Goal: Task Accomplishment & Management: Use online tool/utility

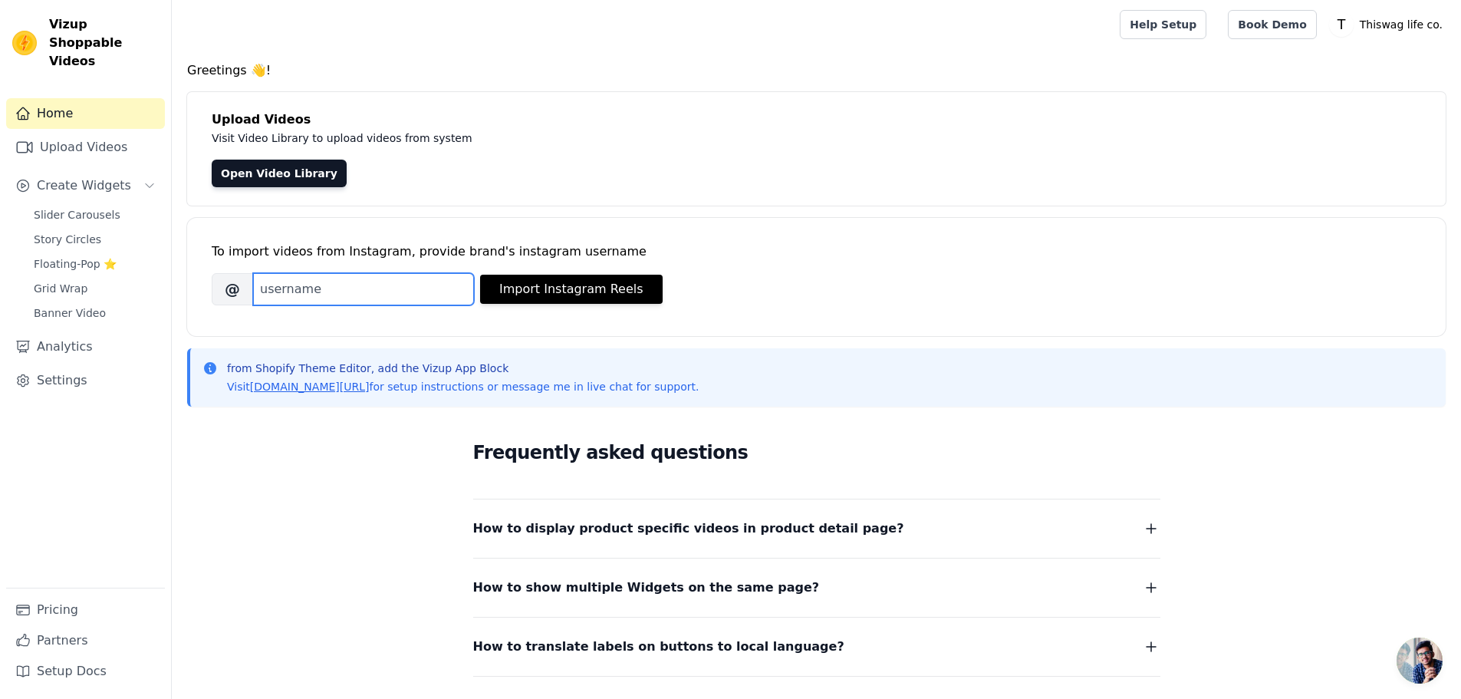
click at [358, 292] on input "Brand's Instagram Username" at bounding box center [363, 289] width 221 height 32
type input "thiswaglife"
click at [584, 293] on button "Import Instagram Reels" at bounding box center [571, 289] width 183 height 29
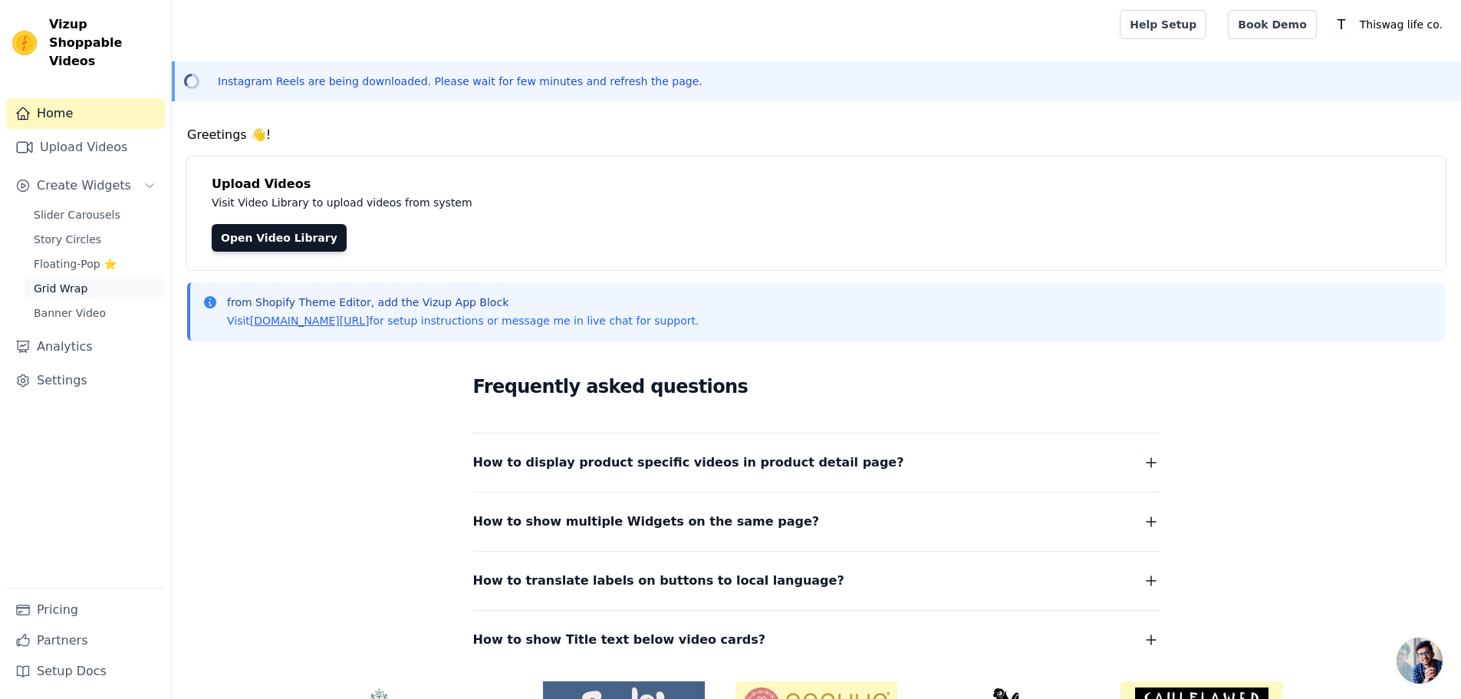
click at [76, 281] on span "Grid Wrap" at bounding box center [61, 288] width 54 height 15
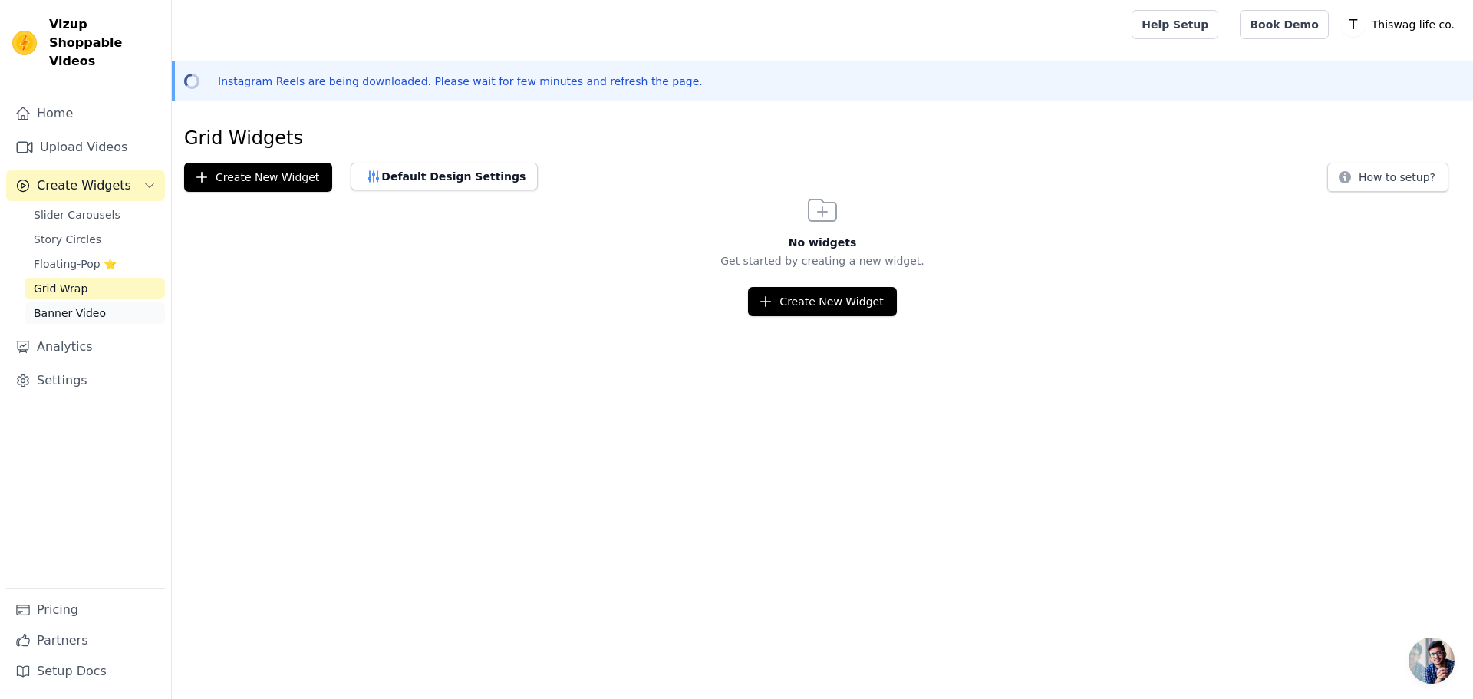
click at [78, 305] on span "Banner Video" at bounding box center [70, 312] width 72 height 15
click at [82, 281] on span "Grid Wrap" at bounding box center [61, 288] width 54 height 15
click at [438, 316] on html "Vizup Shoppable Videos Home Upload Videos Create Widgets Slider Carousels Story…" at bounding box center [736, 158] width 1473 height 316
click at [580, 85] on p "Instagram Reels are being downloaded. Please wait for few minutes and refresh t…" at bounding box center [460, 81] width 485 height 15
click at [321, 316] on html "Vizup Shoppable Videos Home Upload Videos Create Widgets Slider Carousels Story…" at bounding box center [736, 158] width 1473 height 316
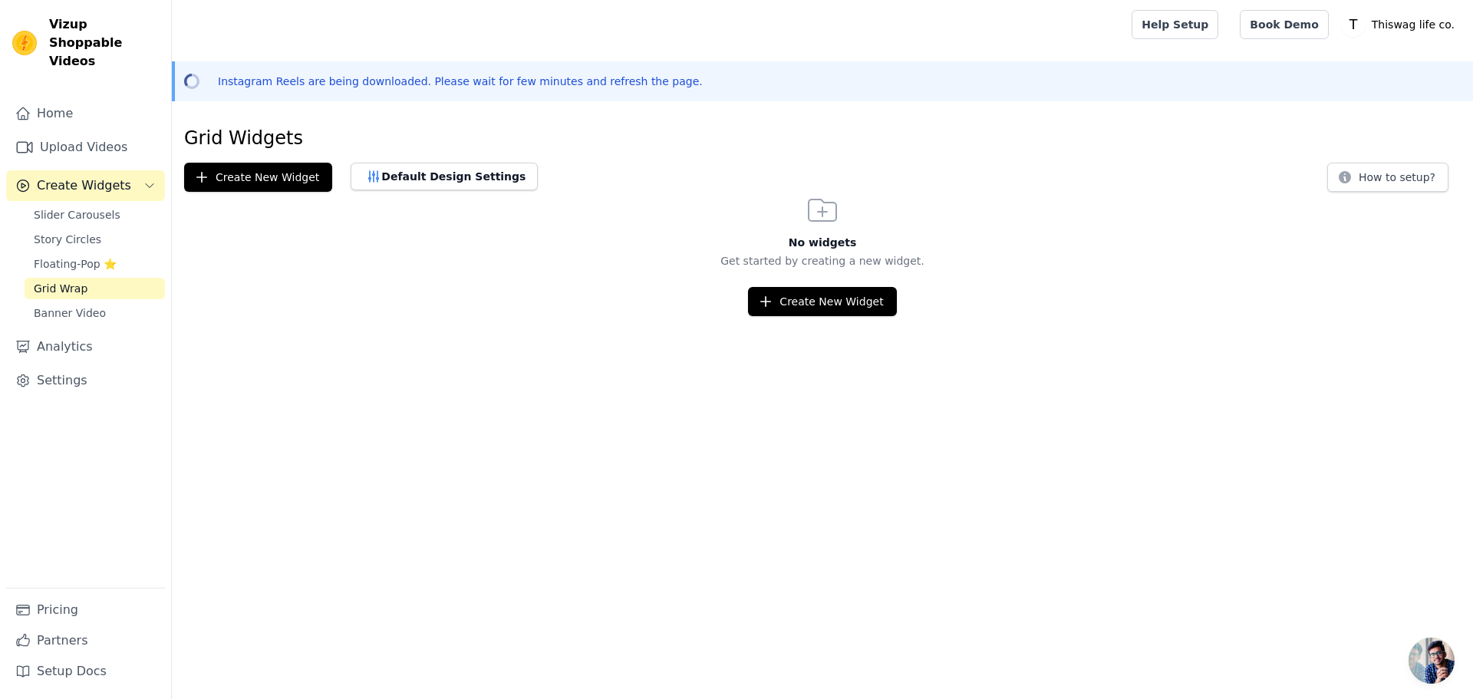
click at [454, 77] on p "Instagram Reels are being downloaded. Please wait for few minutes and refresh t…" at bounding box center [460, 81] width 485 height 15
click at [588, 285] on div "No widgets Get started by creating a new widget. Create New Widget" at bounding box center [822, 254] width 1301 height 124
click at [811, 310] on button "Create New Widget" at bounding box center [822, 301] width 148 height 29
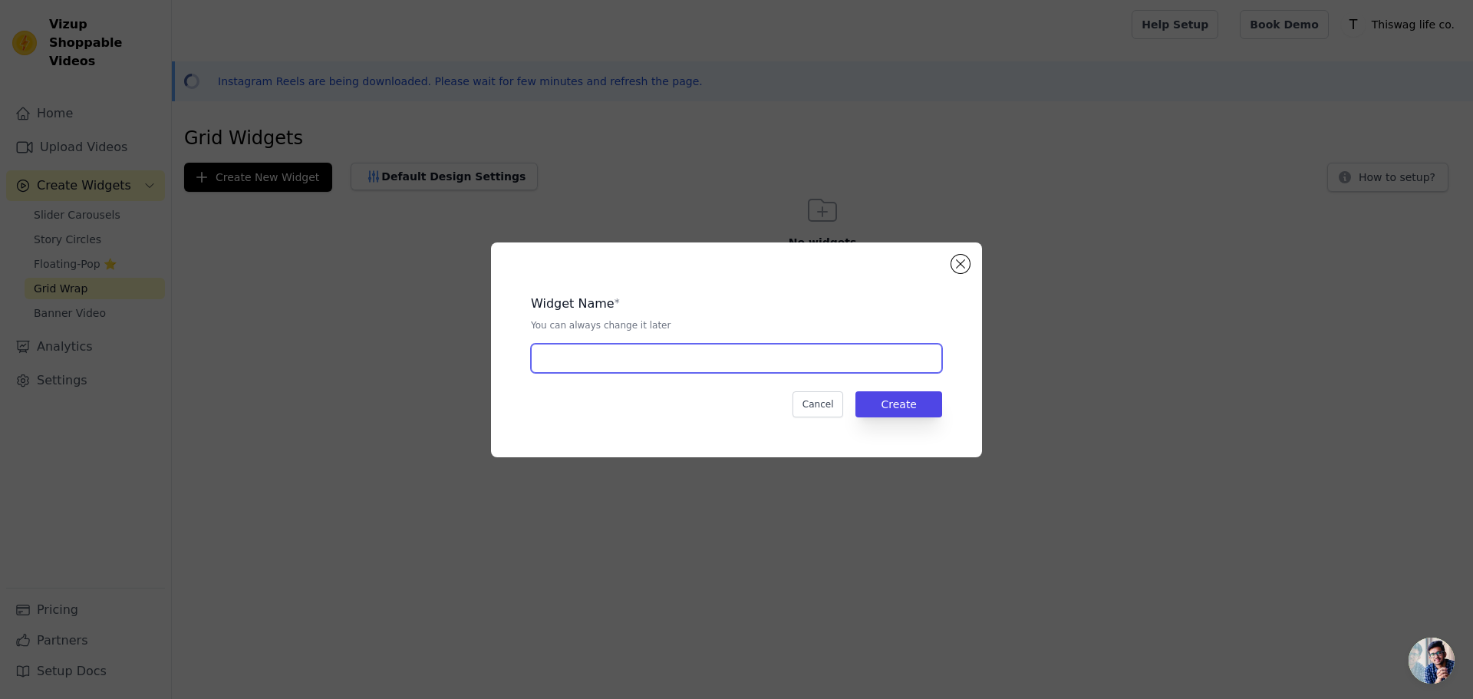
click at [689, 358] on input "text" at bounding box center [736, 358] width 411 height 29
click at [782, 360] on input "text" at bounding box center [736, 358] width 411 height 29
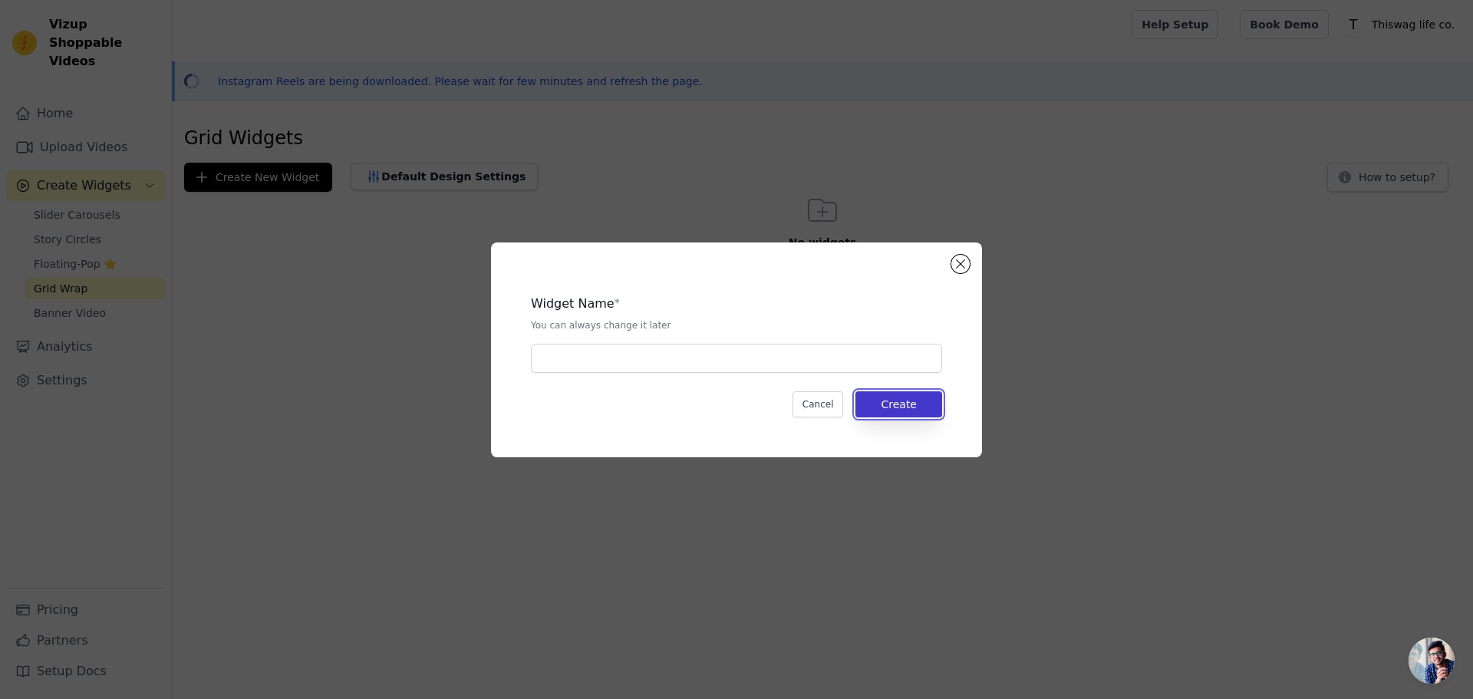
click at [885, 397] on button "Create" at bounding box center [898, 404] width 87 height 26
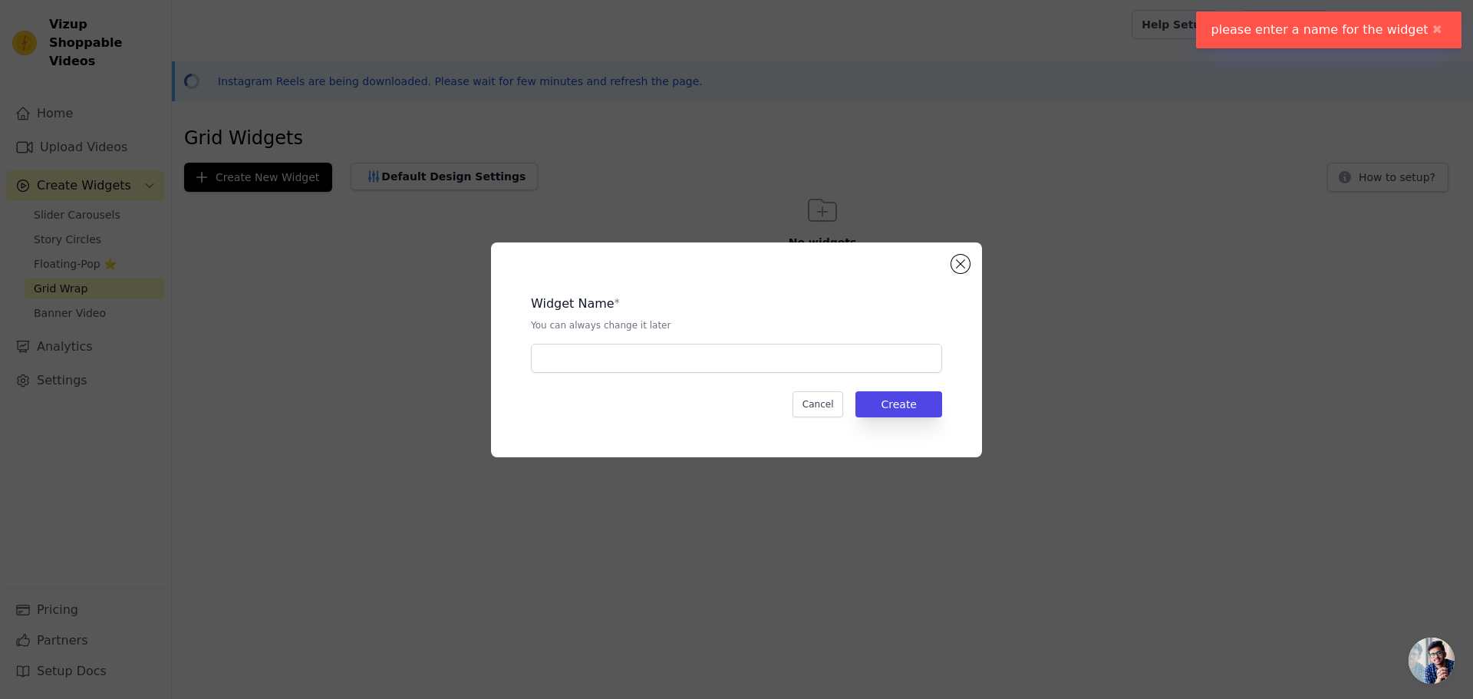
click at [725, 339] on div "Widget Name * You can always change it later" at bounding box center [736, 327] width 411 height 90
click at [726, 357] on input "text" at bounding box center [736, 358] width 411 height 29
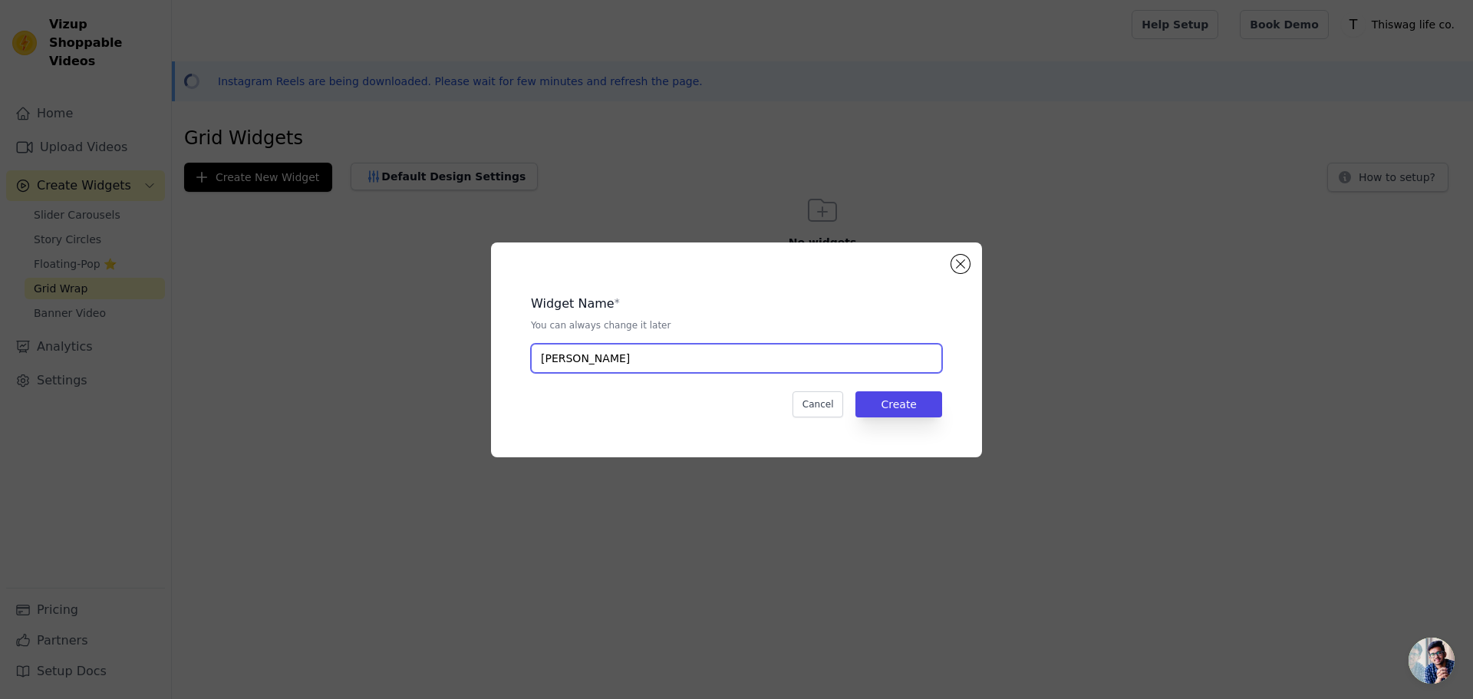
click at [614, 364] on input "Vibe Vheck" at bounding box center [736, 358] width 411 height 29
type input "Vibe check"
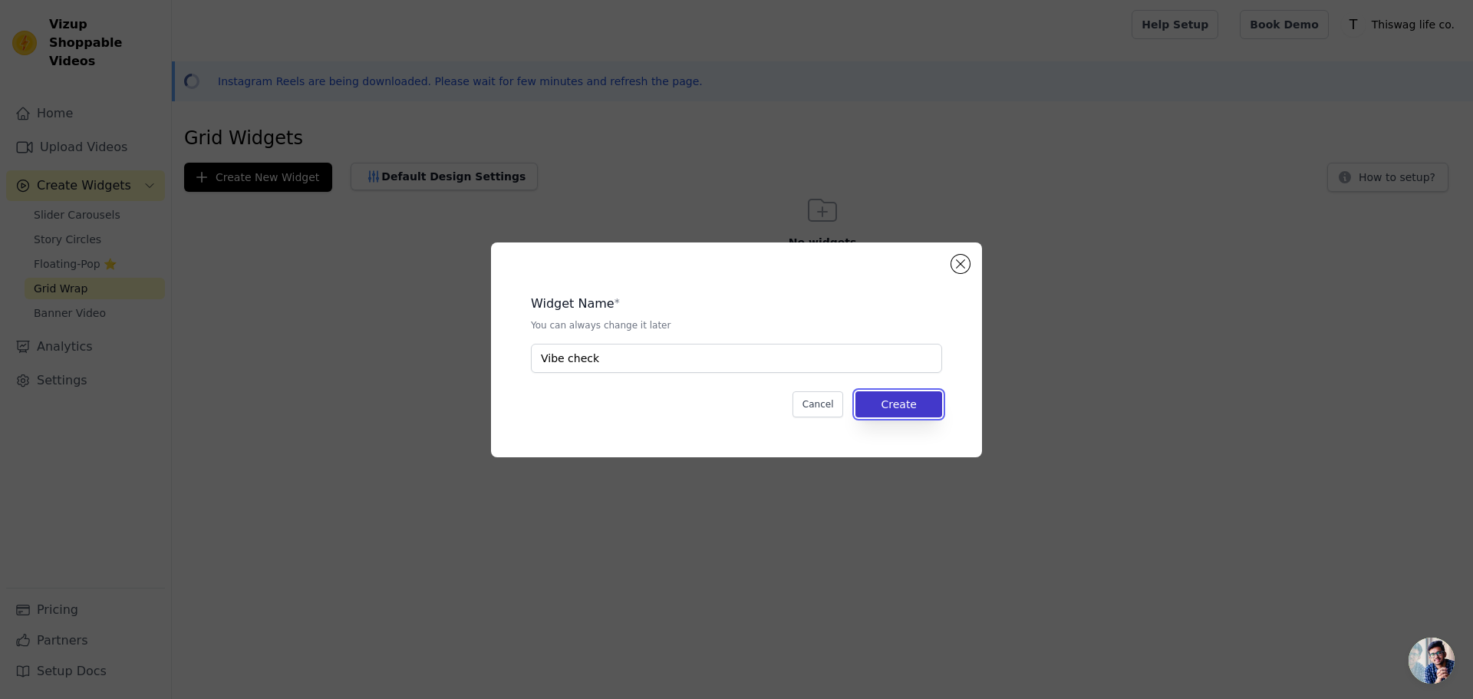
click at [936, 411] on button "Create" at bounding box center [898, 404] width 87 height 26
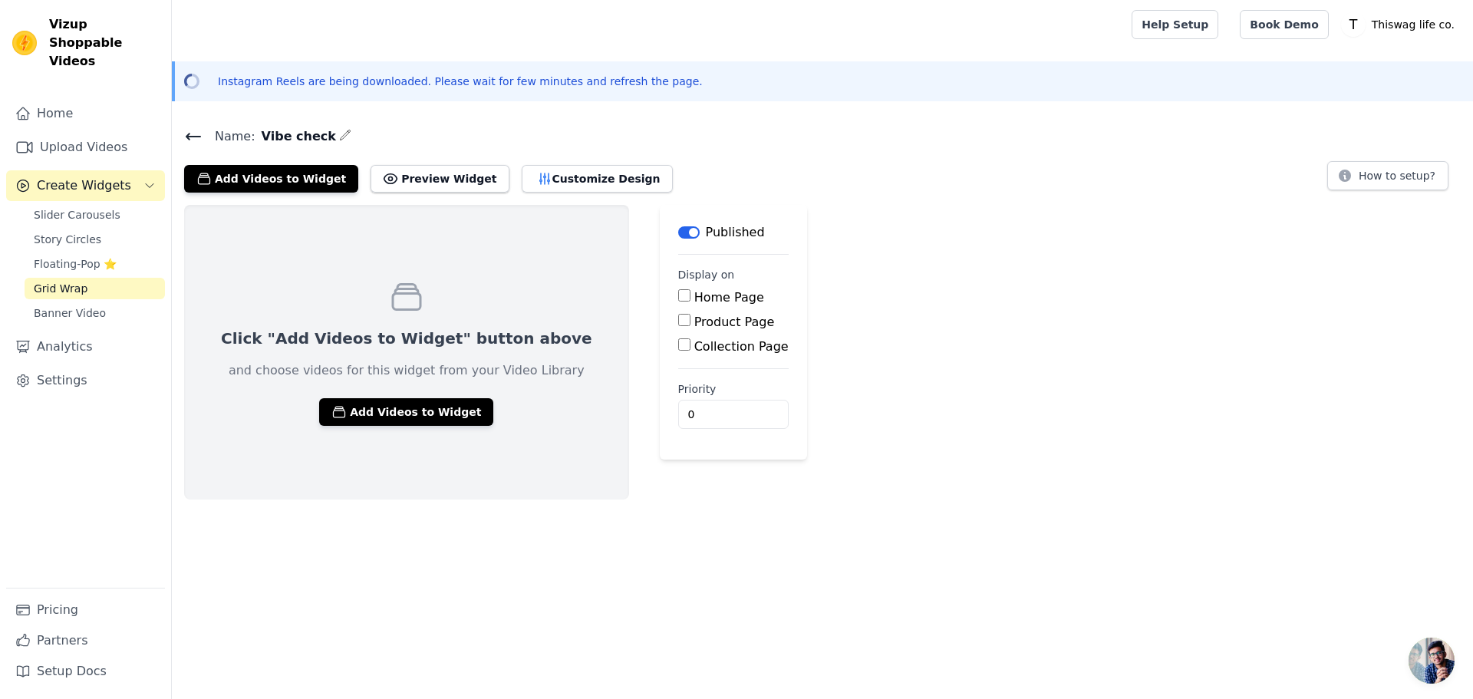
click at [694, 297] on label "Home Page" at bounding box center [729, 297] width 70 height 15
click at [680, 297] on input "Home Page" at bounding box center [684, 295] width 12 height 12
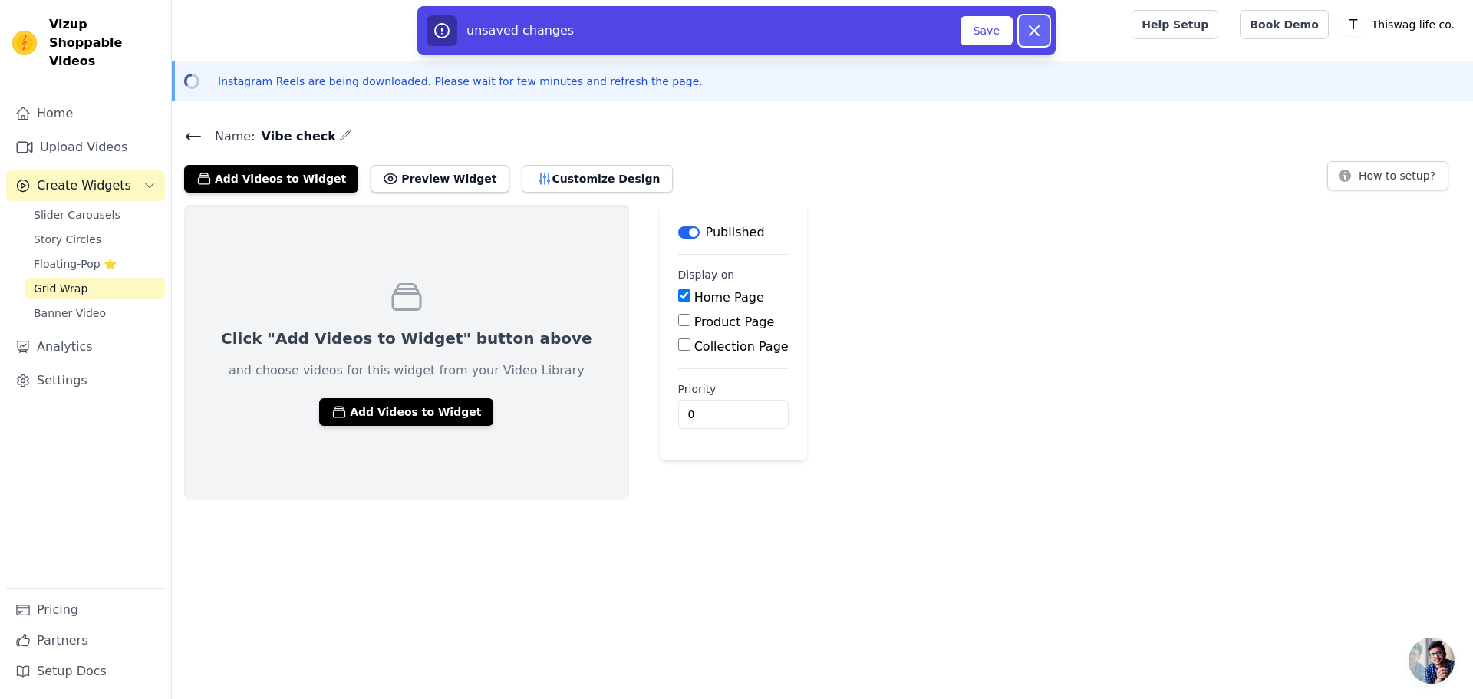
click at [1034, 17] on button "Dismiss" at bounding box center [1034, 30] width 31 height 31
checkbox input "false"
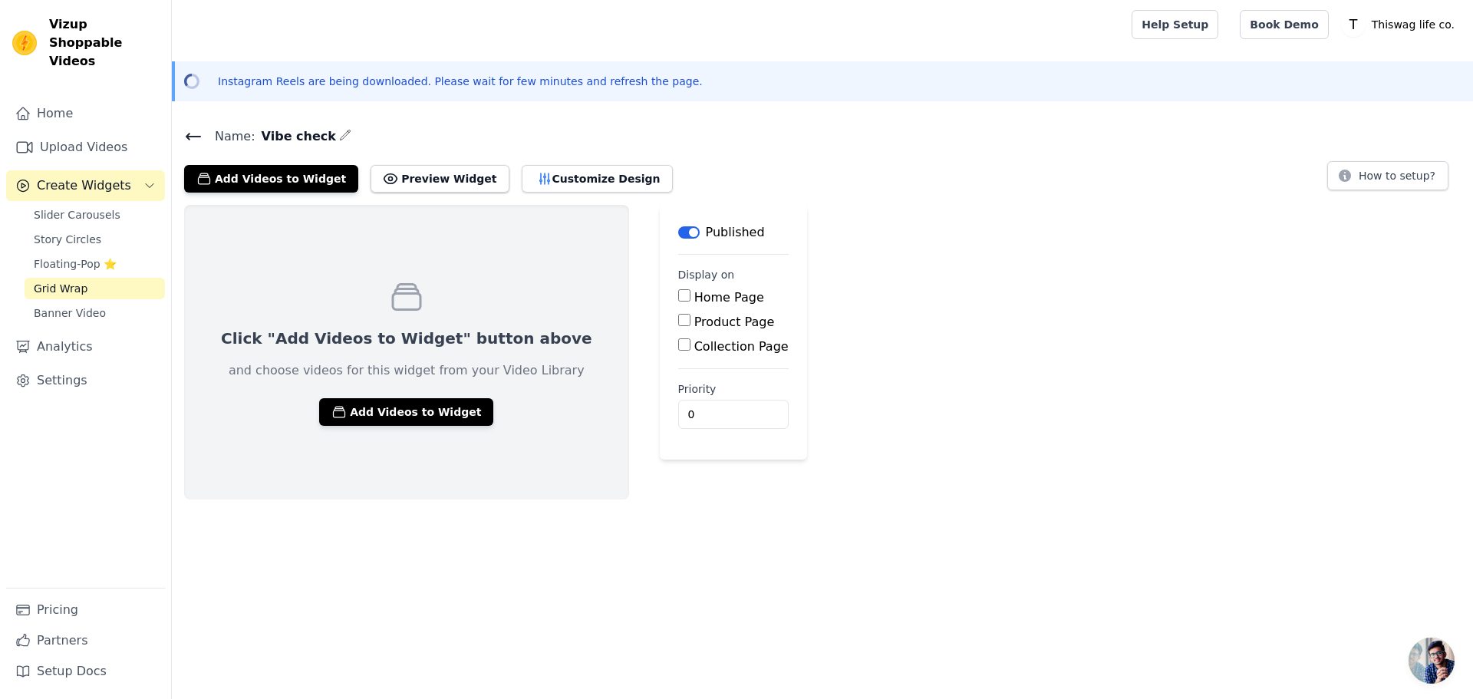
click at [1065, 235] on div "Click "Add Videos to Widget" button above and choose videos for this widget fro…" at bounding box center [822, 352] width 1301 height 295
click at [383, 176] on button "Preview Widget" at bounding box center [439, 179] width 138 height 28
click at [186, 131] on icon at bounding box center [193, 136] width 18 height 18
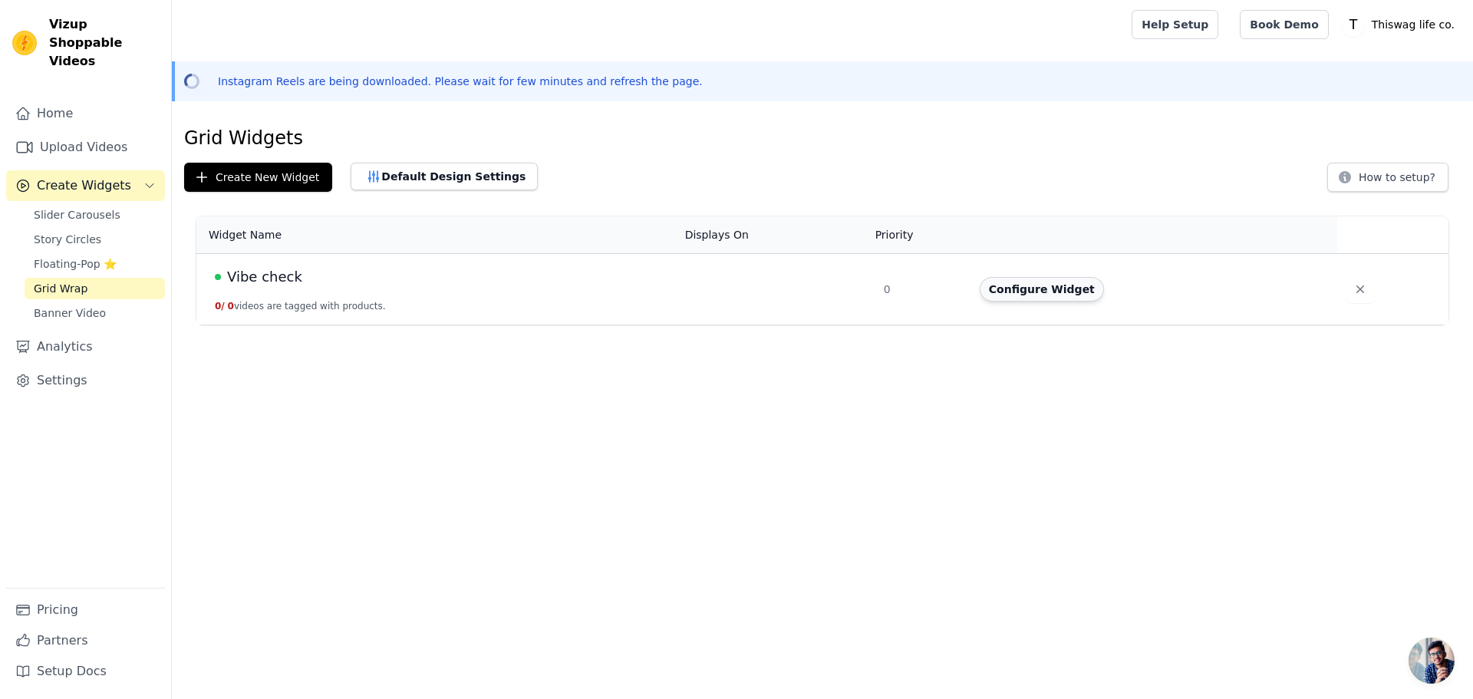
click at [1022, 297] on button "Configure Widget" at bounding box center [1041, 289] width 124 height 25
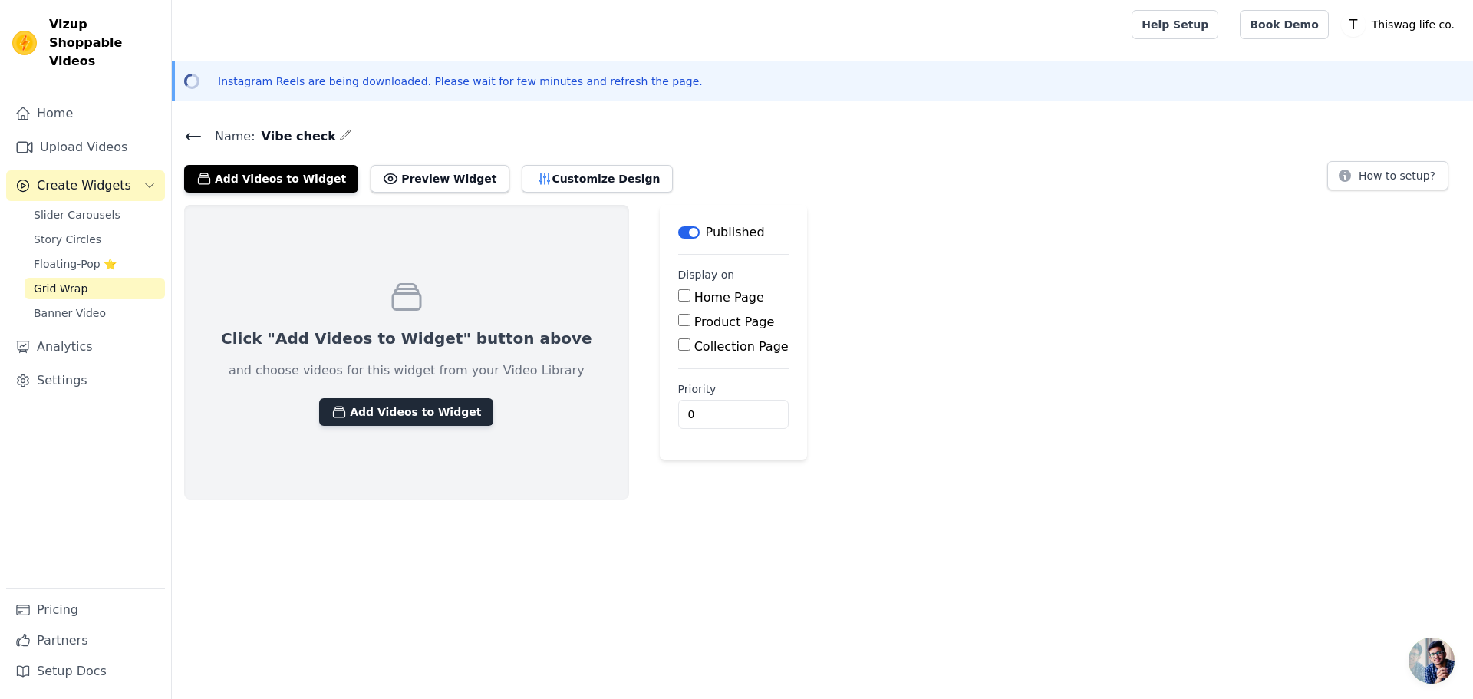
click at [347, 401] on button "Add Videos to Widget" at bounding box center [406, 412] width 174 height 28
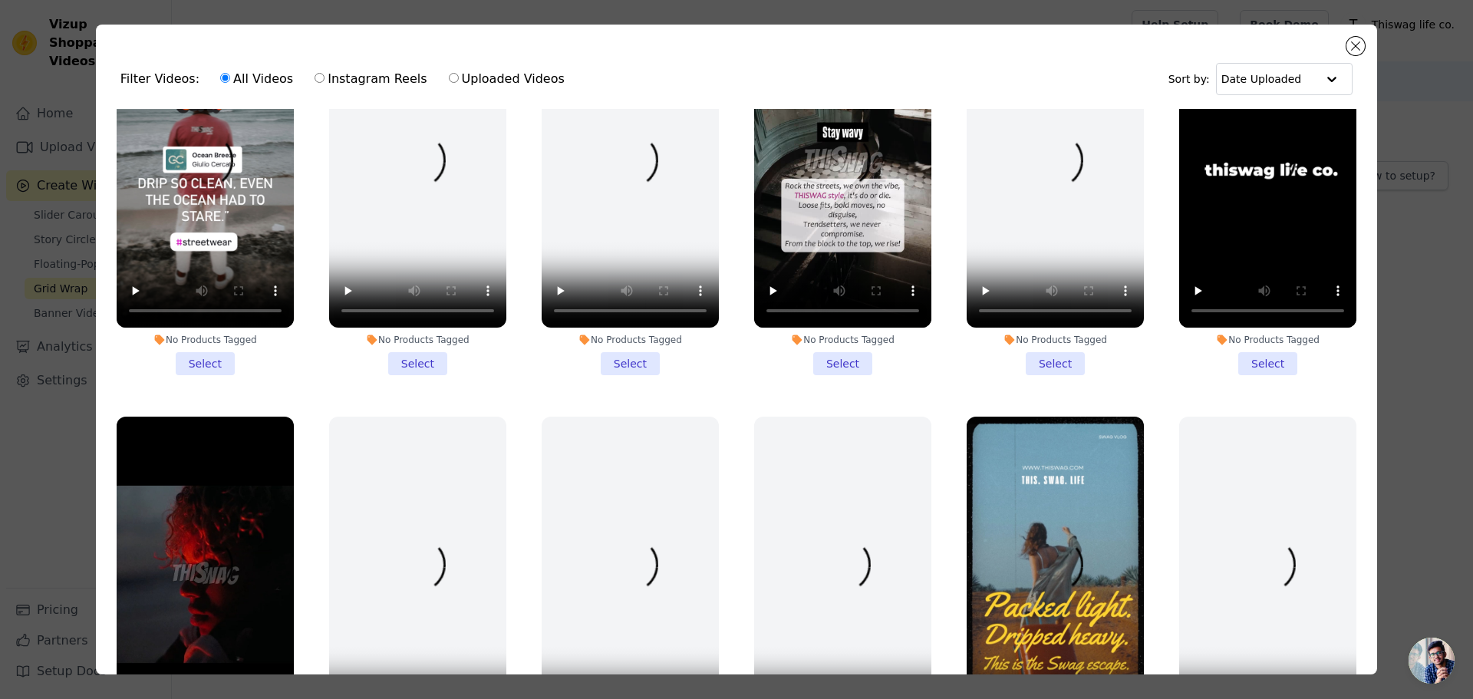
scroll to position [230, 0]
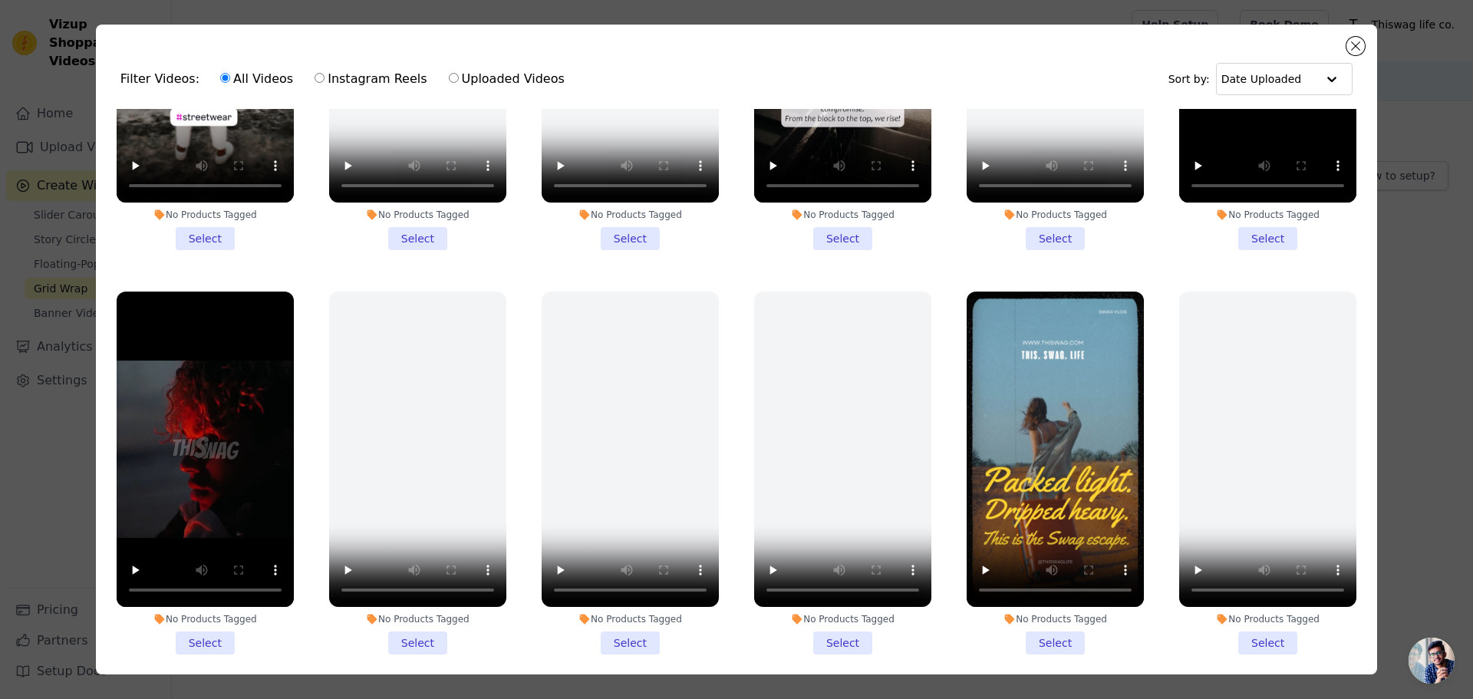
click at [1253, 230] on li "No Products Tagged Select" at bounding box center [1267, 68] width 177 height 363
click at [0, 0] on input "No Products Tagged Select" at bounding box center [0, 0] width 0 height 0
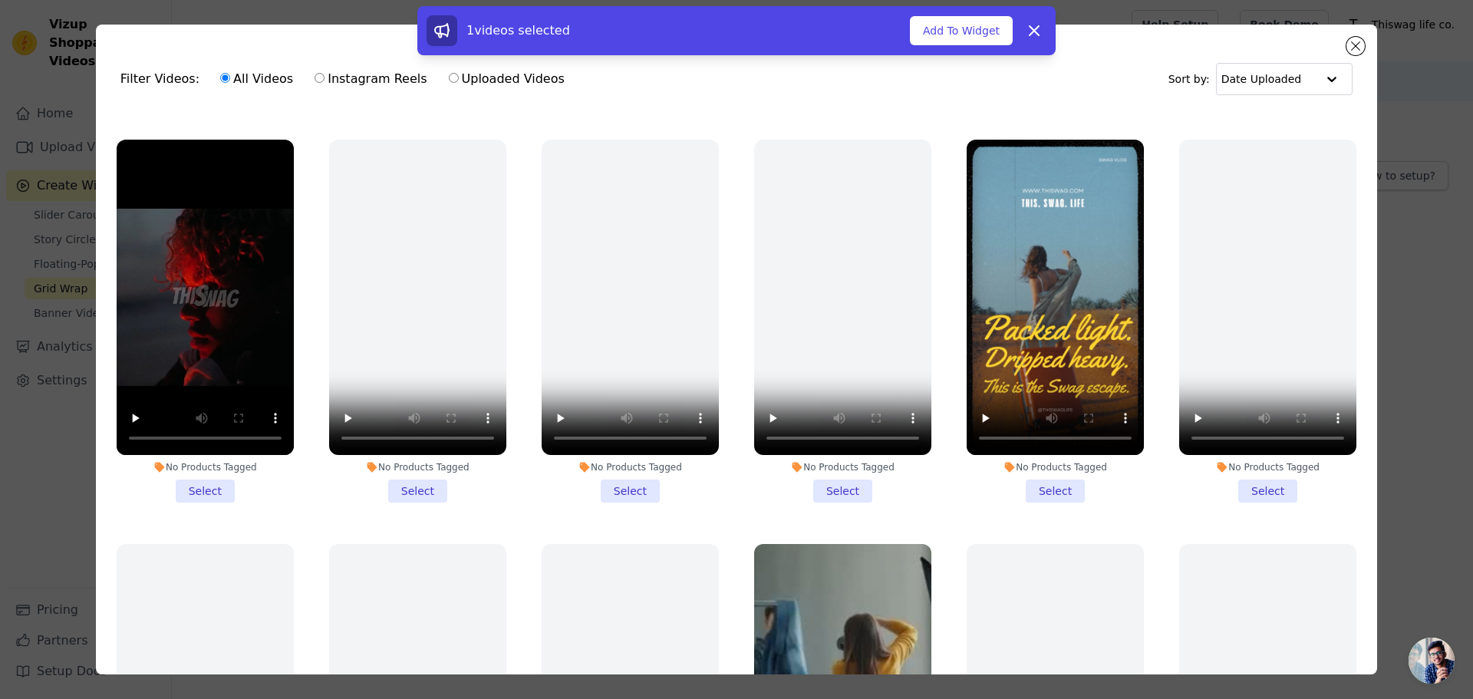
scroll to position [383, 0]
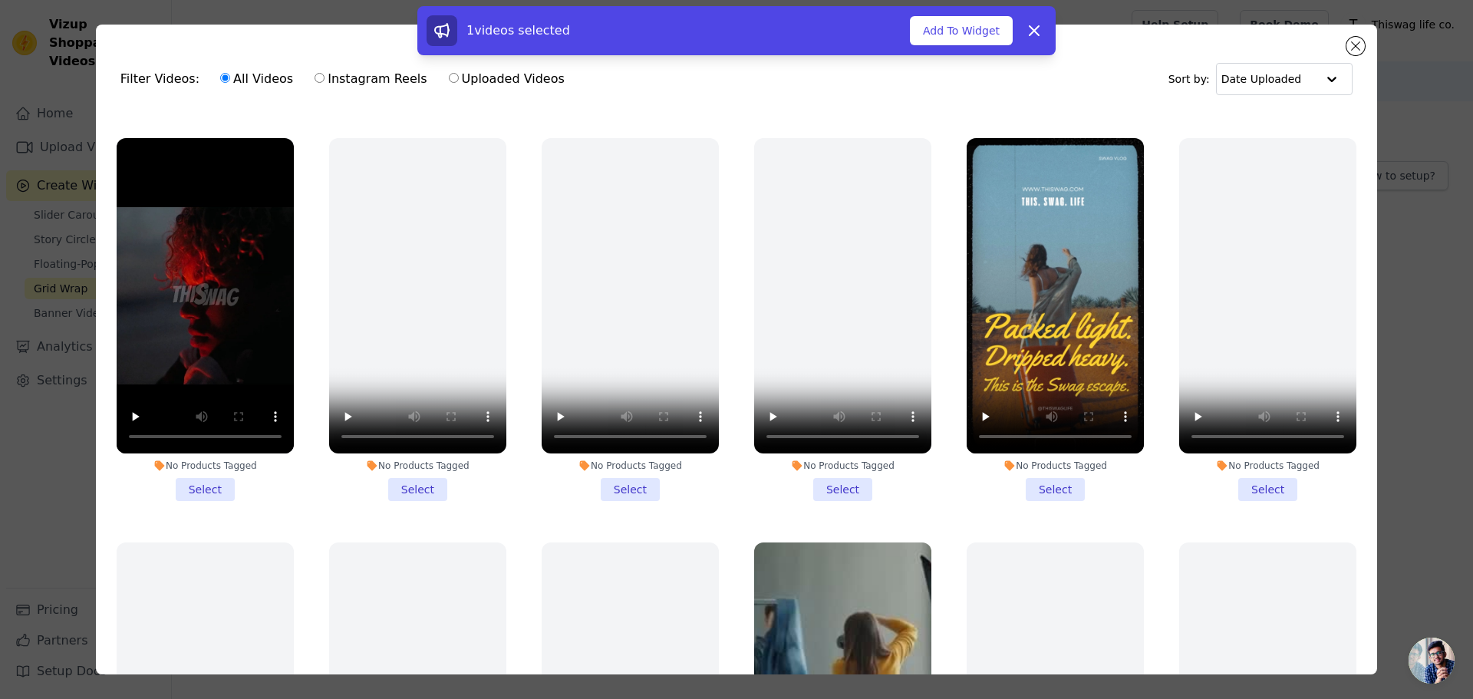
click at [1041, 480] on li "No Products Tagged Select" at bounding box center [1054, 319] width 177 height 363
click at [0, 0] on input "No Products Tagged Select" at bounding box center [0, 0] width 0 height 0
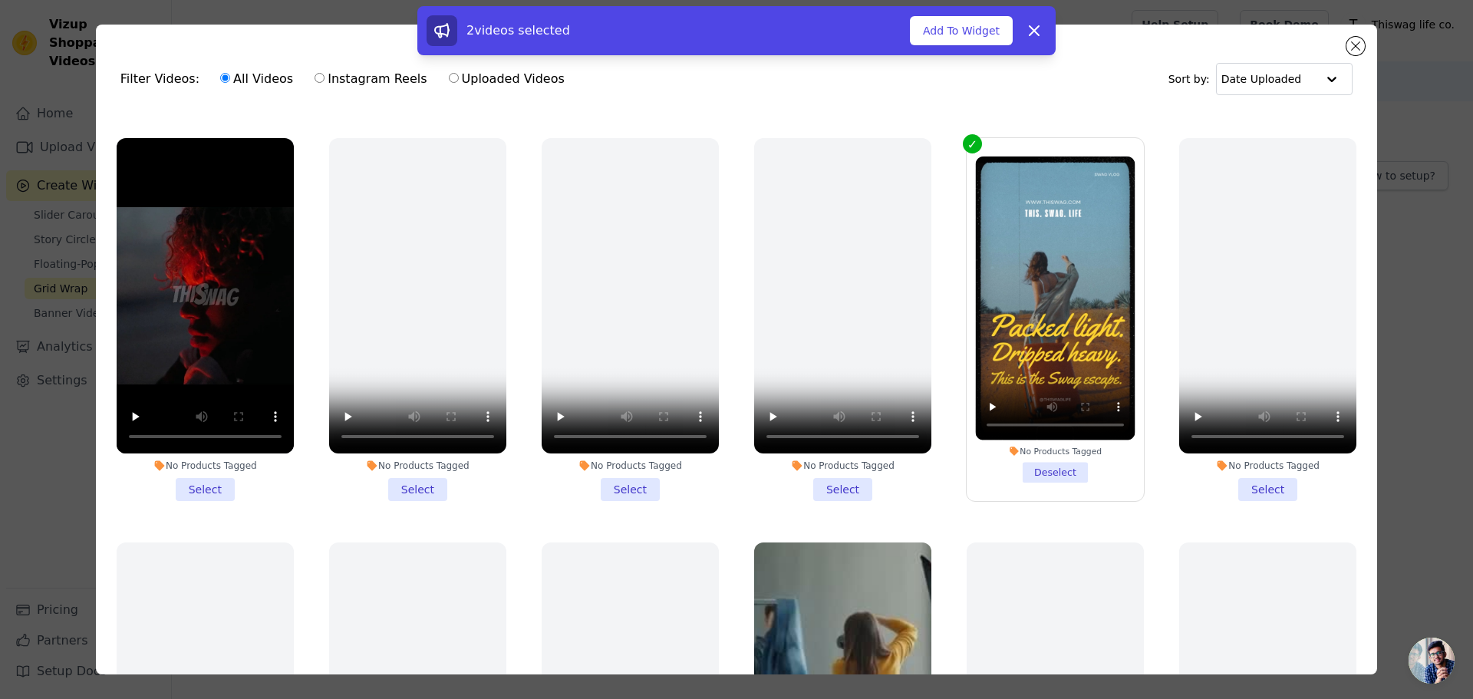
click at [228, 478] on li "No Products Tagged Select" at bounding box center [205, 319] width 177 height 363
click at [0, 0] on input "No Products Tagged Select" at bounding box center [0, 0] width 0 height 0
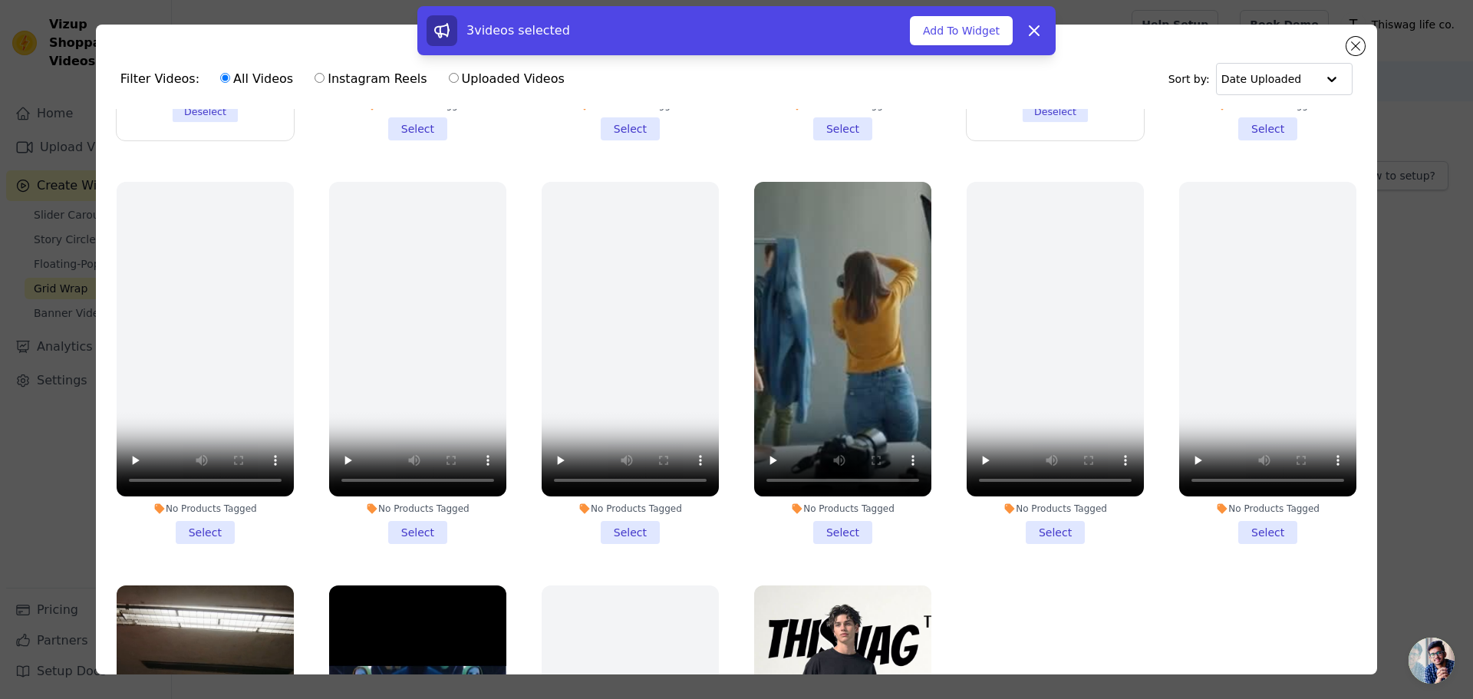
scroll to position [767, 0]
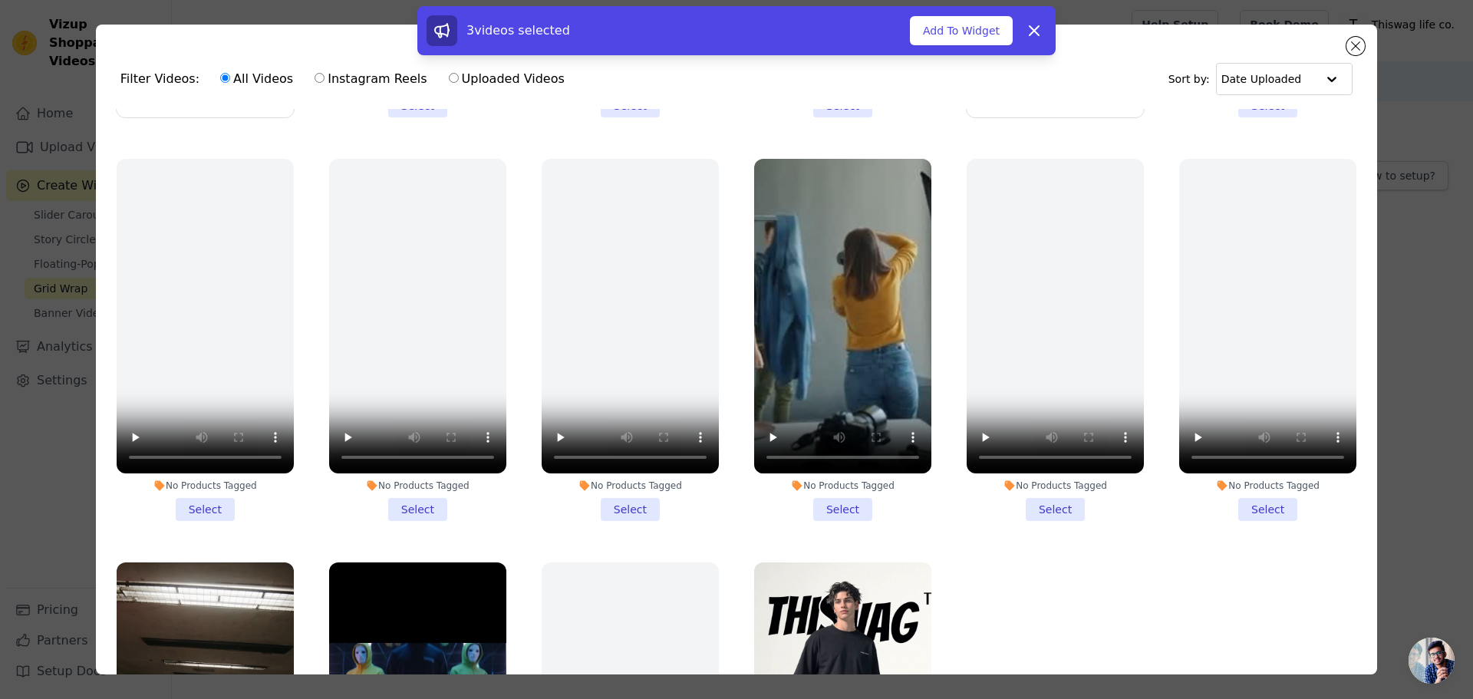
click at [831, 497] on li "No Products Tagged Select" at bounding box center [842, 340] width 177 height 363
click at [0, 0] on input "No Products Tagged Select" at bounding box center [0, 0] width 0 height 0
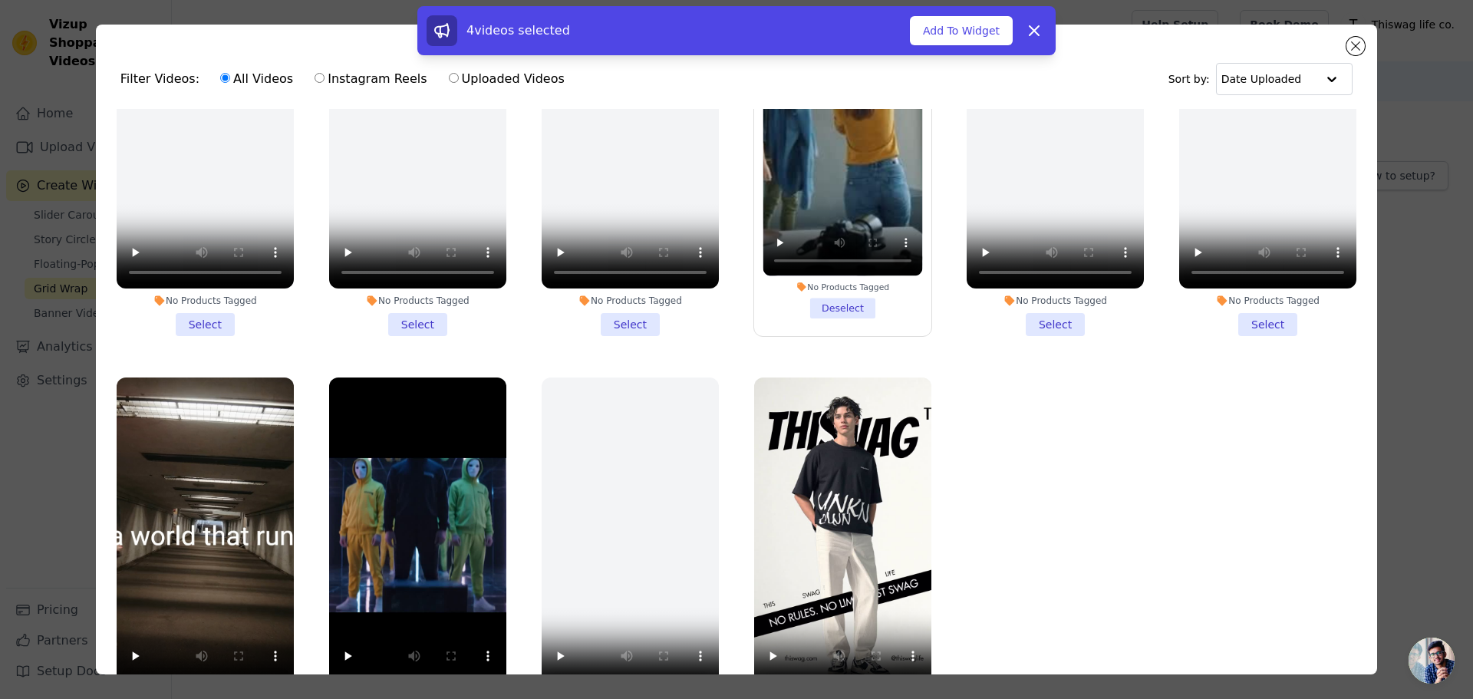
scroll to position [133, 0]
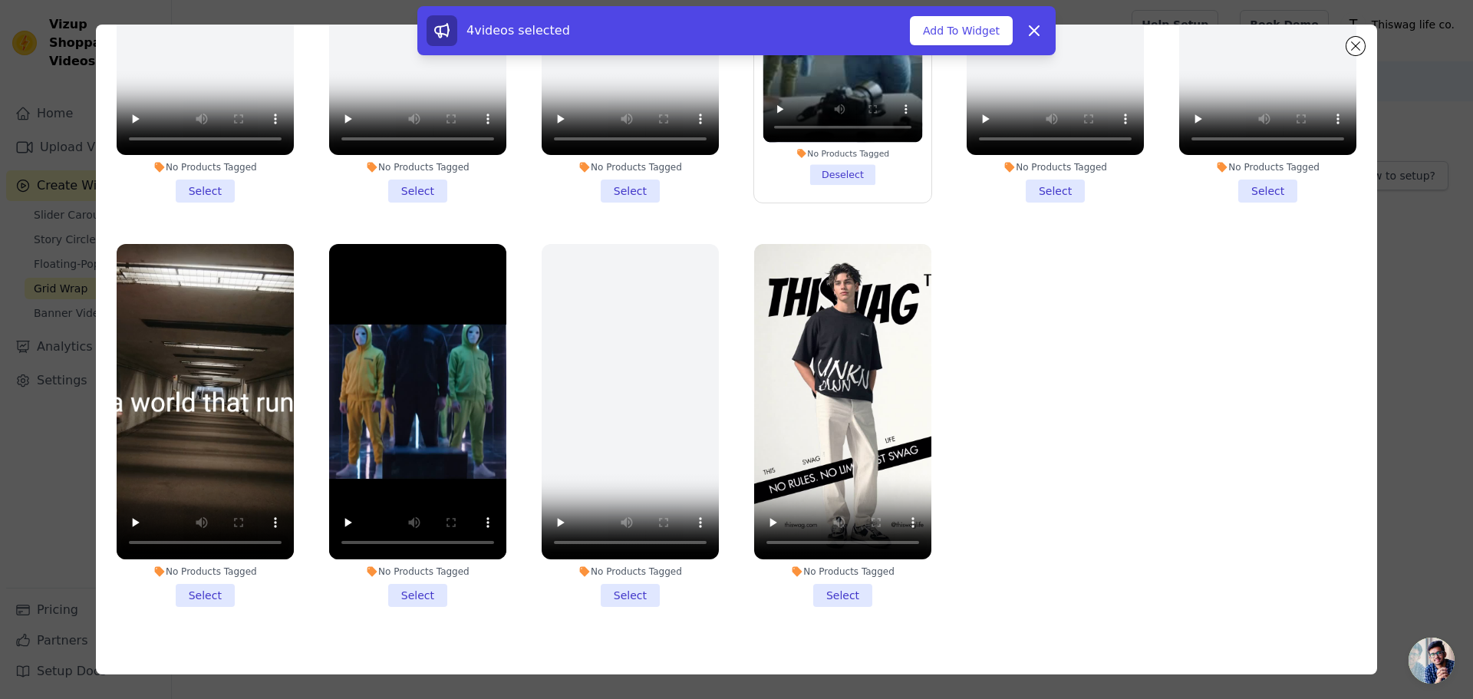
click at [422, 577] on li "No Products Tagged Select" at bounding box center [417, 425] width 177 height 363
click at [0, 0] on input "No Products Tagged Select" at bounding box center [0, 0] width 0 height 0
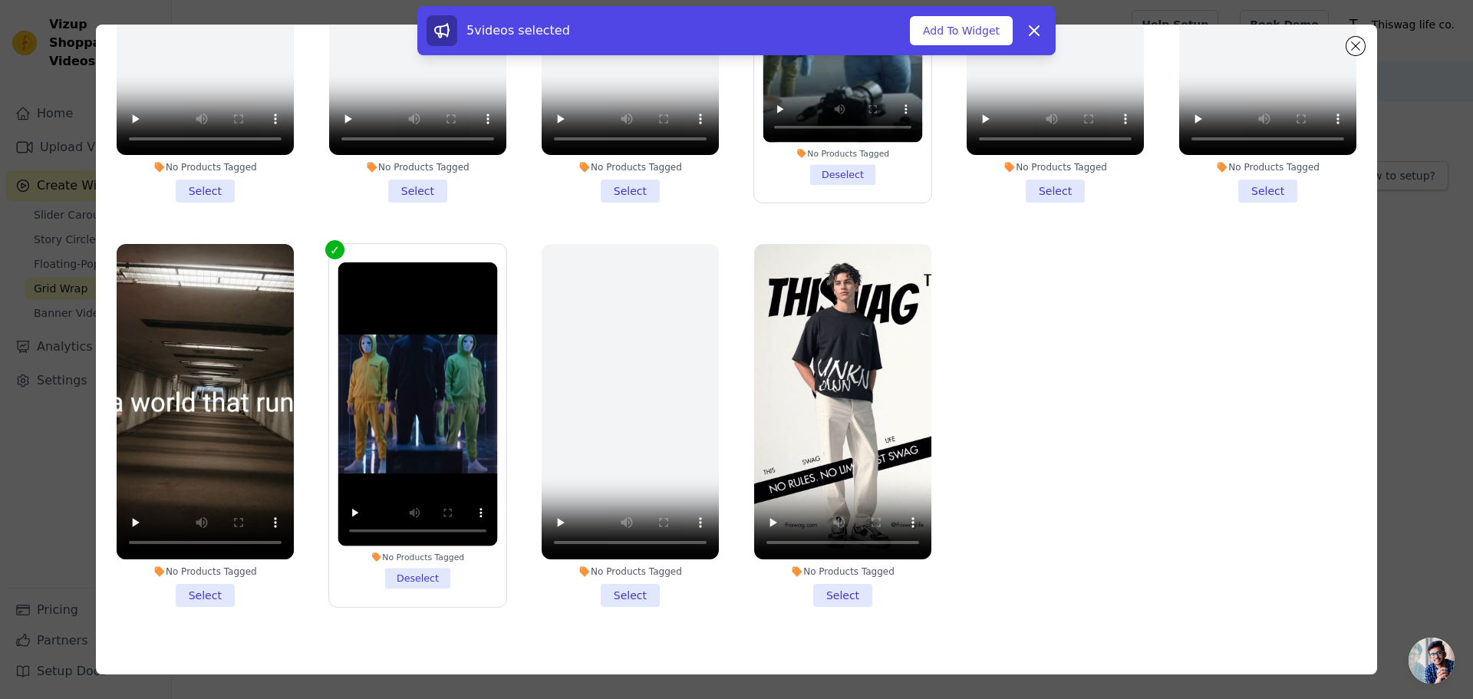
click at [199, 574] on li "No Products Tagged Select" at bounding box center [205, 425] width 177 height 363
click at [0, 0] on input "No Products Tagged Select" at bounding box center [0, 0] width 0 height 0
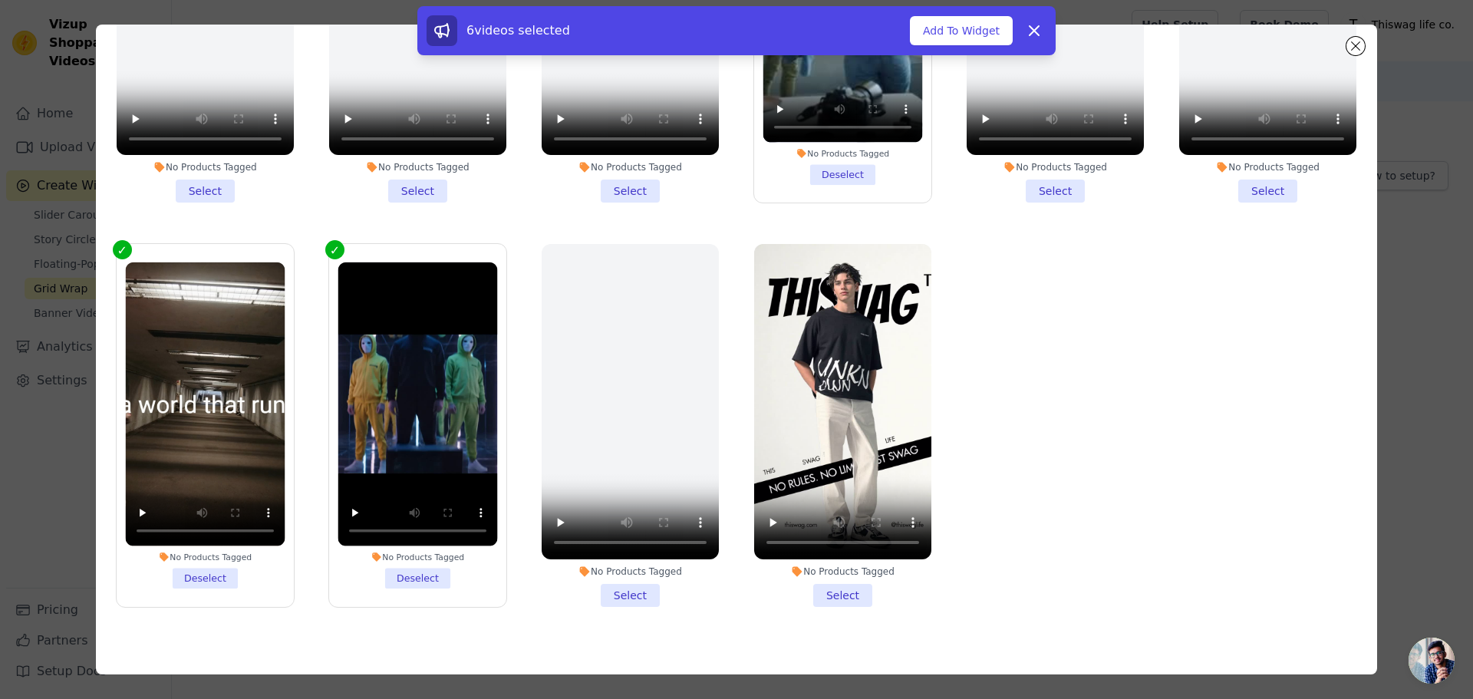
click at [835, 578] on li "No Products Tagged Select" at bounding box center [842, 425] width 177 height 363
click at [0, 0] on input "No Products Tagged Select" at bounding box center [0, 0] width 0 height 0
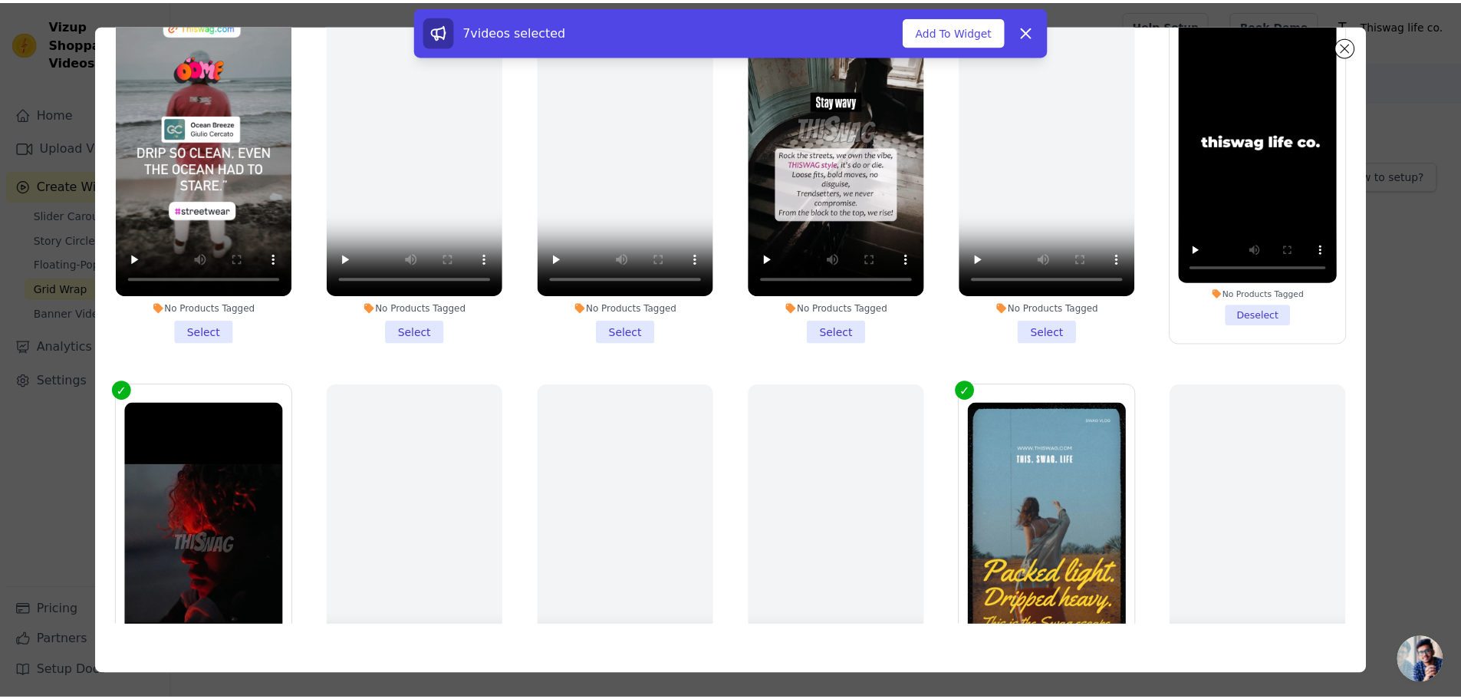
scroll to position [0, 0]
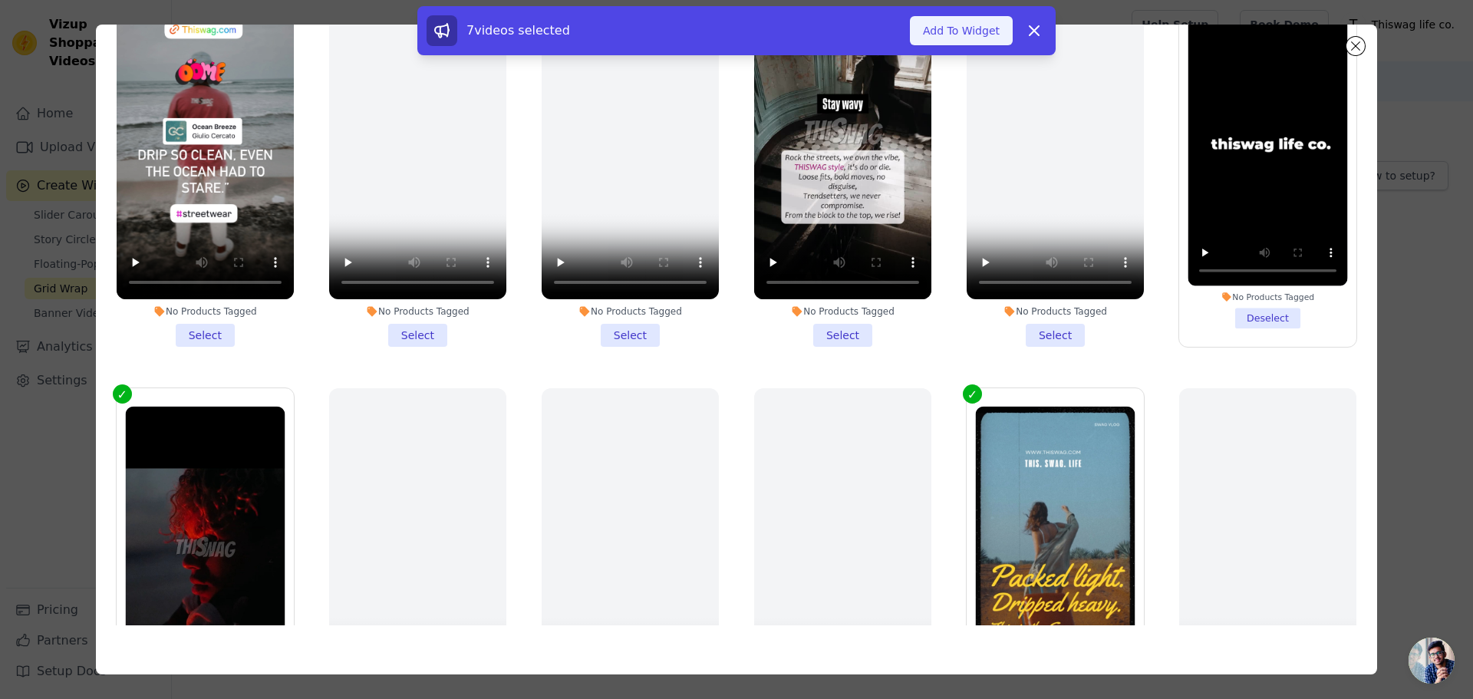
click at [922, 37] on button "Add To Widget" at bounding box center [961, 30] width 103 height 29
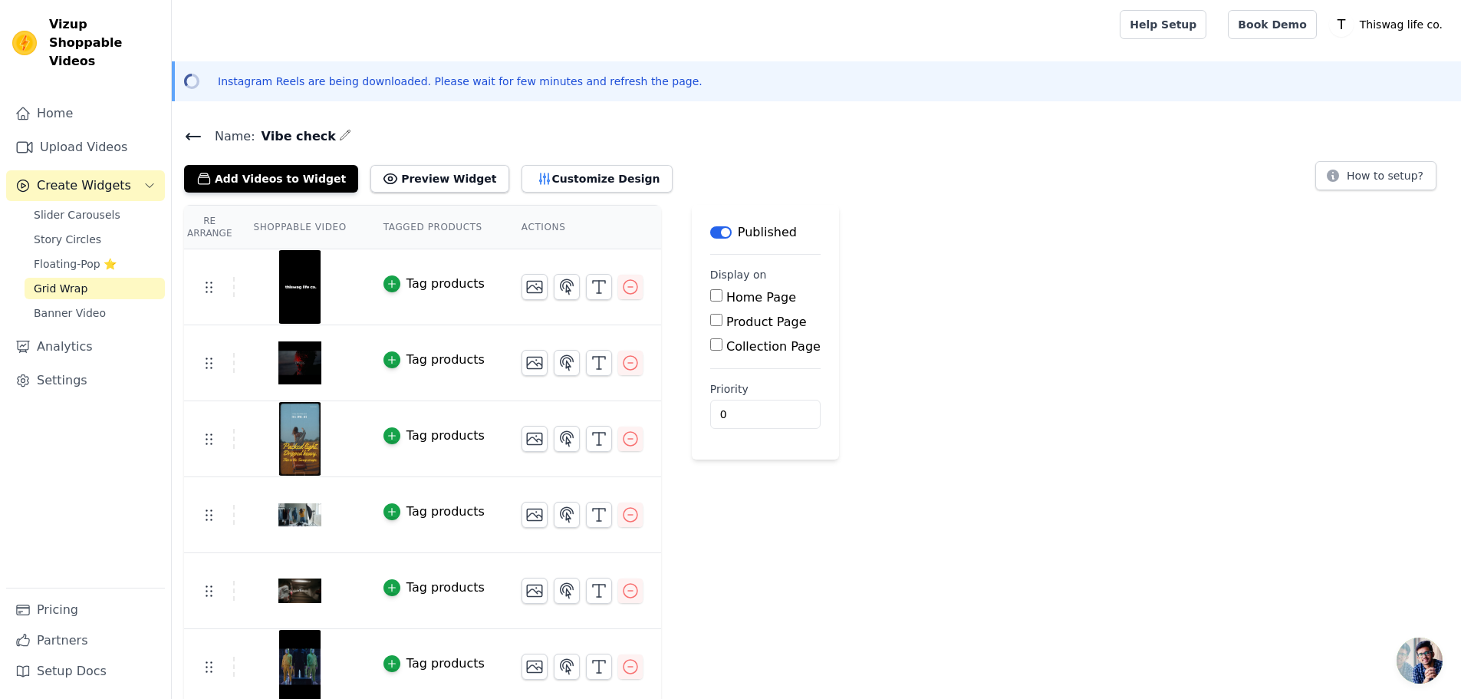
click at [732, 294] on label "Home Page" at bounding box center [761, 297] width 70 height 15
click at [722, 294] on input "Home Page" at bounding box center [716, 295] width 12 height 12
checkbox input "true"
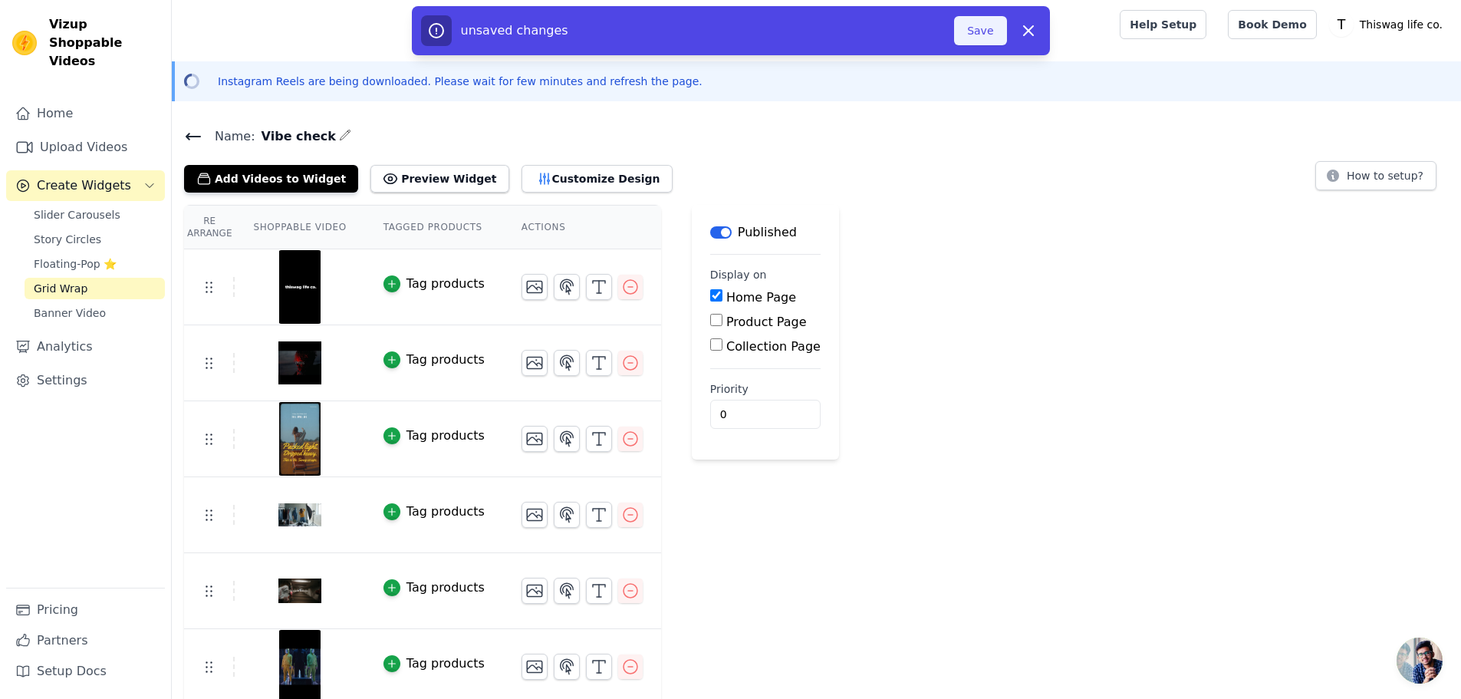
click at [972, 36] on button "Save" at bounding box center [980, 30] width 52 height 29
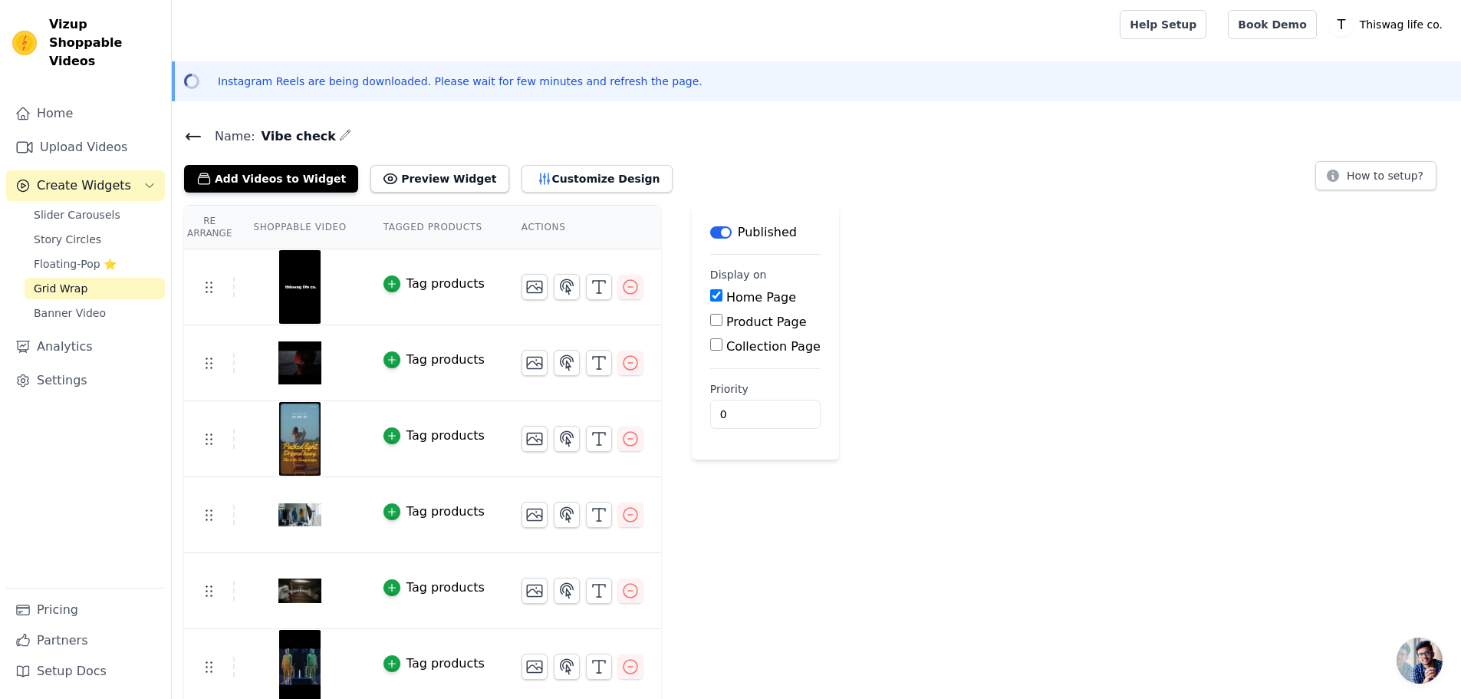
click at [885, 455] on div "Re Arrange Shoppable Video Tagged Products Actions Tag products Tag products Ta…" at bounding box center [816, 493] width 1289 height 576
click at [61, 232] on span "Story Circles" at bounding box center [67, 239] width 67 height 15
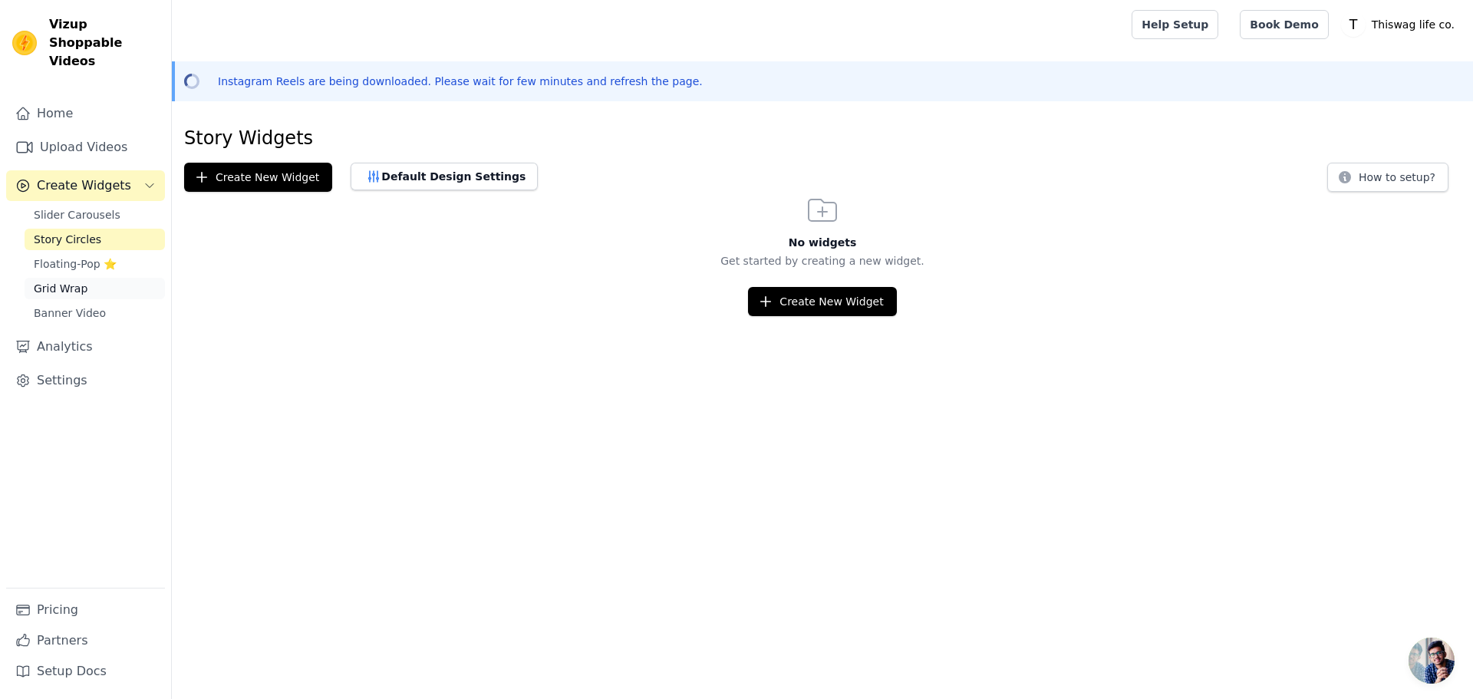
click at [61, 281] on span "Grid Wrap" at bounding box center [61, 288] width 54 height 15
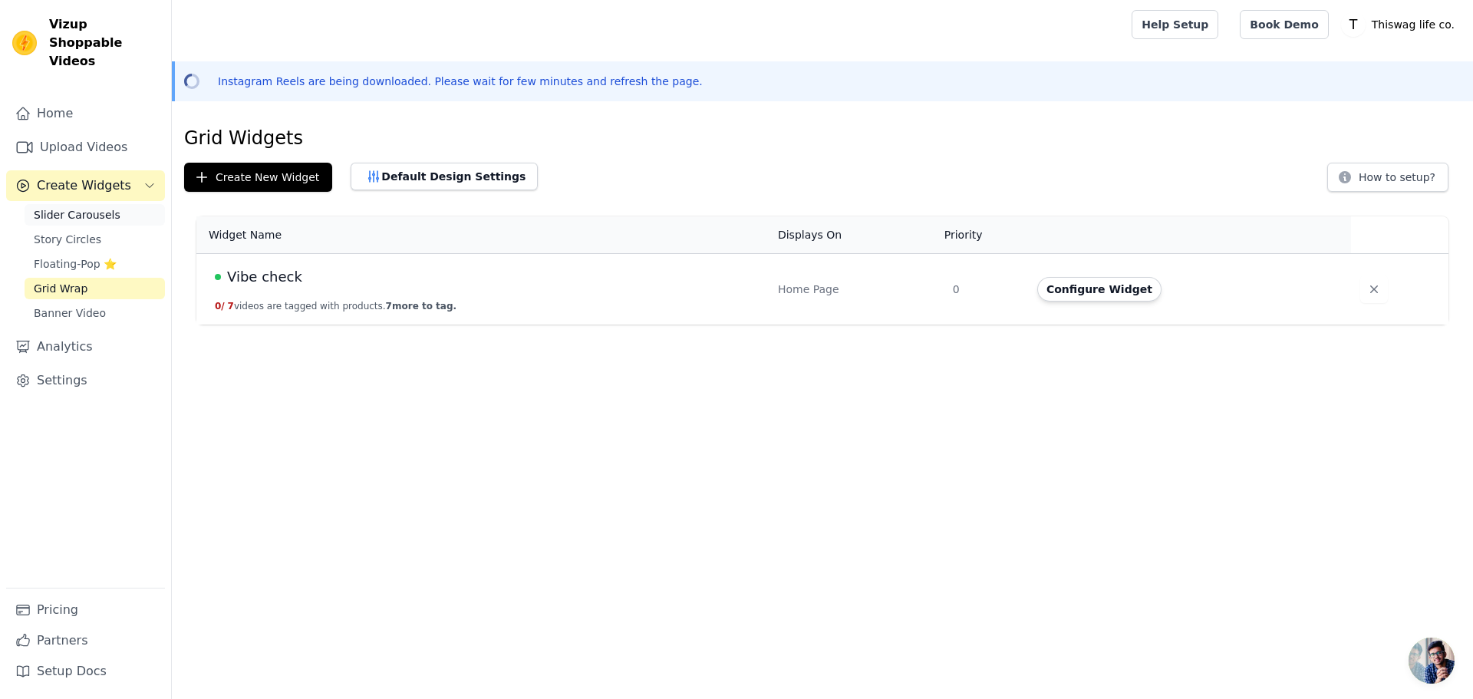
click at [77, 207] on span "Slider Carousels" at bounding box center [77, 214] width 87 height 15
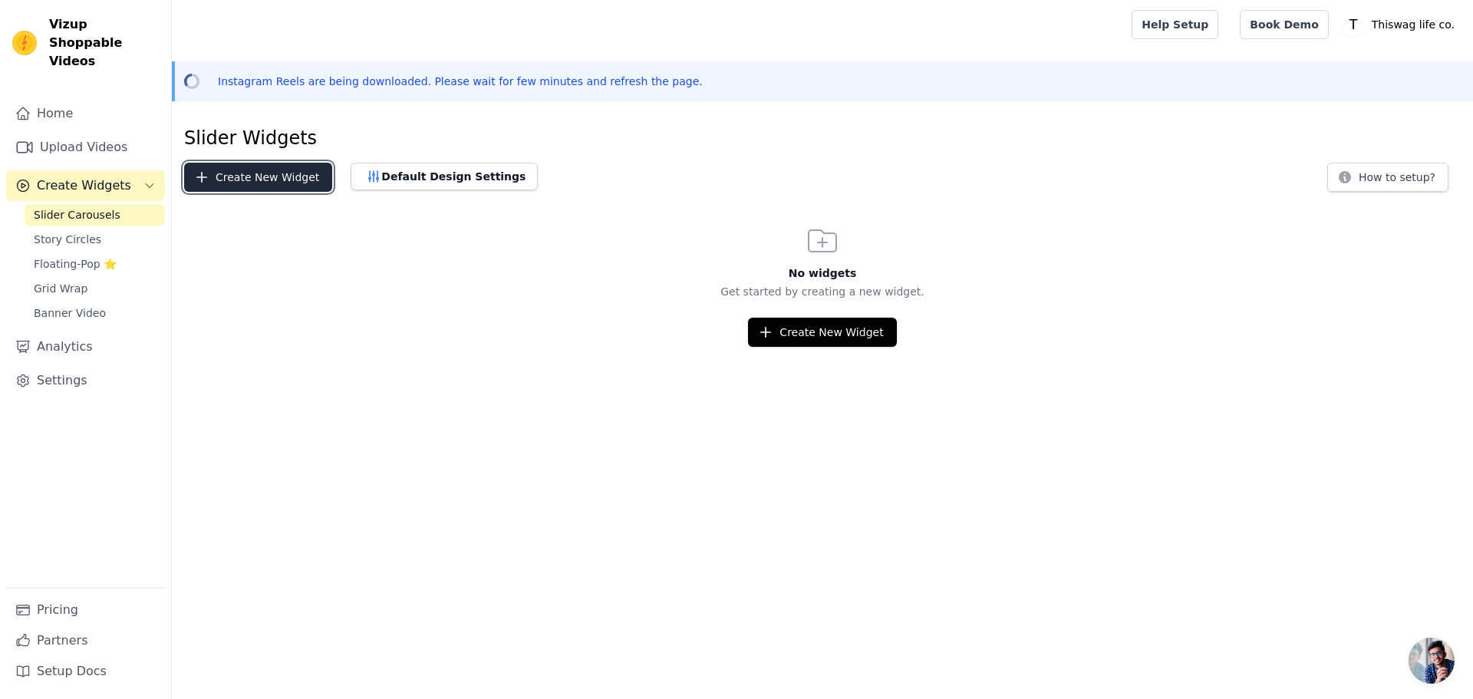
click at [271, 177] on button "Create New Widget" at bounding box center [258, 177] width 148 height 29
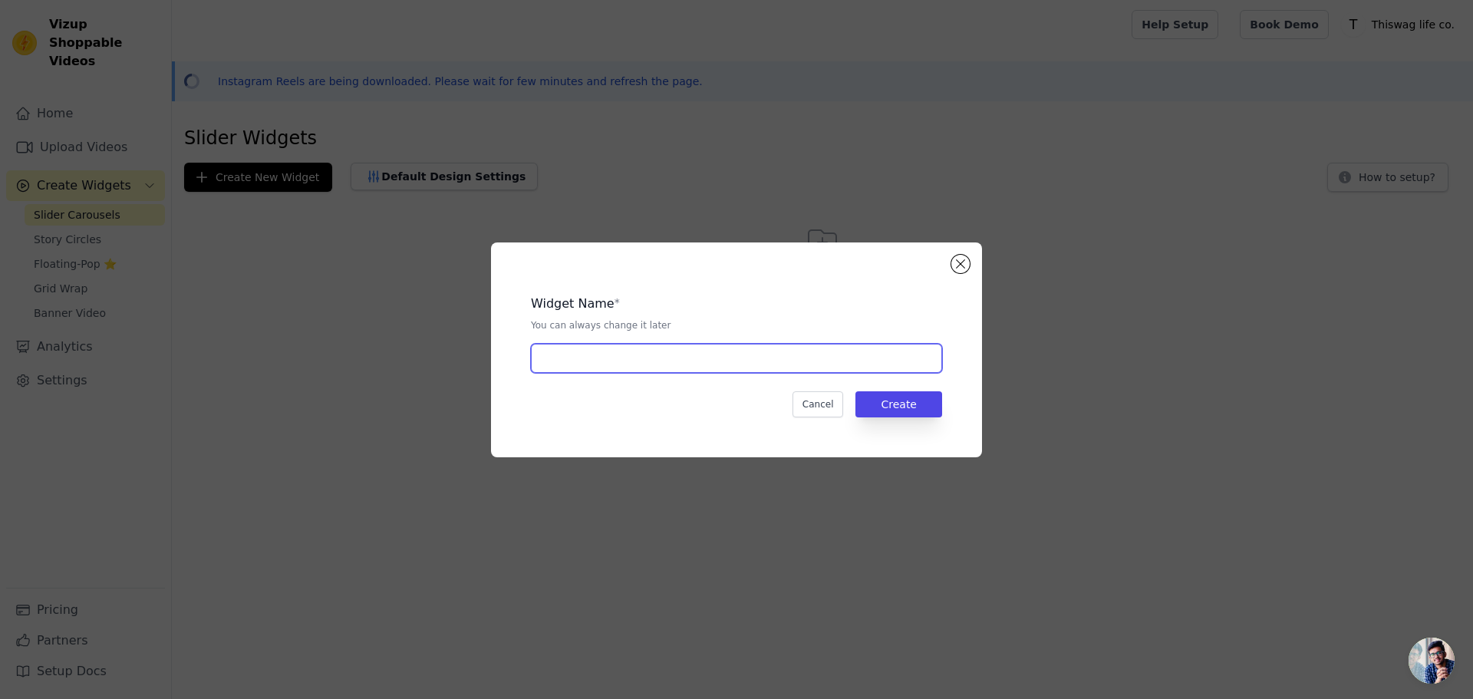
click at [639, 346] on input "text" at bounding box center [736, 358] width 411 height 29
type input "vibe check"
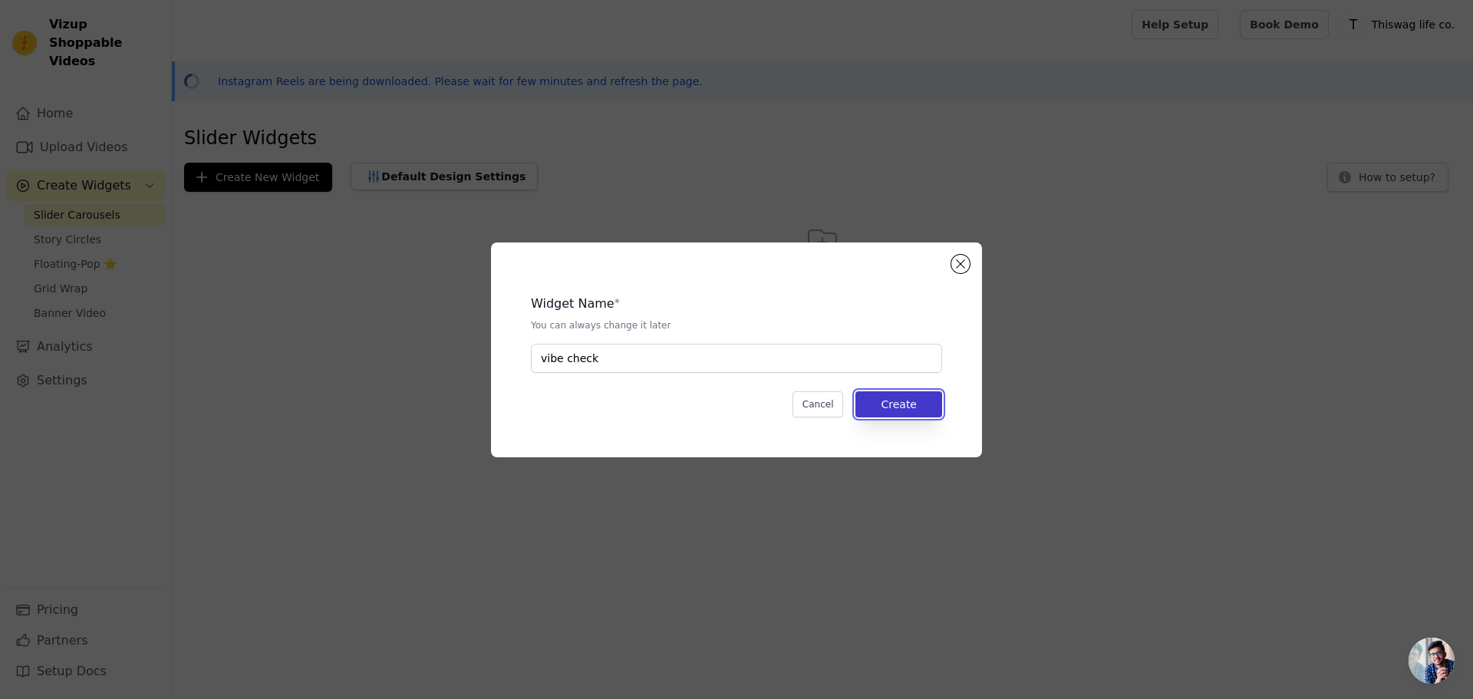
click at [924, 407] on button "Create" at bounding box center [898, 404] width 87 height 26
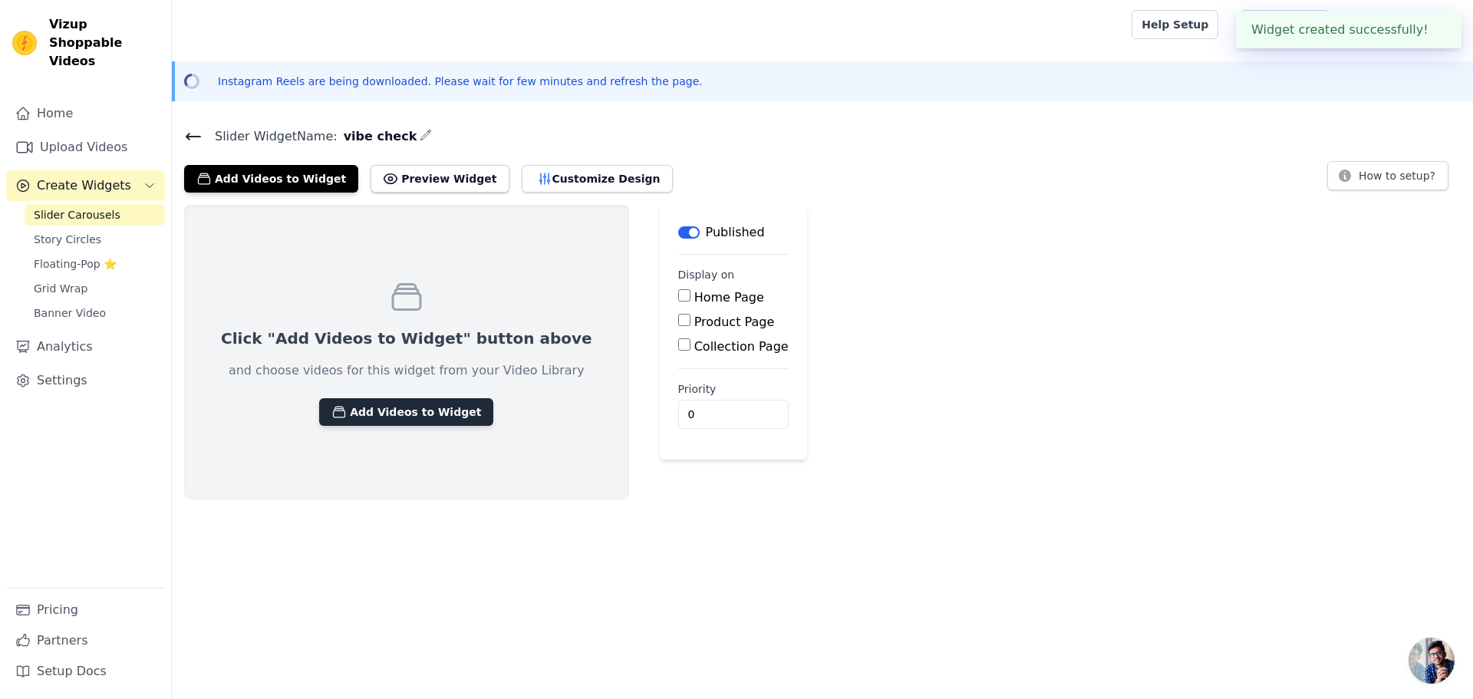
click at [352, 402] on button "Add Videos to Widget" at bounding box center [406, 412] width 174 height 28
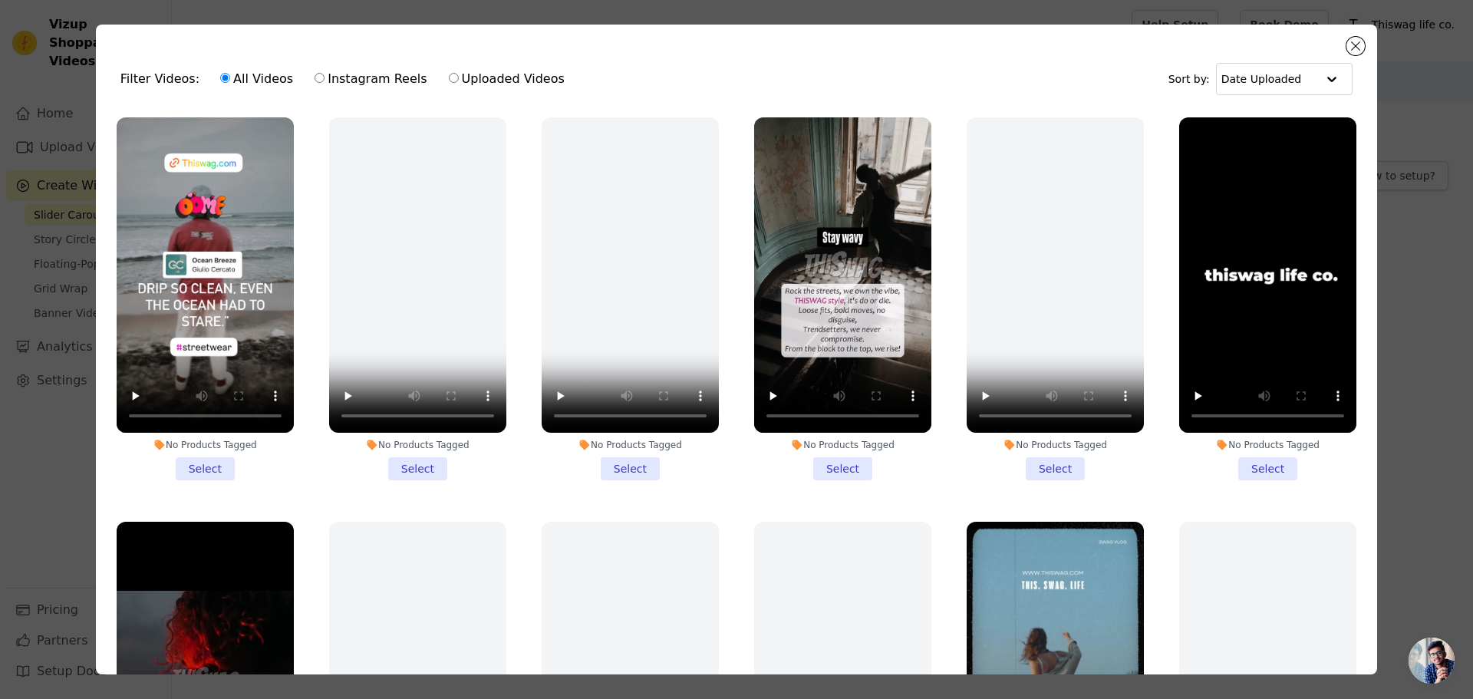
click at [217, 462] on li "No Products Tagged Select" at bounding box center [205, 298] width 177 height 363
click at [0, 0] on input "No Products Tagged Select" at bounding box center [0, 0] width 0 height 0
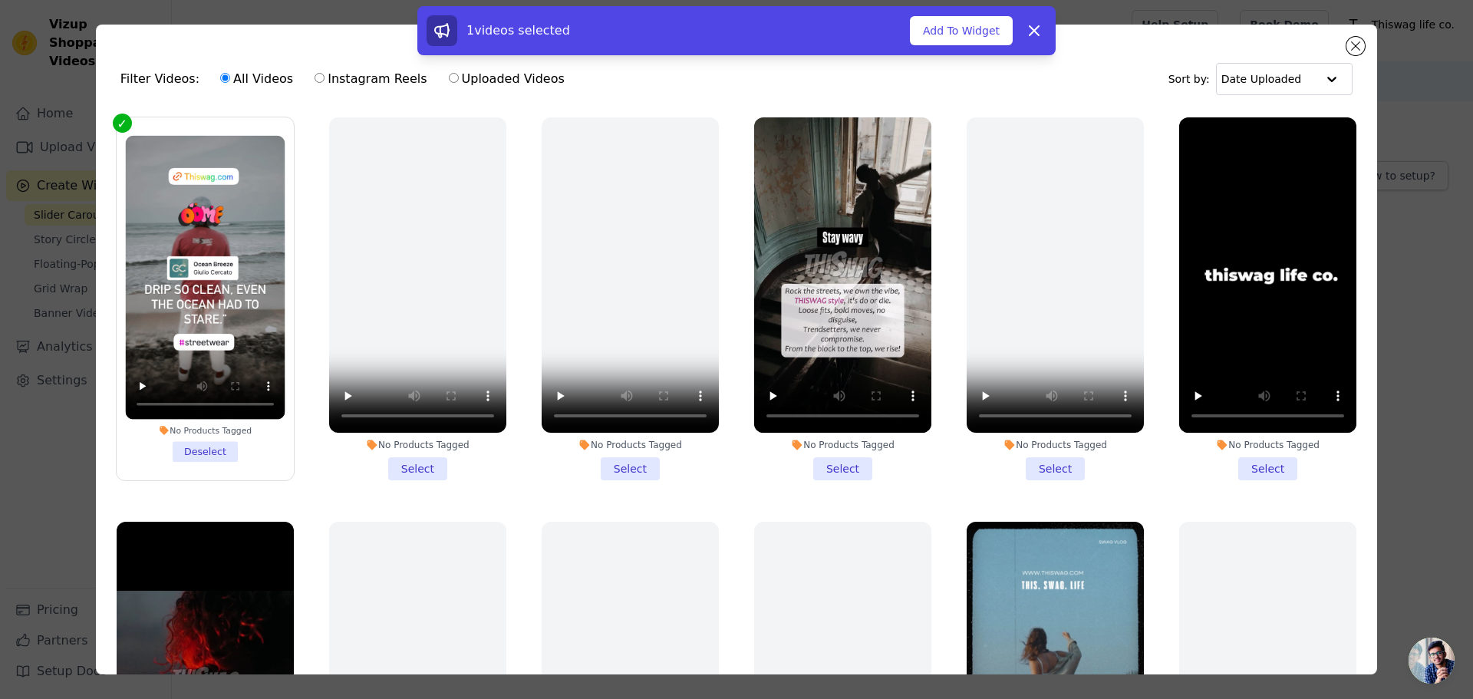
click at [828, 453] on li "No Products Tagged Select" at bounding box center [842, 298] width 177 height 363
click at [0, 0] on input "No Products Tagged Select" at bounding box center [0, 0] width 0 height 0
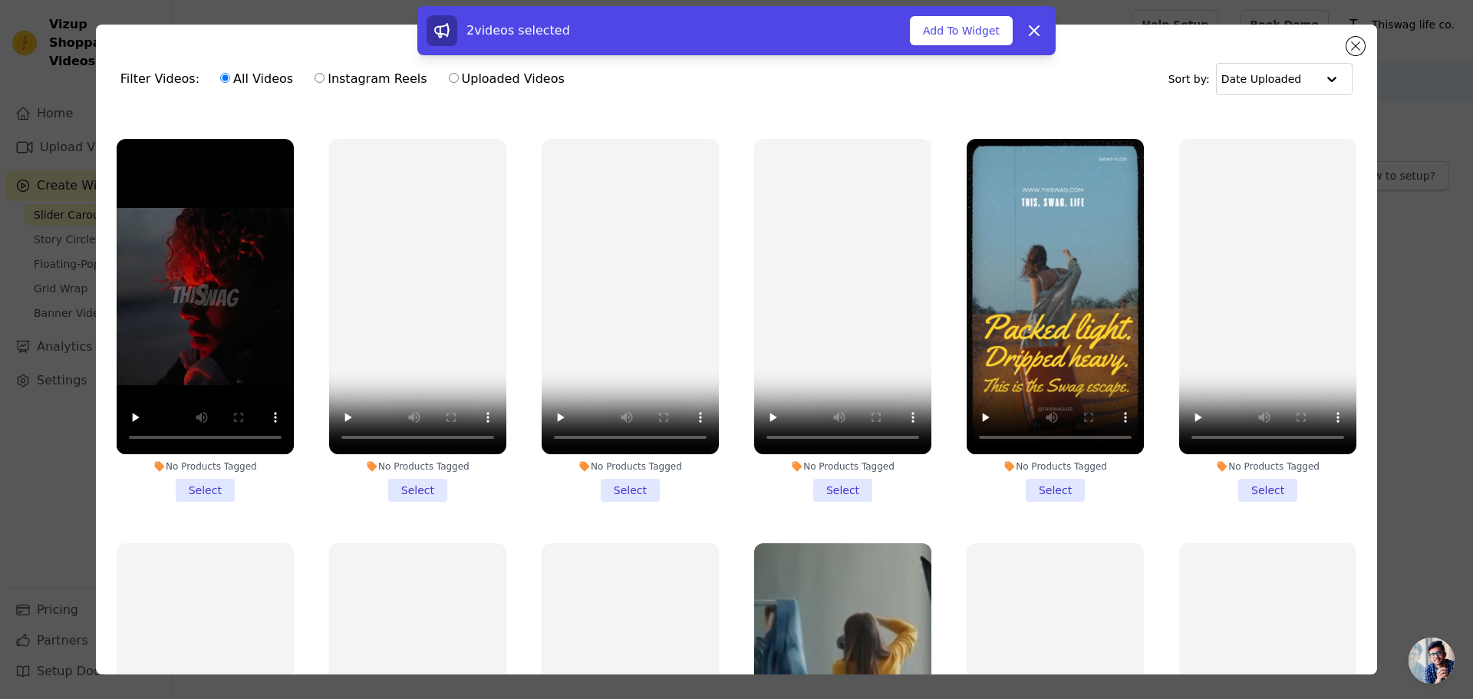
scroll to position [383, 0]
click at [194, 471] on li "No Products Tagged Select" at bounding box center [205, 319] width 177 height 363
click at [0, 0] on input "No Products Tagged Select" at bounding box center [0, 0] width 0 height 0
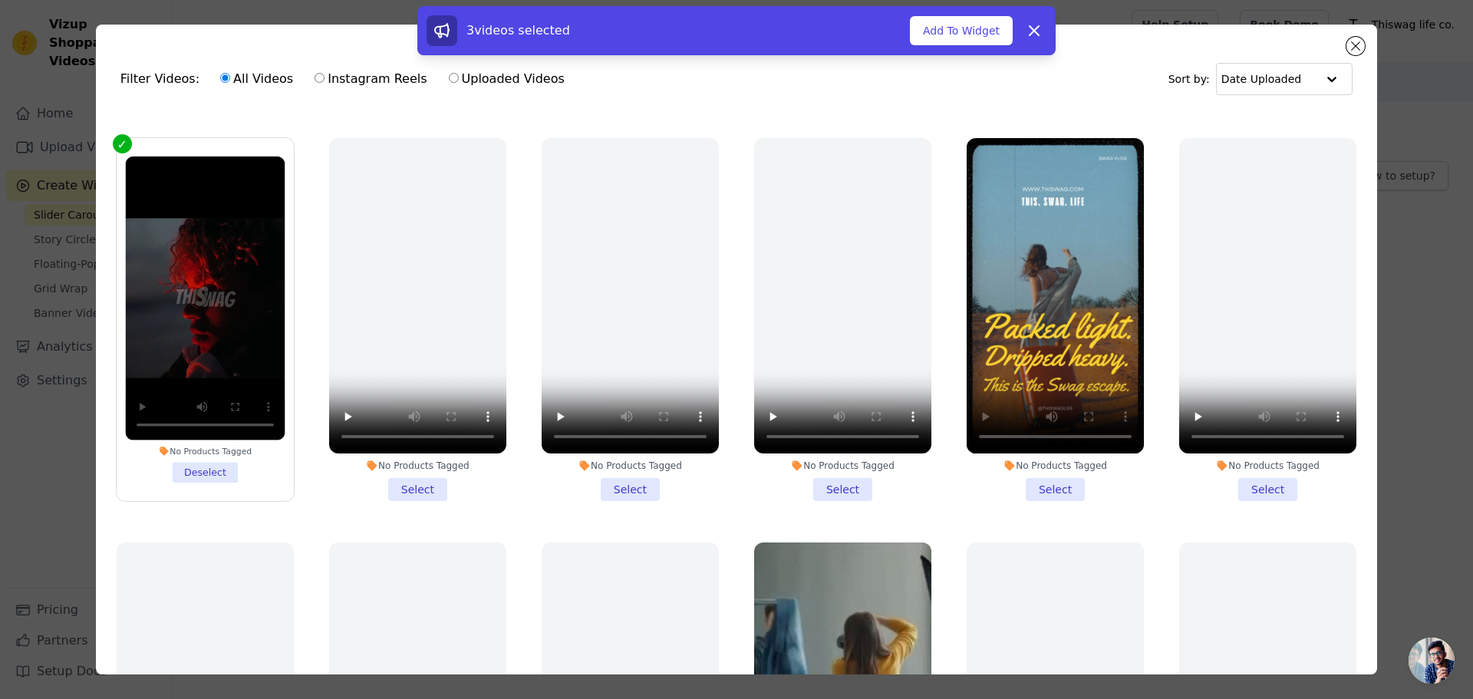
click at [1052, 473] on li "No Products Tagged Select" at bounding box center [1054, 319] width 177 height 363
click at [0, 0] on input "No Products Tagged Select" at bounding box center [0, 0] width 0 height 0
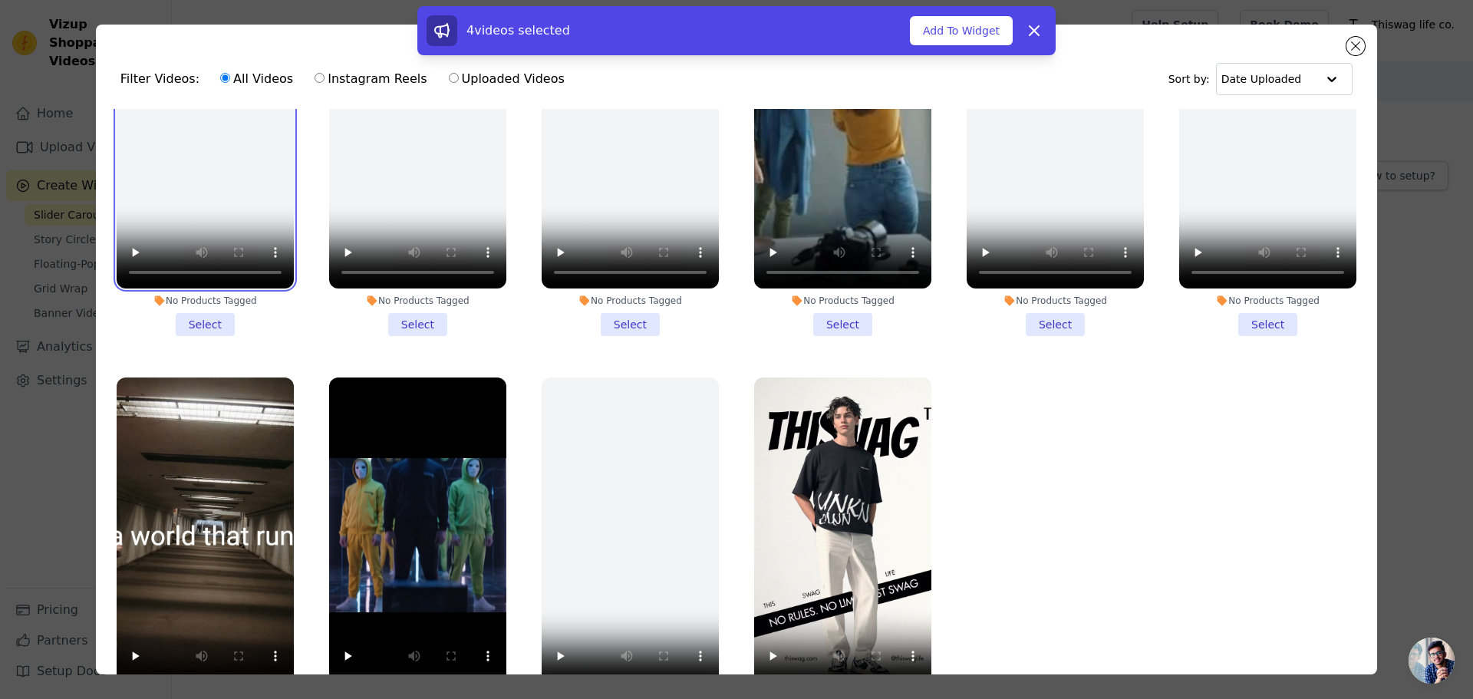
scroll to position [133, 0]
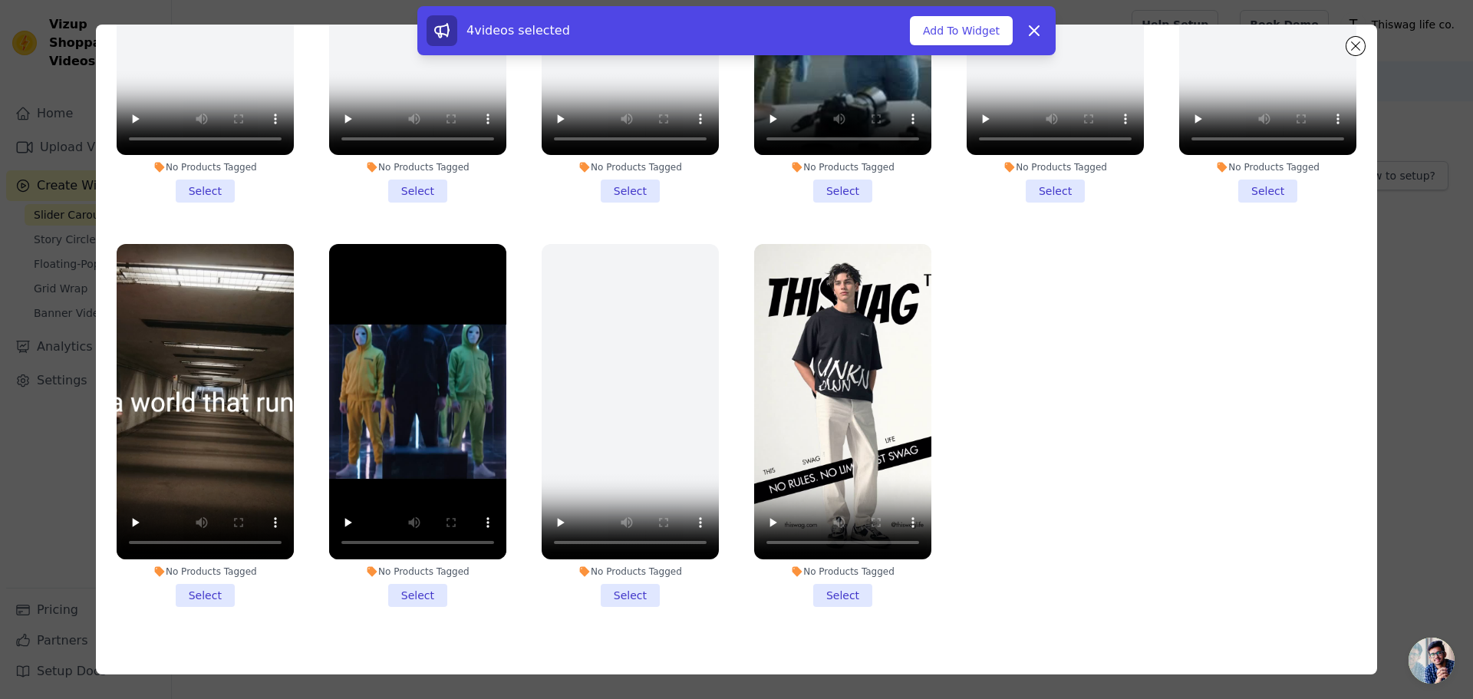
click at [193, 571] on li "No Products Tagged Select" at bounding box center [205, 425] width 177 height 363
click at [0, 0] on input "No Products Tagged Select" at bounding box center [0, 0] width 0 height 0
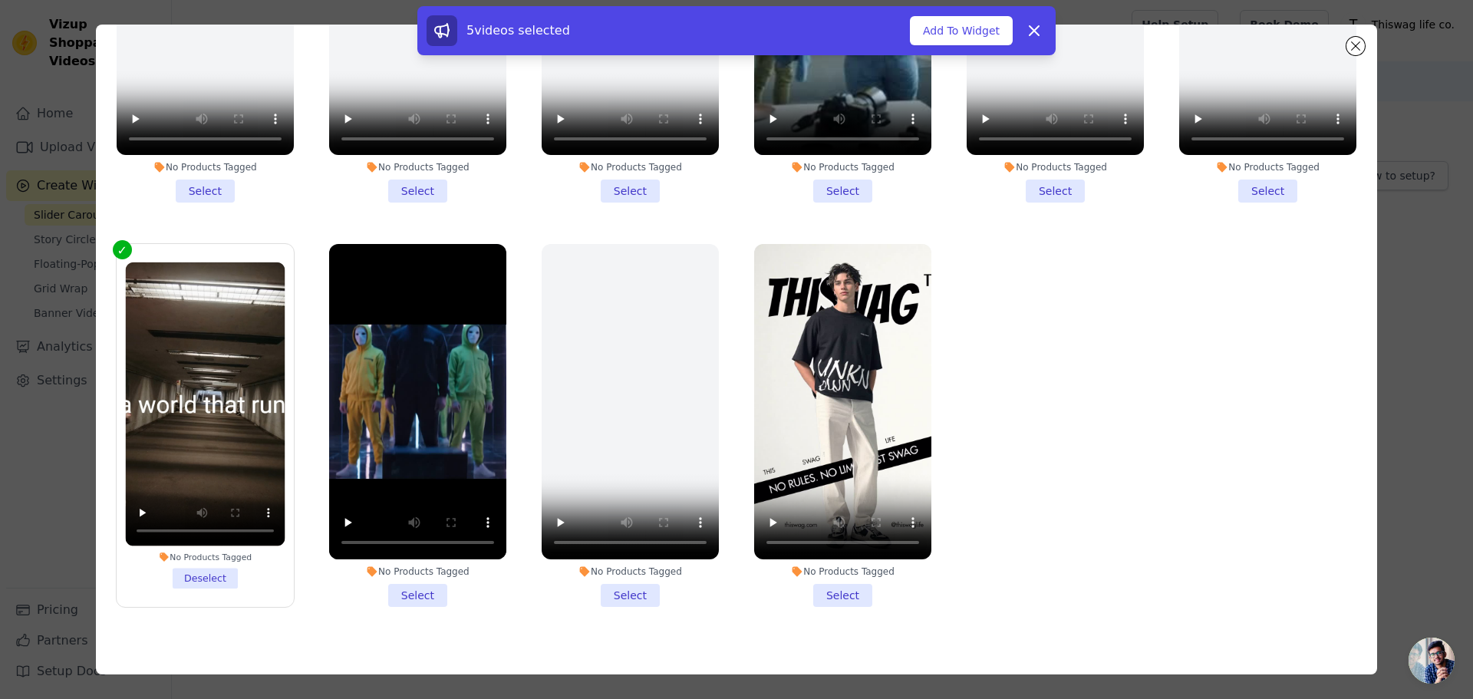
click at [400, 567] on li "No Products Tagged Select" at bounding box center [417, 425] width 177 height 363
click at [0, 0] on input "No Products Tagged Select" at bounding box center [0, 0] width 0 height 0
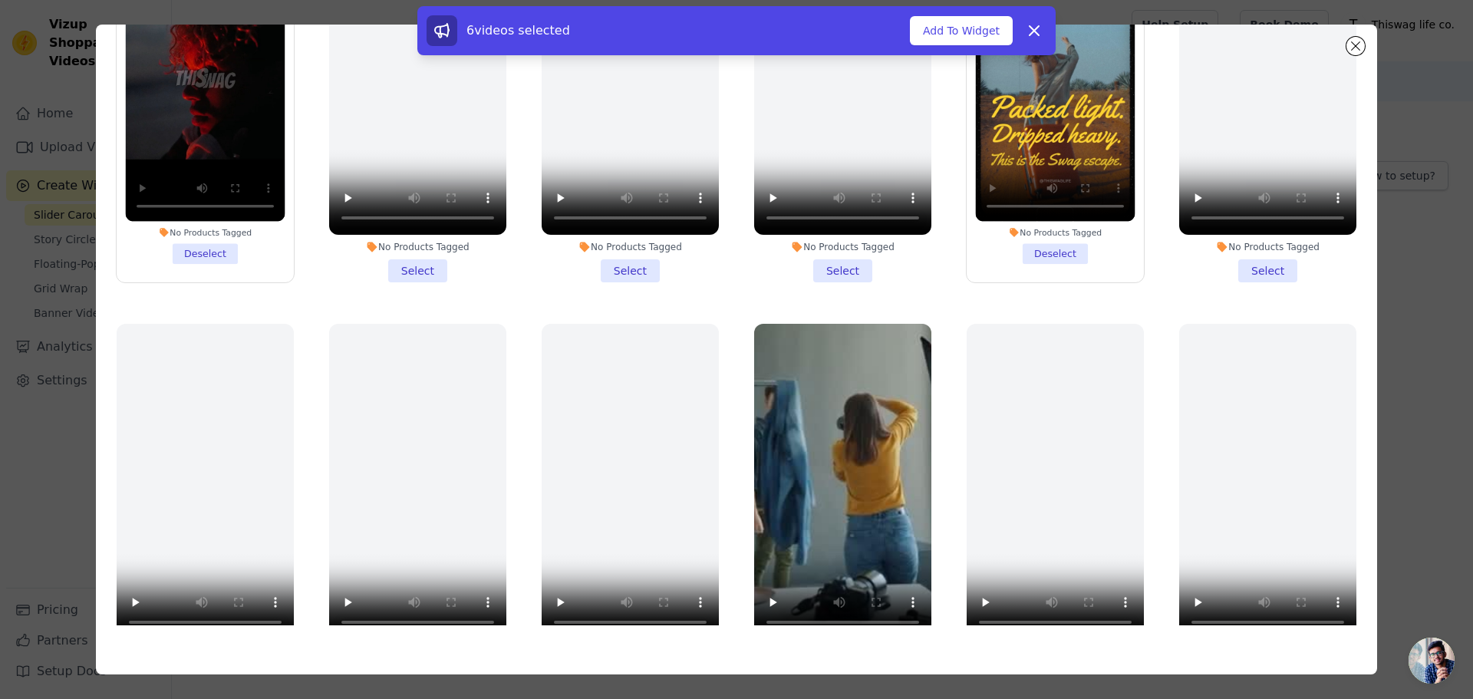
scroll to position [262, 0]
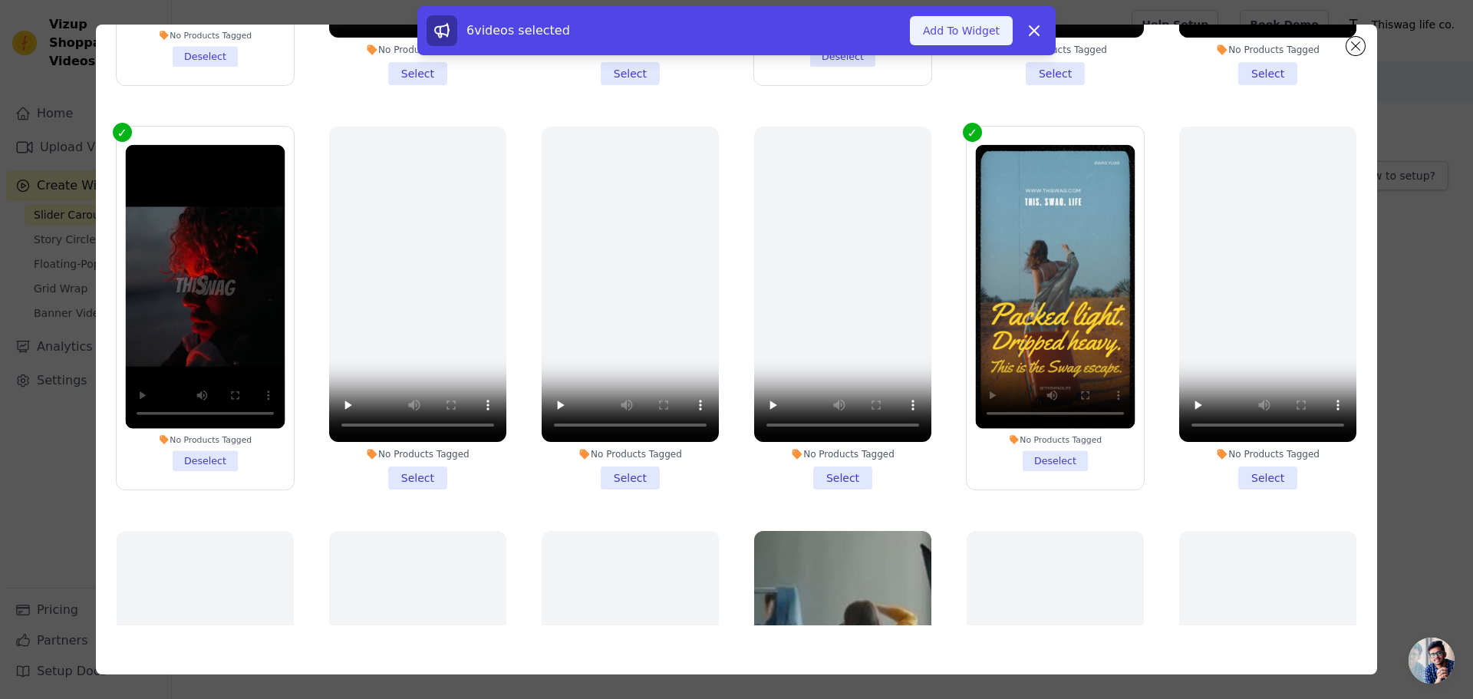
click at [976, 28] on button "Add To Widget" at bounding box center [961, 30] width 103 height 29
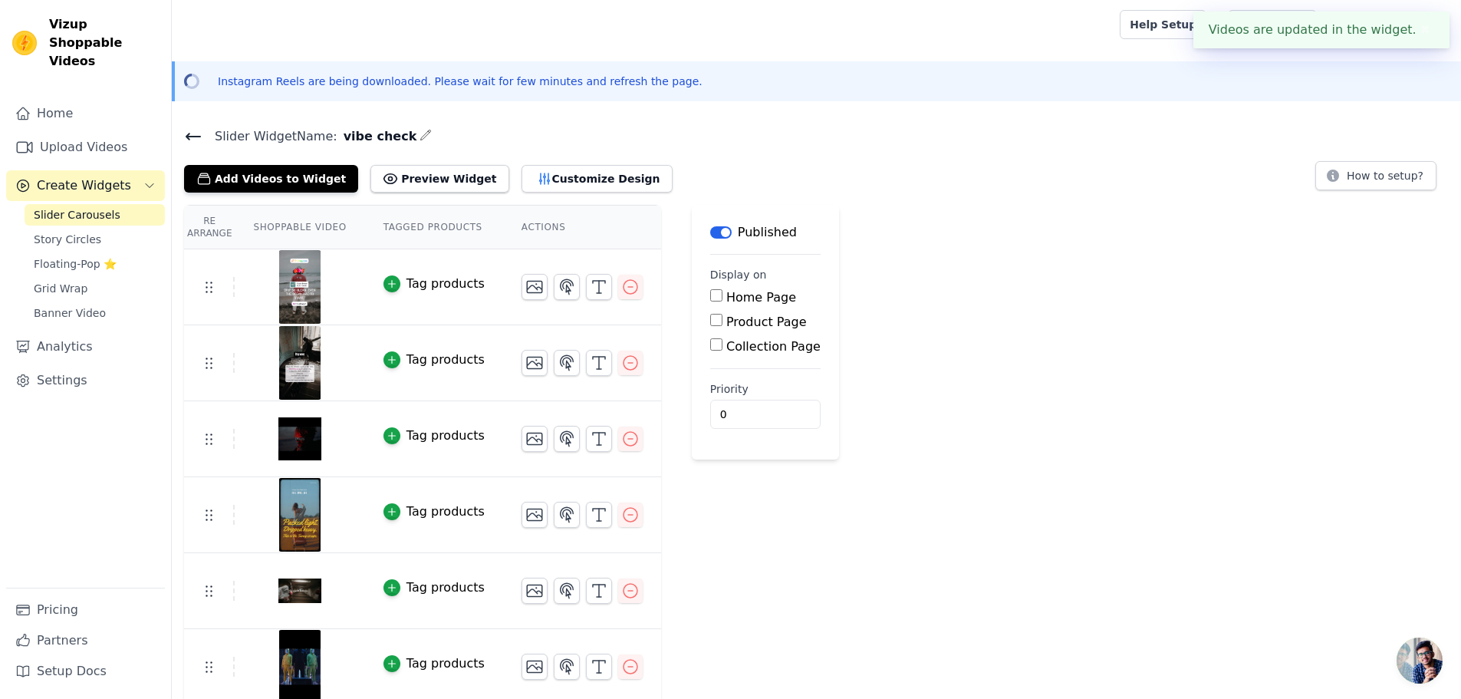
click at [710, 298] on input "Home Page" at bounding box center [716, 295] width 12 height 12
checkbox input "true"
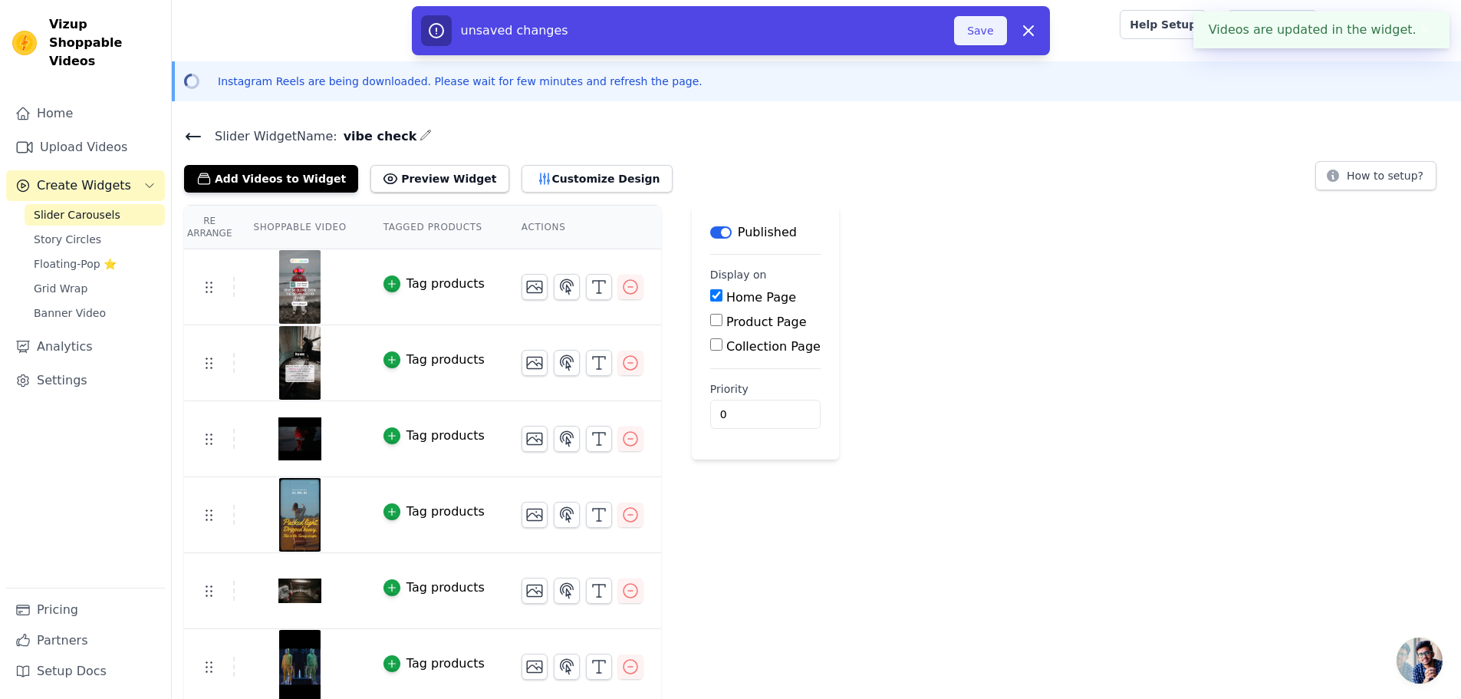
click at [990, 28] on button "Save" at bounding box center [980, 30] width 52 height 29
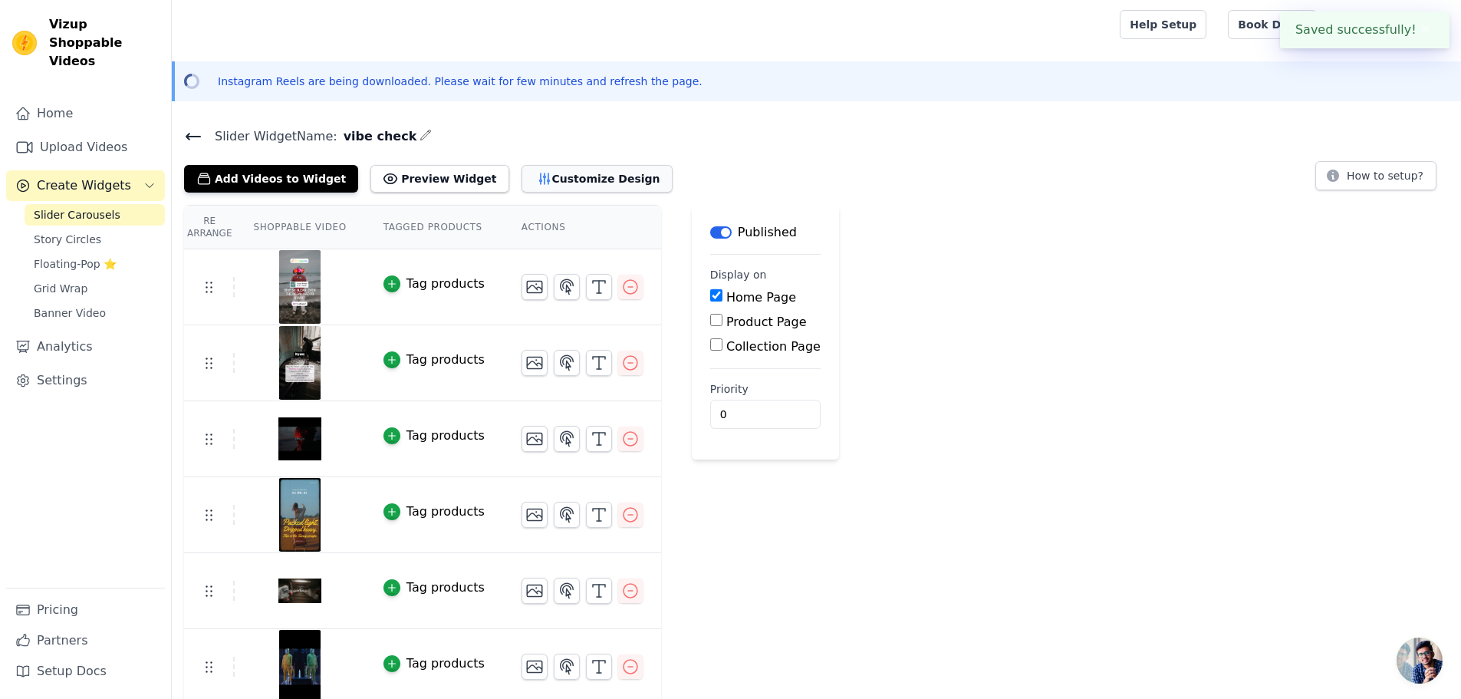
click at [528, 179] on button "Customize Design" at bounding box center [597, 179] width 151 height 28
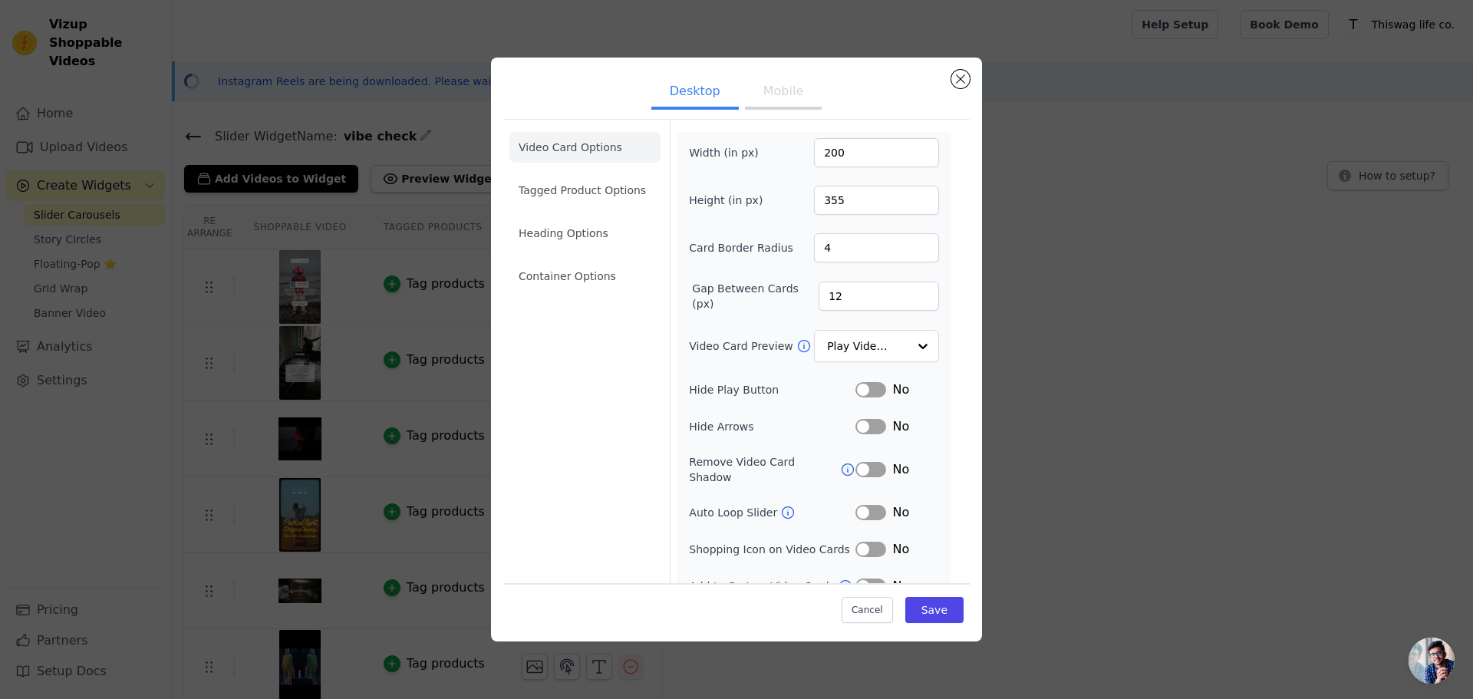
click at [1142, 299] on div "Desktop Mobile Video Card Options Tagged Product Options Heading Options Contai…" at bounding box center [736, 349] width 1423 height 633
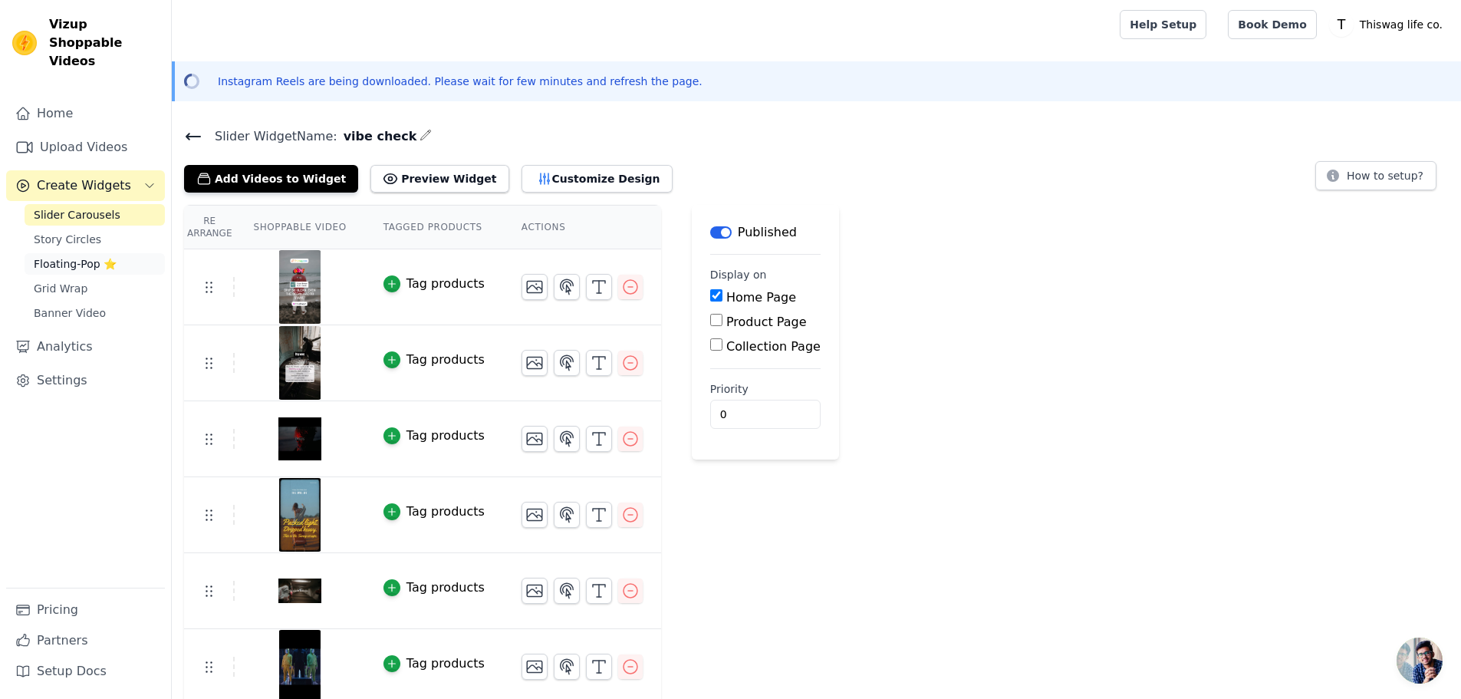
click at [35, 256] on span "Floating-Pop ⭐" at bounding box center [75, 263] width 83 height 15
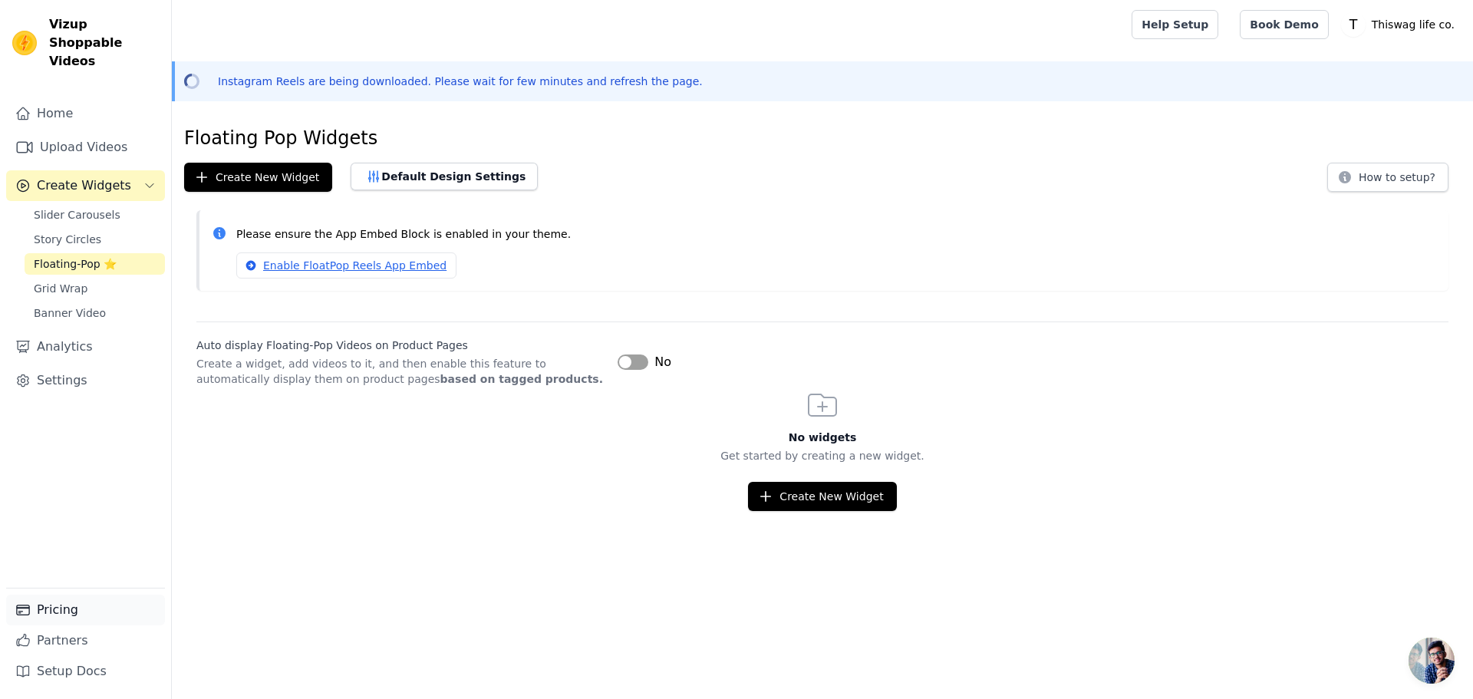
click at [62, 602] on link "Pricing" at bounding box center [85, 609] width 159 height 31
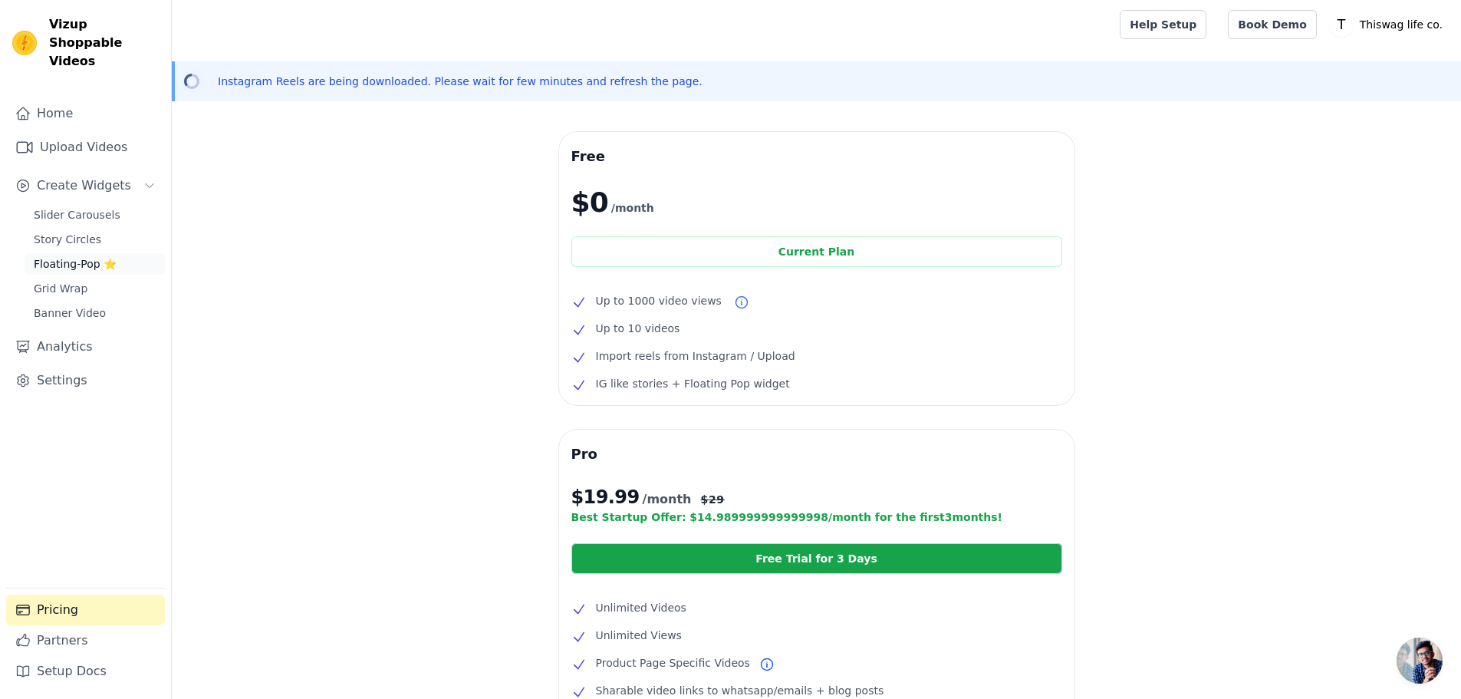
click at [64, 256] on span "Floating-Pop ⭐" at bounding box center [75, 263] width 83 height 15
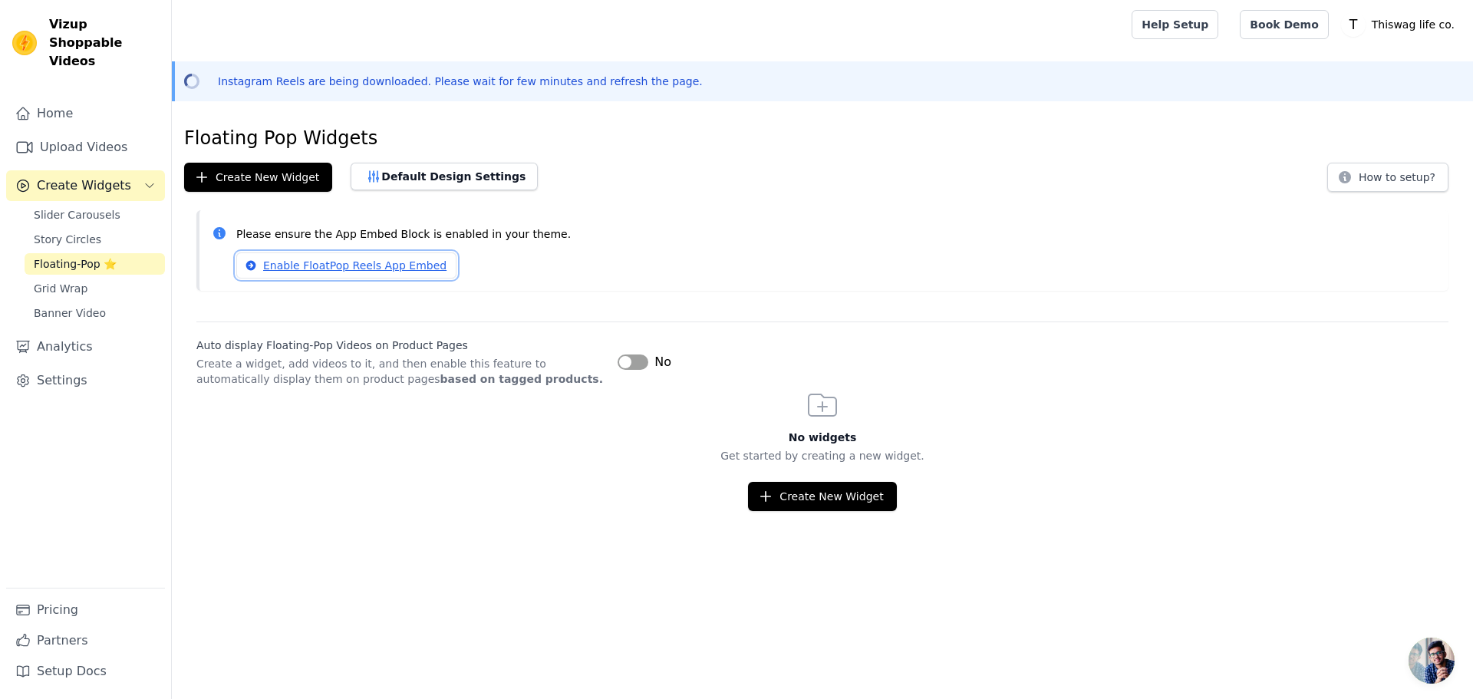
click at [290, 264] on link "Enable FloatPop Reels App Embed" at bounding box center [346, 265] width 220 height 26
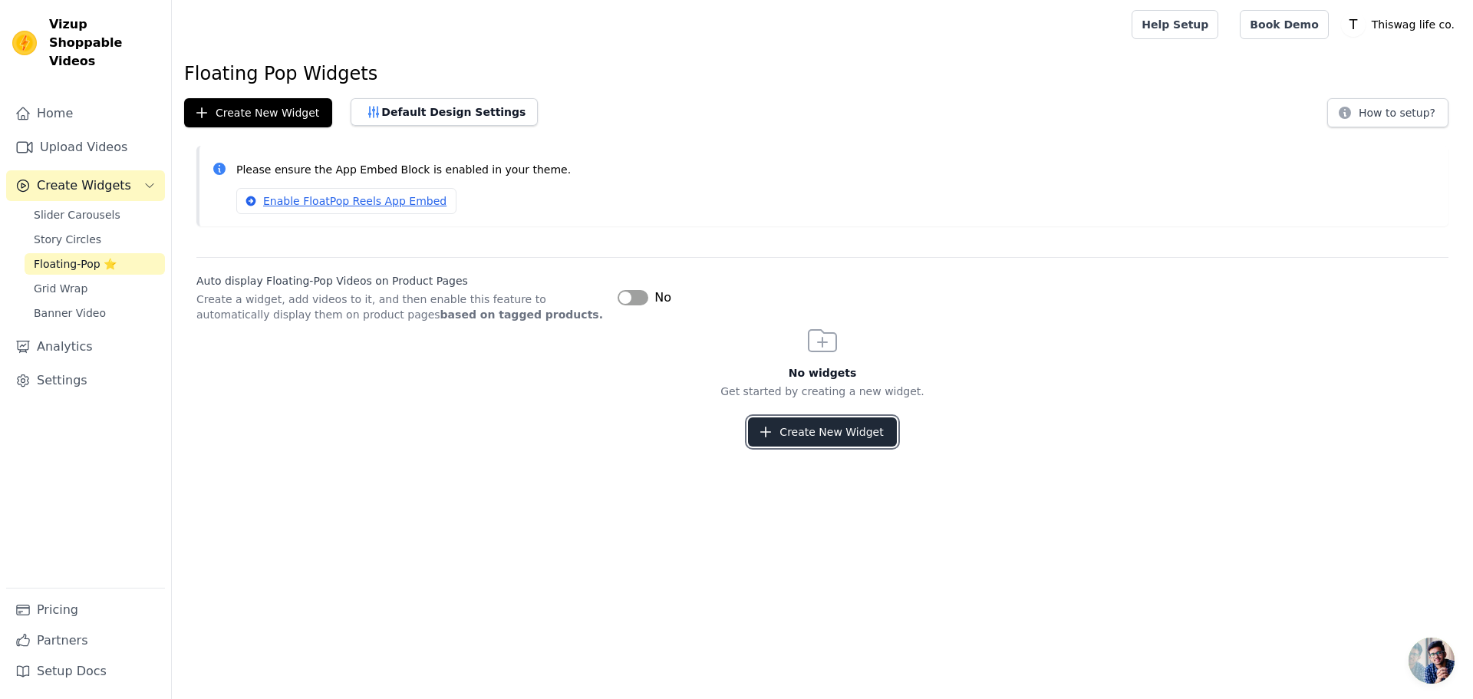
click at [862, 439] on button "Create New Widget" at bounding box center [822, 431] width 148 height 29
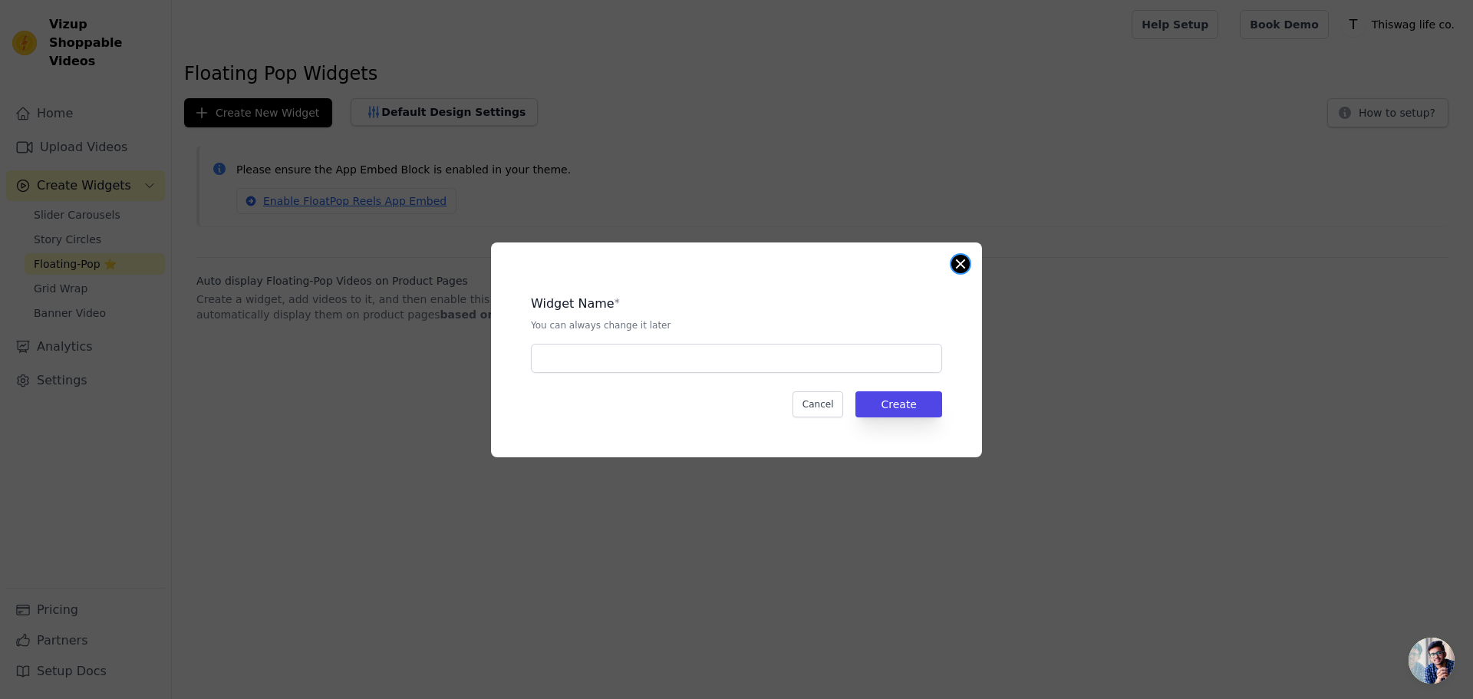
click at [964, 265] on button "Close modal" at bounding box center [960, 264] width 18 height 18
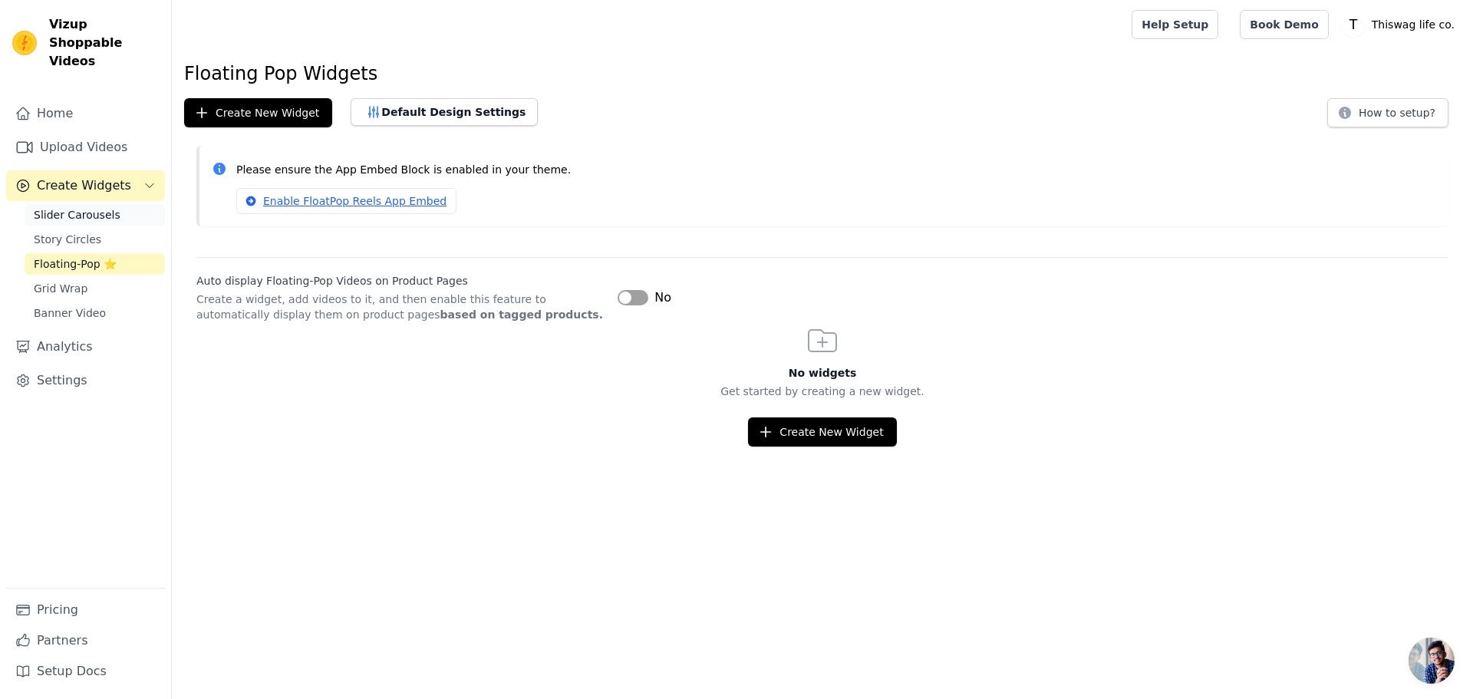
click at [85, 207] on span "Slider Carousels" at bounding box center [77, 214] width 87 height 15
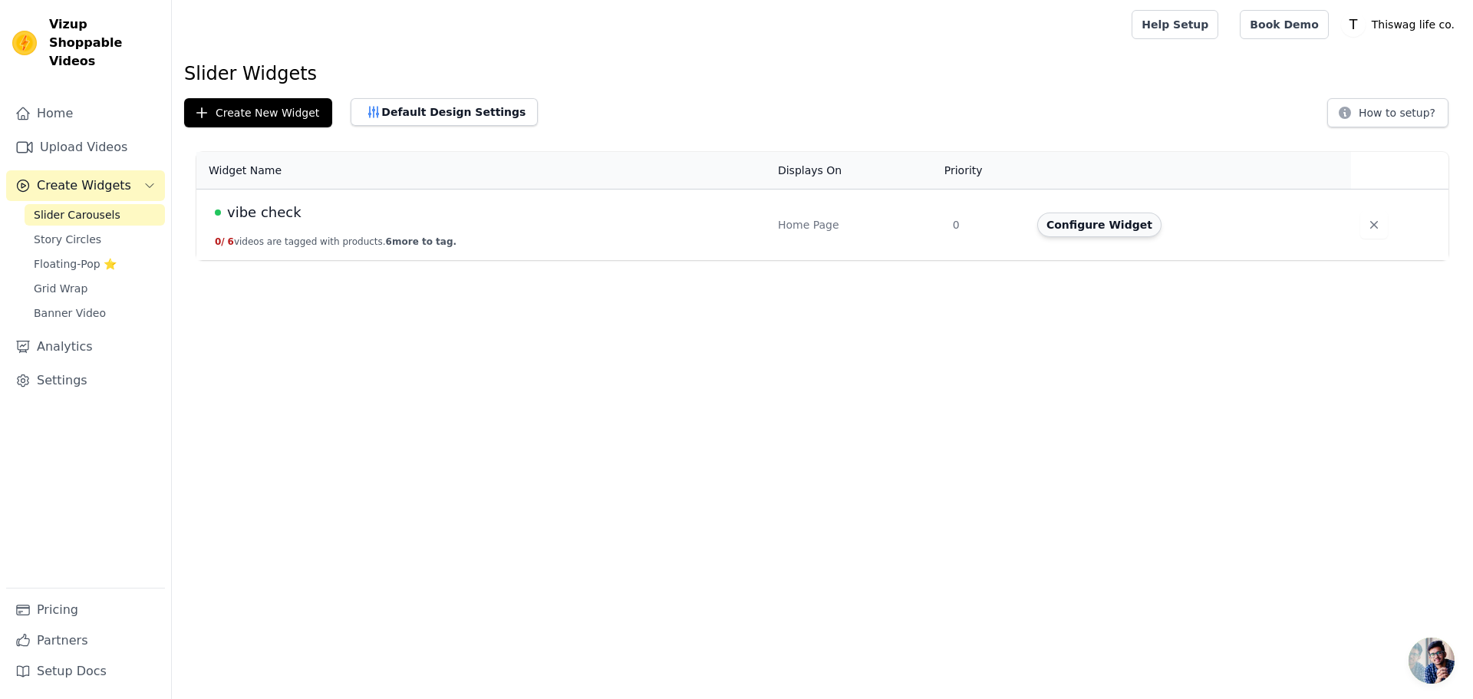
click at [1085, 232] on button "Configure Widget" at bounding box center [1099, 224] width 124 height 25
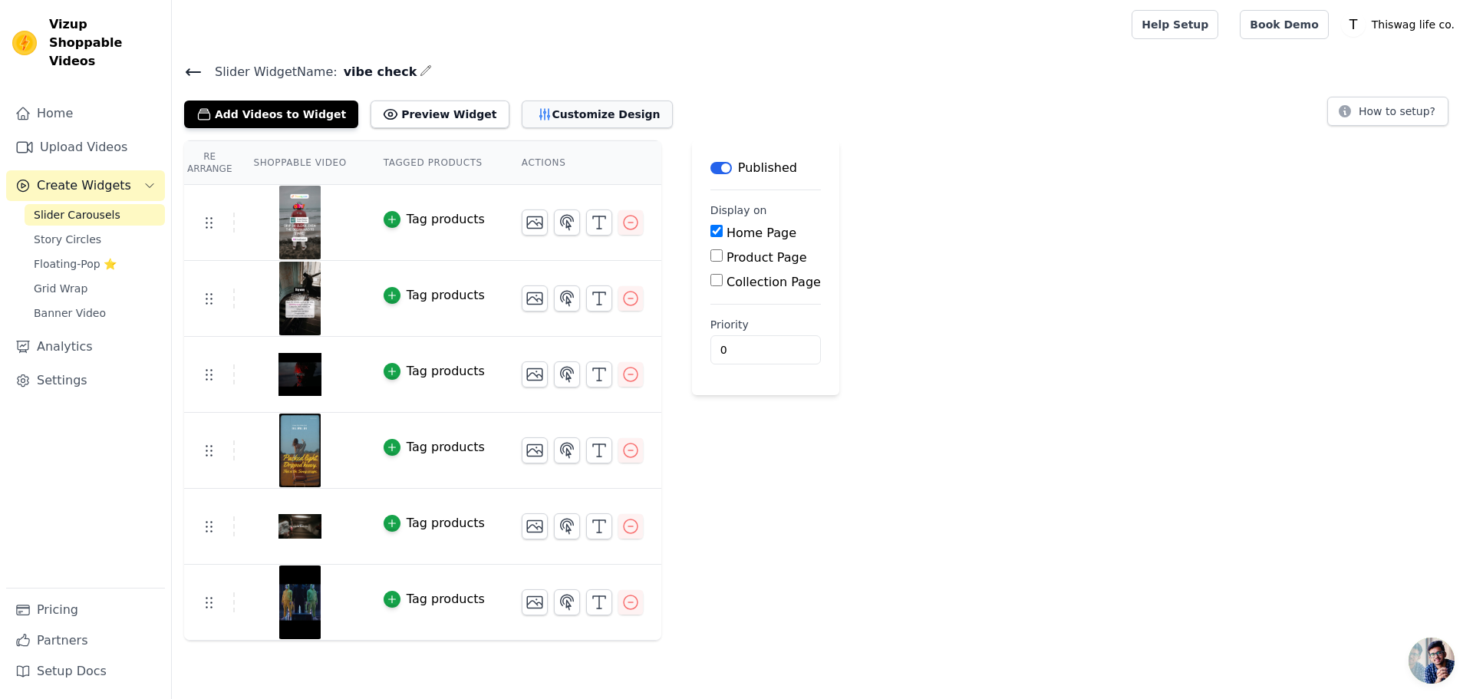
click at [568, 104] on button "Customize Design" at bounding box center [597, 114] width 151 height 28
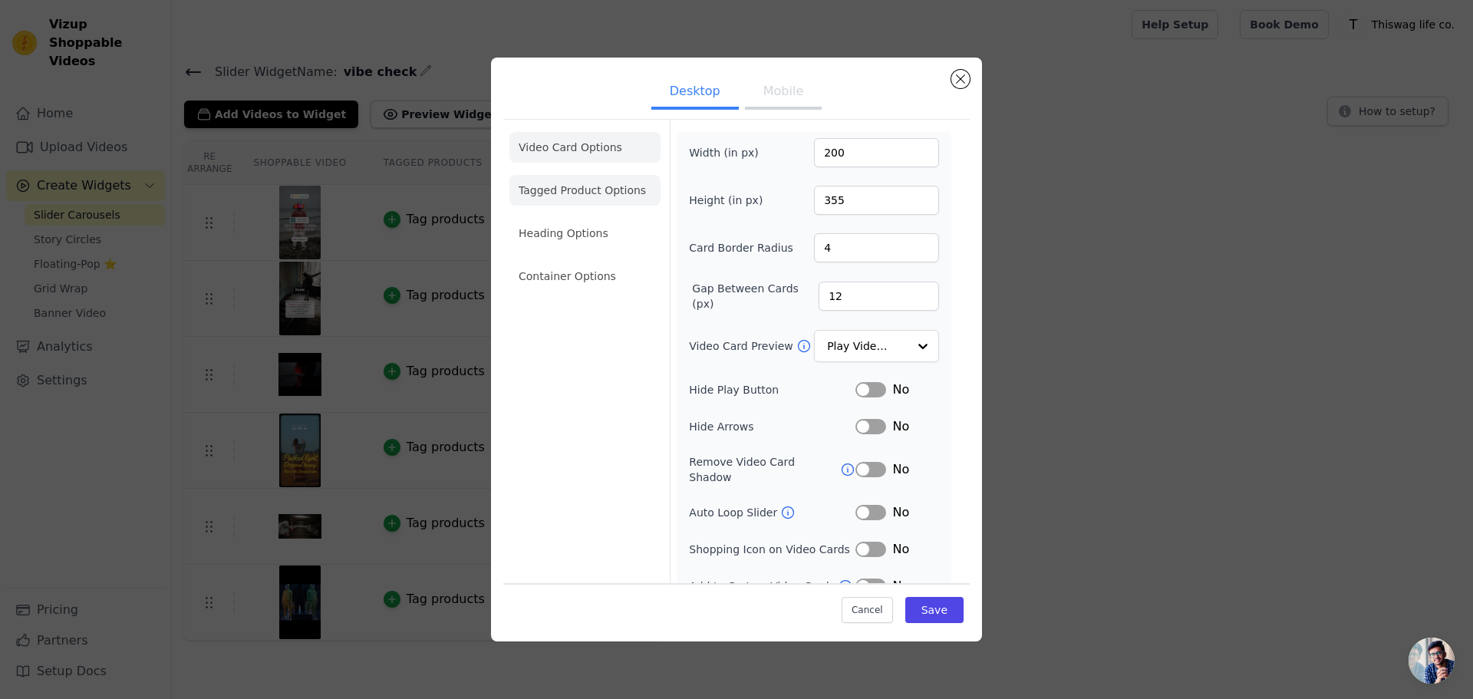
click at [604, 261] on li "Tagged Product Options" at bounding box center [584, 276] width 151 height 31
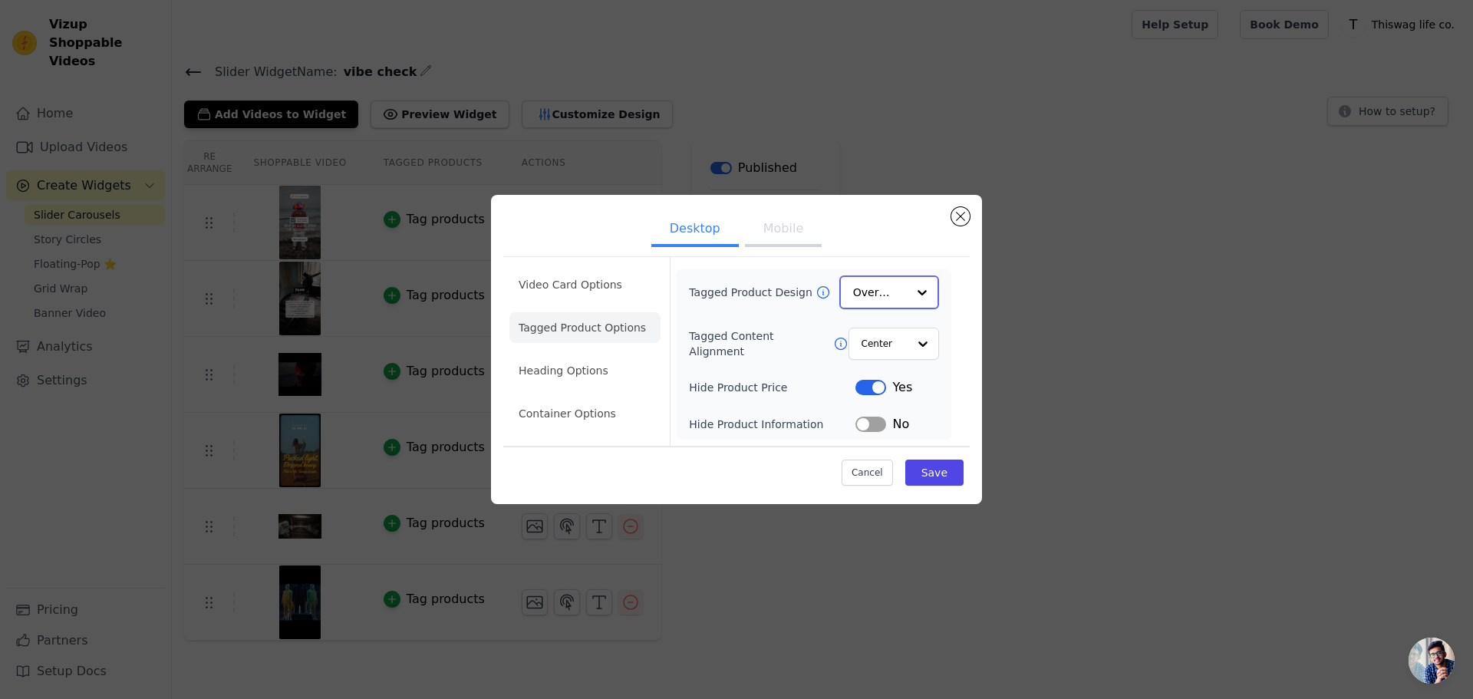
click at [922, 293] on div at bounding box center [922, 292] width 31 height 31
click at [921, 293] on div at bounding box center [922, 292] width 31 height 31
click at [881, 246] on ul "Desktop Mobile" at bounding box center [736, 231] width 466 height 46
click at [773, 229] on button "Mobile" at bounding box center [783, 231] width 77 height 34
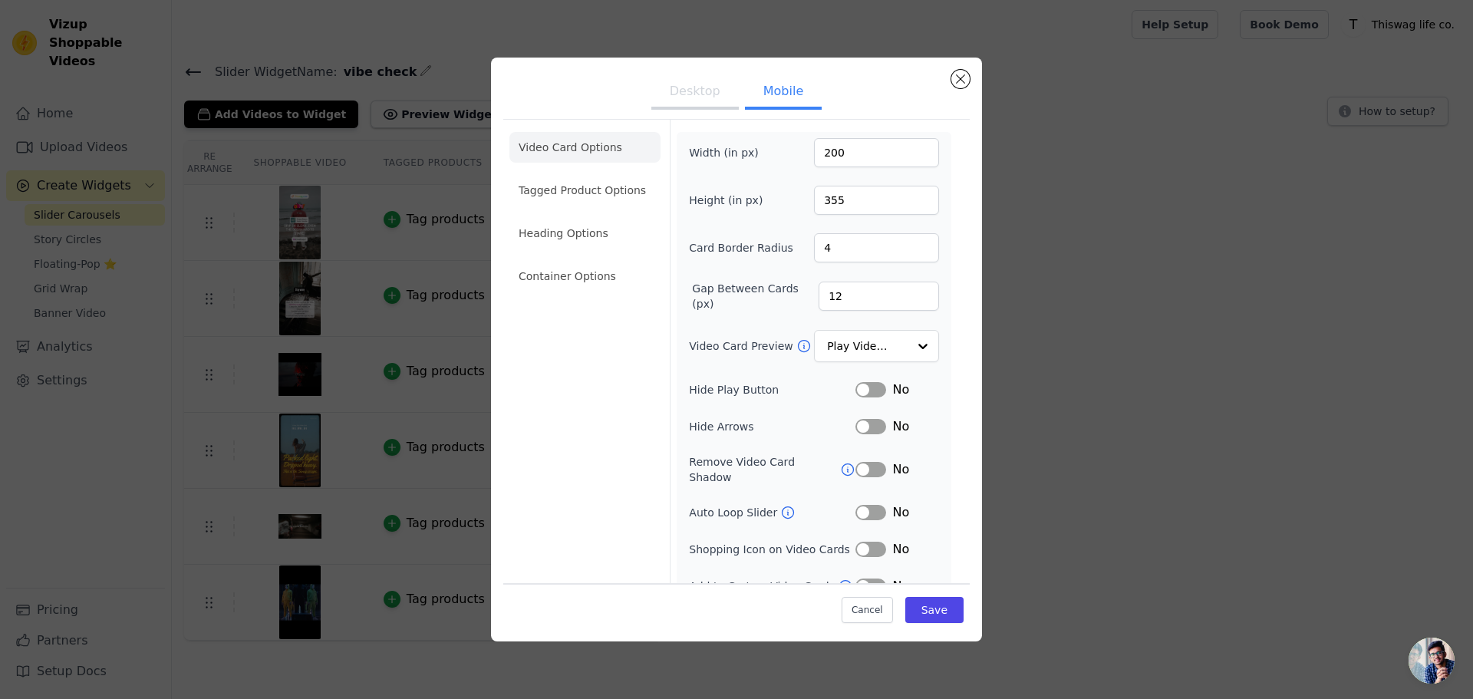
click at [712, 91] on button "Desktop" at bounding box center [694, 93] width 87 height 34
click at [855, 389] on button "Label" at bounding box center [870, 389] width 31 height 15
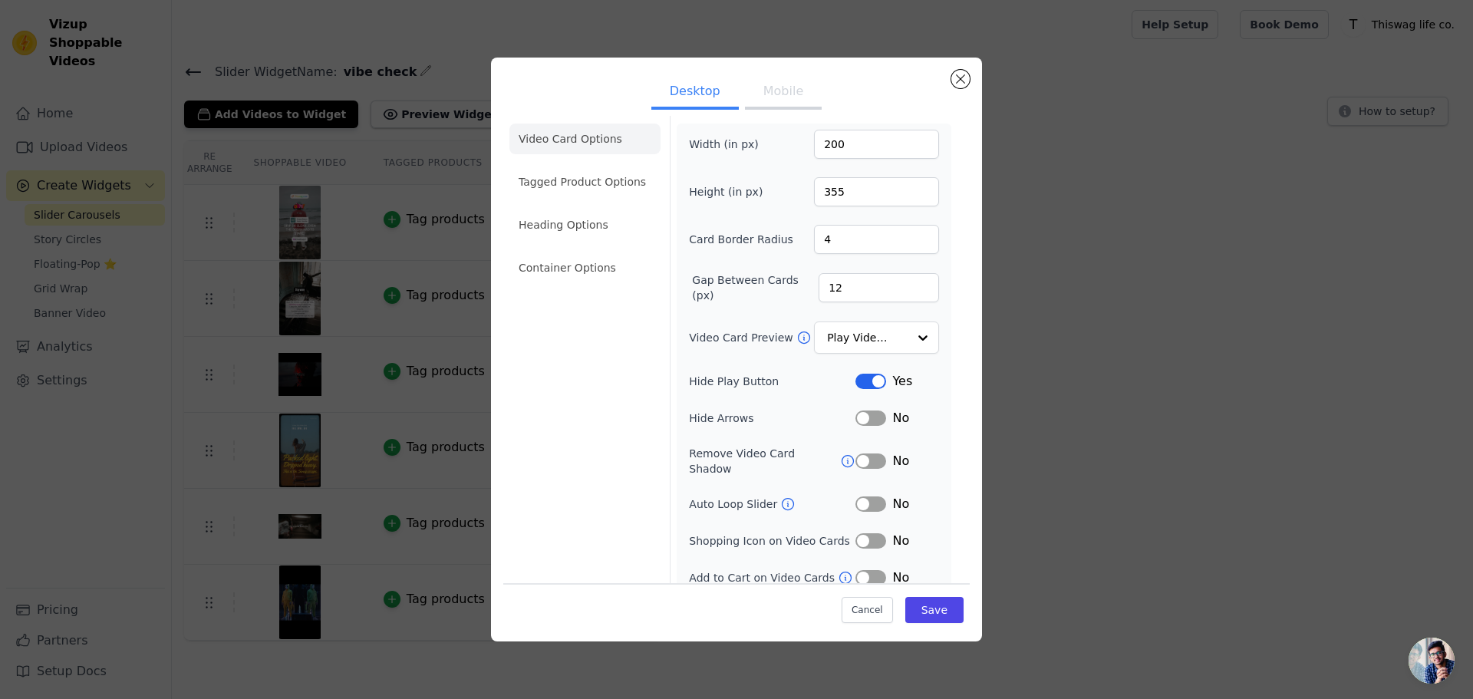
scroll to position [11, 0]
click at [782, 496] on icon at bounding box center [788, 502] width 12 height 12
click at [857, 494] on button "Label" at bounding box center [870, 501] width 31 height 15
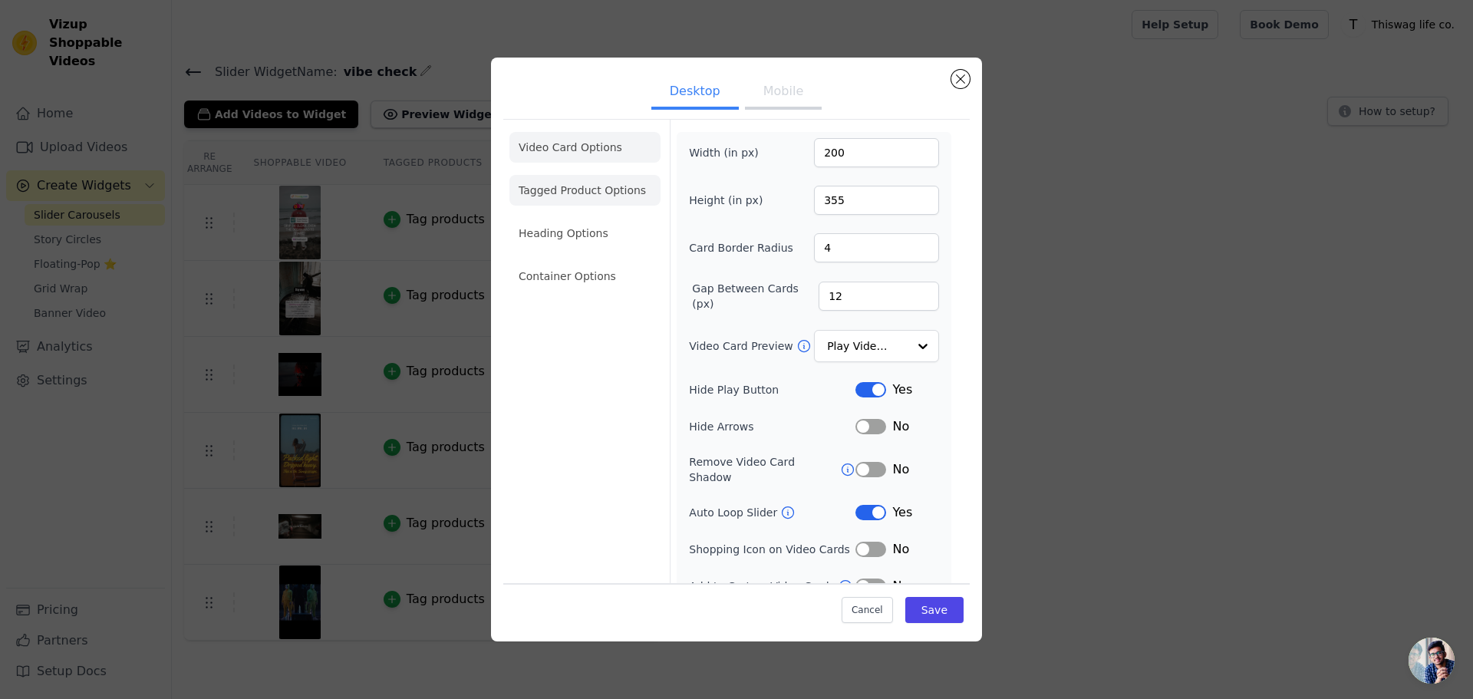
click at [614, 261] on li "Tagged Product Options" at bounding box center [584, 276] width 151 height 31
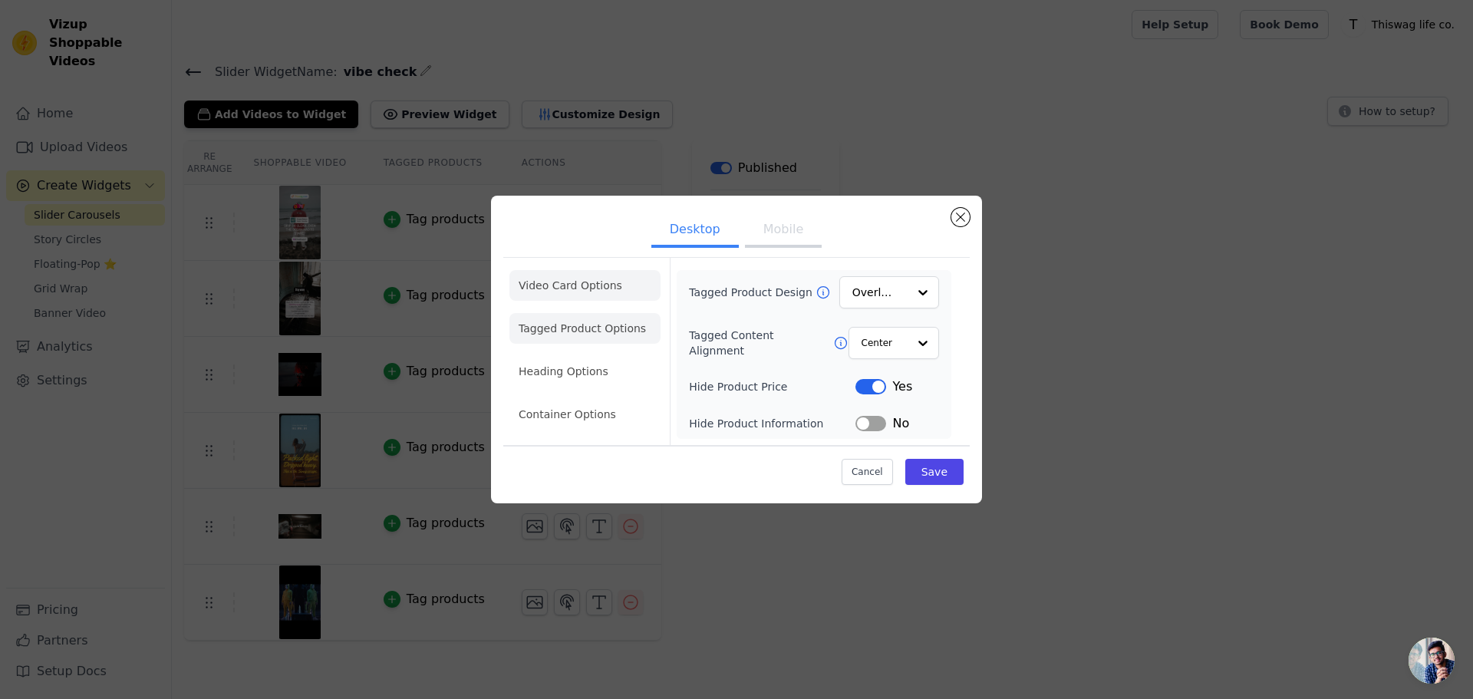
click at [587, 313] on li "Video Card Options" at bounding box center [584, 328] width 151 height 31
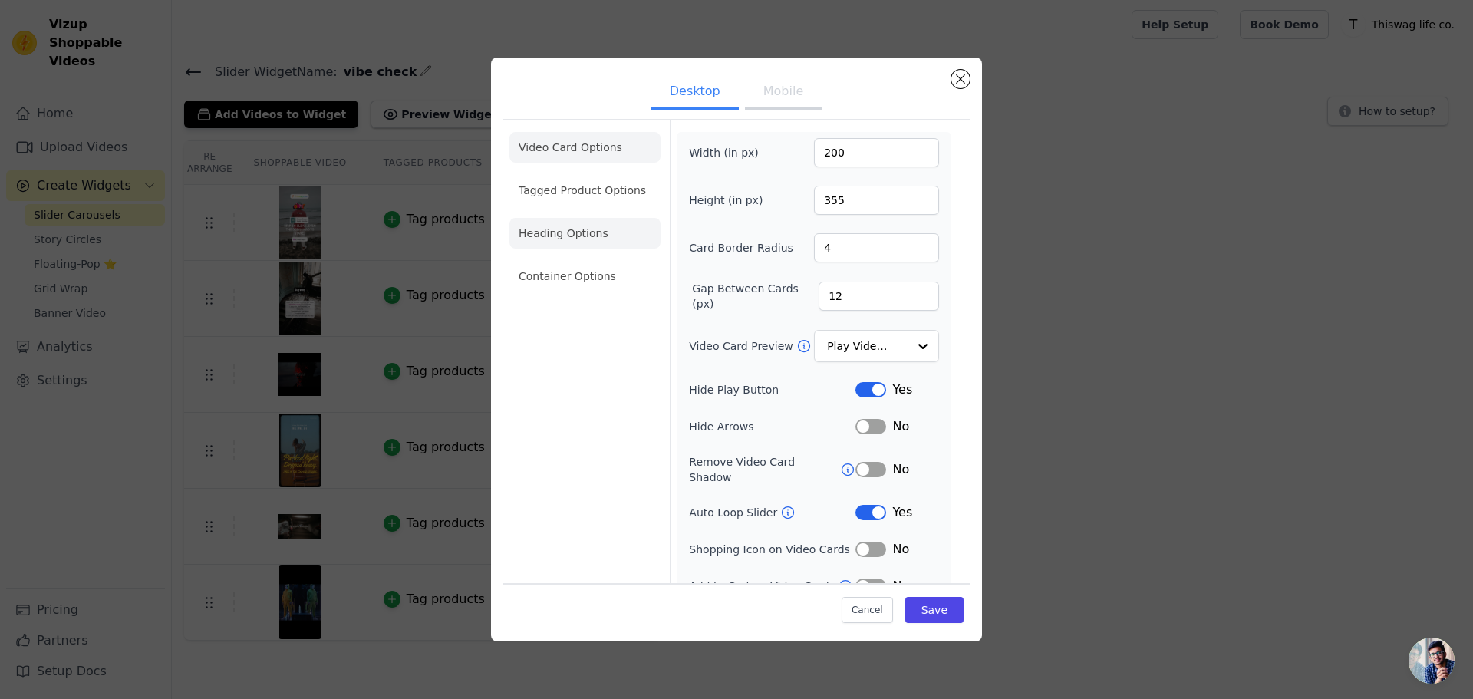
click at [548, 240] on li "Heading Options" at bounding box center [584, 233] width 151 height 31
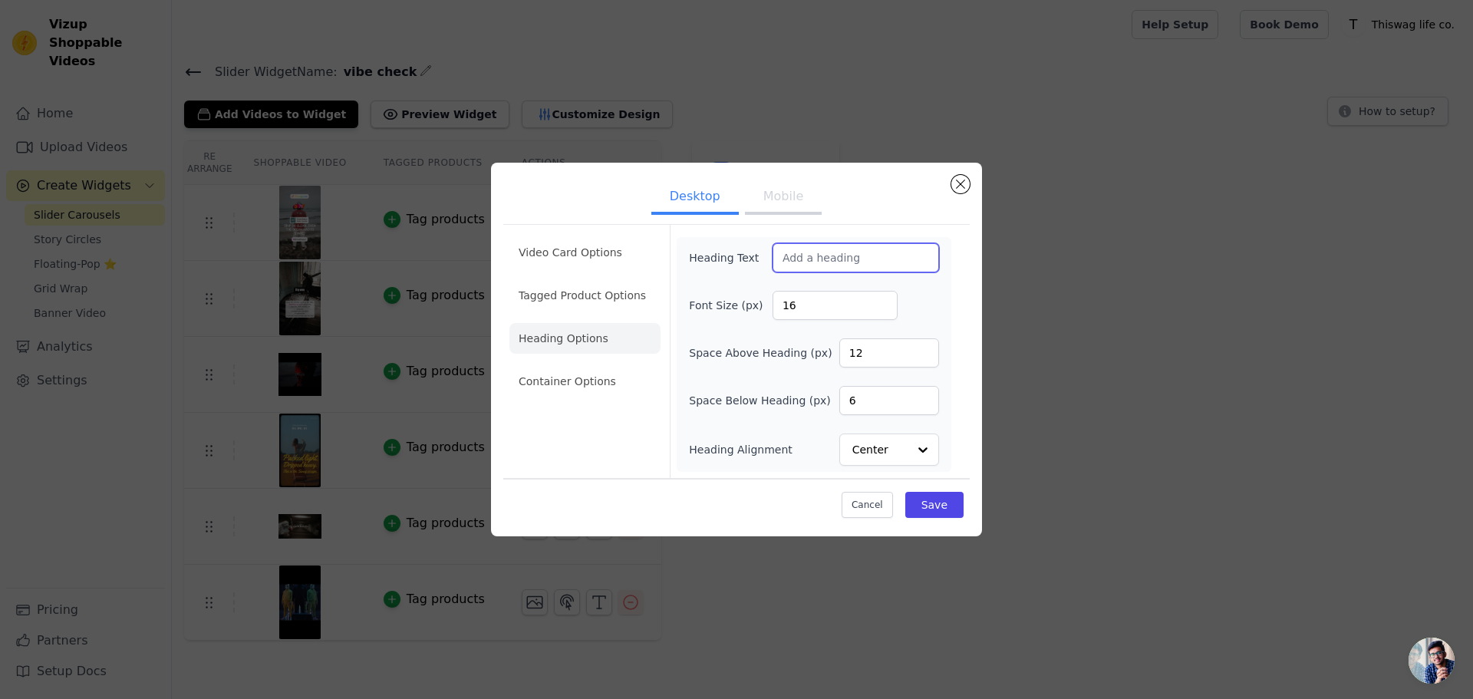
click at [814, 264] on input "Heading Text" at bounding box center [855, 257] width 166 height 29
type input "Vibe Check"
click at [949, 513] on button "Save" at bounding box center [934, 505] width 58 height 26
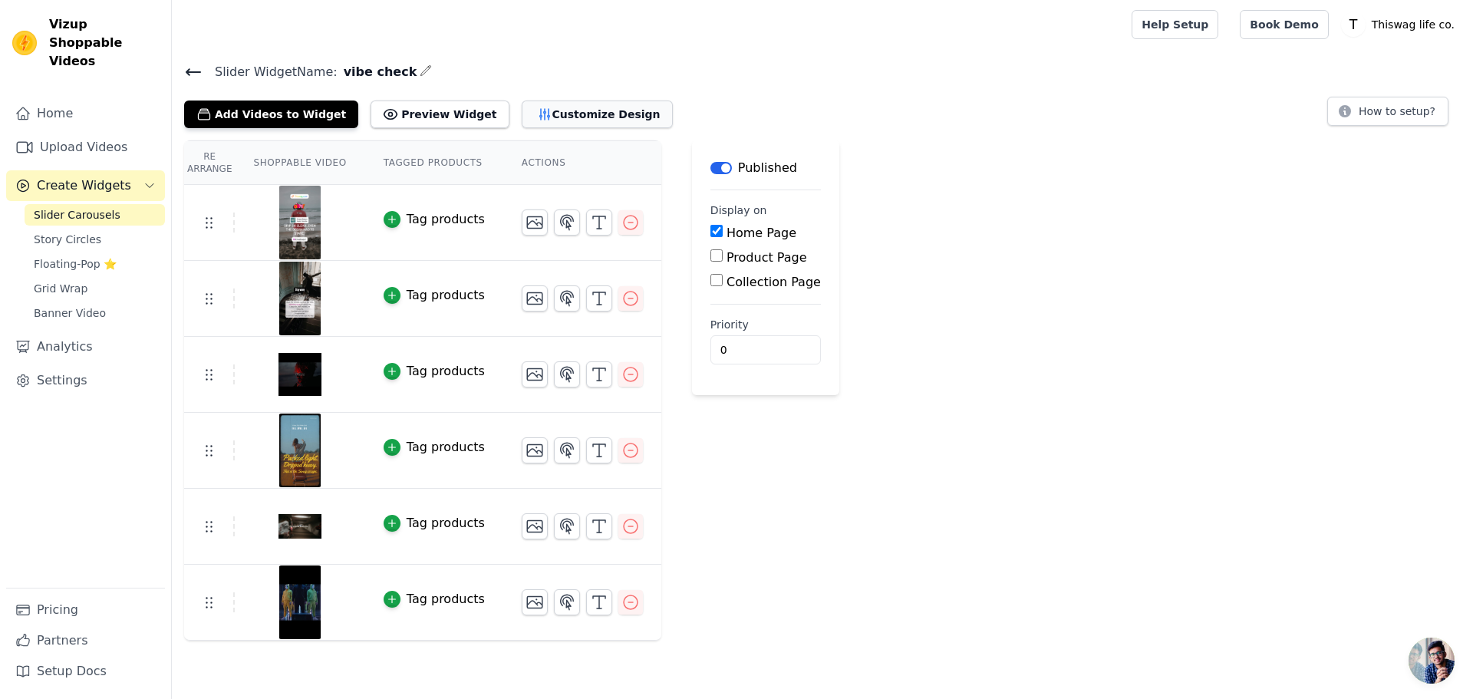
click at [539, 113] on button "Customize Design" at bounding box center [597, 114] width 151 height 28
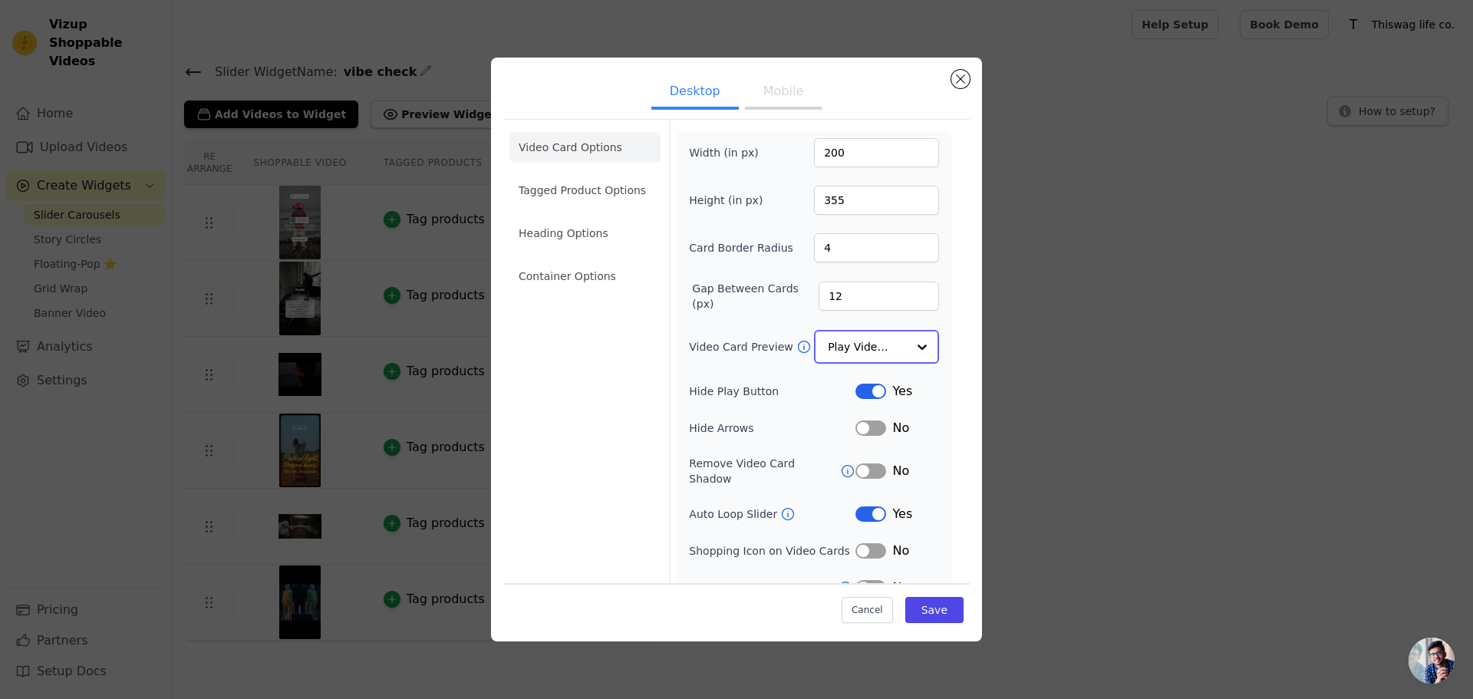
click at [829, 348] on input "Video Card Preview" at bounding box center [867, 346] width 79 height 31
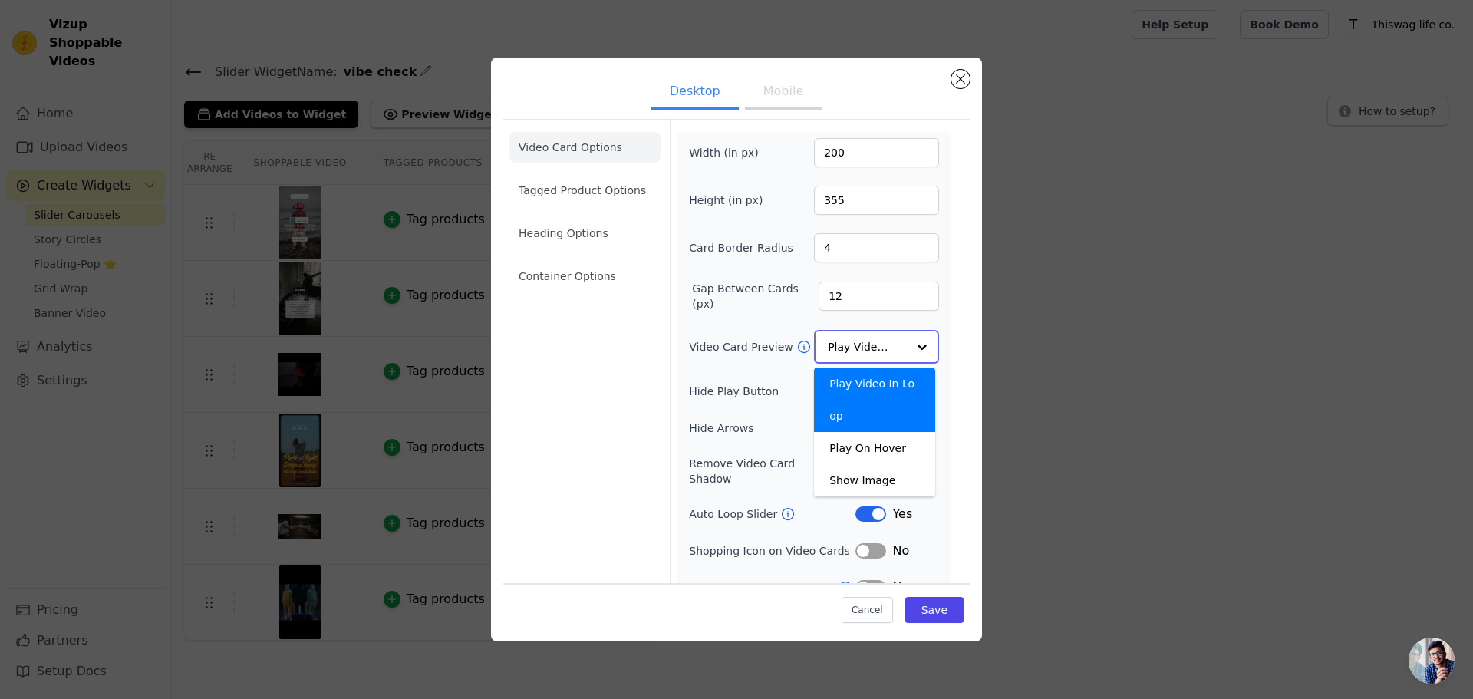
click at [833, 348] on input "Video Card Preview" at bounding box center [867, 346] width 79 height 31
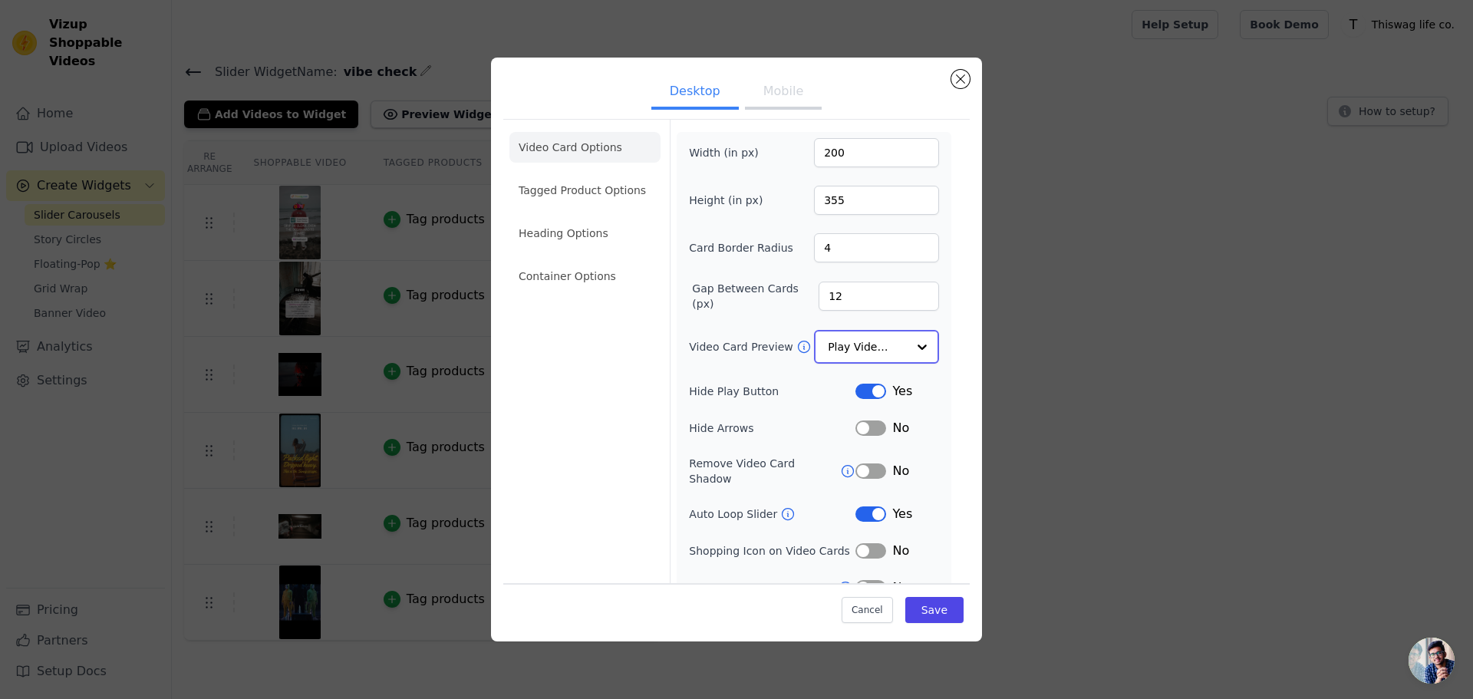
click at [833, 348] on input "Video Card Preview" at bounding box center [867, 346] width 79 height 31
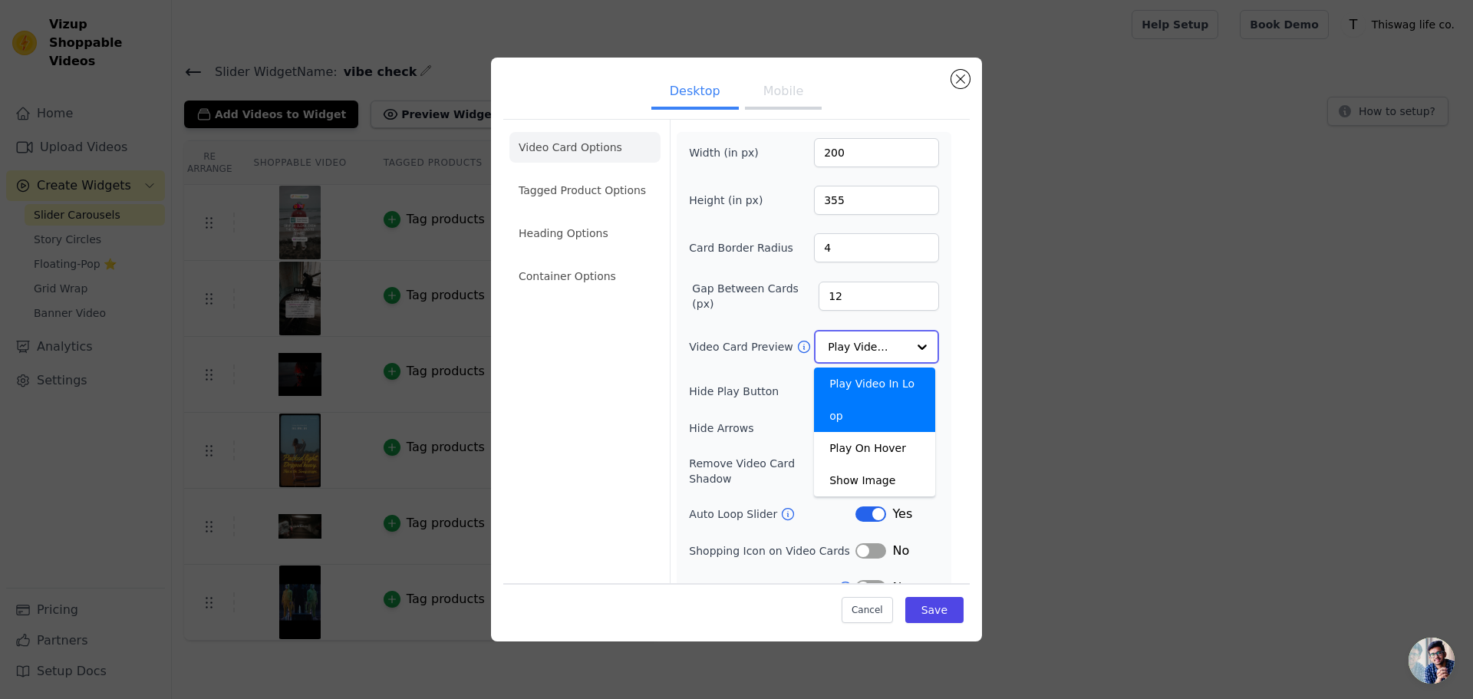
click at [833, 350] on input "Video Card Preview" at bounding box center [867, 346] width 79 height 31
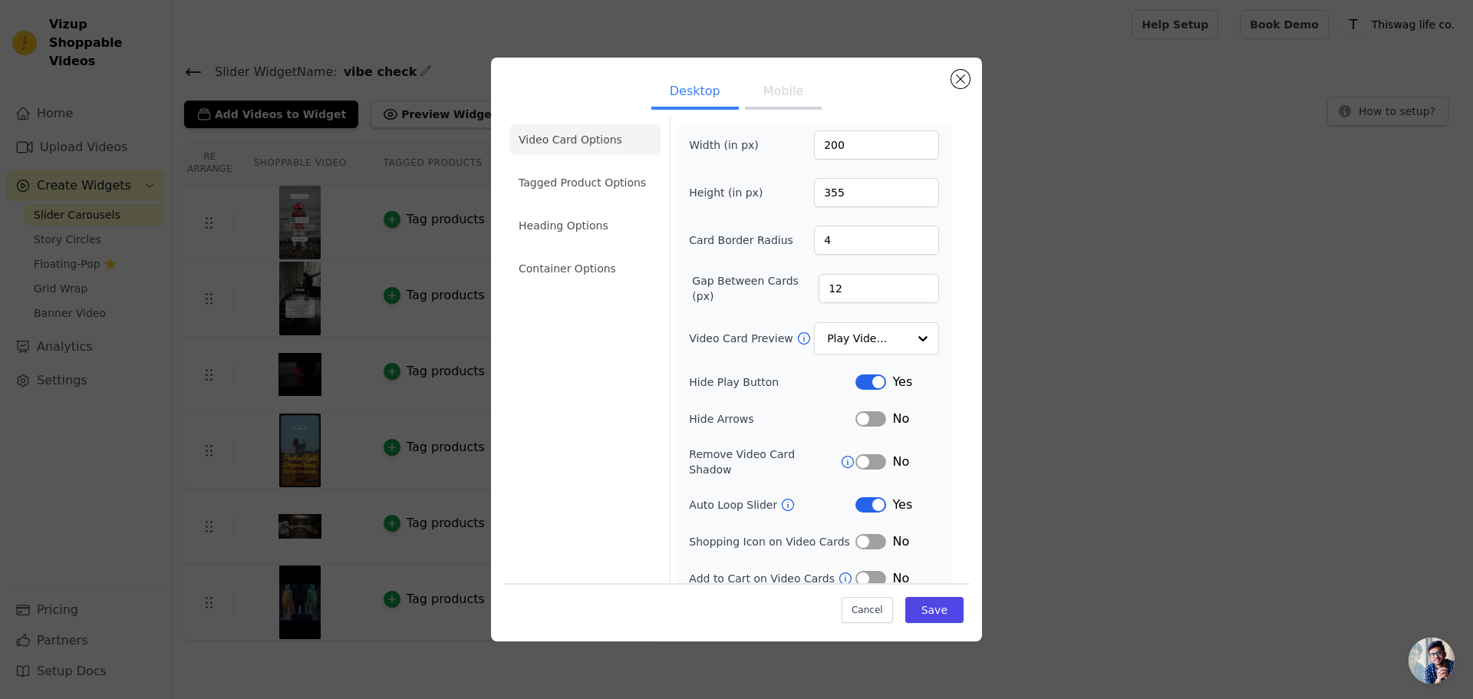
scroll to position [11, 0]
click at [572, 219] on li "Heading Options" at bounding box center [584, 222] width 151 height 31
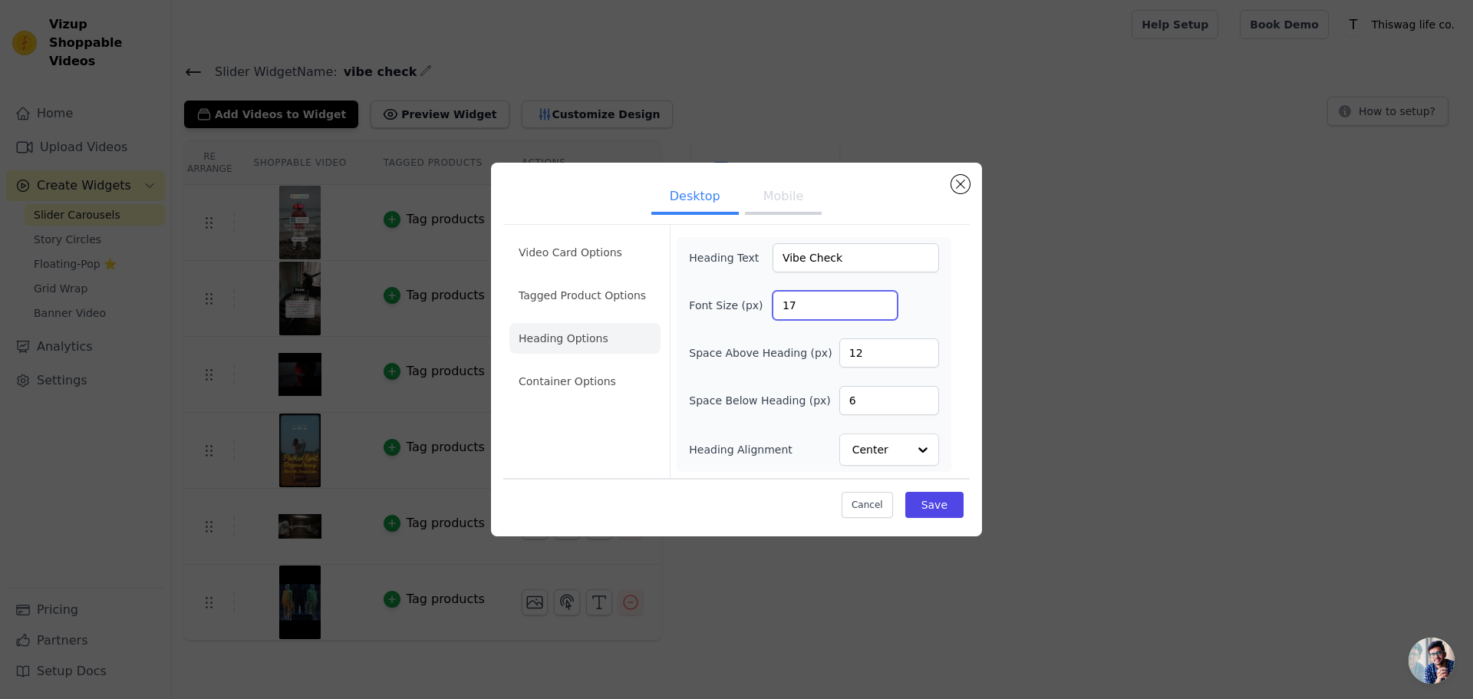
click at [880, 301] on input "17" at bounding box center [834, 305] width 125 height 29
click at [880, 301] on input "18" at bounding box center [834, 305] width 125 height 29
click at [880, 301] on input "19" at bounding box center [834, 305] width 125 height 29
type input "30"
click at [880, 301] on input "30" at bounding box center [834, 305] width 125 height 29
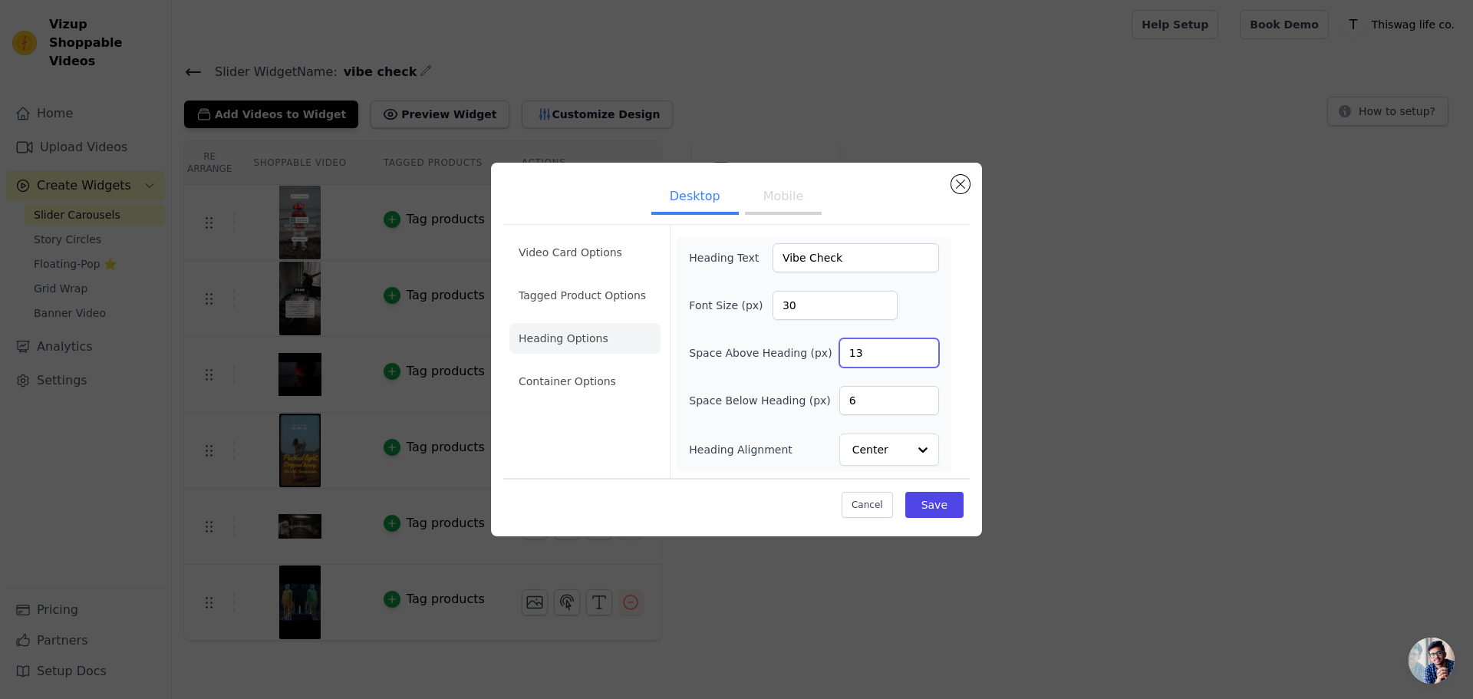
click at [923, 349] on input "13" at bounding box center [889, 352] width 100 height 29
click at [923, 349] on input "14" at bounding box center [889, 352] width 100 height 29
click at [923, 349] on input "15" at bounding box center [889, 352] width 100 height 29
type input "16"
click at [924, 349] on input "16" at bounding box center [889, 352] width 100 height 29
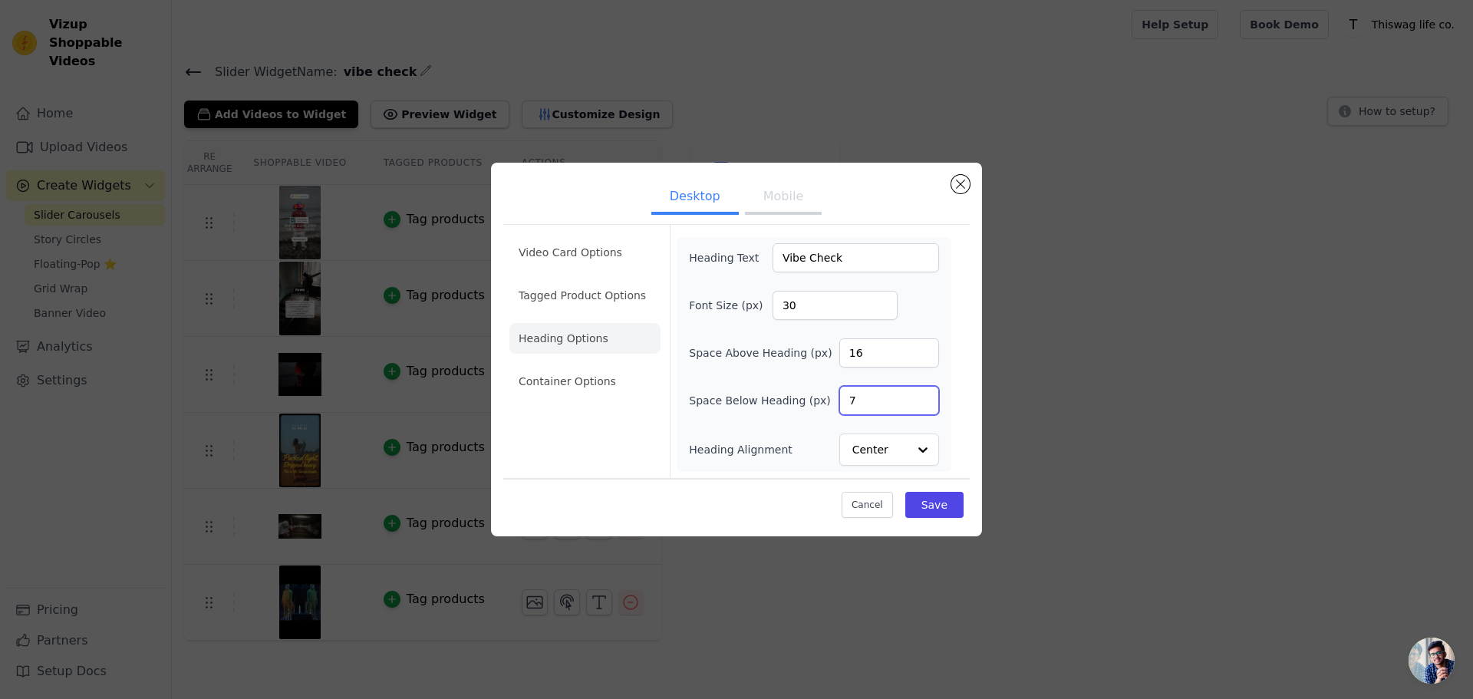
click at [924, 395] on input "7" at bounding box center [889, 400] width 100 height 29
click at [924, 395] on input "8" at bounding box center [889, 400] width 100 height 29
click at [924, 395] on input "9" at bounding box center [889, 400] width 100 height 29
click at [924, 395] on input "10" at bounding box center [889, 400] width 100 height 29
click at [924, 395] on input "11" at bounding box center [889, 400] width 100 height 29
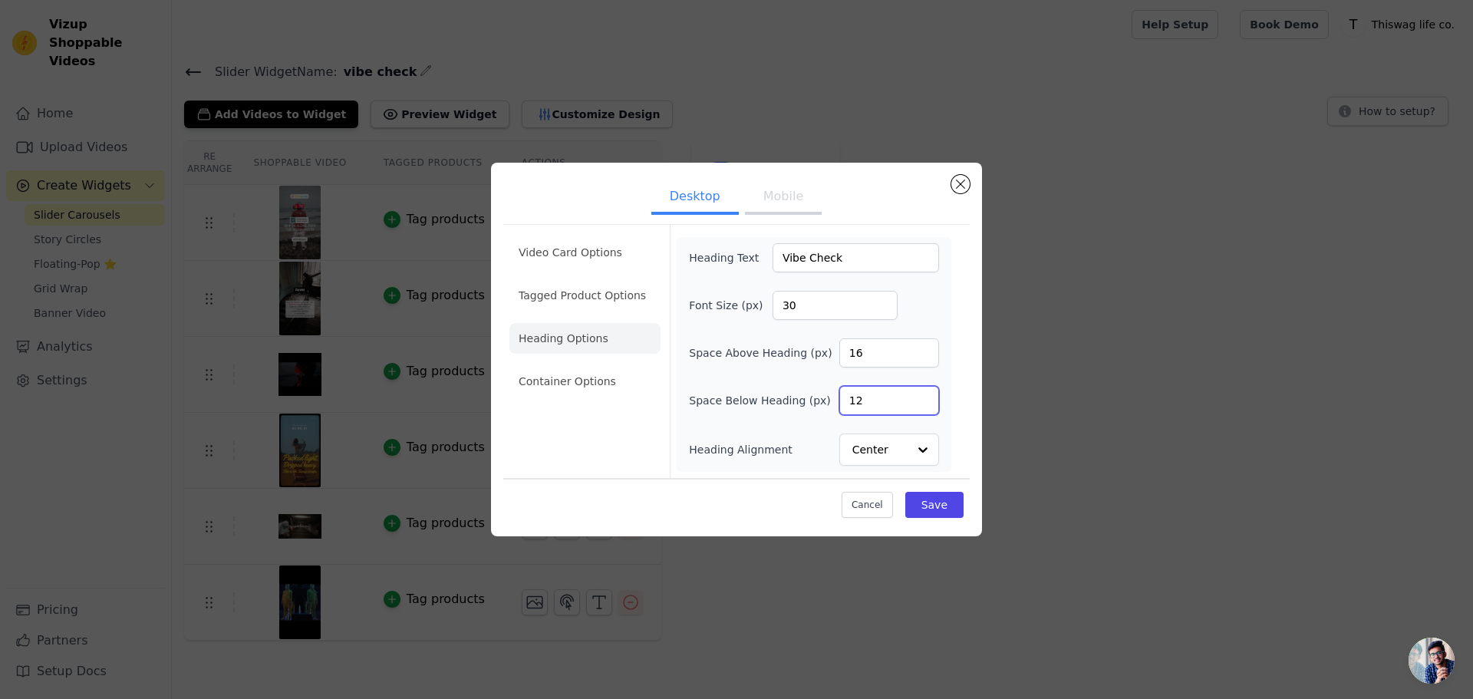
click at [924, 395] on input "12" at bounding box center [889, 400] width 100 height 29
click at [924, 395] on input "13" at bounding box center [889, 400] width 100 height 29
click at [924, 395] on input "14" at bounding box center [889, 400] width 100 height 29
click at [924, 395] on input "15" at bounding box center [889, 400] width 100 height 29
type input "16"
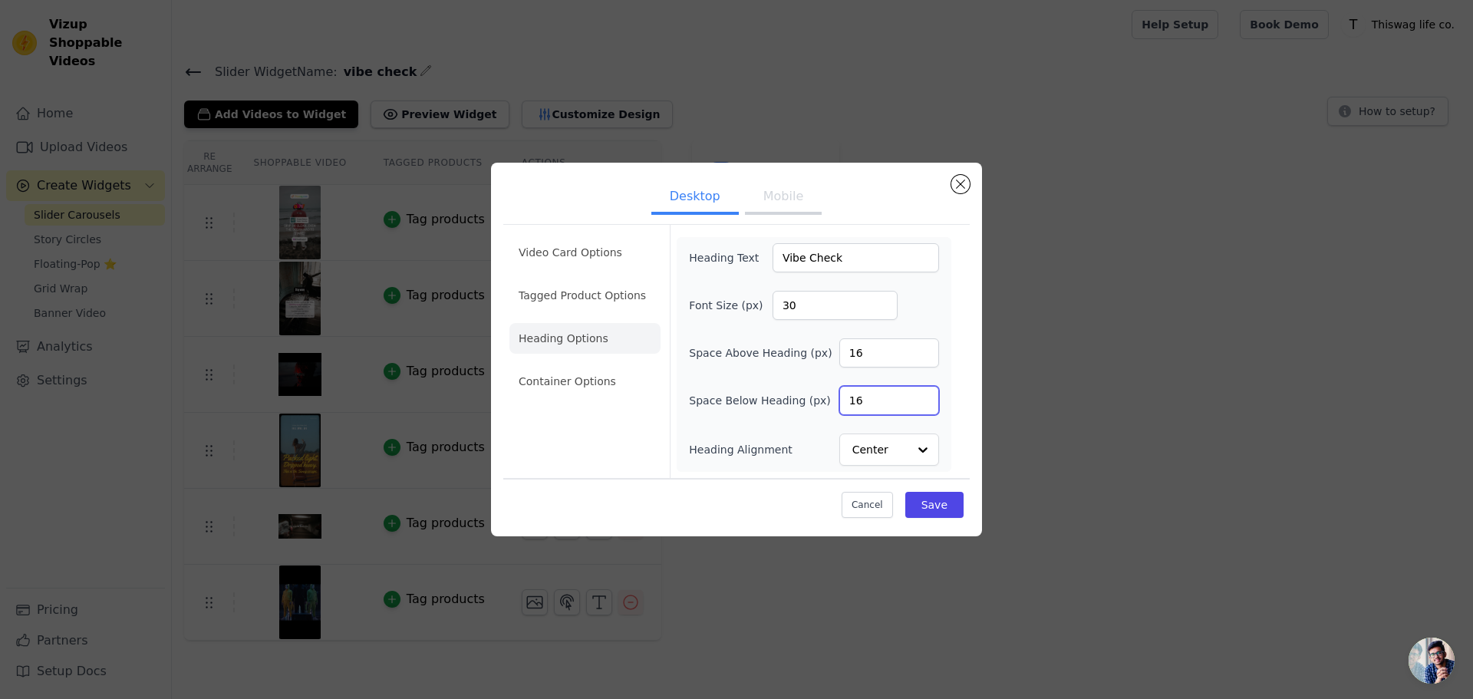
click at [924, 395] on input "16" at bounding box center [889, 400] width 100 height 29
click at [808, 440] on div "Heading Alignment Center" at bounding box center [814, 449] width 250 height 32
click at [950, 511] on button "Save" at bounding box center [934, 505] width 58 height 26
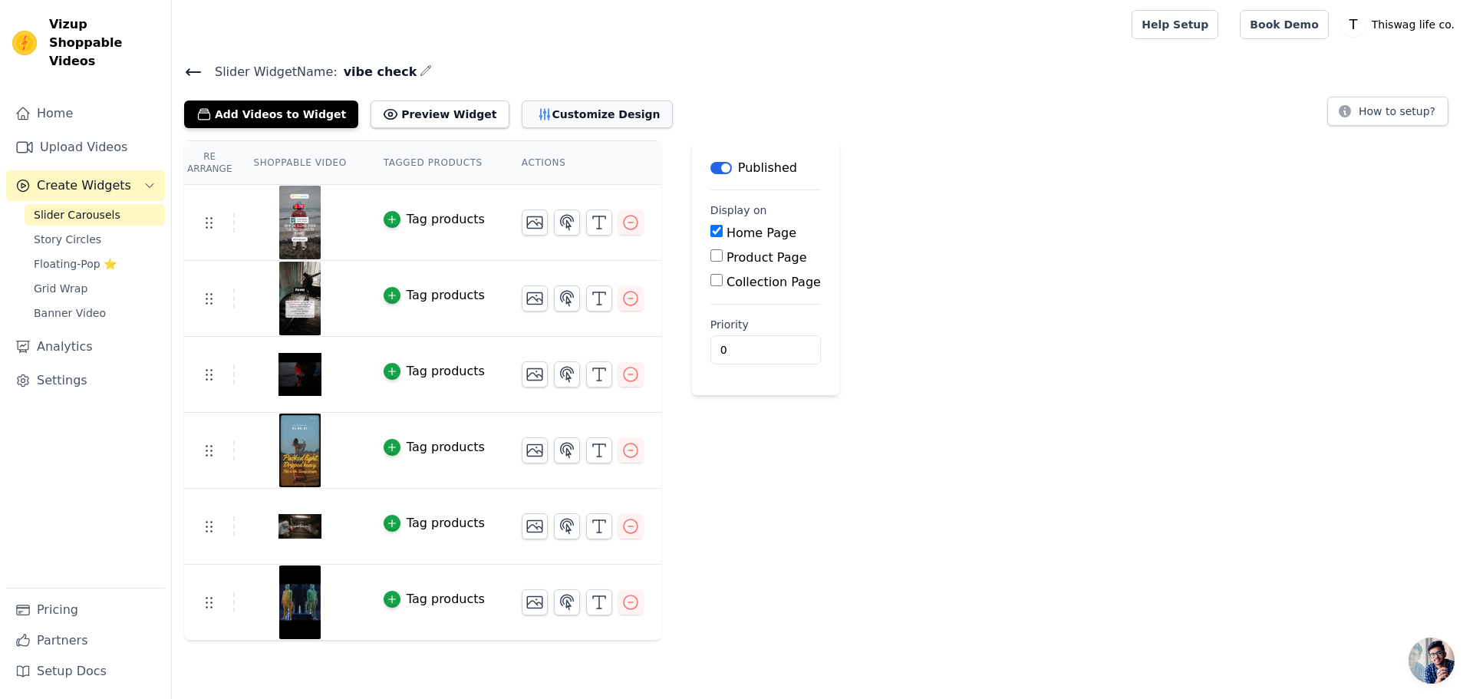
click at [549, 116] on button "Customize Design" at bounding box center [597, 114] width 151 height 28
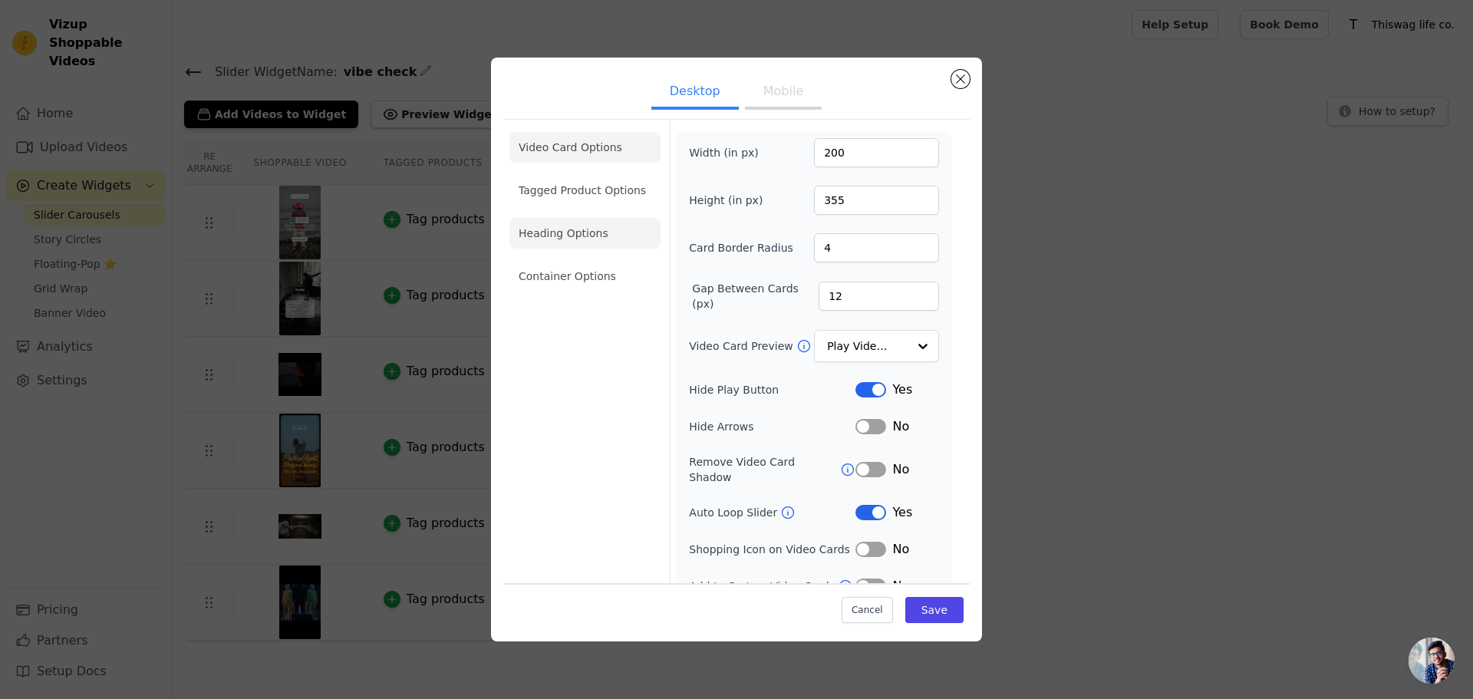
click at [571, 230] on li "Heading Options" at bounding box center [584, 233] width 151 height 31
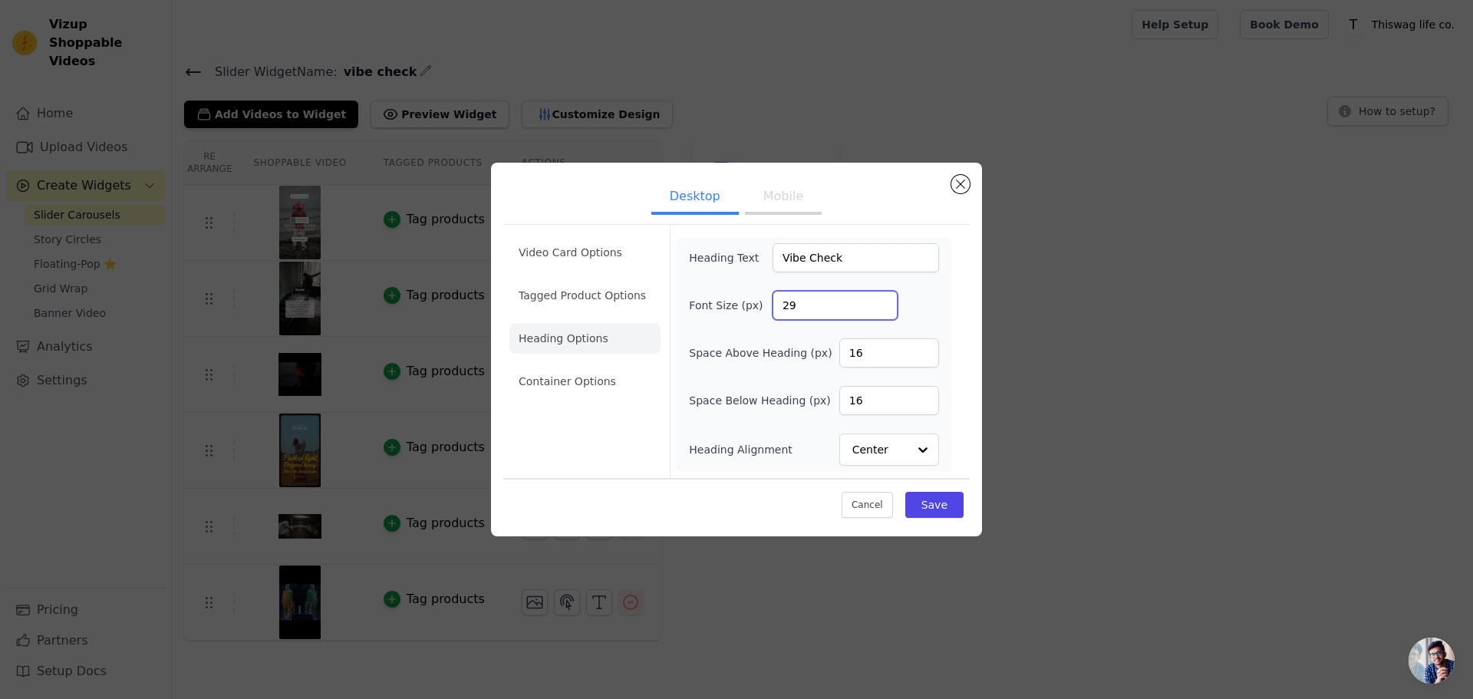
click at [882, 311] on input "29" at bounding box center [834, 305] width 125 height 29
click at [881, 311] on input "28" at bounding box center [834, 305] width 125 height 29
click at [881, 311] on input "27" at bounding box center [834, 305] width 125 height 29
click at [881, 311] on input "26" at bounding box center [834, 305] width 125 height 29
click at [881, 311] on input "25" at bounding box center [834, 305] width 125 height 29
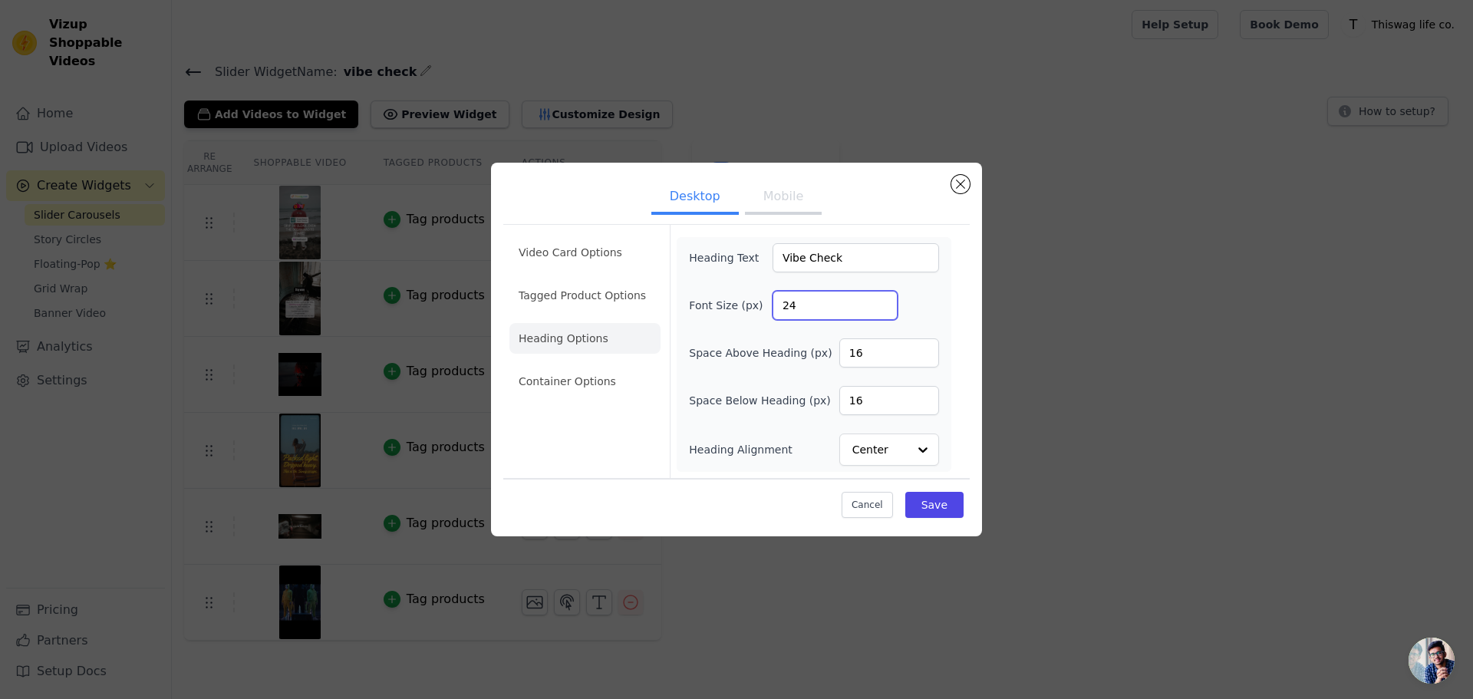
type input "24"
click at [881, 311] on input "24" at bounding box center [834, 305] width 125 height 29
click at [806, 334] on div "Heading Text Vibe Check Font Size (px) 24 Space Above Heading (px) 16 Space Bel…" at bounding box center [814, 354] width 250 height 222
click at [953, 502] on button "Save" at bounding box center [934, 505] width 58 height 26
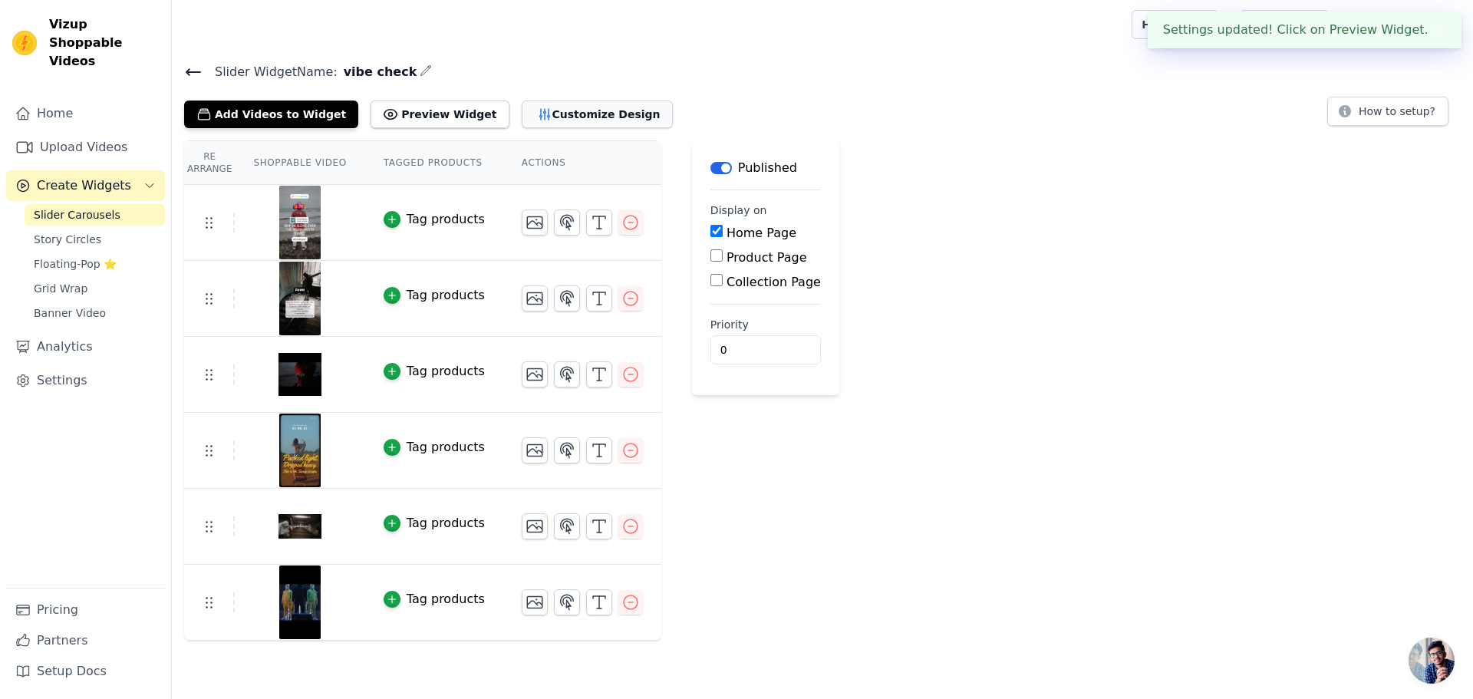
click at [572, 124] on button "Customize Design" at bounding box center [597, 114] width 151 height 28
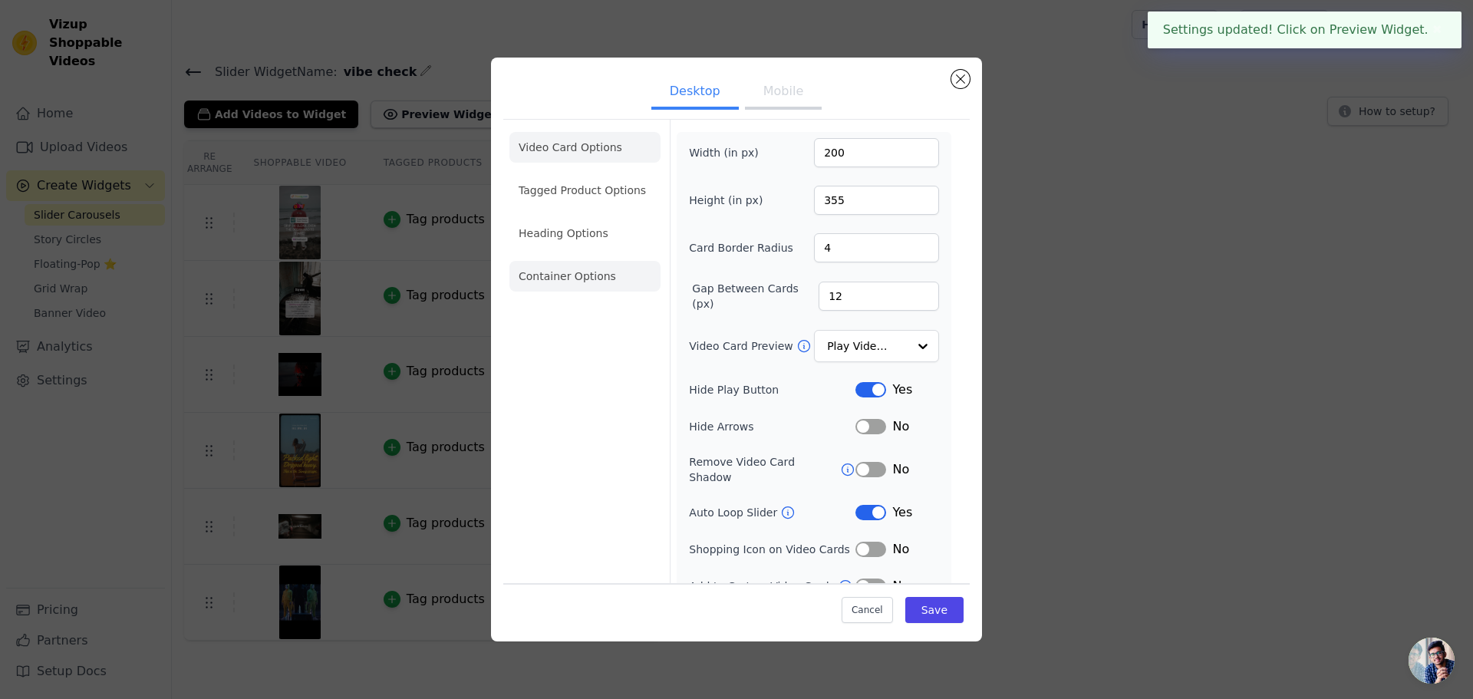
click at [597, 279] on li "Container Options" at bounding box center [584, 276] width 151 height 31
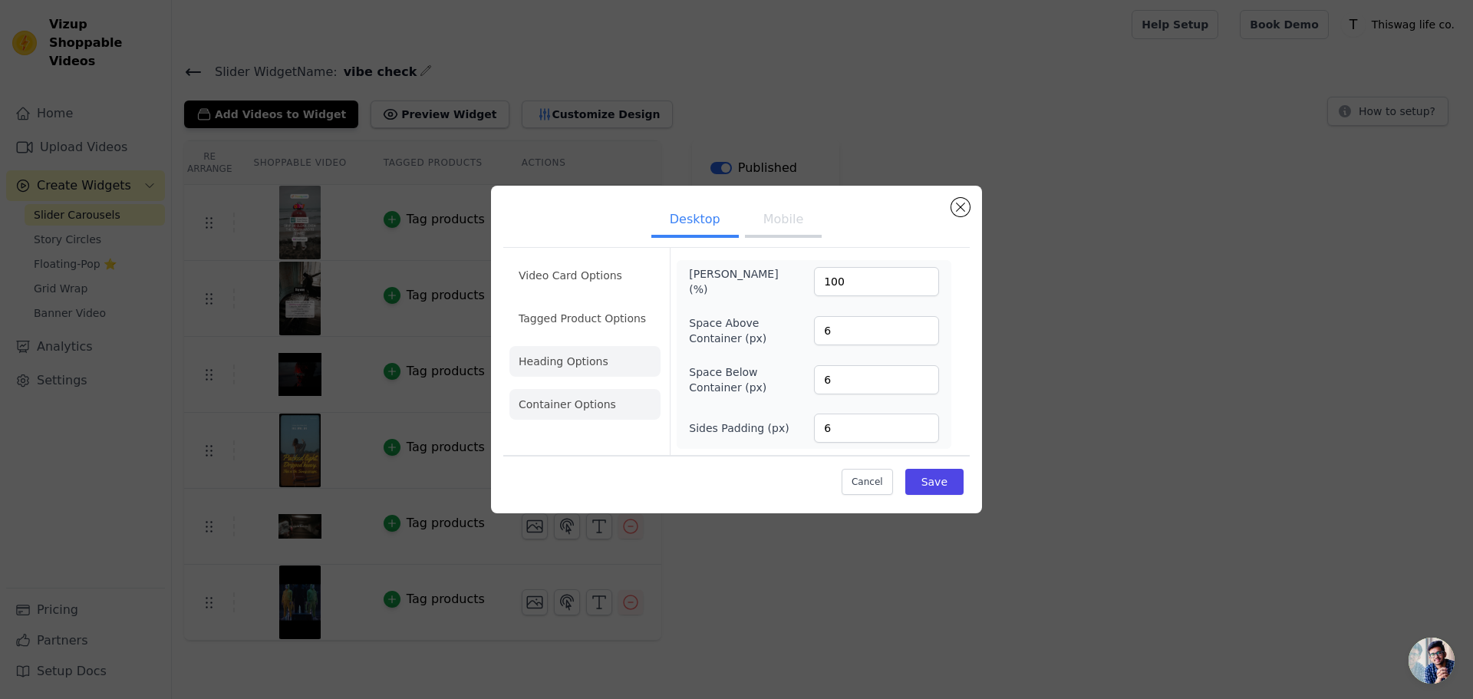
click at [545, 365] on li "Heading Options" at bounding box center [584, 361] width 151 height 31
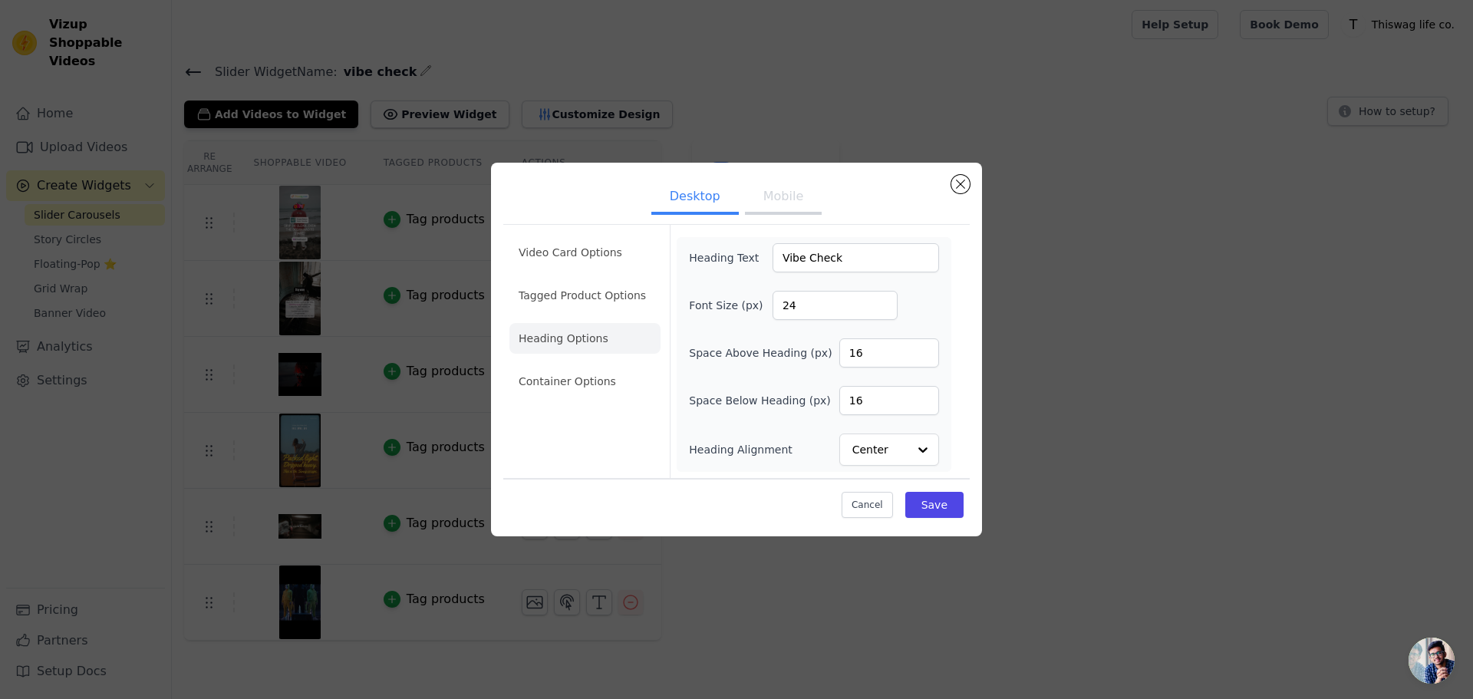
click at [763, 202] on button "Mobile" at bounding box center [783, 198] width 77 height 34
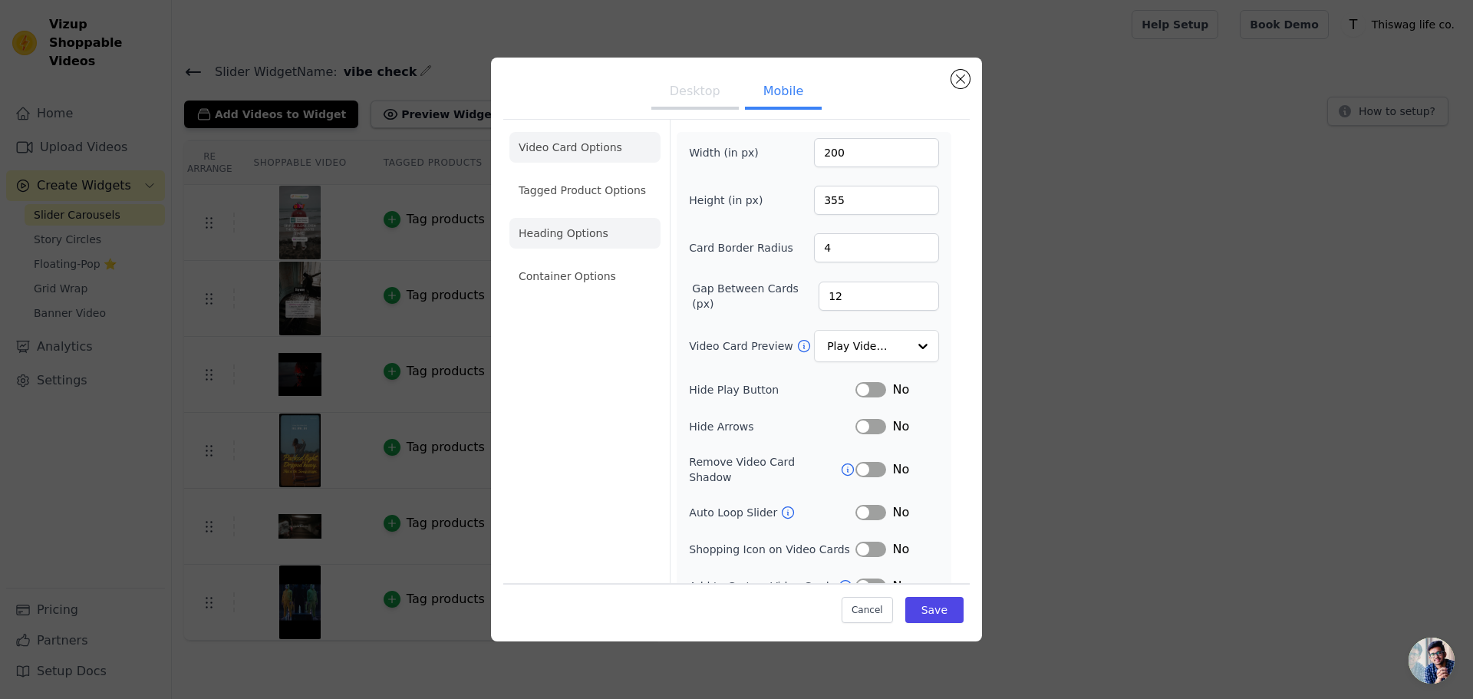
click at [591, 222] on li "Heading Options" at bounding box center [584, 233] width 151 height 31
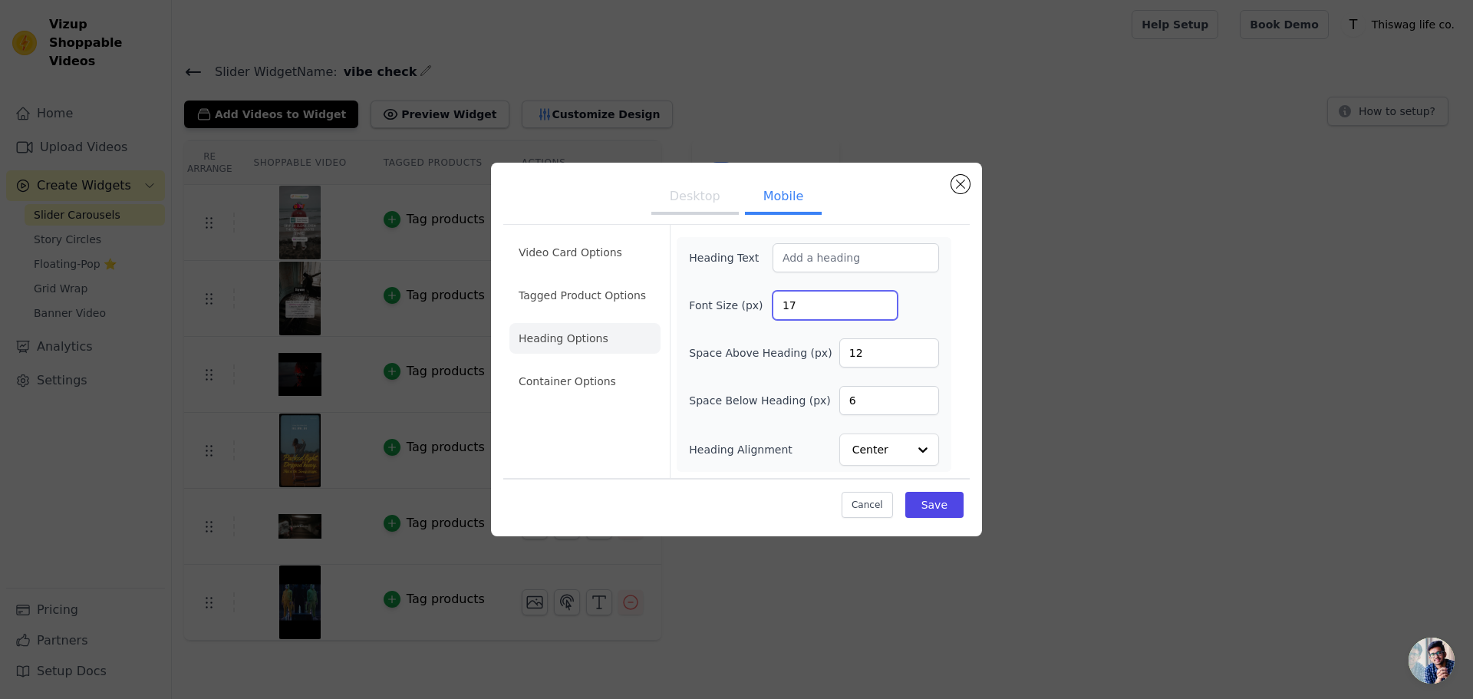
click at [884, 300] on input "17" at bounding box center [834, 305] width 125 height 29
type input "18"
click at [884, 300] on input "18" at bounding box center [834, 305] width 125 height 29
click at [931, 507] on button "Save" at bounding box center [934, 505] width 58 height 26
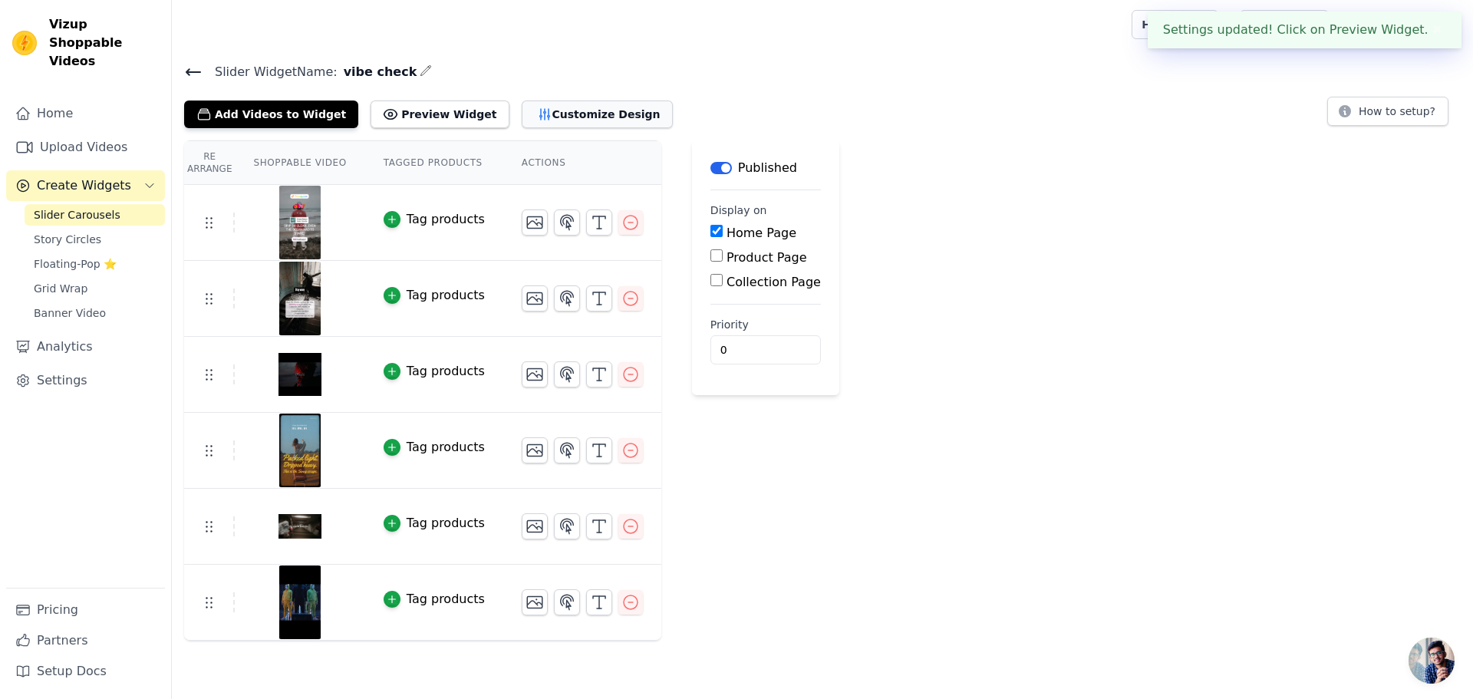
click at [533, 109] on button "Customize Design" at bounding box center [597, 114] width 151 height 28
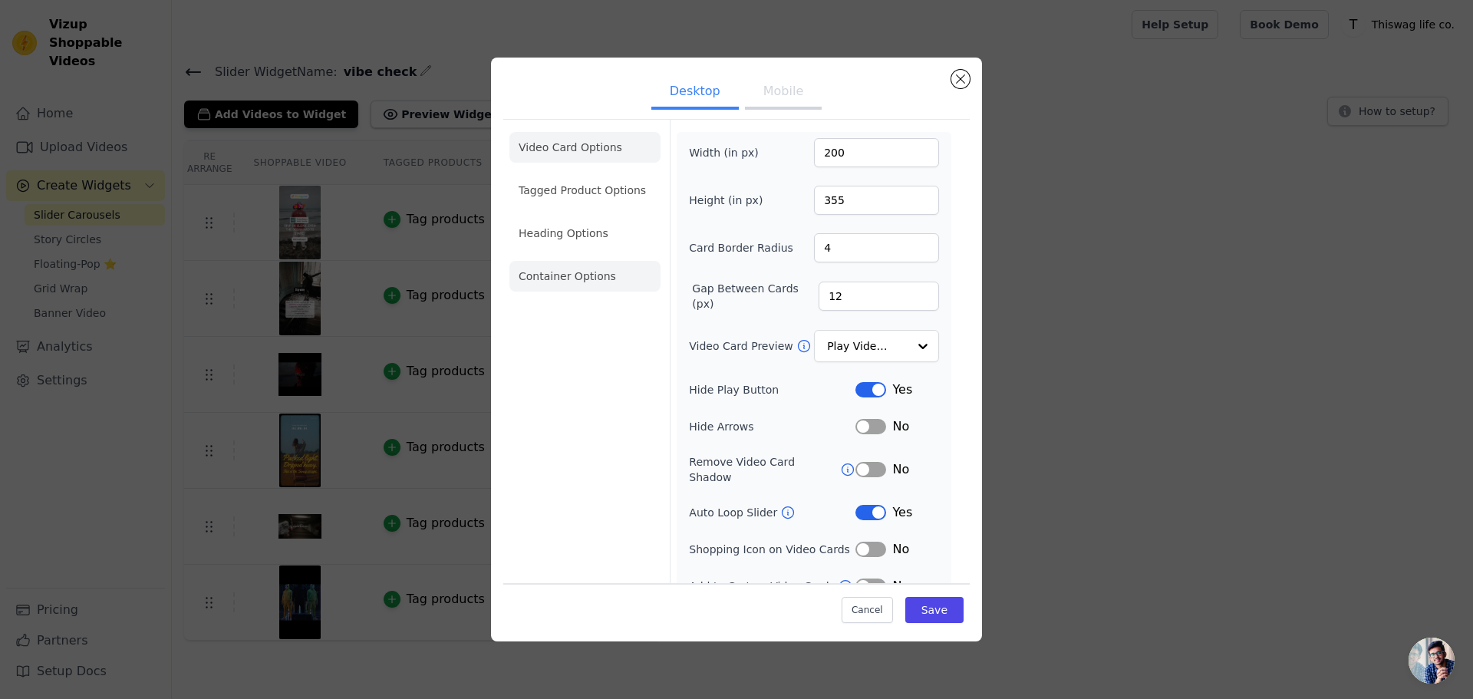
click at [584, 288] on li "Container Options" at bounding box center [584, 276] width 151 height 31
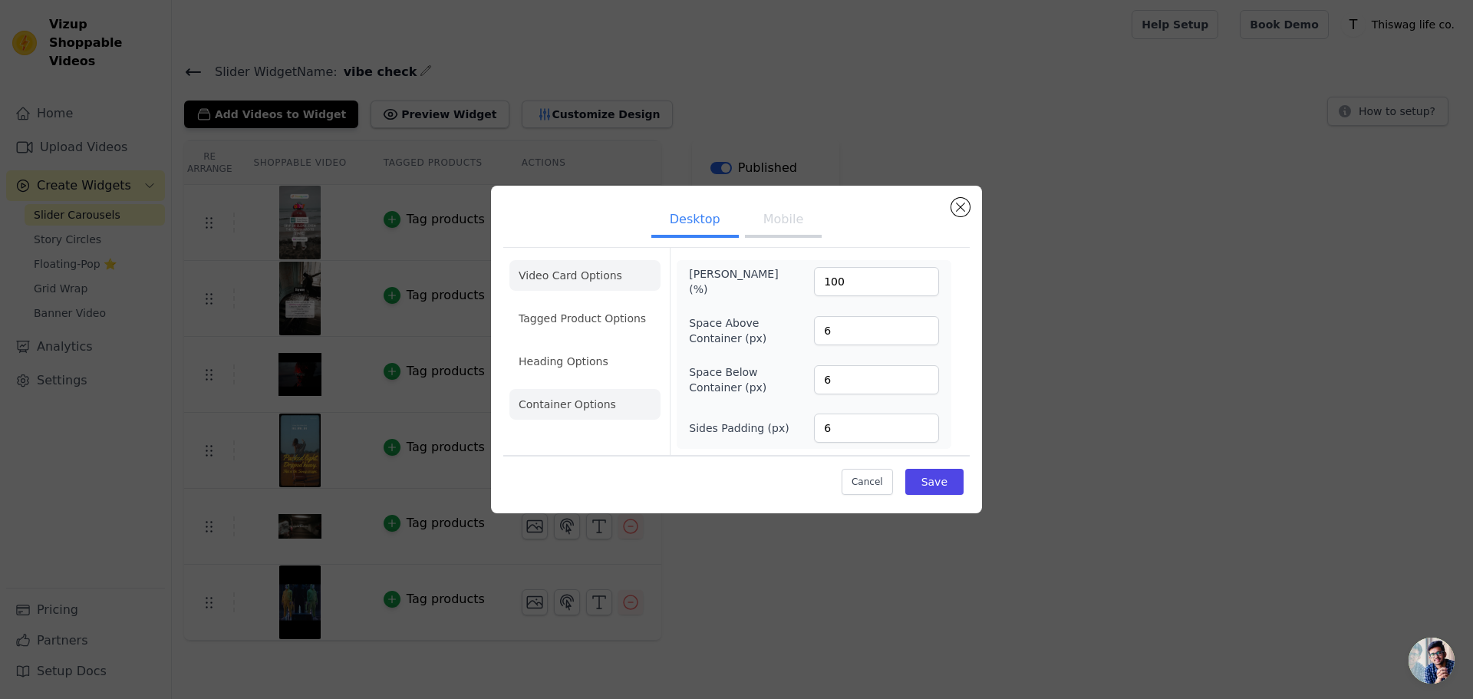
click at [604, 303] on li "Video Card Options" at bounding box center [584, 318] width 151 height 31
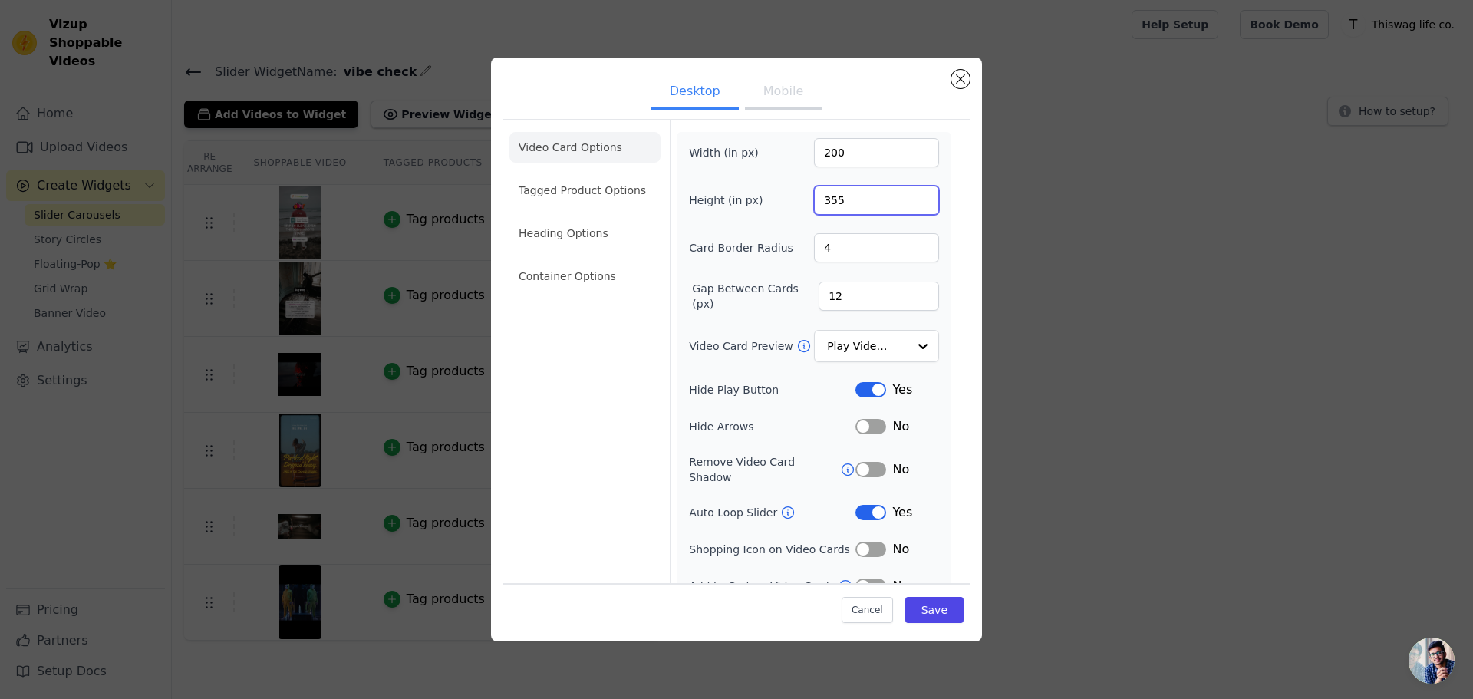
drag, startPoint x: 836, startPoint y: 199, endPoint x: 808, endPoint y: 207, distance: 28.7
click at [814, 207] on input "355" at bounding box center [876, 200] width 125 height 29
type input "450"
click at [920, 614] on button "Save" at bounding box center [934, 610] width 58 height 26
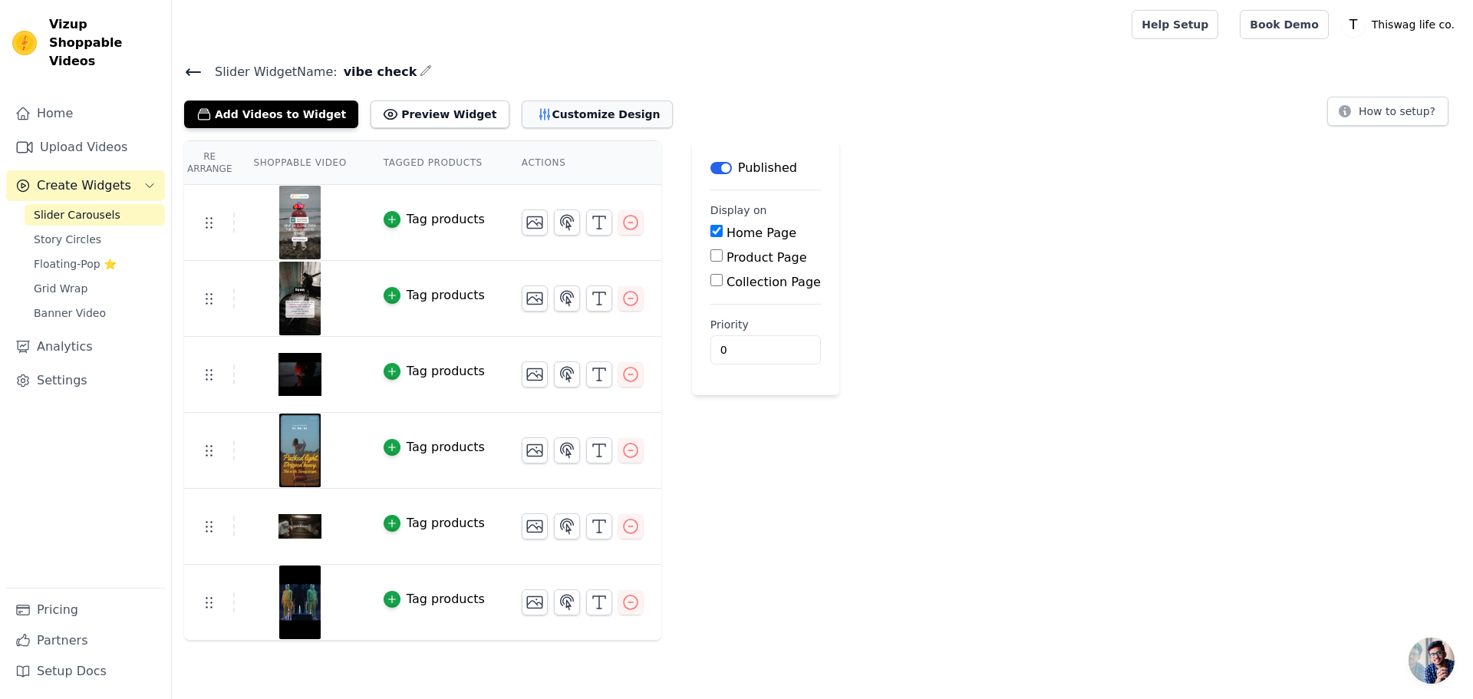
click at [581, 106] on button "Customize Design" at bounding box center [597, 114] width 151 height 28
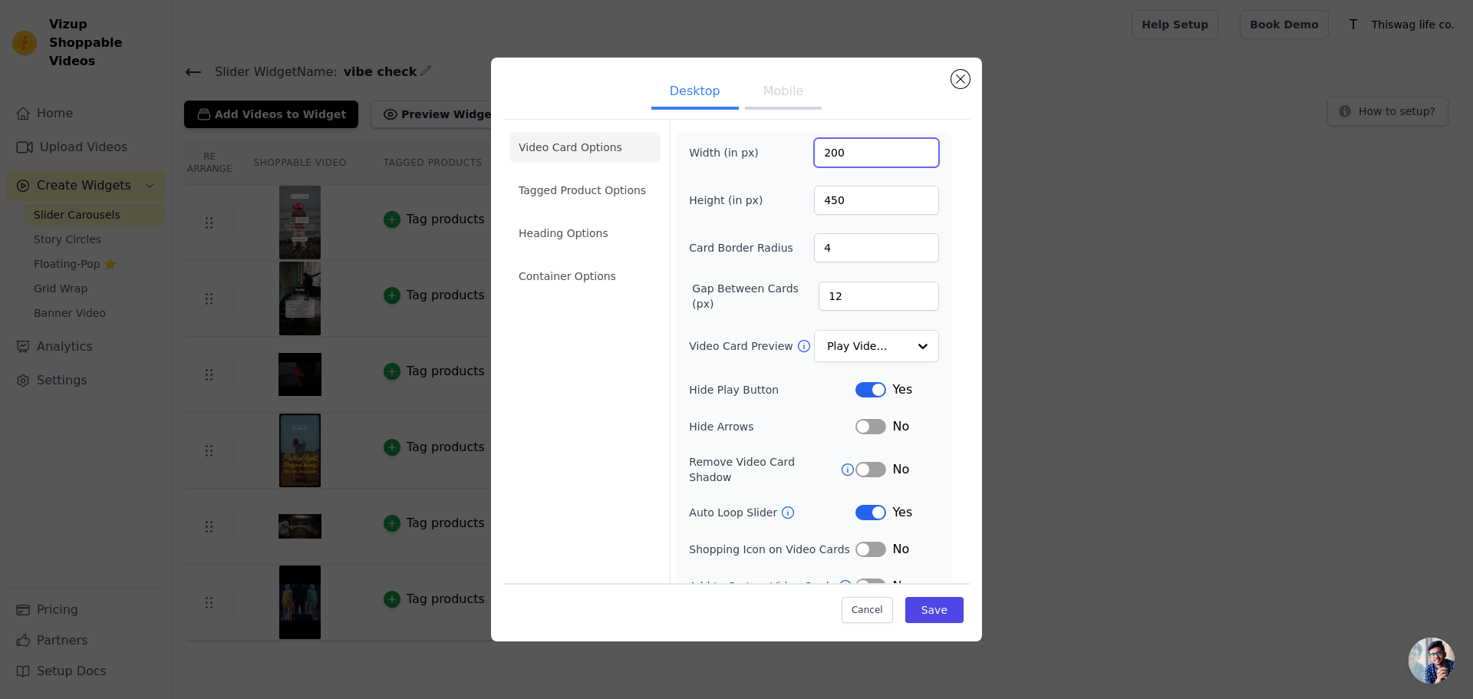
drag, startPoint x: 843, startPoint y: 158, endPoint x: 800, endPoint y: 145, distance: 44.9
click at [790, 157] on div "Width (in px) 200" at bounding box center [814, 152] width 250 height 29
type input "300"
click at [917, 602] on button "Save" at bounding box center [934, 610] width 58 height 26
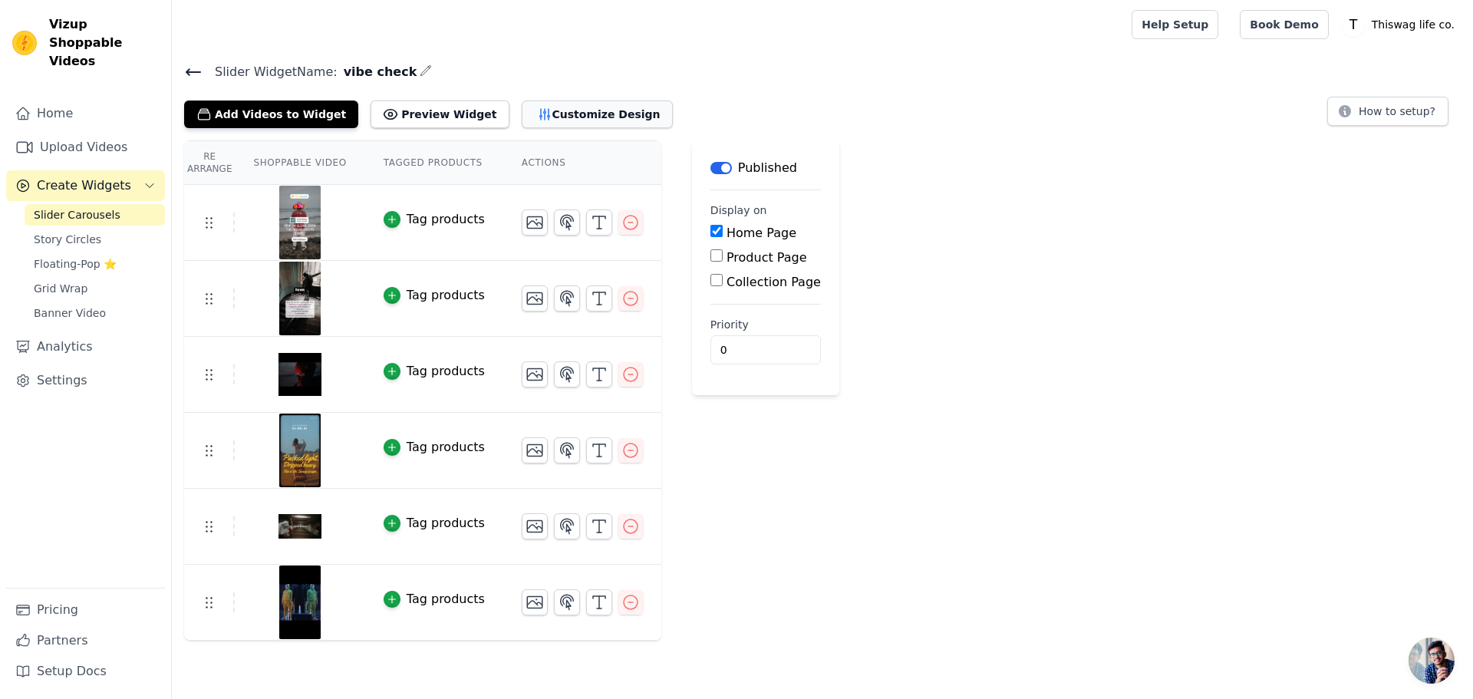
click at [541, 119] on button "Customize Design" at bounding box center [597, 114] width 151 height 28
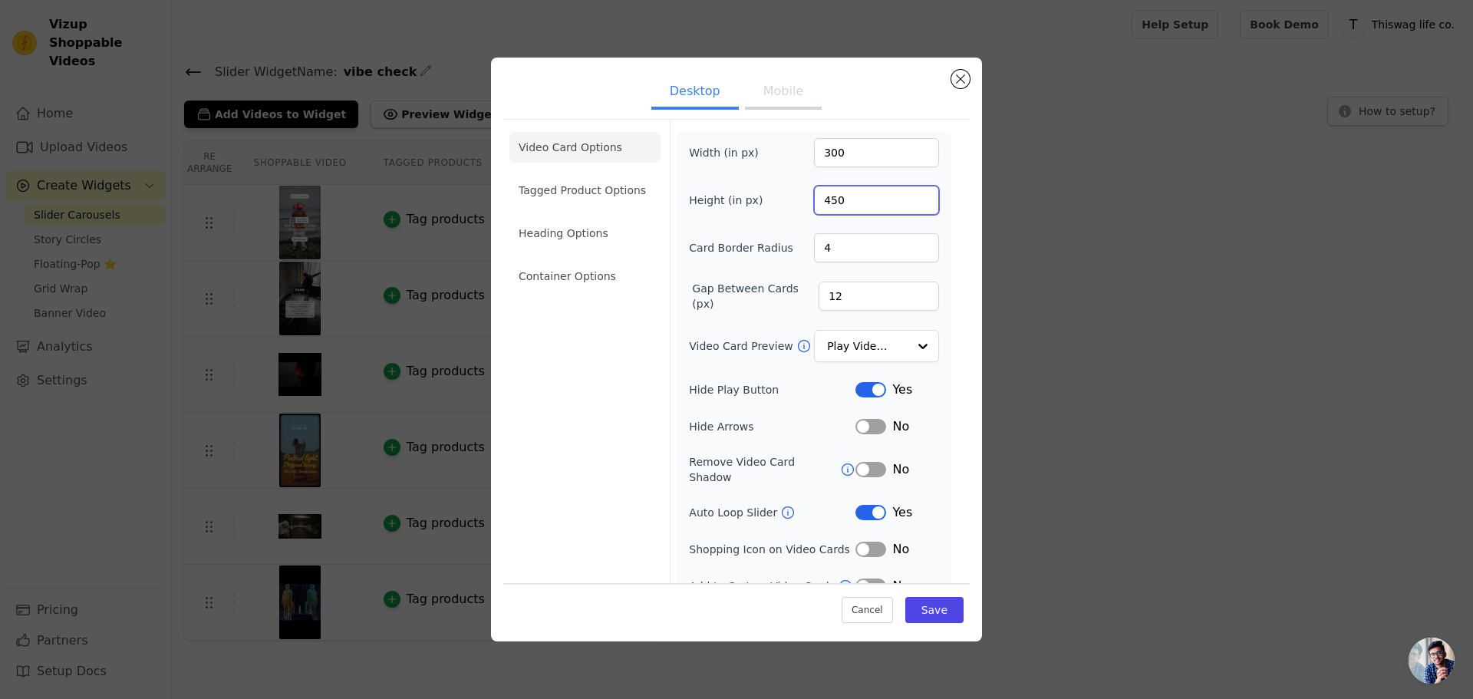
drag, startPoint x: 834, startPoint y: 198, endPoint x: 805, endPoint y: 201, distance: 29.3
click at [805, 201] on div "Height (in px) 450" at bounding box center [814, 200] width 250 height 29
type input "600"
click at [925, 626] on div "Cancel Save" at bounding box center [736, 606] width 466 height 46
click at [924, 617] on button "Save" at bounding box center [934, 610] width 58 height 26
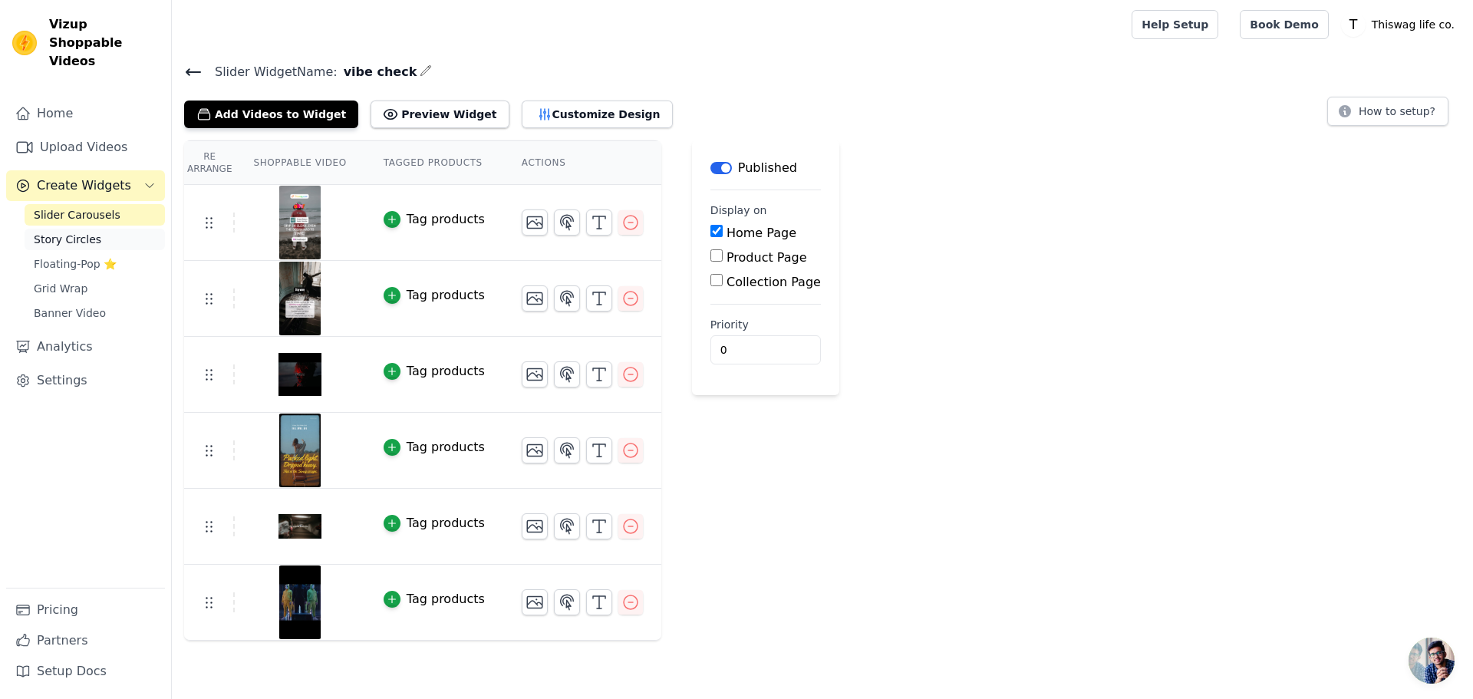
click at [56, 232] on span "Story Circles" at bounding box center [67, 239] width 67 height 15
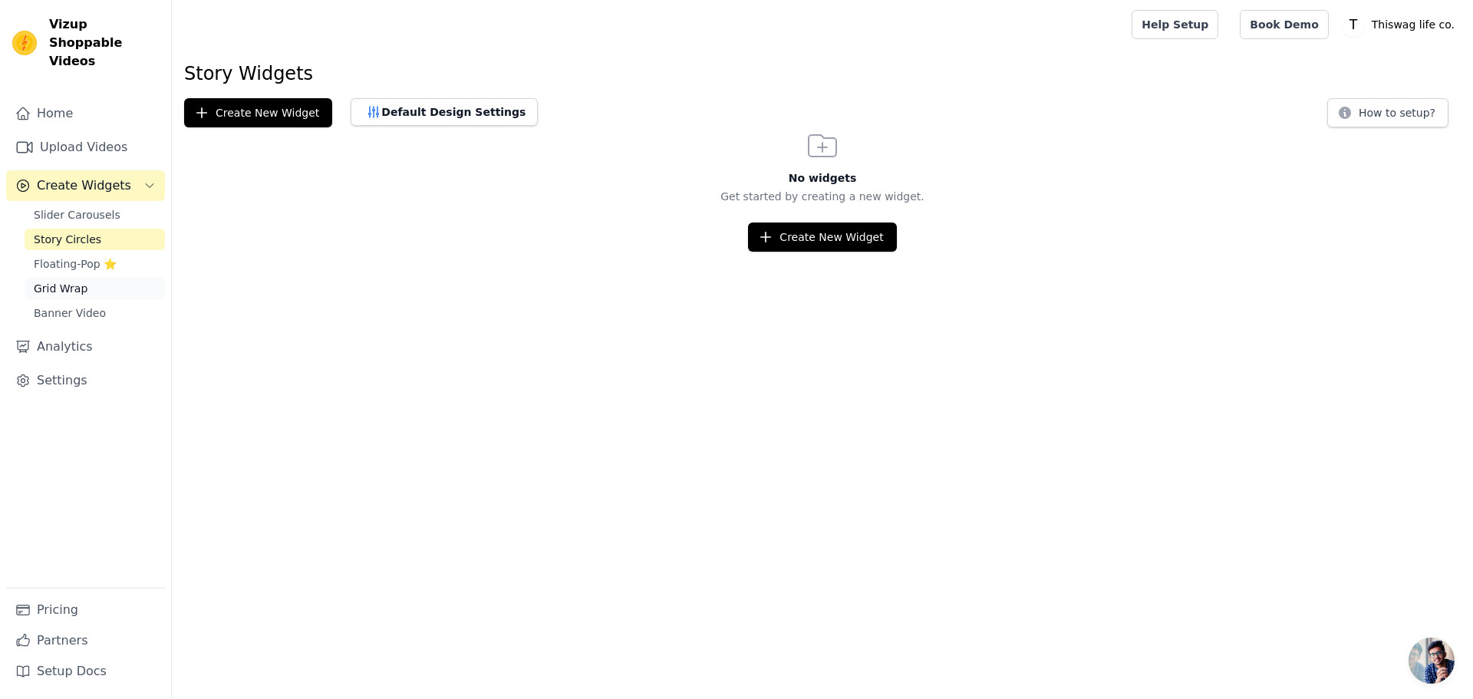
click at [72, 281] on span "Grid Wrap" at bounding box center [61, 288] width 54 height 15
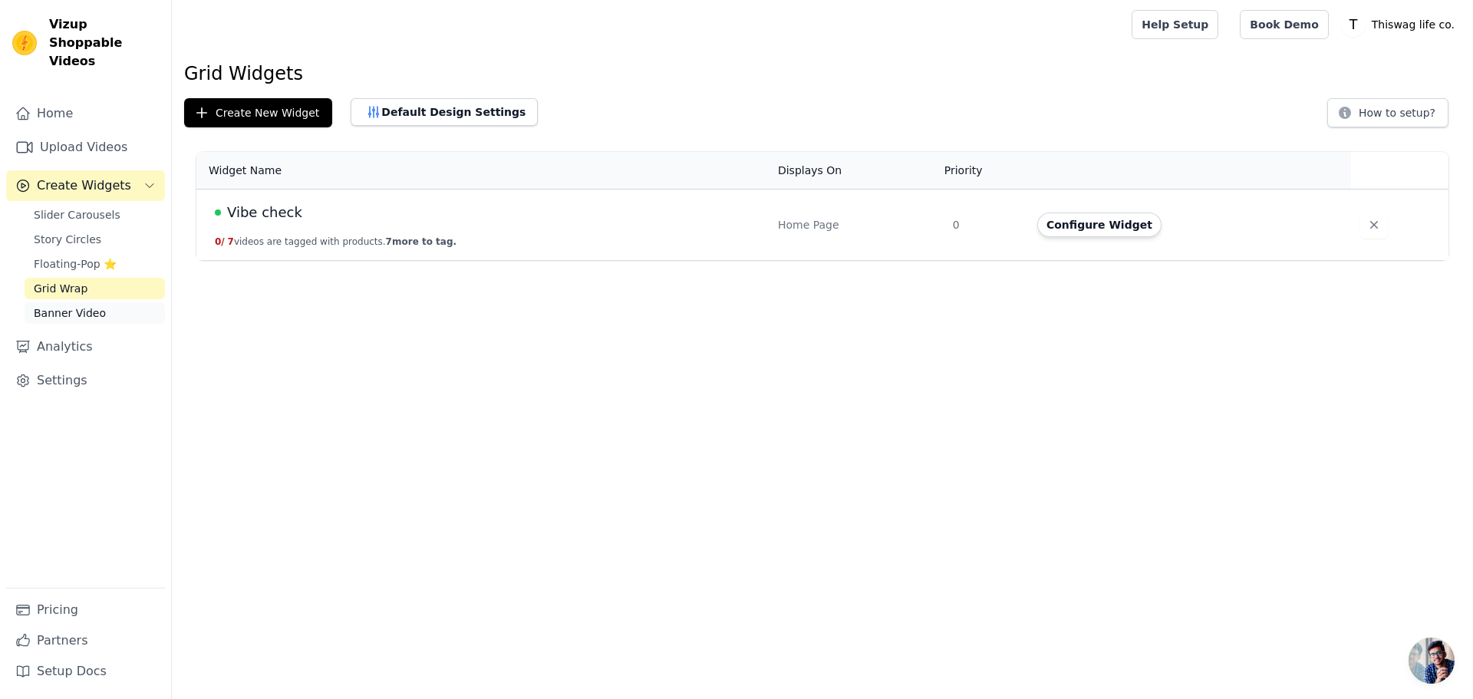
click at [71, 305] on span "Banner Video" at bounding box center [70, 312] width 72 height 15
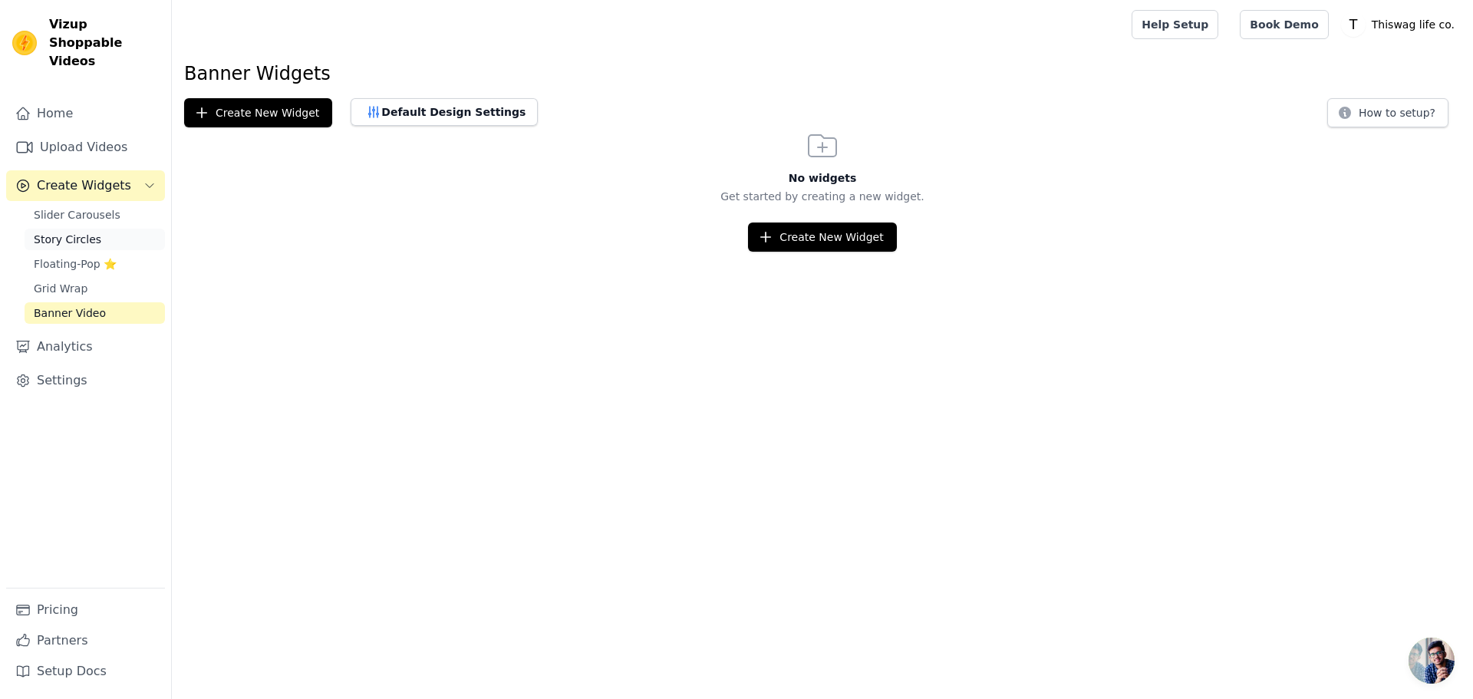
click at [73, 209] on div "Slider Carousels Story Circles Floating-Pop ⭐ Grid Wrap Banner Video" at bounding box center [95, 264] width 140 height 120
click at [73, 232] on span "Story Circles" at bounding box center [67, 239] width 67 height 15
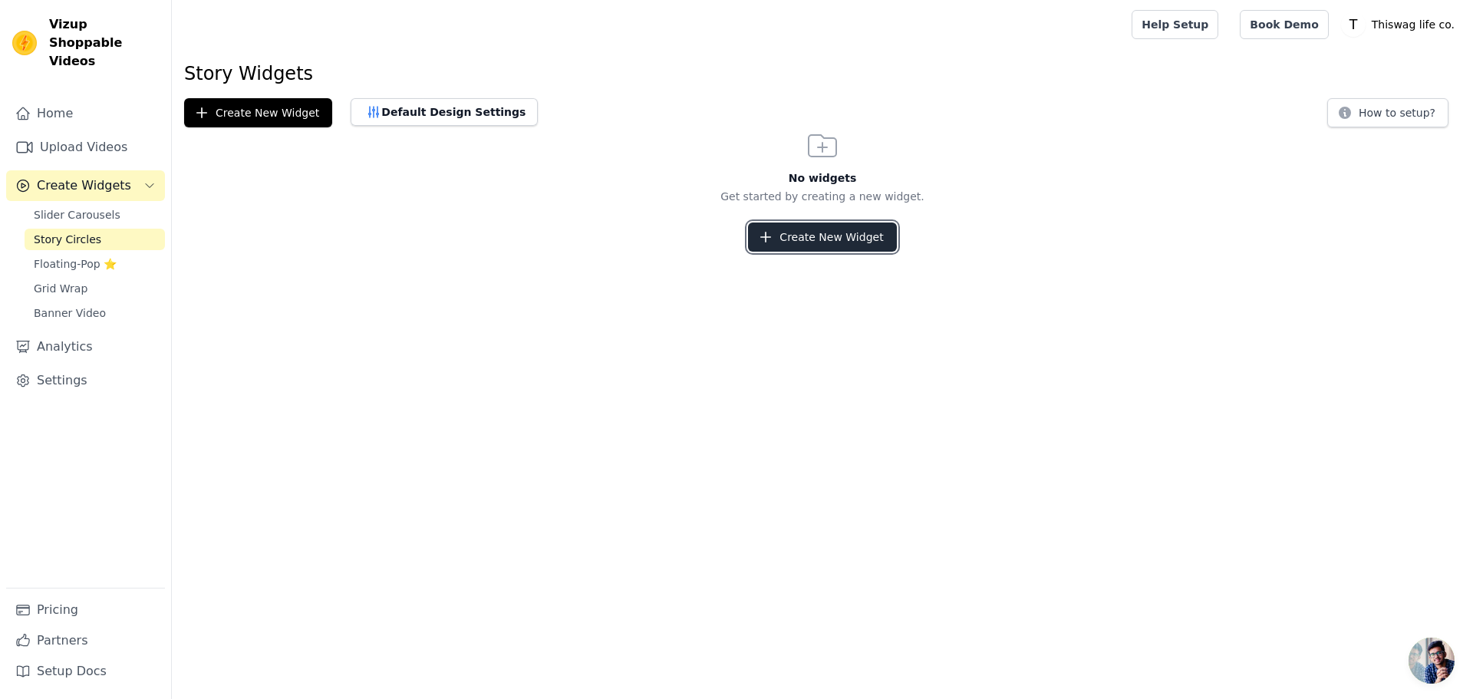
click at [820, 227] on button "Create New Widget" at bounding box center [822, 236] width 148 height 29
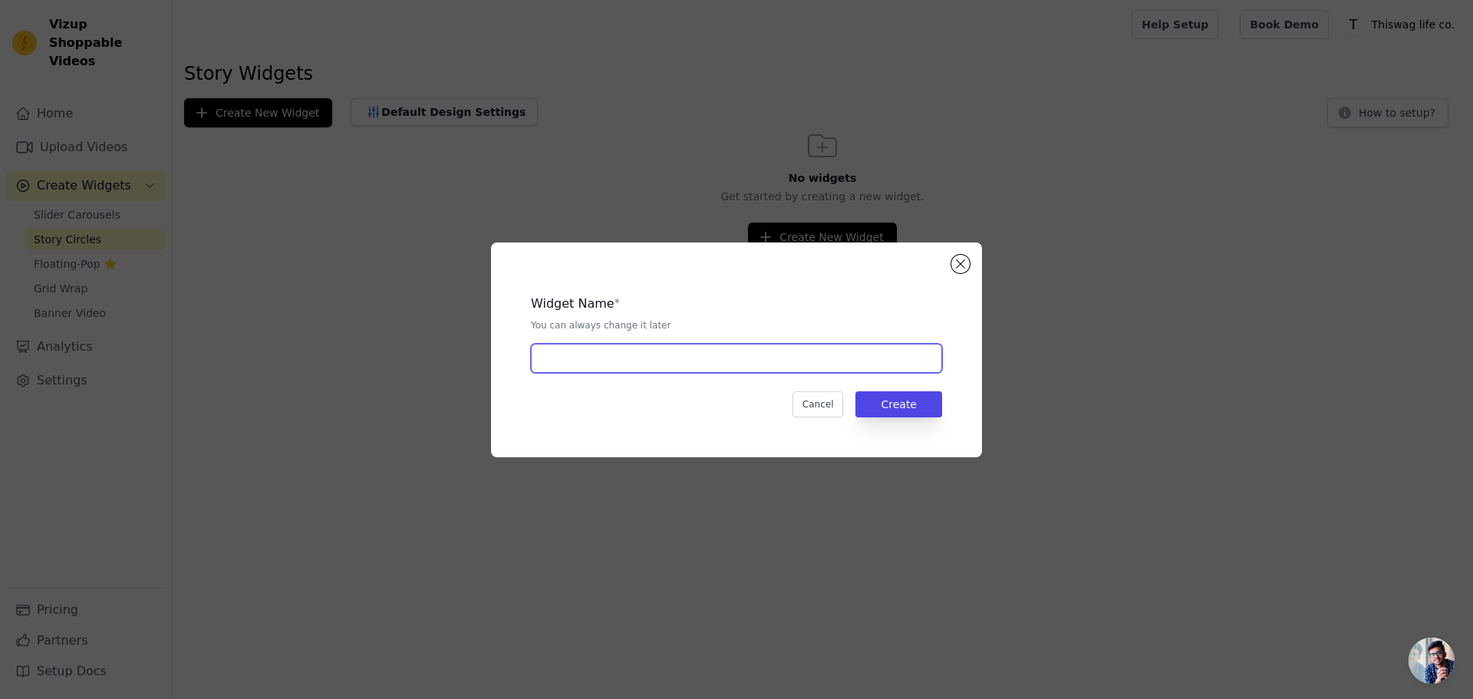
click at [677, 360] on input "text" at bounding box center [736, 358] width 411 height 29
type input "vibe"
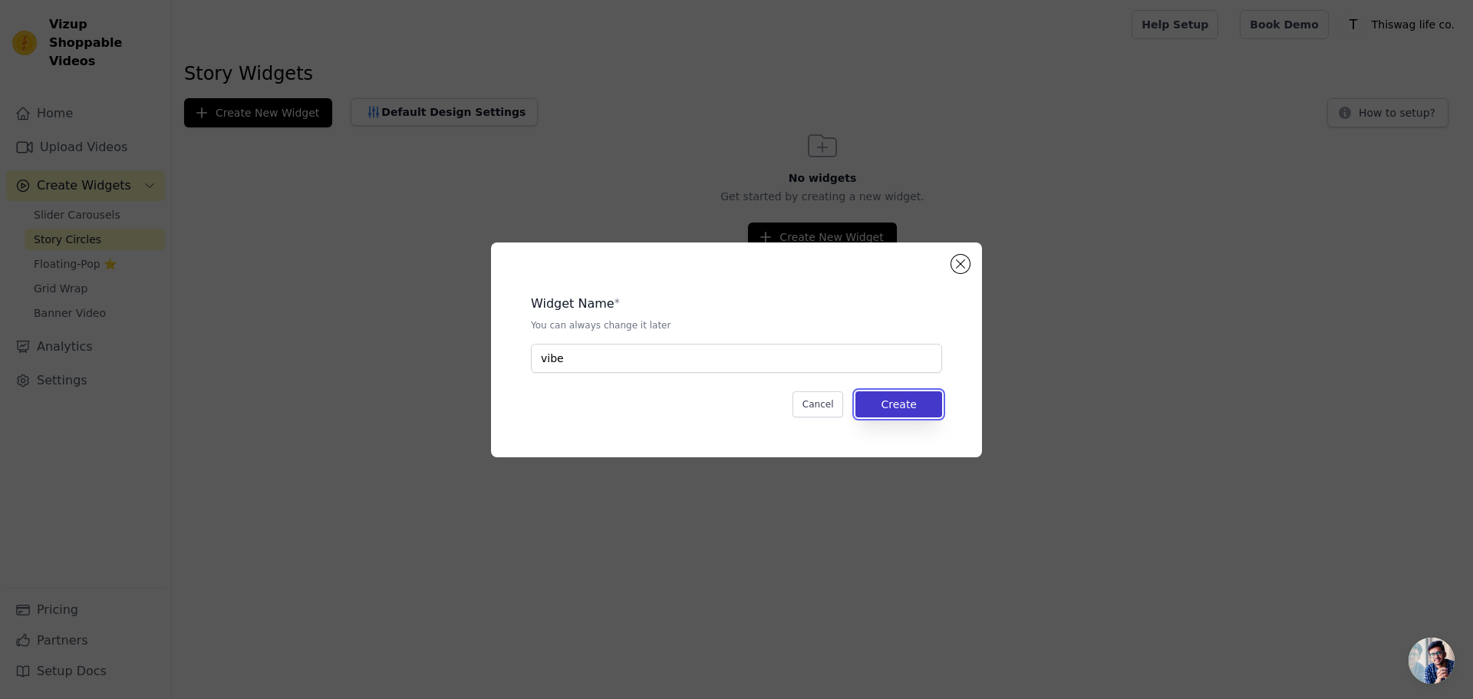
click at [884, 413] on button "Create" at bounding box center [898, 404] width 87 height 26
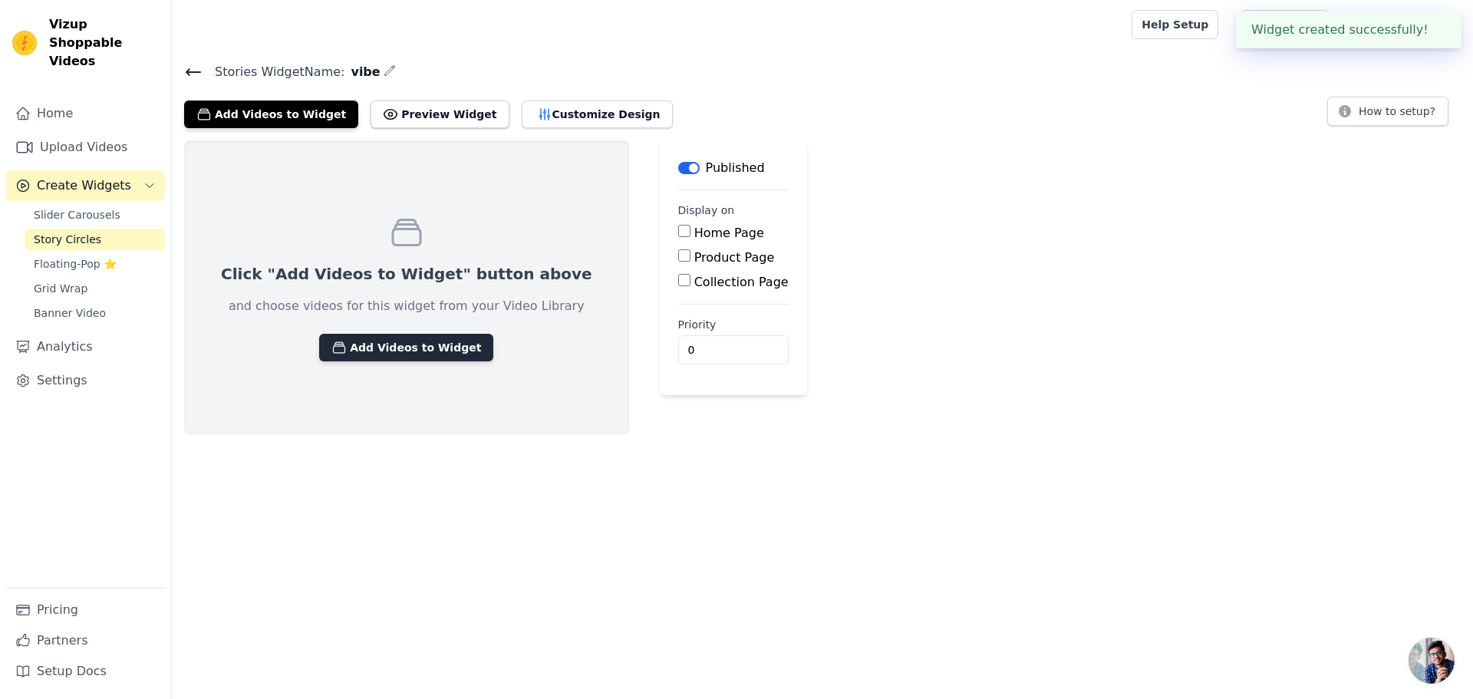
click at [396, 350] on button "Add Videos to Widget" at bounding box center [406, 348] width 174 height 28
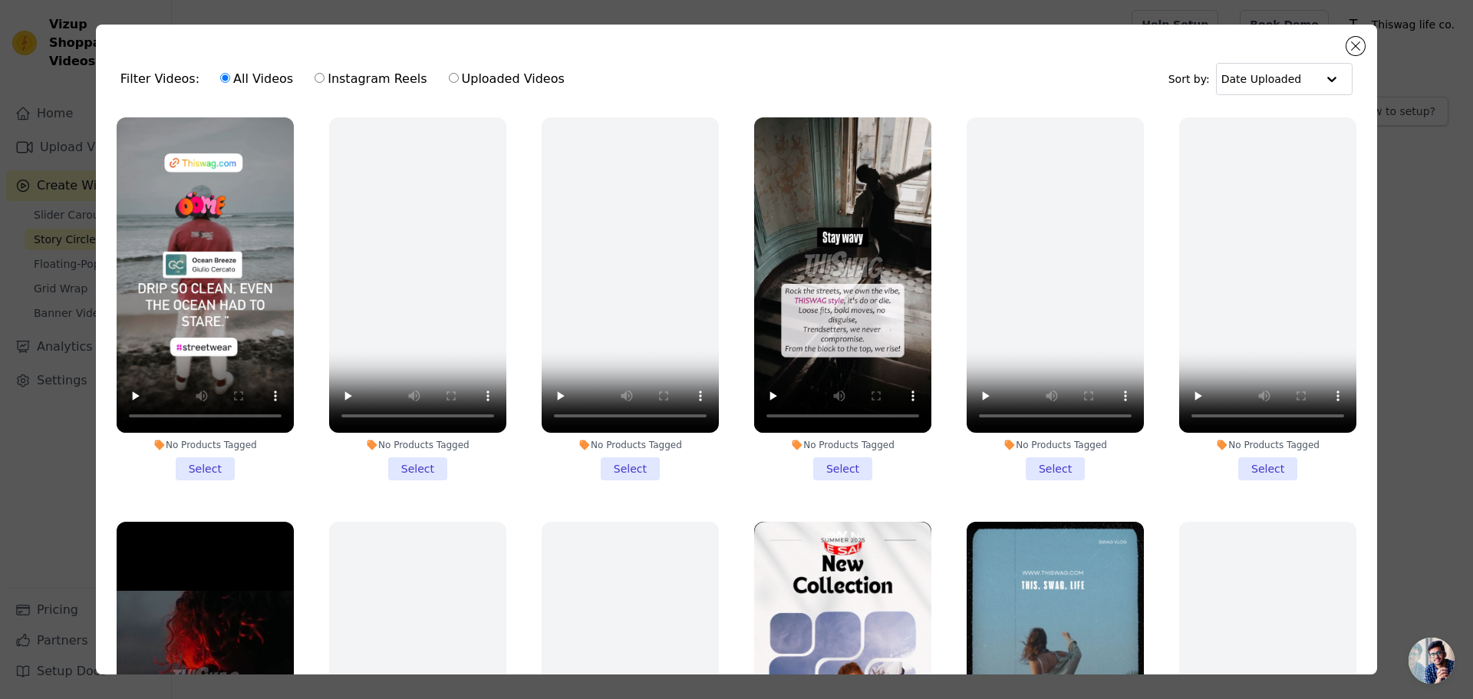
click at [314, 77] on input "Instagram Reels" at bounding box center [319, 78] width 10 height 10
radio input "true"
click at [449, 82] on input "Uploaded Videos" at bounding box center [454, 78] width 10 height 10
radio input "true"
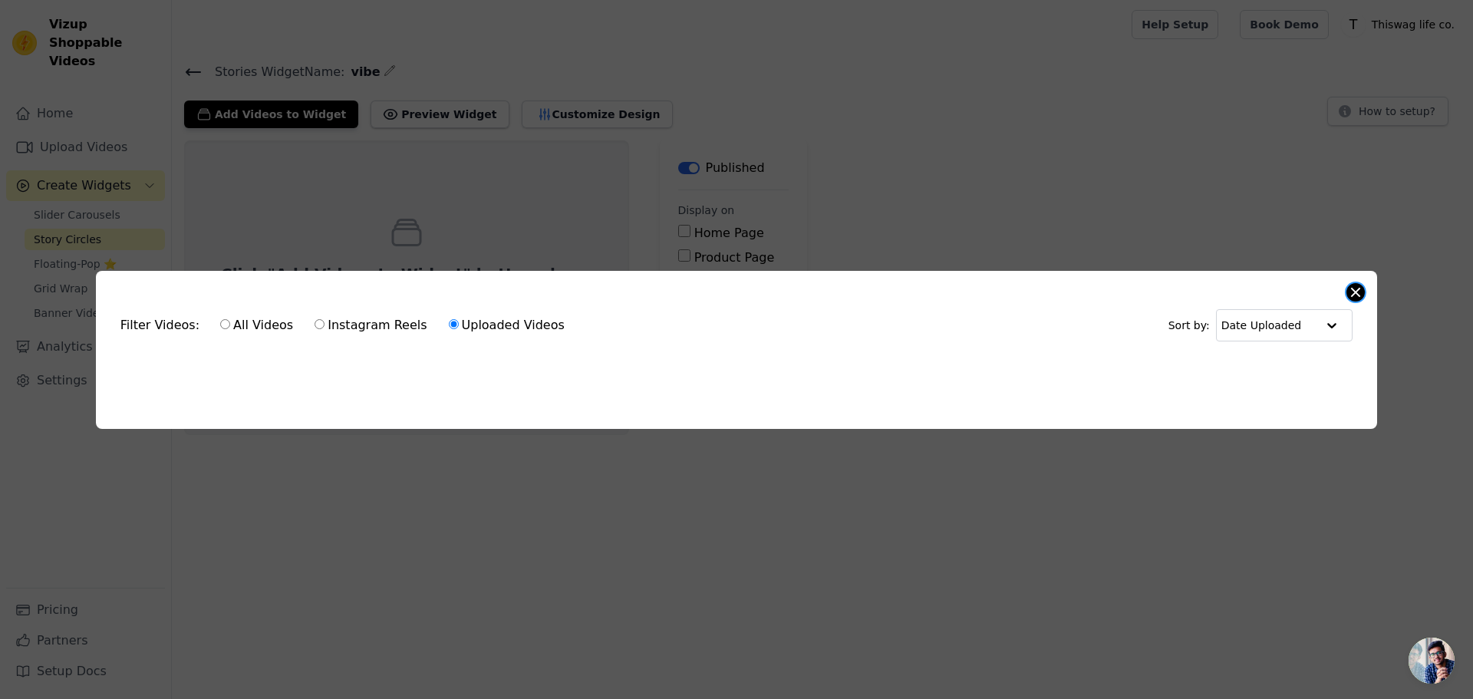
click at [1361, 289] on button "Close modal" at bounding box center [1355, 292] width 18 height 18
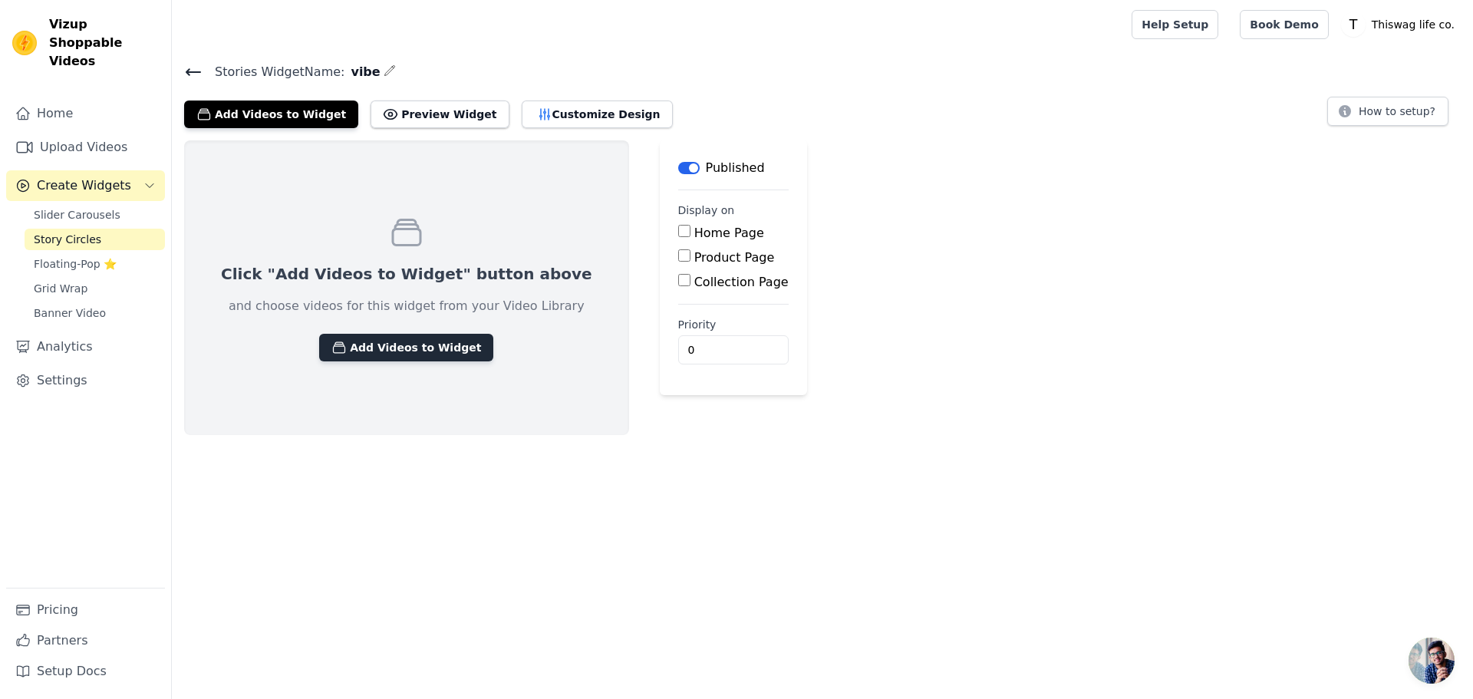
click at [397, 342] on button "Add Videos to Widget" at bounding box center [406, 348] width 174 height 28
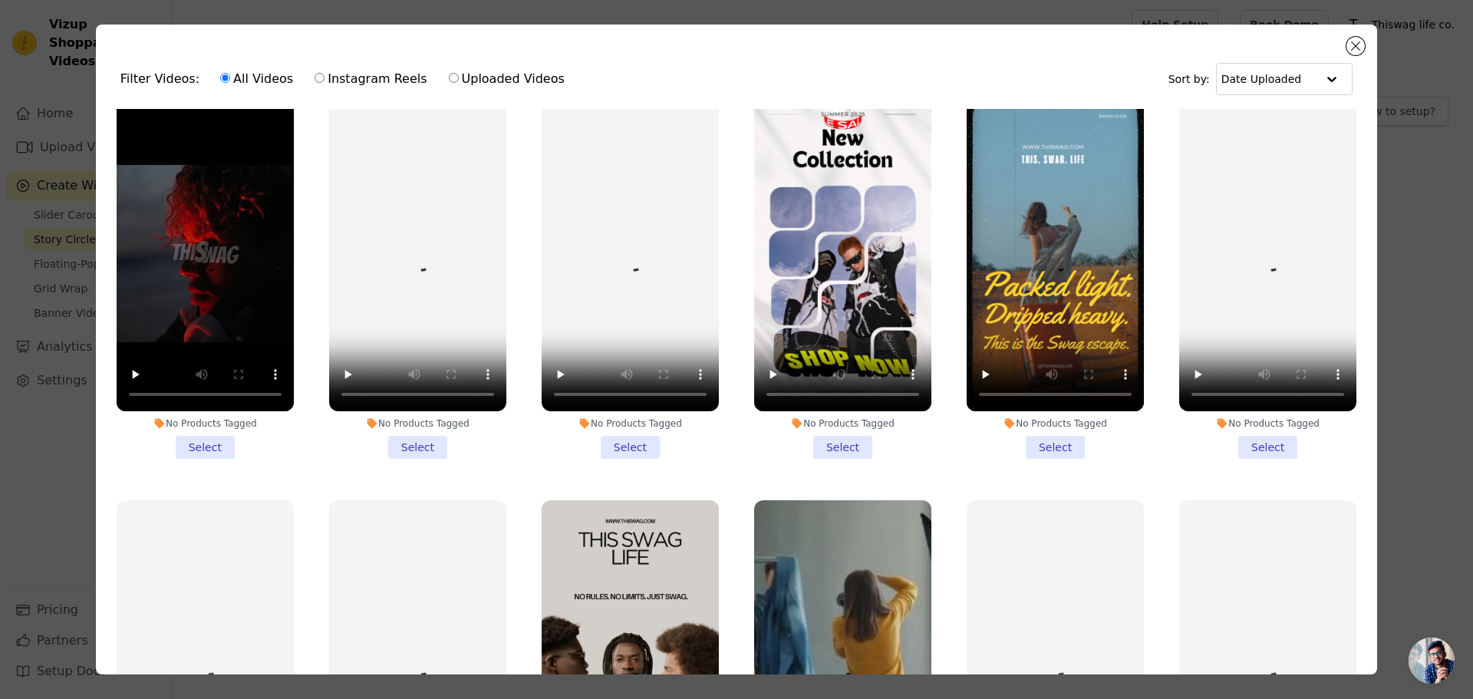
scroll to position [383, 0]
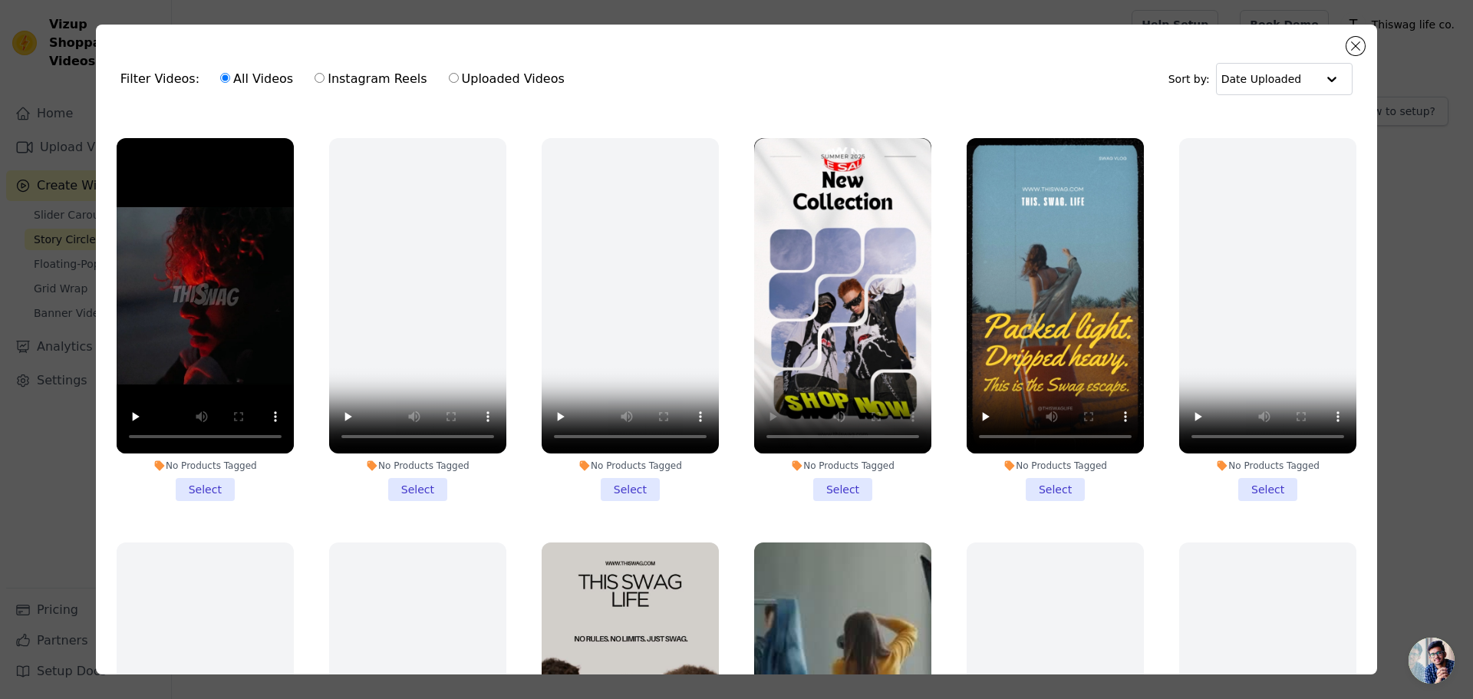
click at [834, 481] on li "No Products Tagged Select" at bounding box center [842, 319] width 177 height 363
click at [0, 0] on input "No Products Tagged Select" at bounding box center [0, 0] width 0 height 0
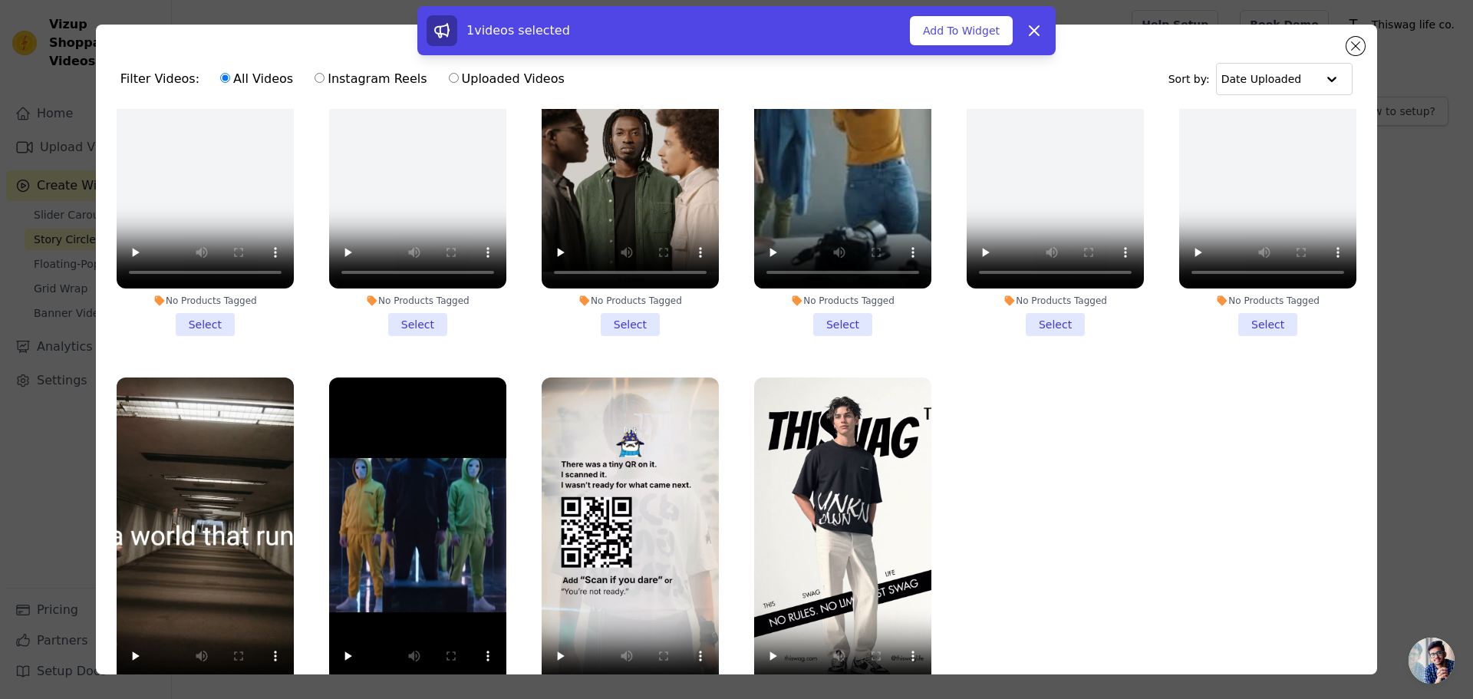
scroll to position [133, 0]
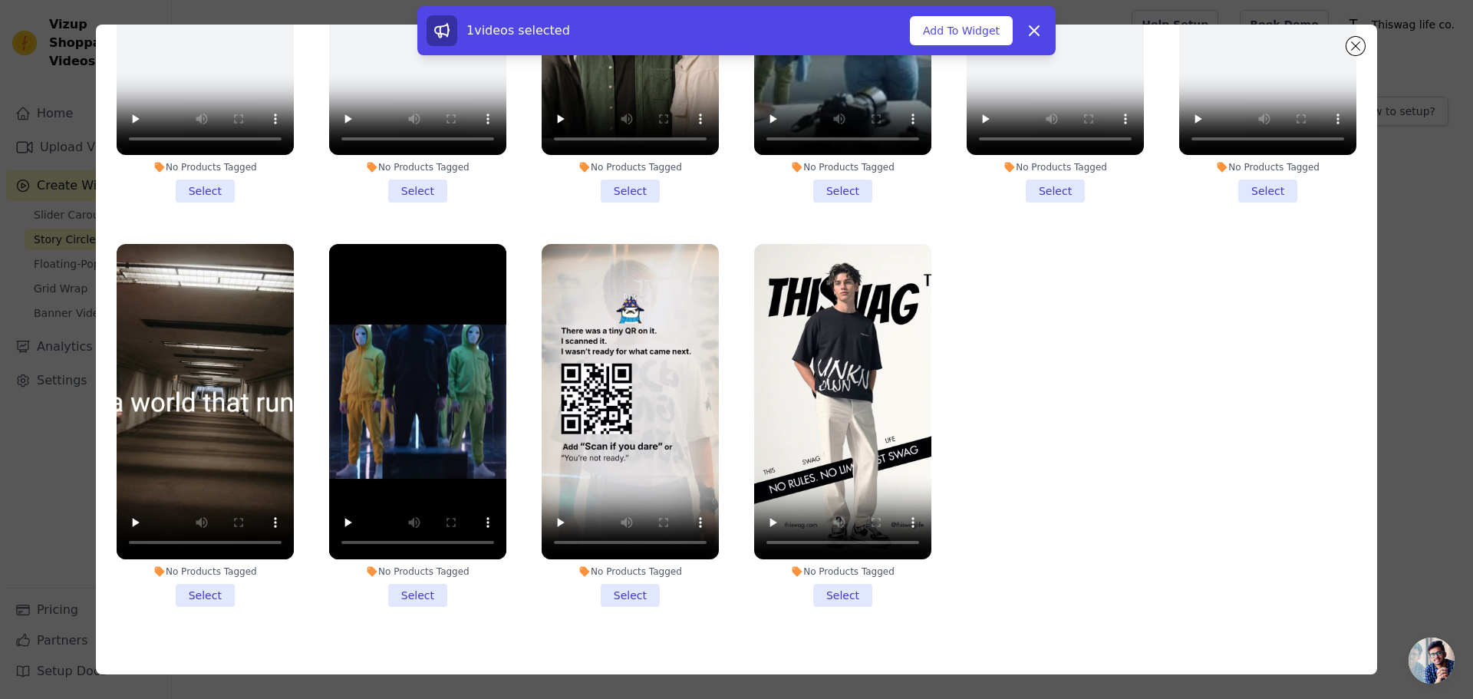
click at [827, 567] on li "No Products Tagged Select" at bounding box center [842, 425] width 177 height 363
click at [0, 0] on input "No Products Tagged Select" at bounding box center [0, 0] width 0 height 0
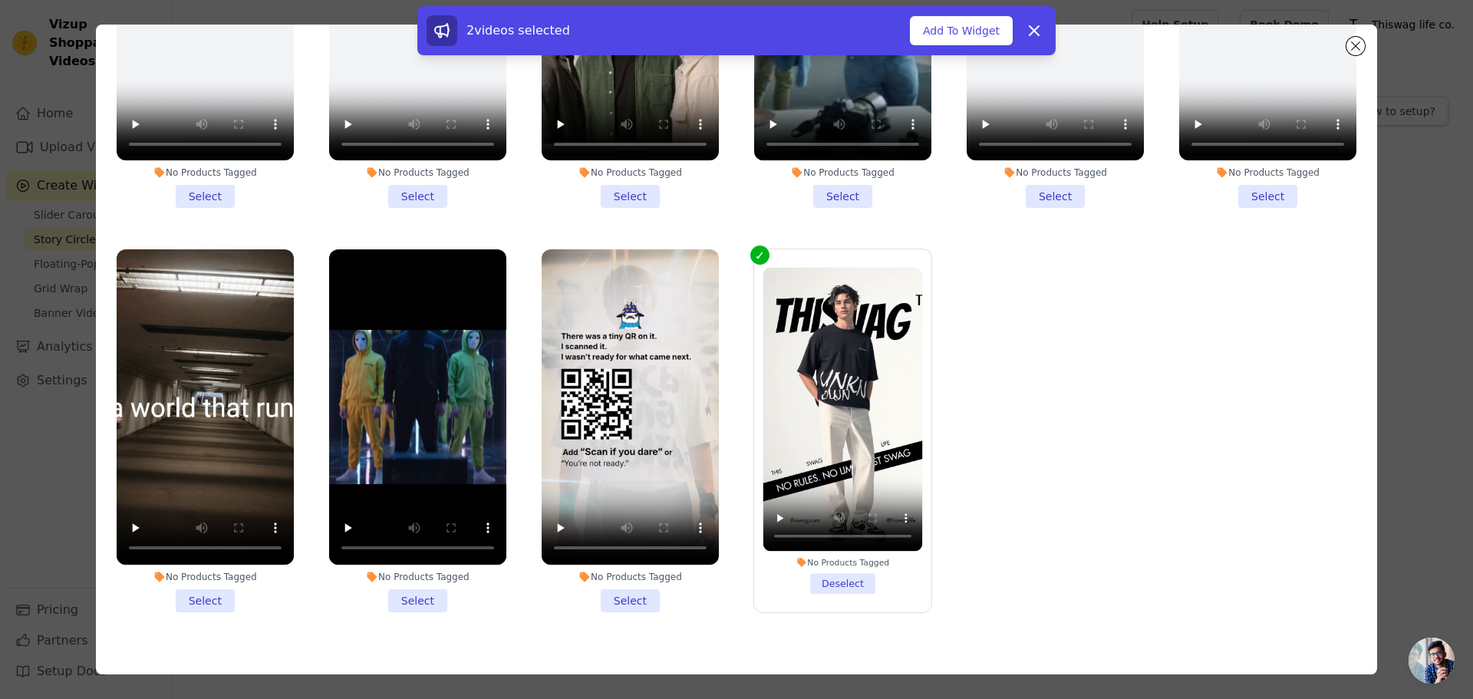
scroll to position [952, 0]
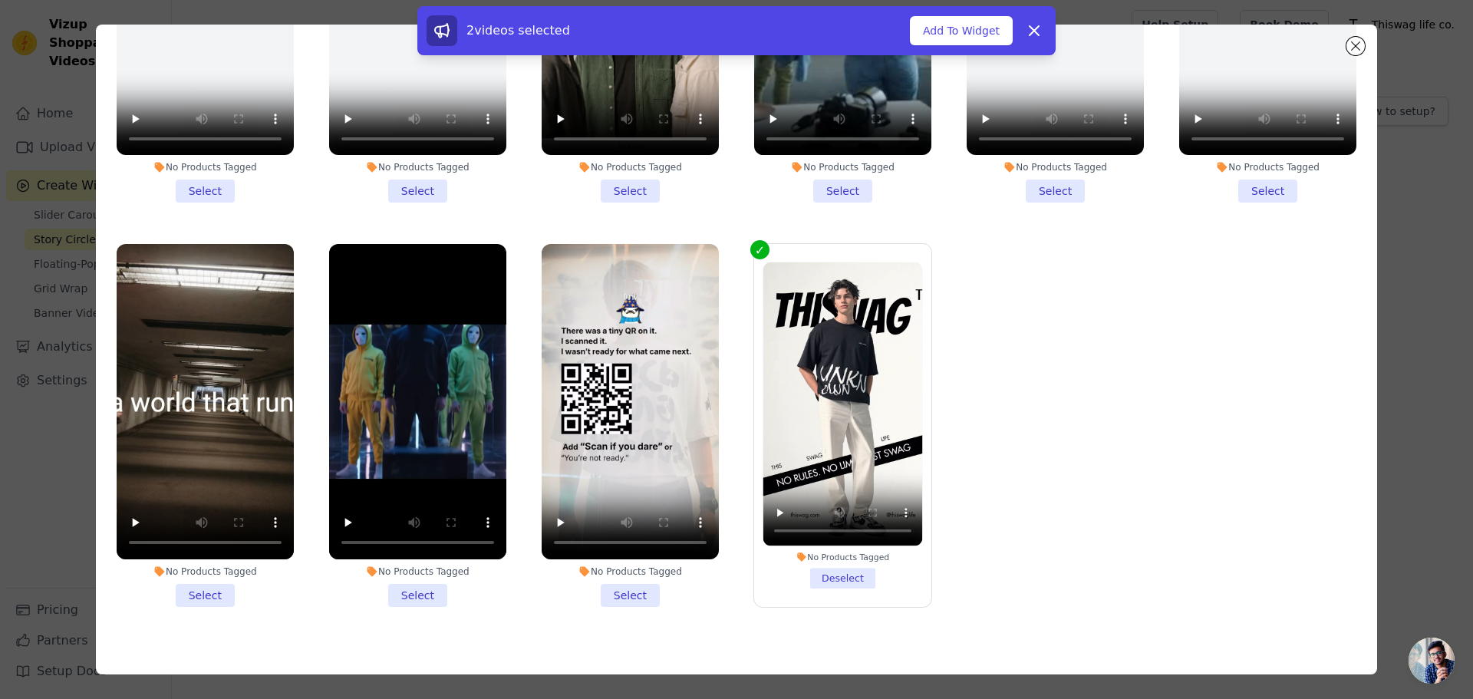
click at [639, 571] on li "No Products Tagged Select" at bounding box center [629, 425] width 177 height 363
click at [0, 0] on input "No Products Tagged Select" at bounding box center [0, 0] width 0 height 0
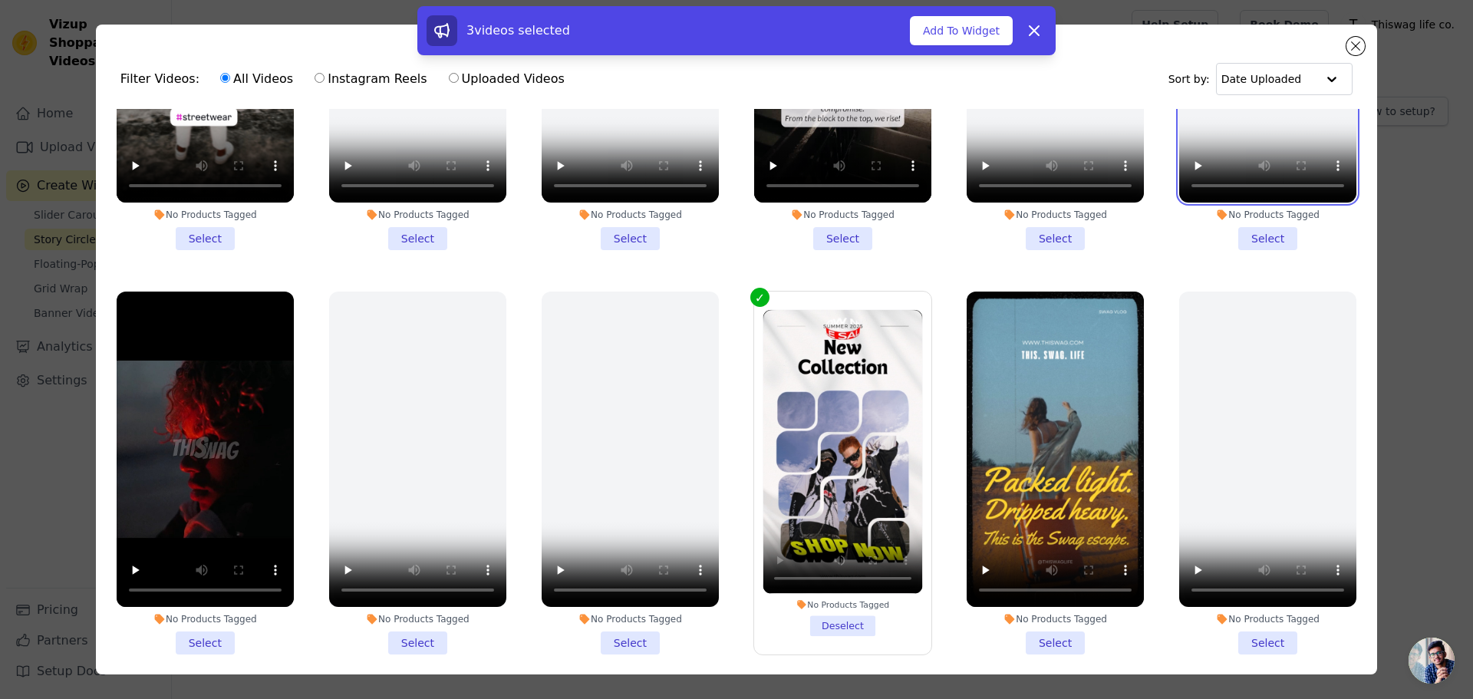
scroll to position [0, 0]
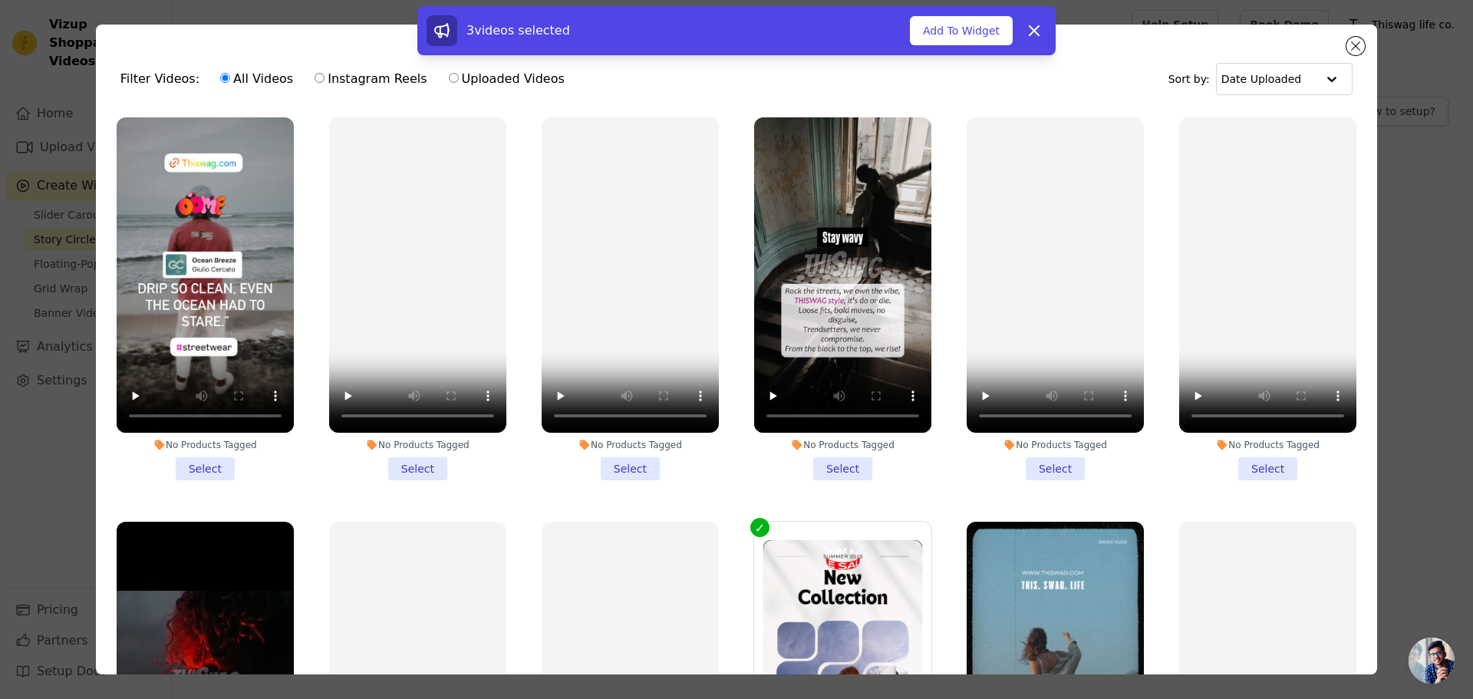
click at [362, 84] on label "Instagram Reels" at bounding box center [371, 79] width 114 height 20
click at [324, 83] on input "Instagram Reels" at bounding box center [319, 78] width 10 height 10
radio input "true"
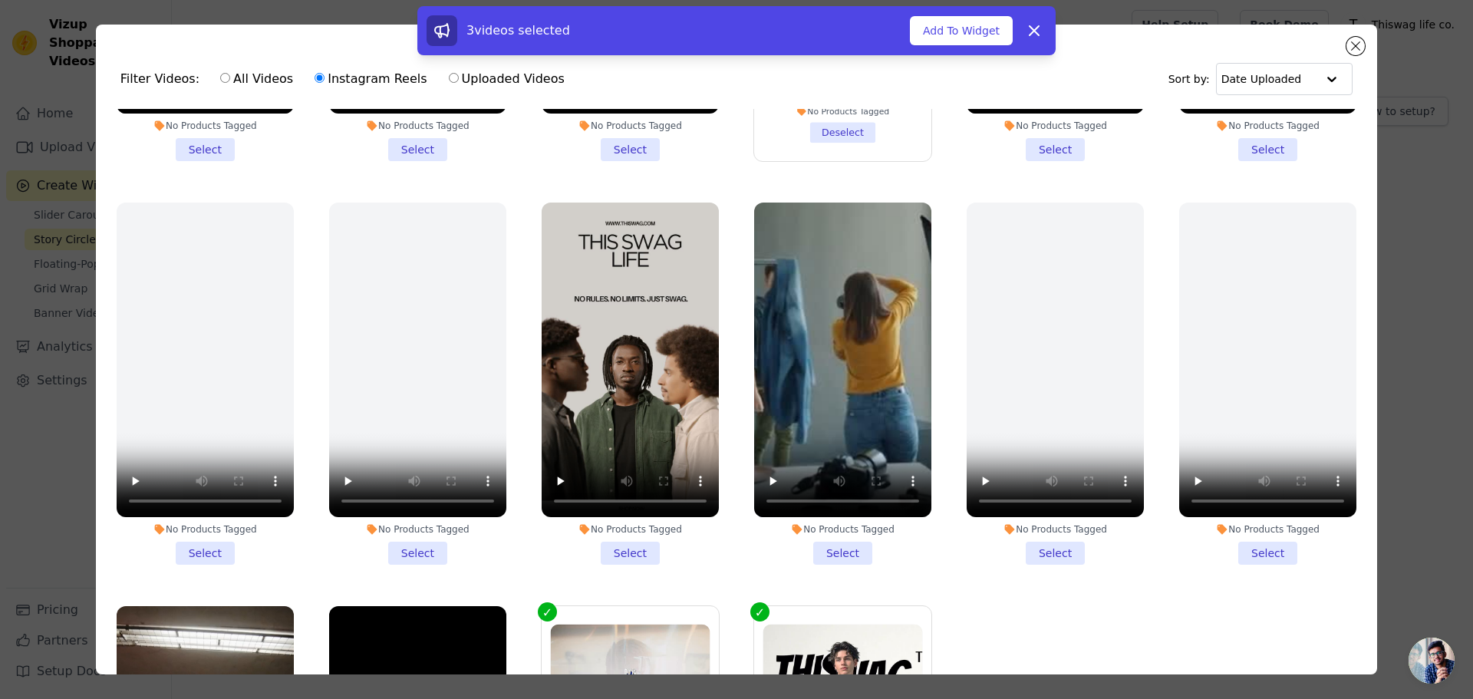
scroll to position [722, 0]
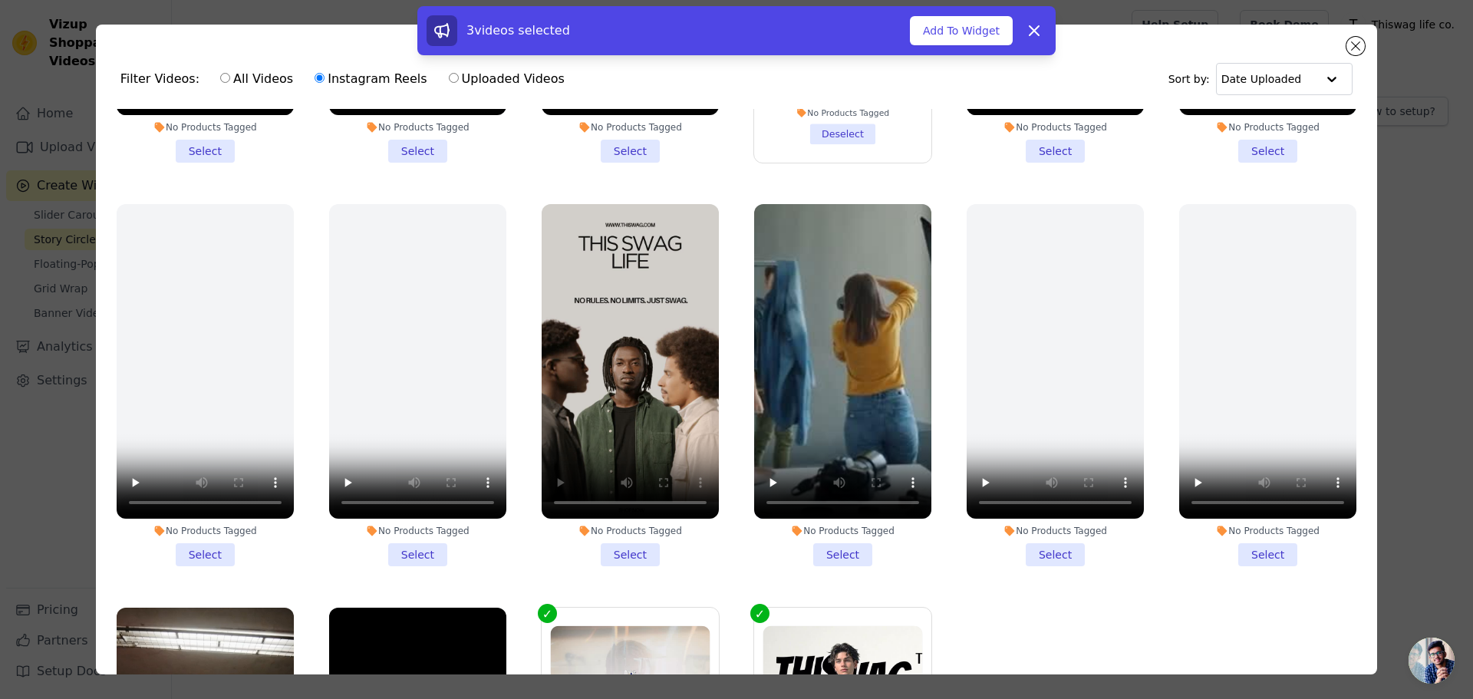
click at [627, 537] on li "No Products Tagged Select" at bounding box center [629, 385] width 177 height 363
click at [0, 0] on input "No Products Tagged Select" at bounding box center [0, 0] width 0 height 0
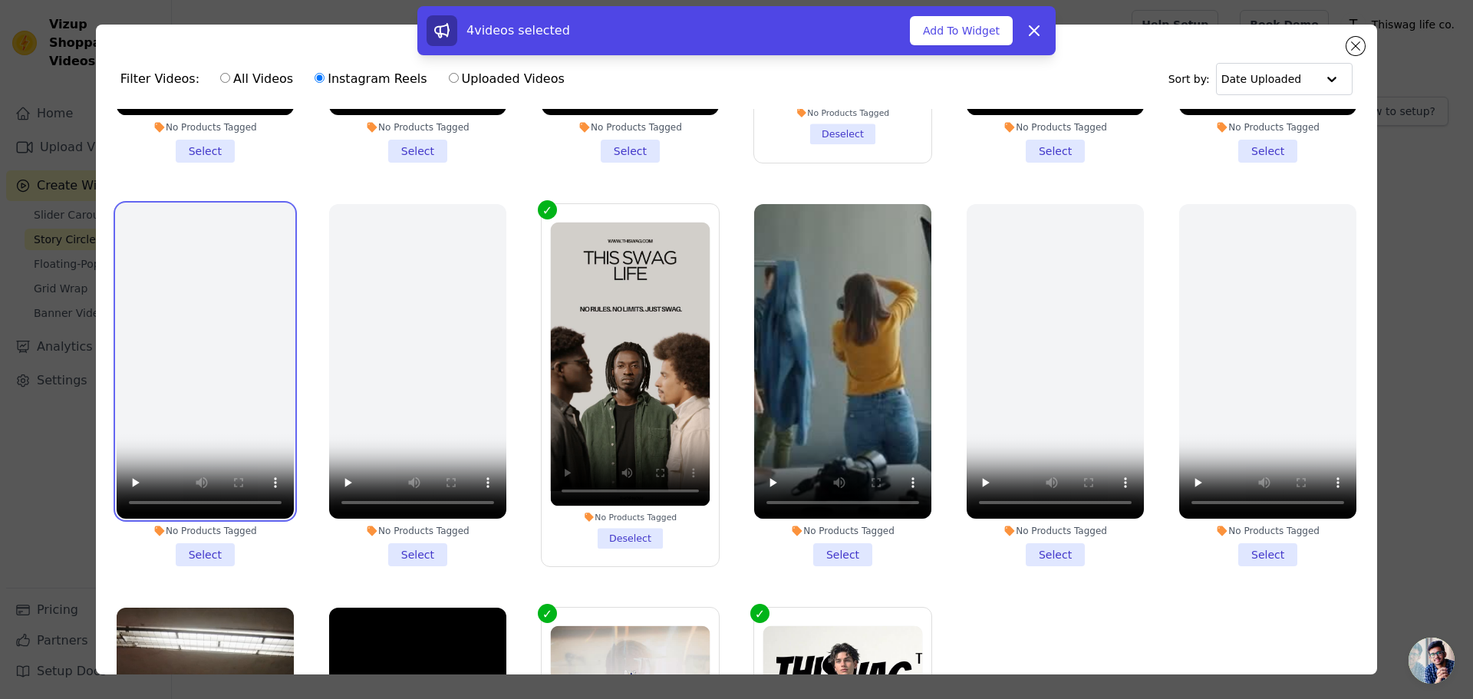
scroll to position [875, 0]
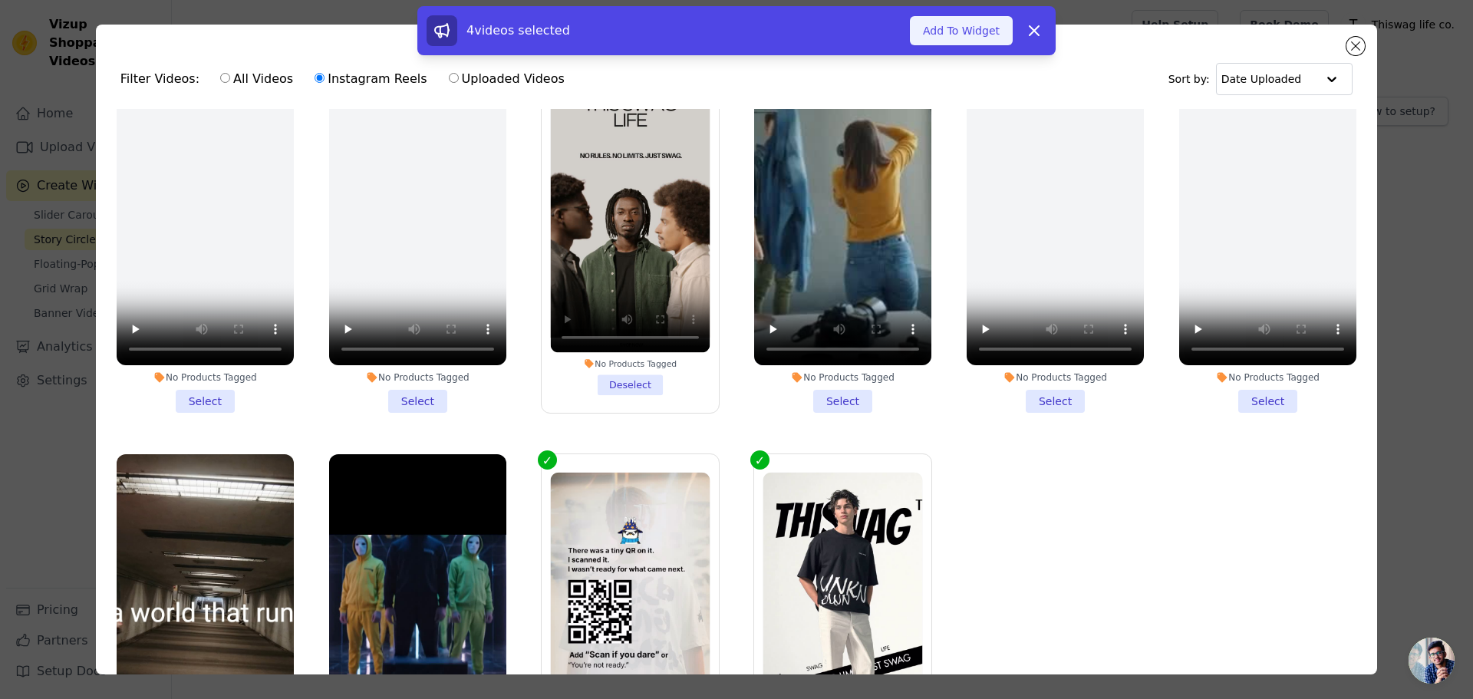
click at [966, 41] on button "Add To Widget" at bounding box center [961, 30] width 103 height 29
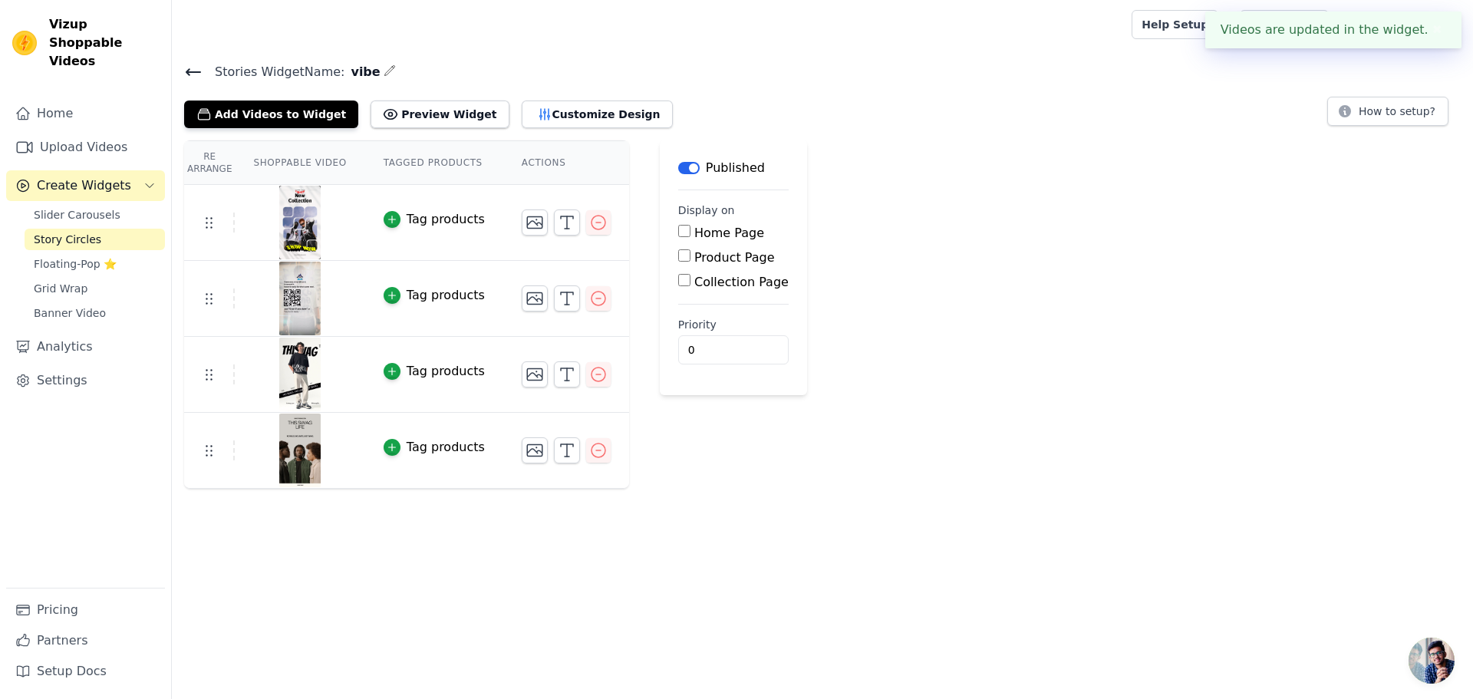
click at [703, 232] on label "Home Page" at bounding box center [729, 232] width 70 height 15
click at [690, 232] on input "Home Page" at bounding box center [684, 231] width 12 height 12
checkbox input "true"
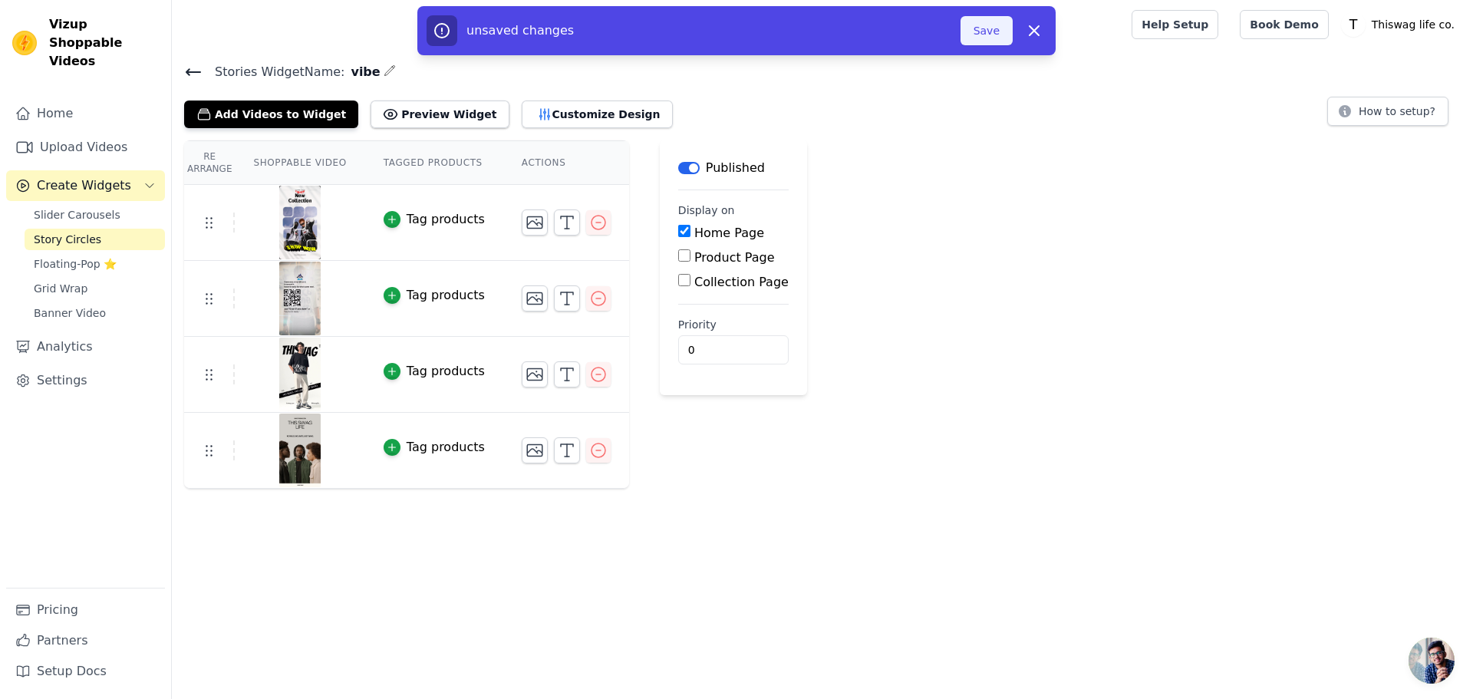
click at [991, 22] on button "Save" at bounding box center [986, 30] width 52 height 29
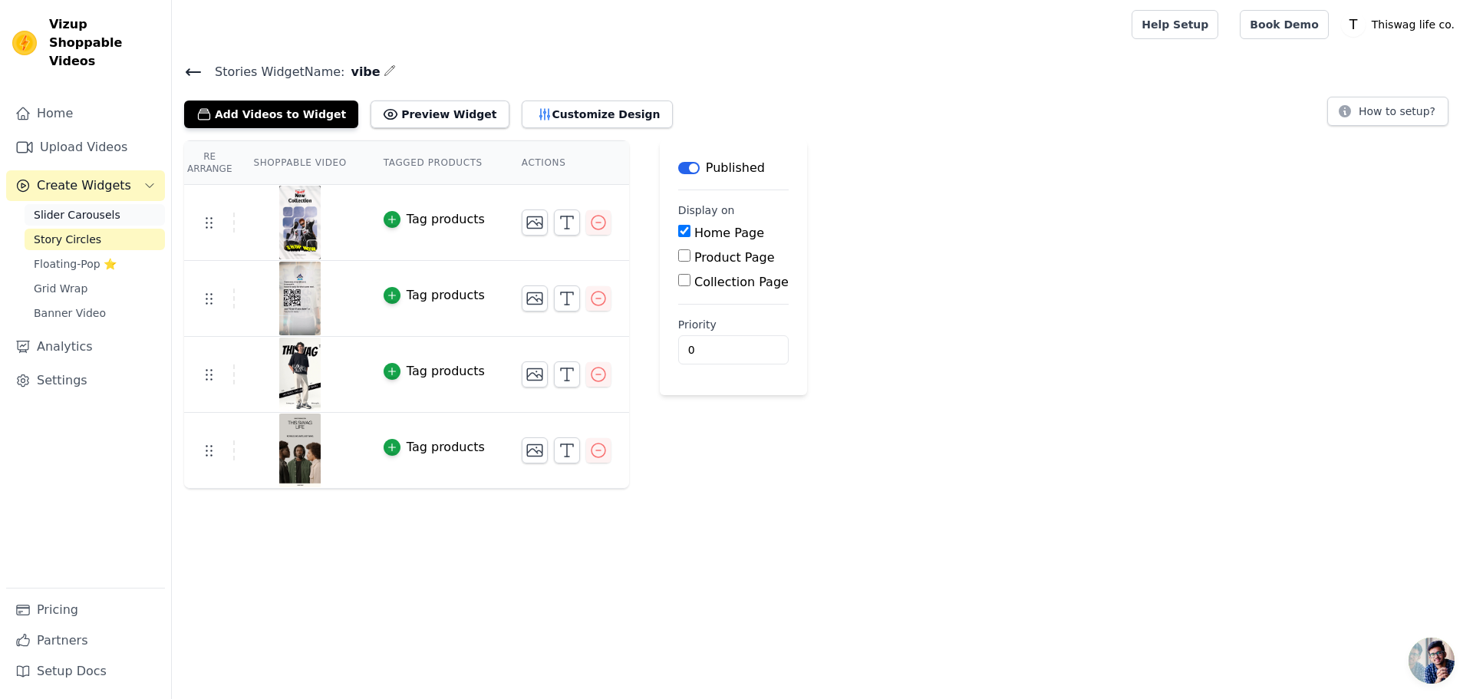
click at [66, 207] on span "Slider Carousels" at bounding box center [77, 214] width 87 height 15
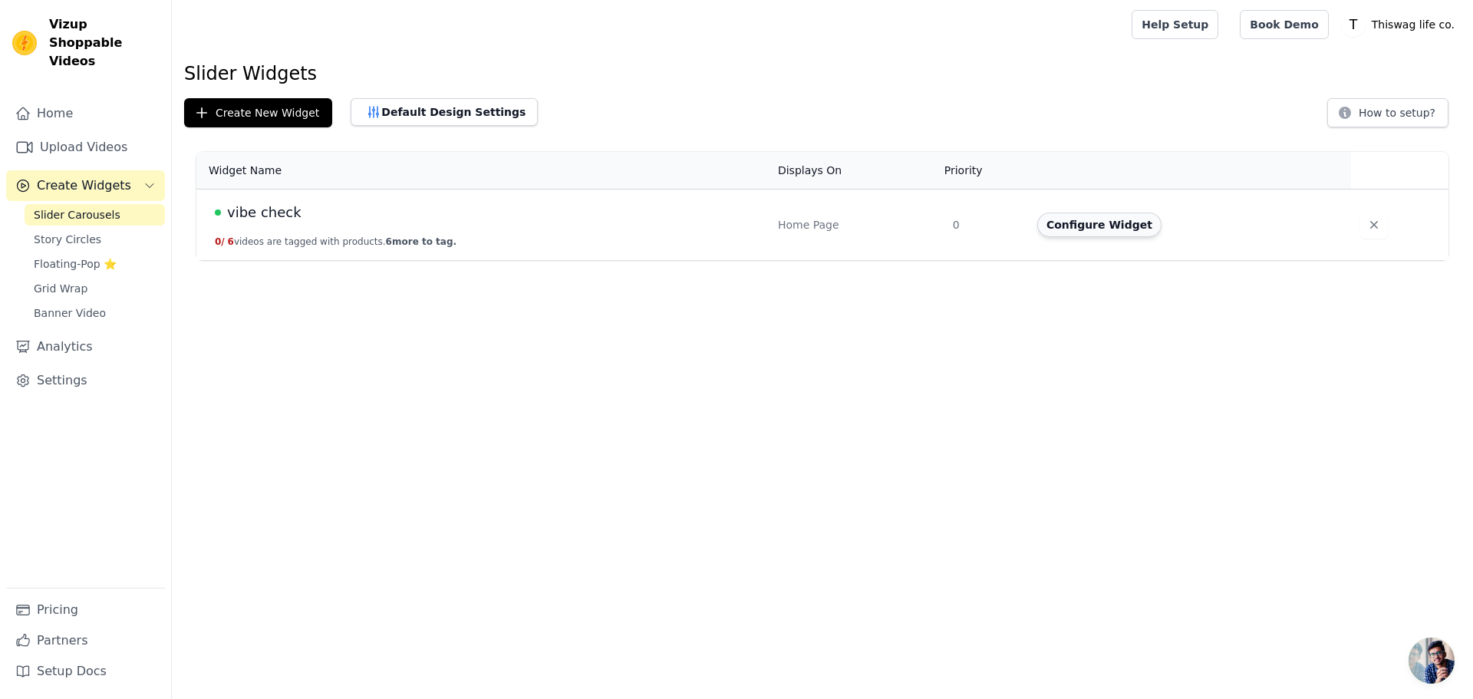
click at [1090, 222] on button "Configure Widget" at bounding box center [1099, 224] width 124 height 25
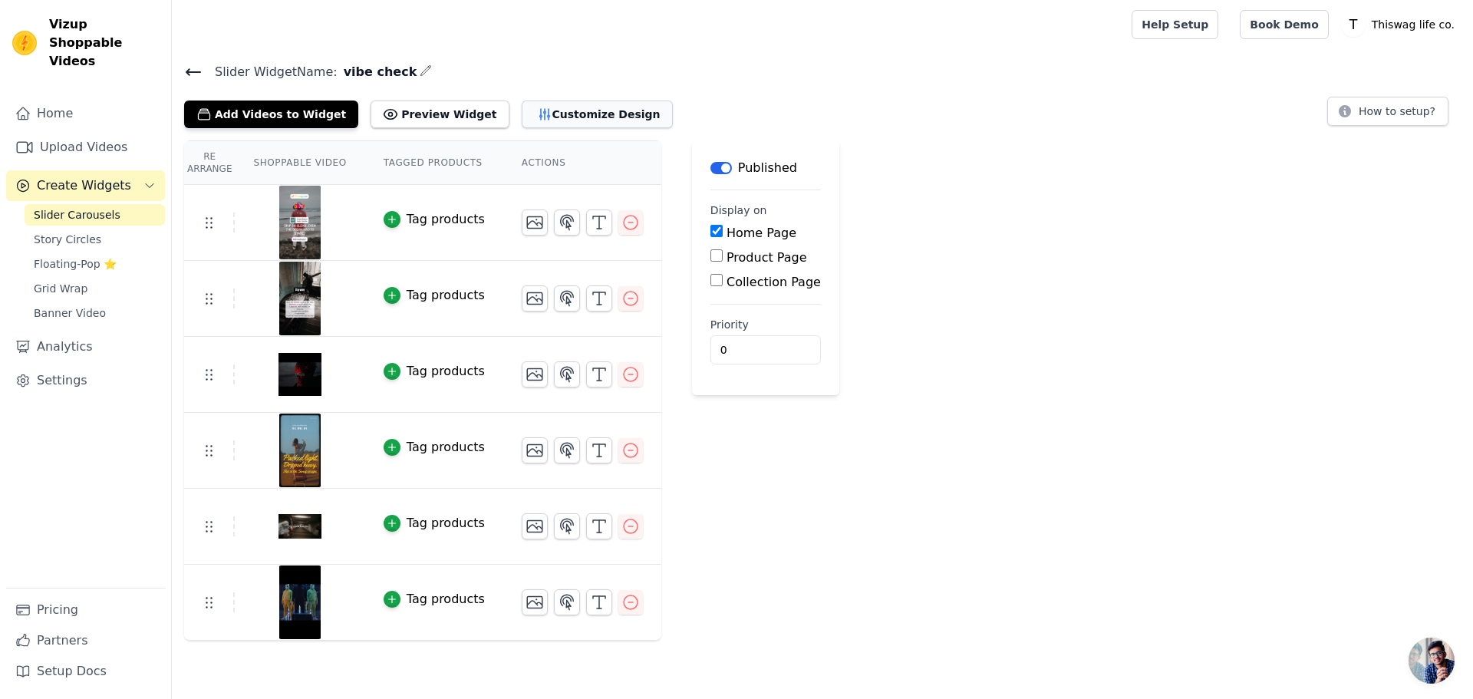
click at [564, 115] on button "Customize Design" at bounding box center [597, 114] width 151 height 28
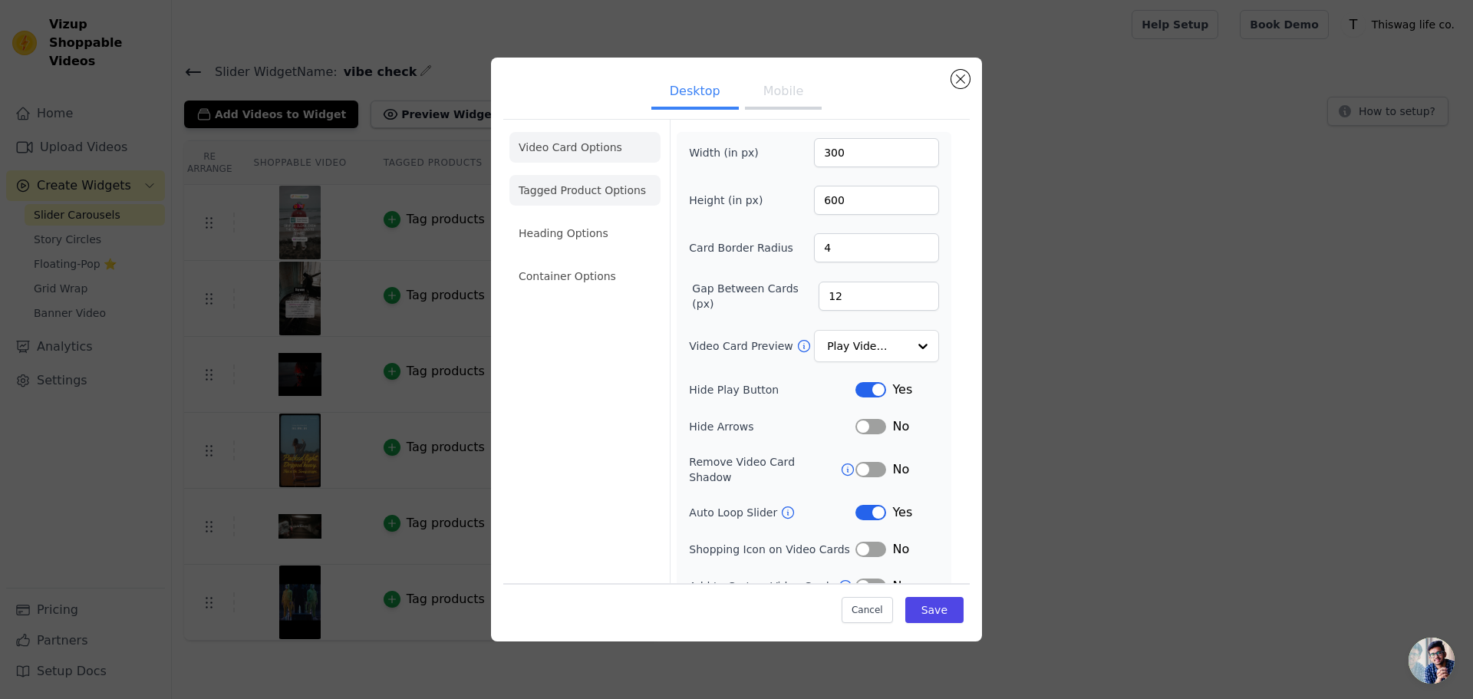
click at [607, 261] on li "Tagged Product Options" at bounding box center [584, 276] width 151 height 31
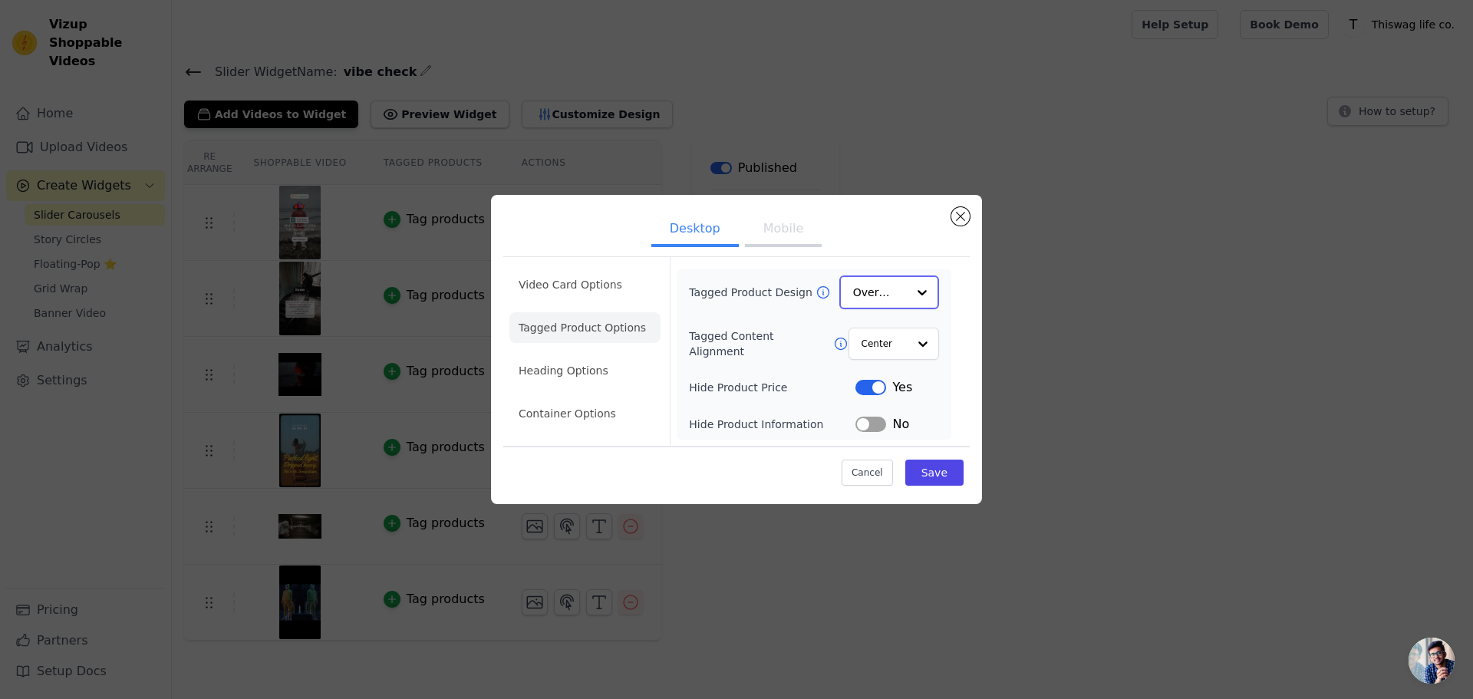
click at [902, 289] on input "Tagged Product Design" at bounding box center [880, 292] width 54 height 31
click at [913, 401] on div "Minimalist" at bounding box center [889, 393] width 100 height 32
click at [941, 482] on button "Save" at bounding box center [934, 472] width 58 height 26
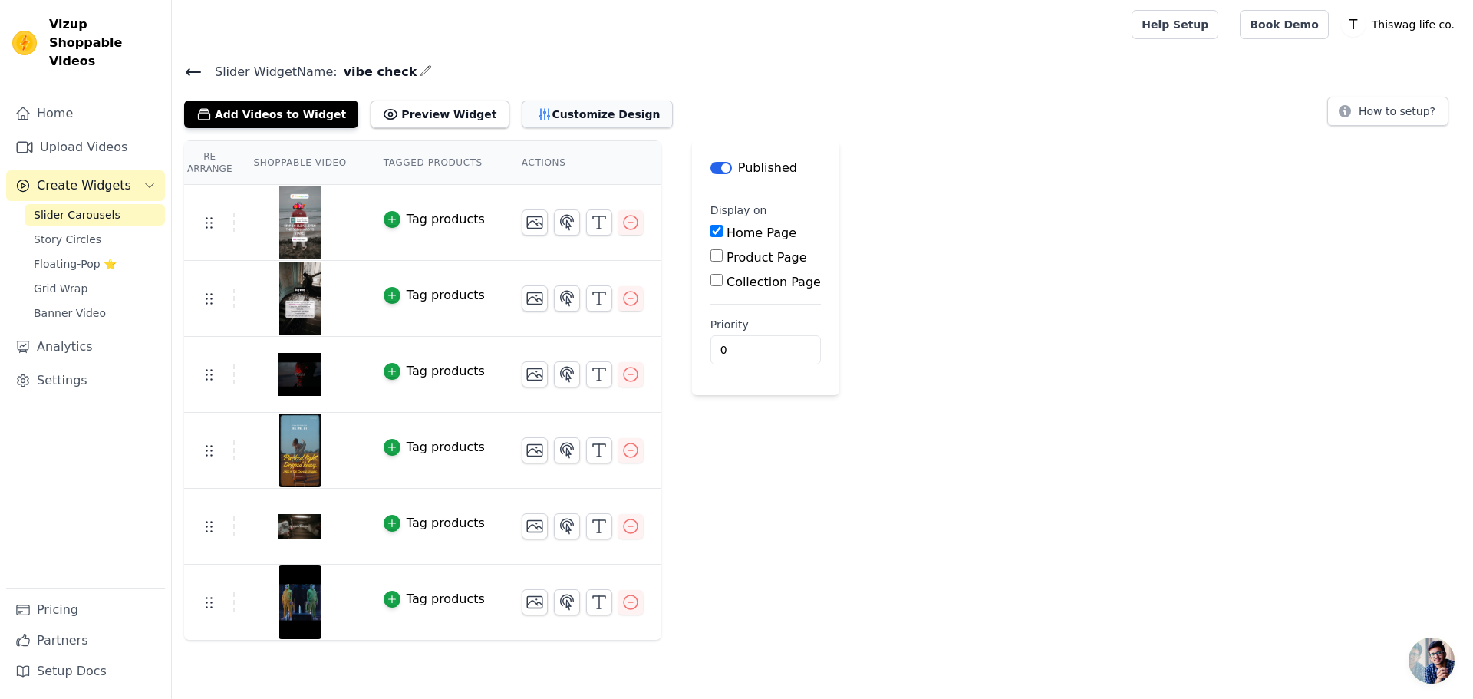
click at [568, 117] on button "Customize Design" at bounding box center [597, 114] width 151 height 28
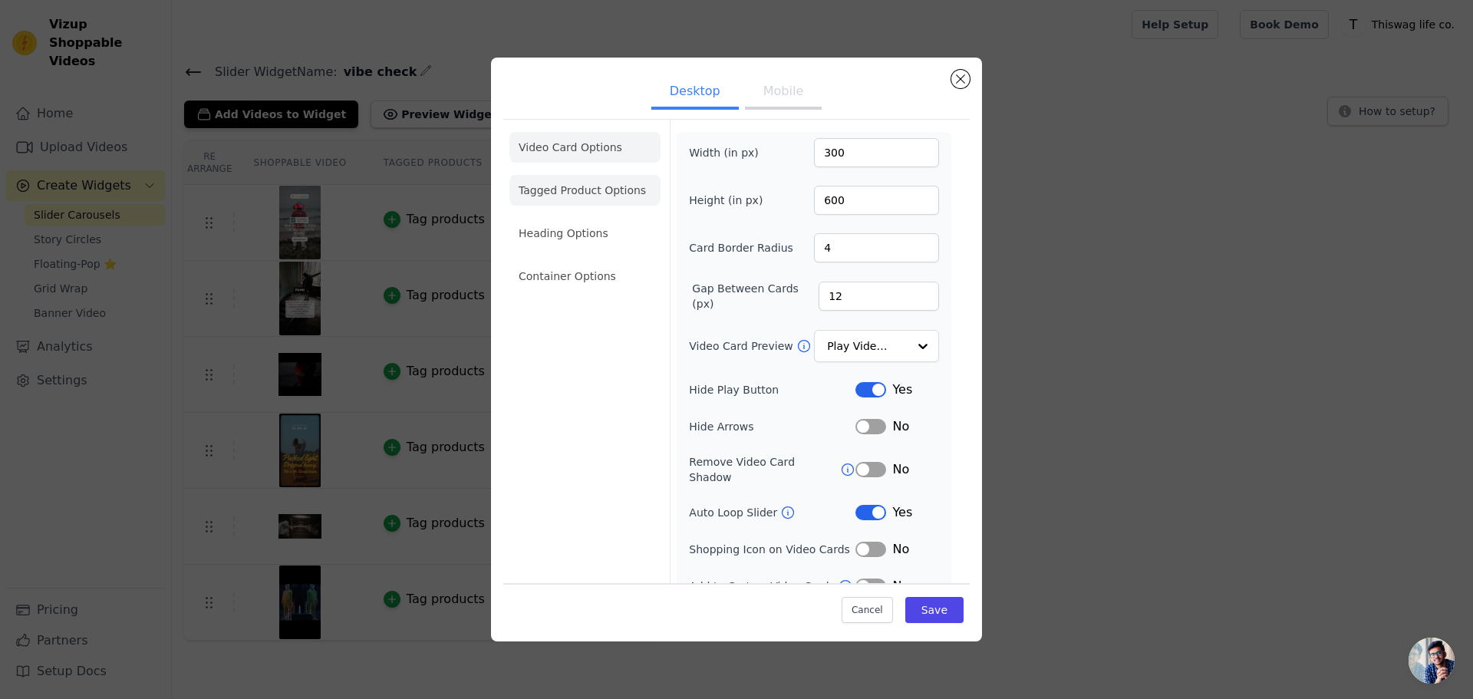
click at [566, 261] on li "Tagged Product Options" at bounding box center [584, 276] width 151 height 31
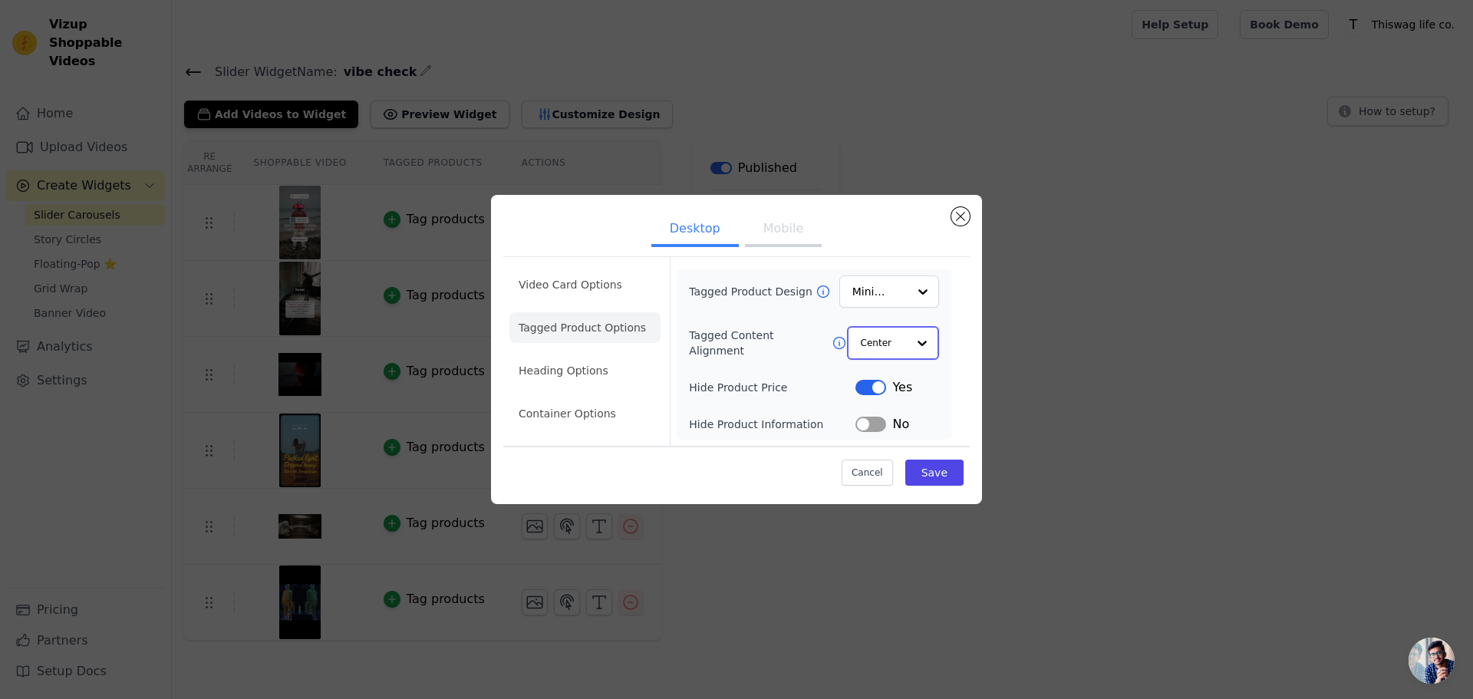
click at [896, 338] on input "Tagged Content Alignment" at bounding box center [884, 342] width 46 height 31
click at [909, 298] on div at bounding box center [922, 292] width 31 height 31
click at [880, 354] on div "Overlay" at bounding box center [889, 361] width 100 height 32
click at [933, 463] on button "Save" at bounding box center [934, 472] width 58 height 26
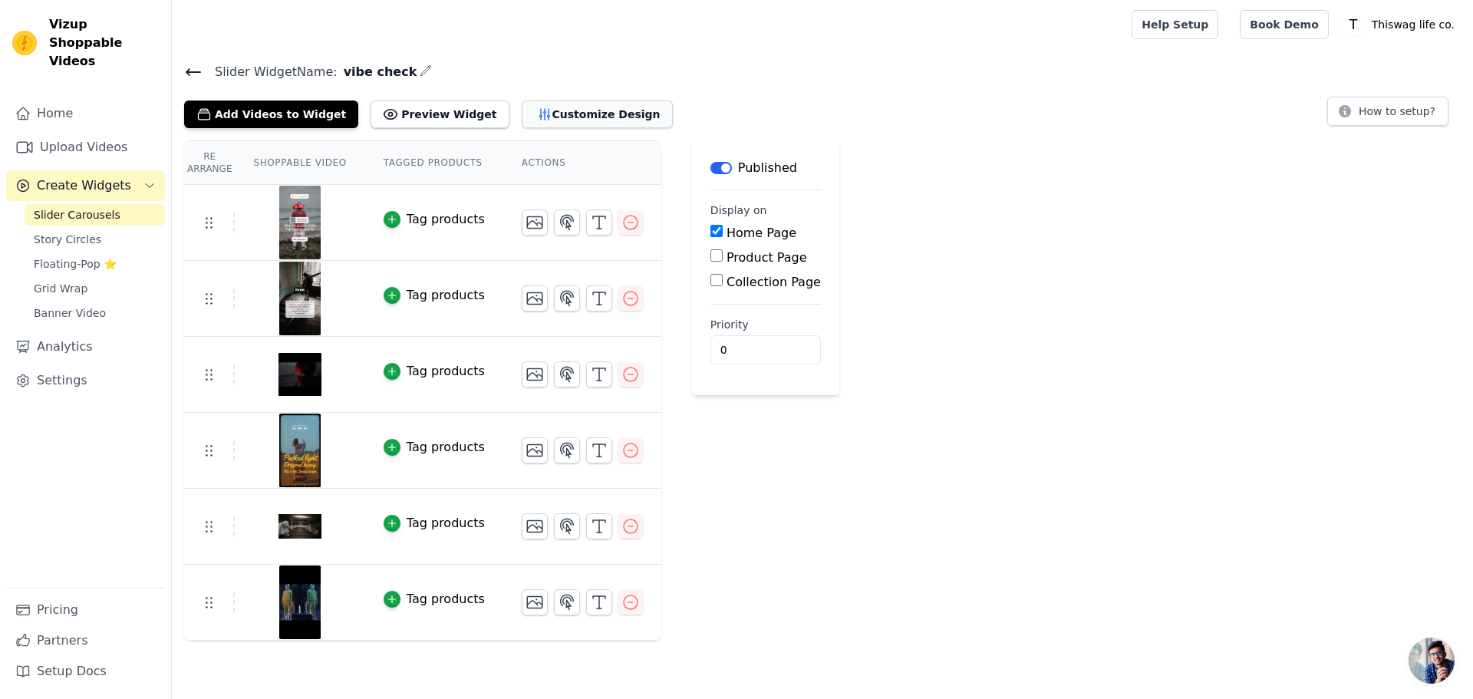
click at [545, 101] on button "Customize Design" at bounding box center [597, 114] width 151 height 28
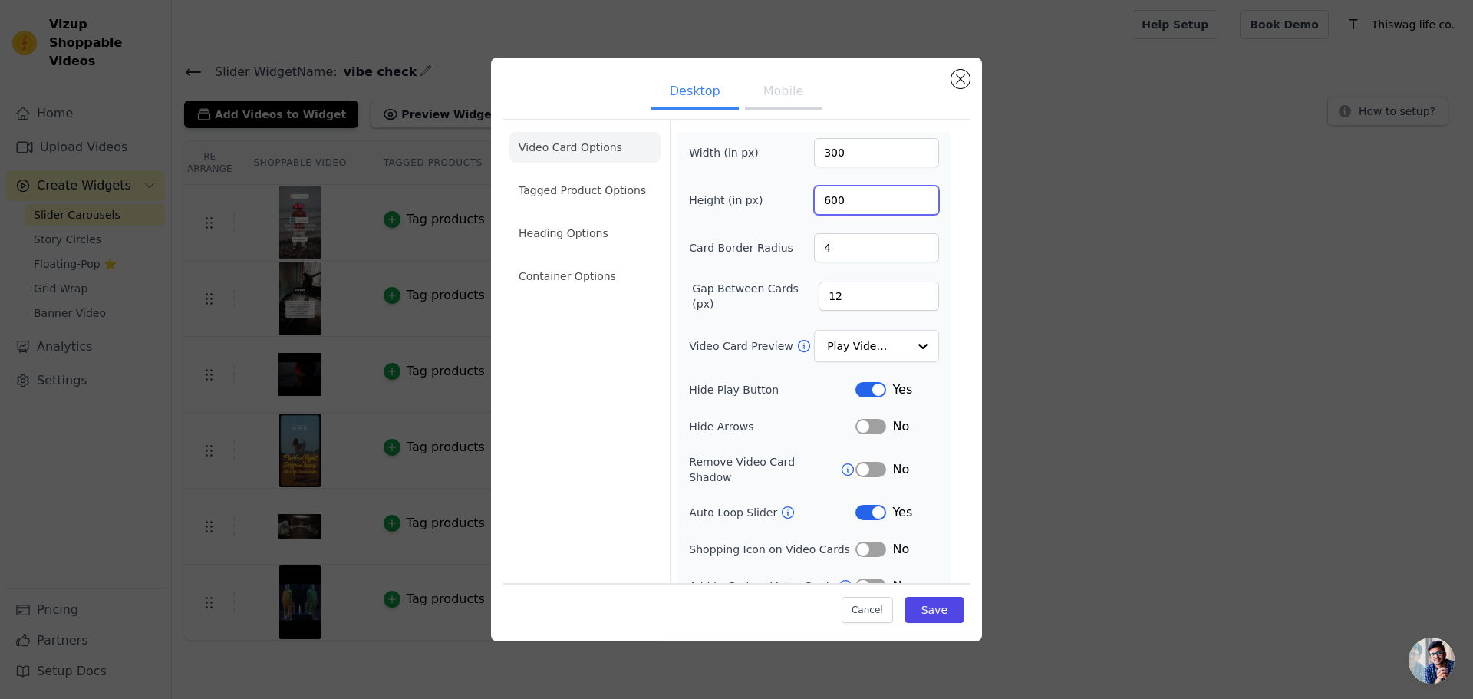
drag, startPoint x: 847, startPoint y: 206, endPoint x: 765, endPoint y: 202, distance: 82.2
click at [765, 202] on div "Height (in px) 600" at bounding box center [814, 200] width 250 height 29
type input "550"
click at [918, 612] on button "Save" at bounding box center [934, 610] width 58 height 26
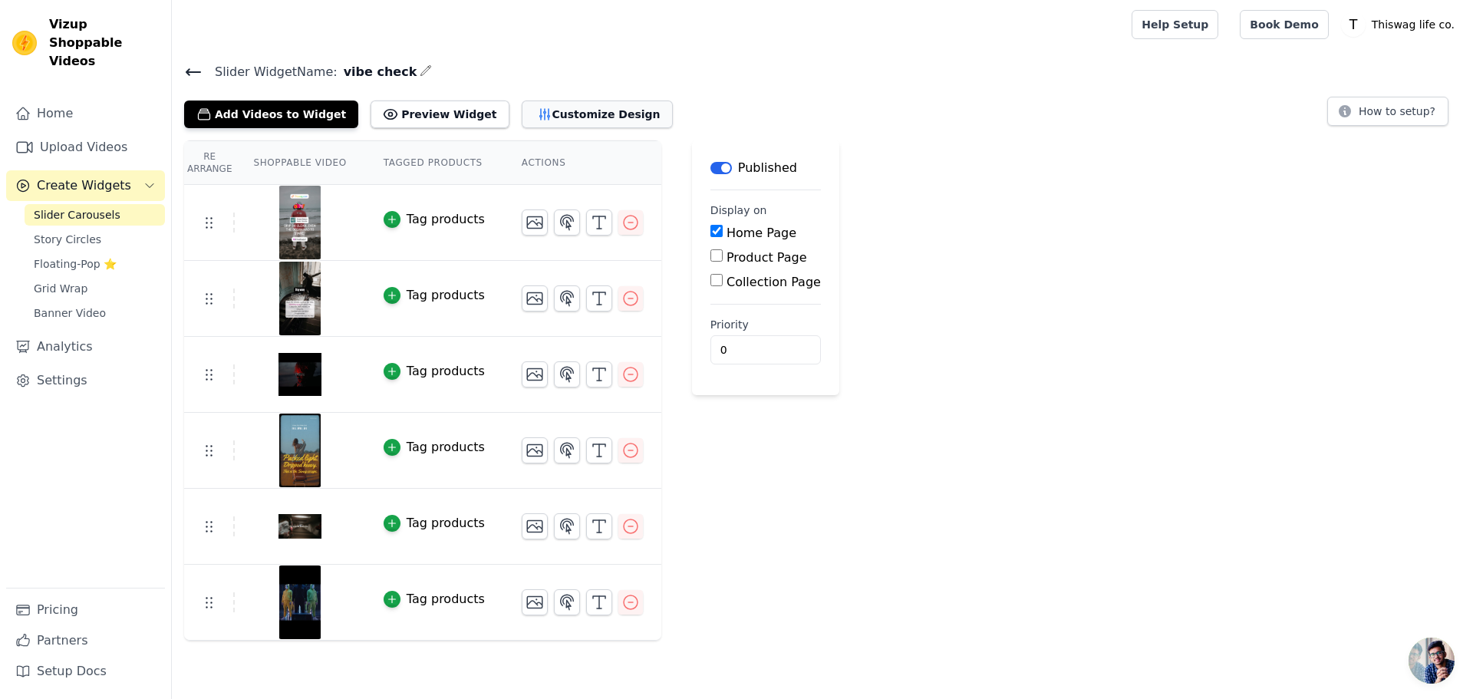
click at [580, 115] on button "Customize Design" at bounding box center [597, 114] width 151 height 28
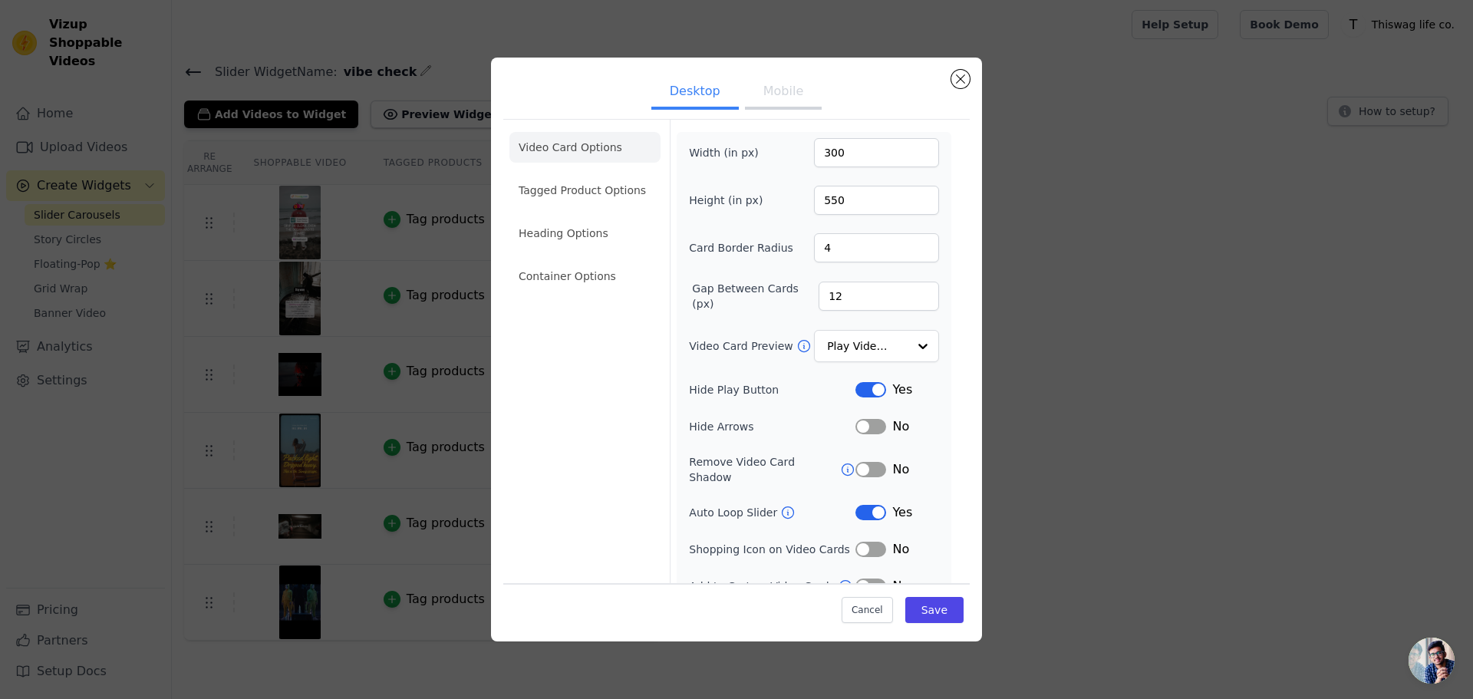
click at [766, 83] on button "Mobile" at bounding box center [783, 93] width 77 height 34
drag, startPoint x: 846, startPoint y: 196, endPoint x: 791, endPoint y: 202, distance: 54.8
click at [791, 202] on div "Height (in px) 550" at bounding box center [814, 200] width 250 height 29
type input "400"
click at [917, 607] on button "Save" at bounding box center [934, 610] width 58 height 26
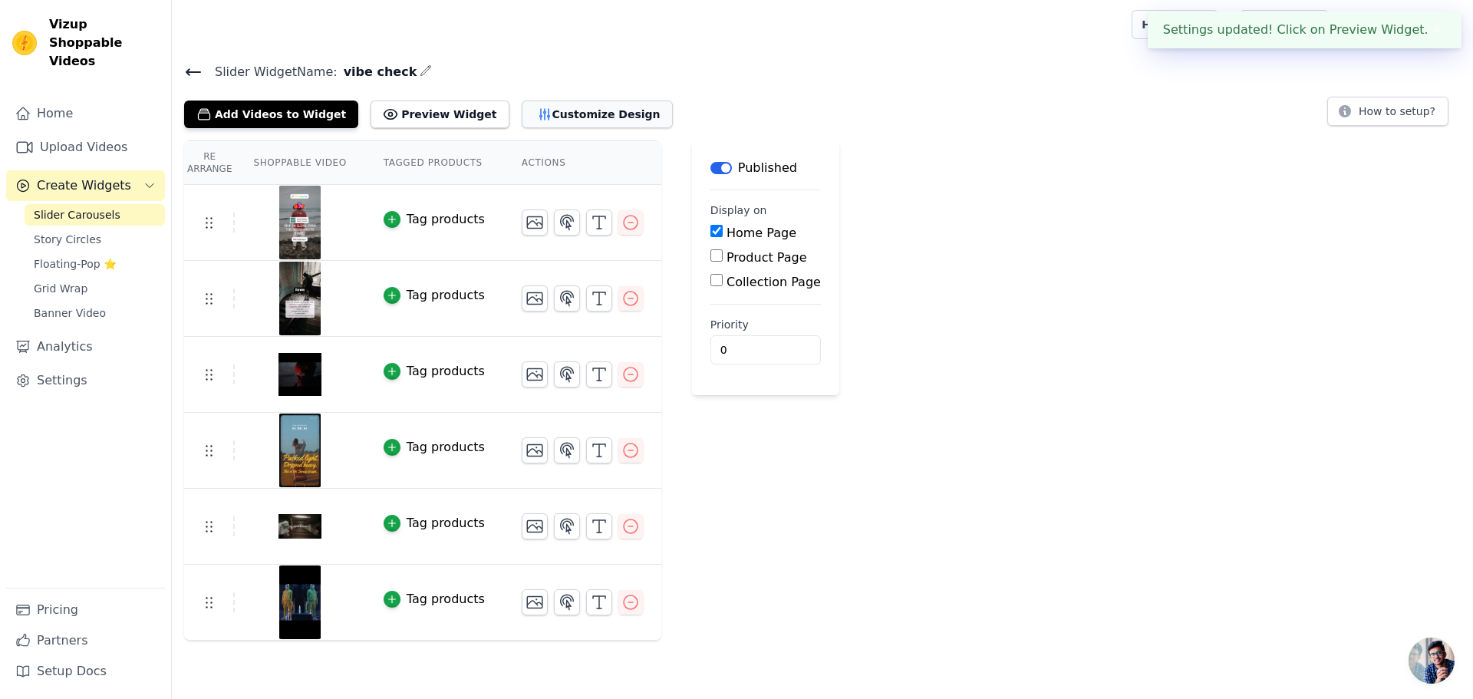
click at [577, 114] on button "Customize Design" at bounding box center [597, 114] width 151 height 28
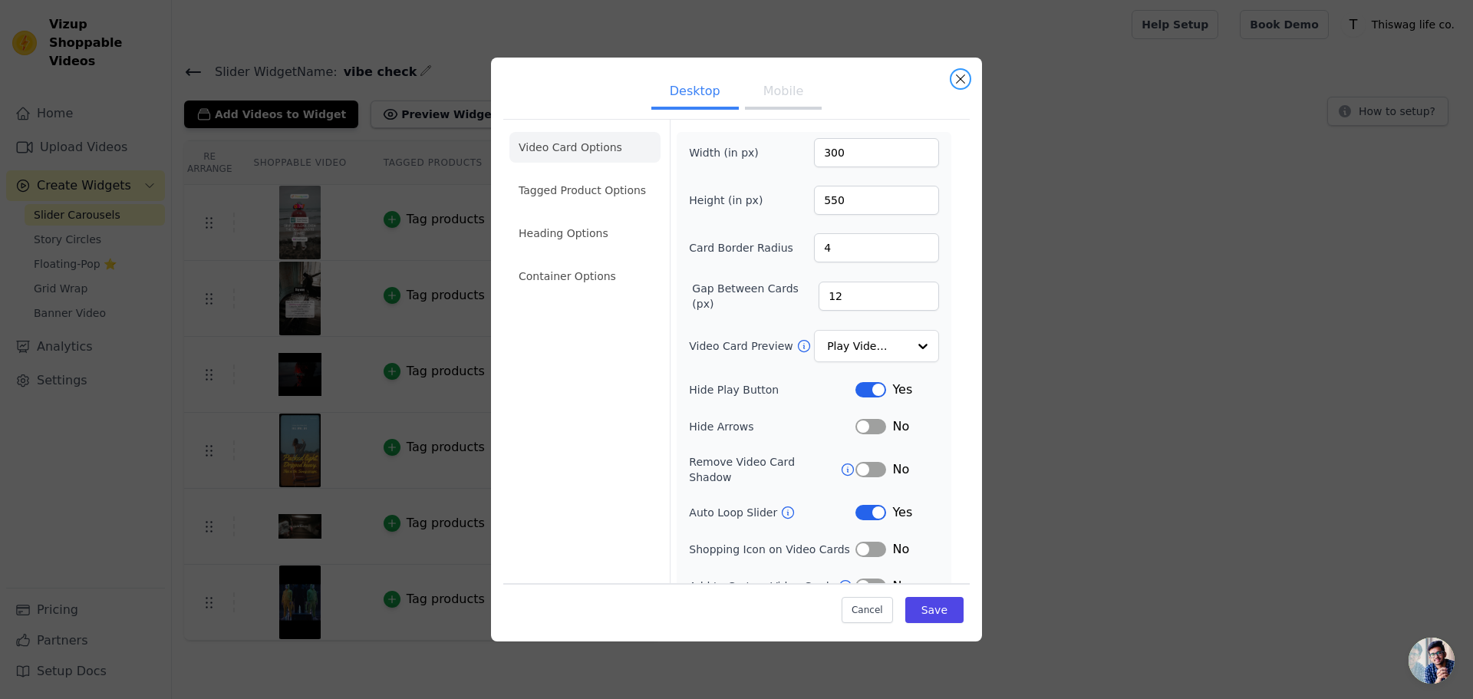
drag, startPoint x: 963, startPoint y: 76, endPoint x: 972, endPoint y: 77, distance: 9.2
click at [964, 76] on button "Close modal" at bounding box center [960, 79] width 18 height 18
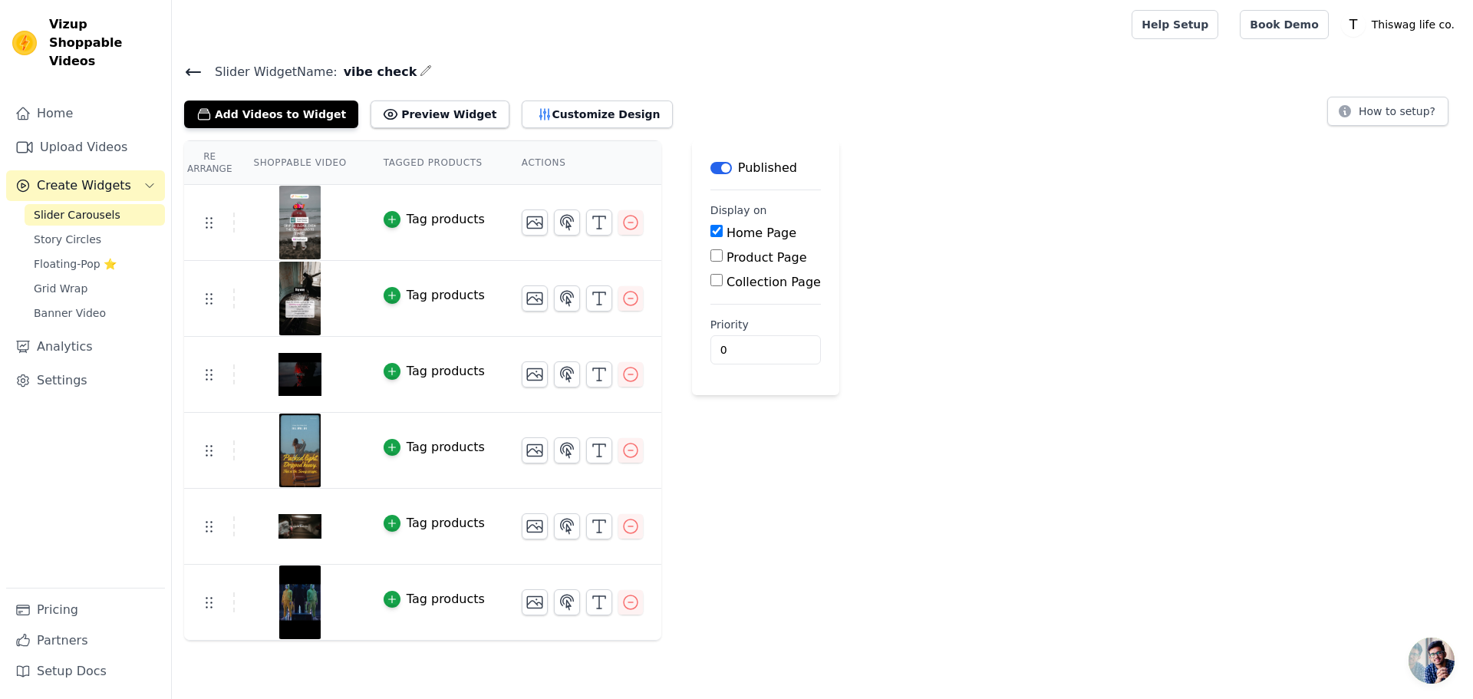
click at [1048, 66] on h4 "Slider Widget Name: vibe check" at bounding box center [822, 71] width 1276 height 21
click at [387, 218] on icon "button" at bounding box center [392, 219] width 11 height 11
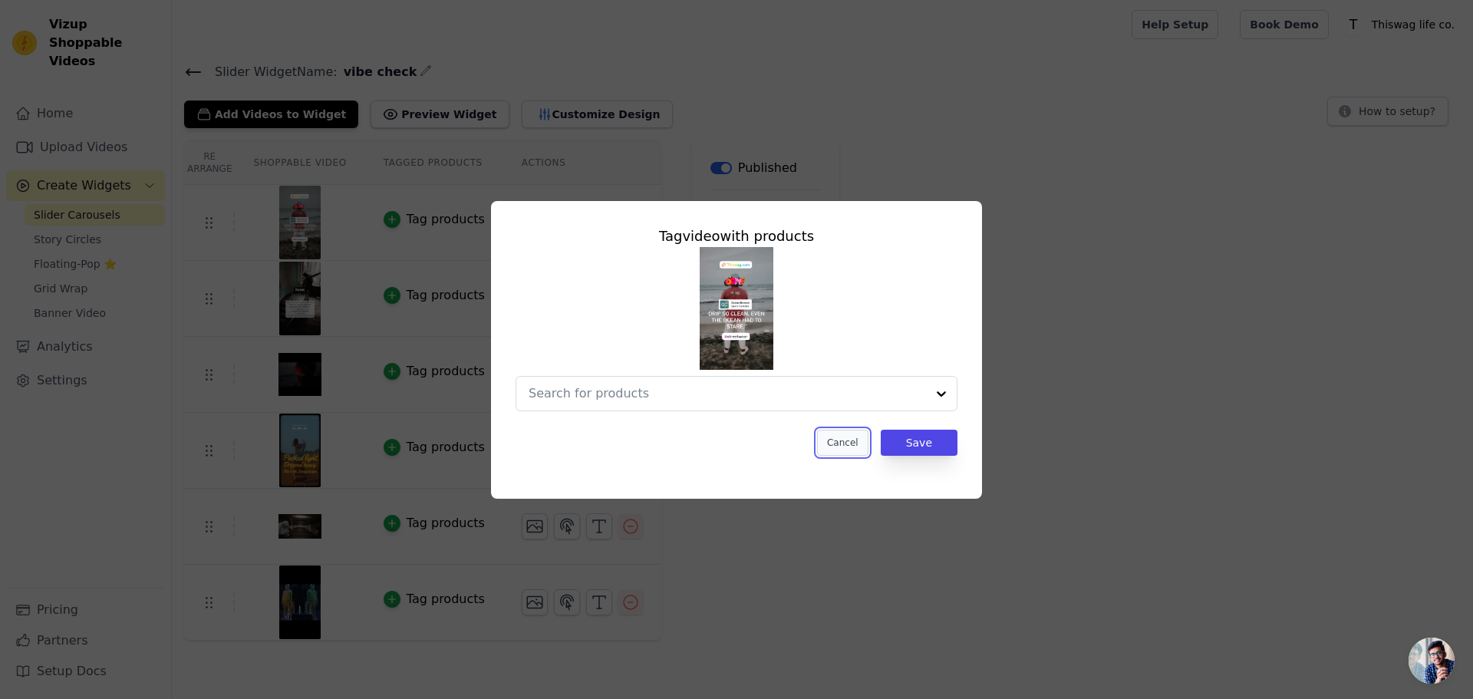
click at [855, 452] on button "Cancel" at bounding box center [842, 442] width 51 height 26
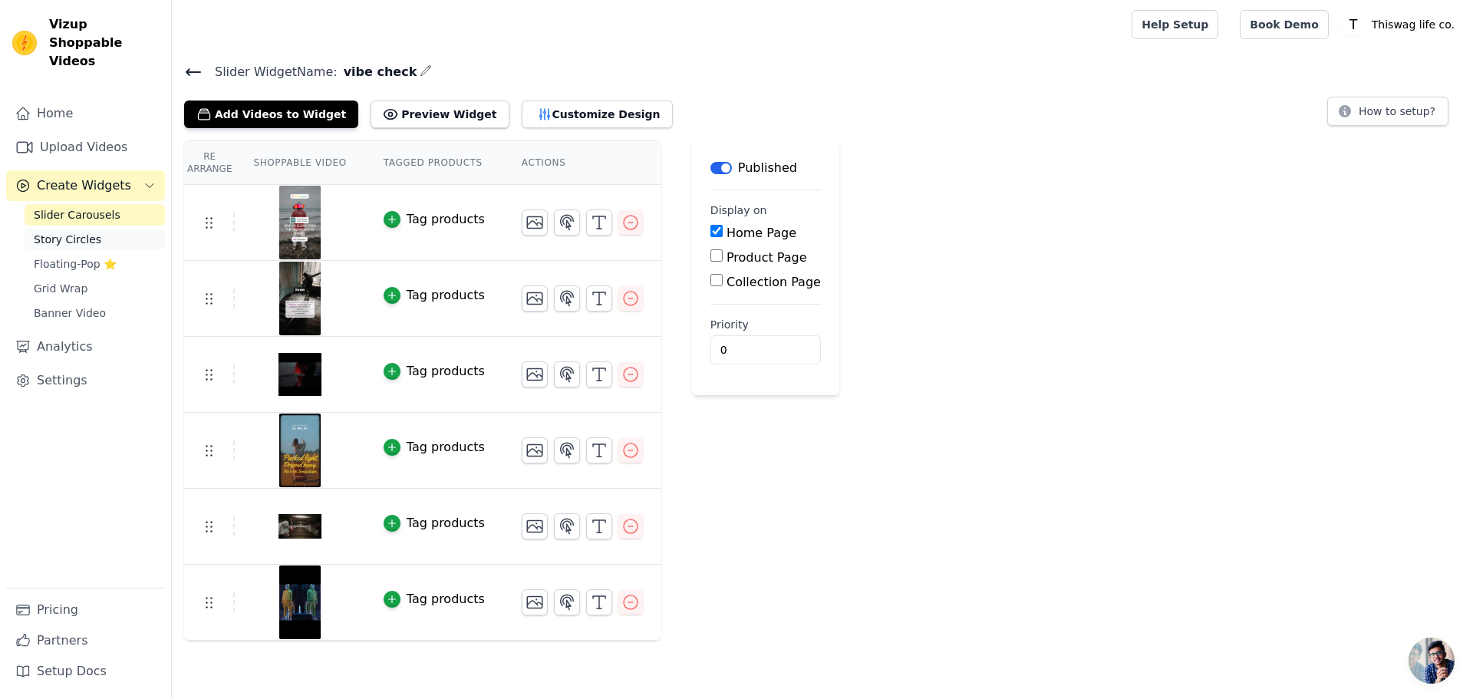
click at [65, 232] on span "Story Circles" at bounding box center [67, 239] width 67 height 15
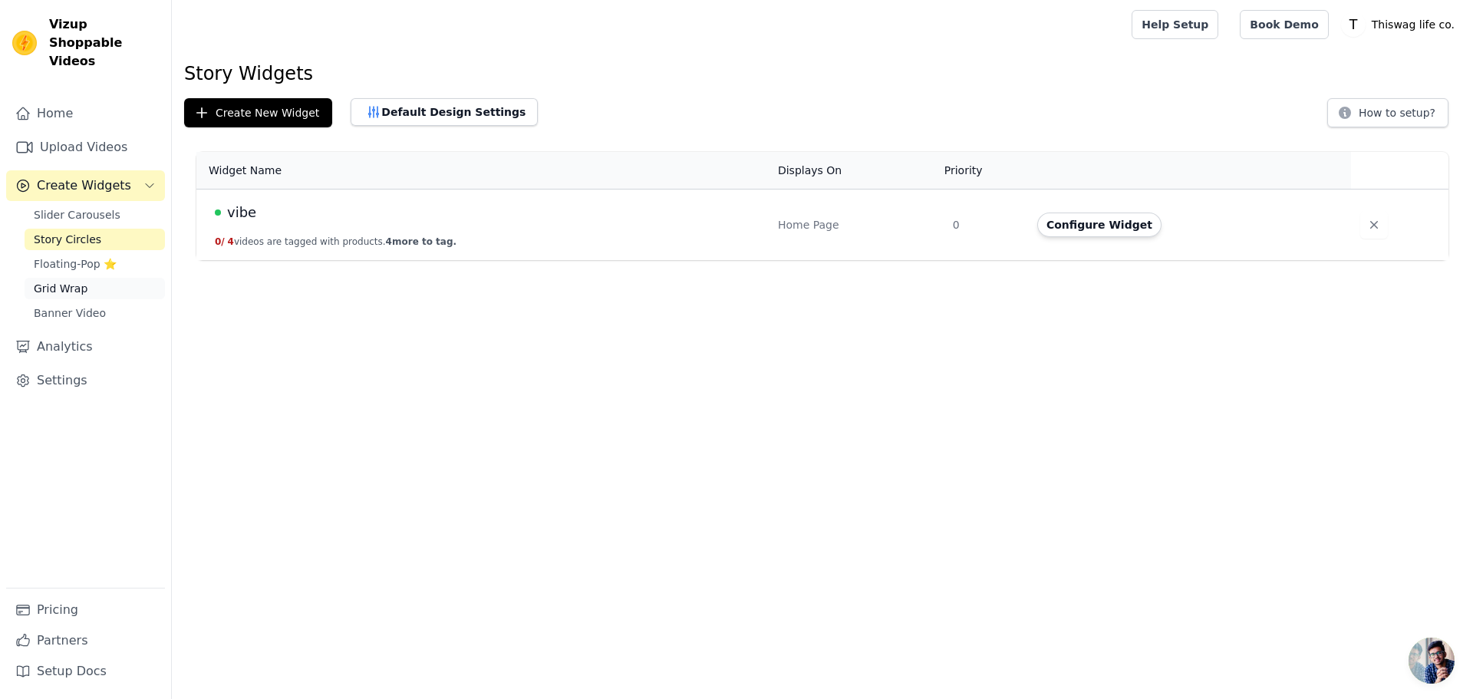
click at [60, 278] on link "Grid Wrap" at bounding box center [95, 288] width 140 height 21
click at [64, 207] on span "Slider Carousels" at bounding box center [77, 214] width 87 height 15
click at [52, 232] on span "Story Circles" at bounding box center [67, 239] width 67 height 15
click at [1096, 222] on button "Configure Widget" at bounding box center [1099, 224] width 124 height 25
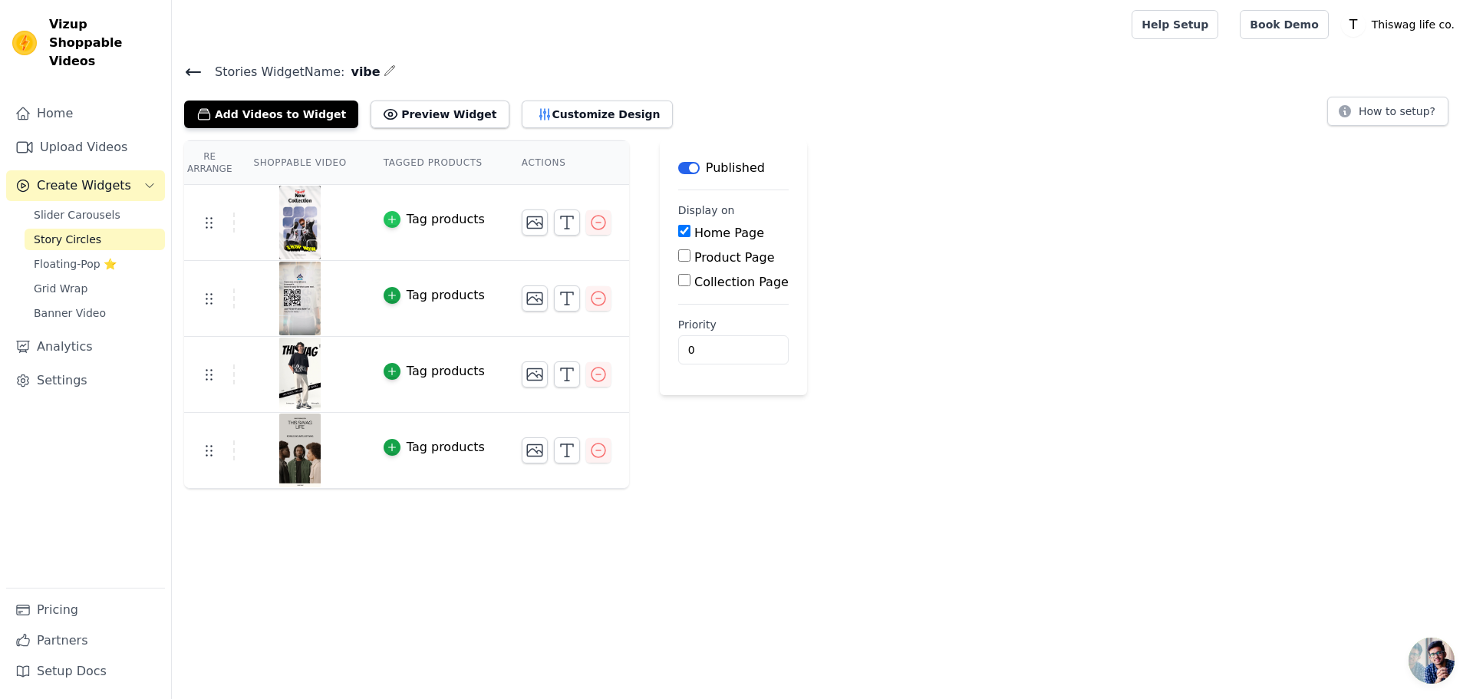
click at [383, 217] on div "button" at bounding box center [391, 219] width 17 height 17
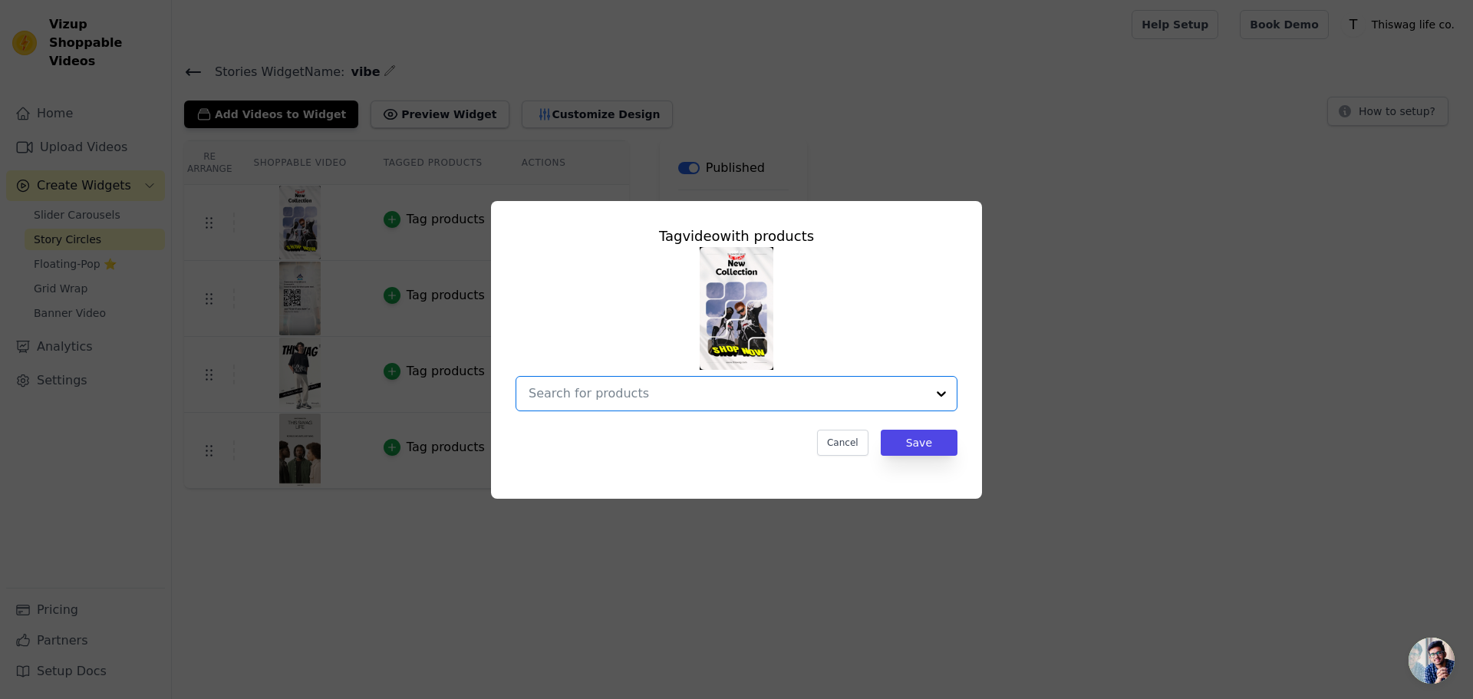
click at [641, 396] on input "text" at bounding box center [726, 393] width 397 height 18
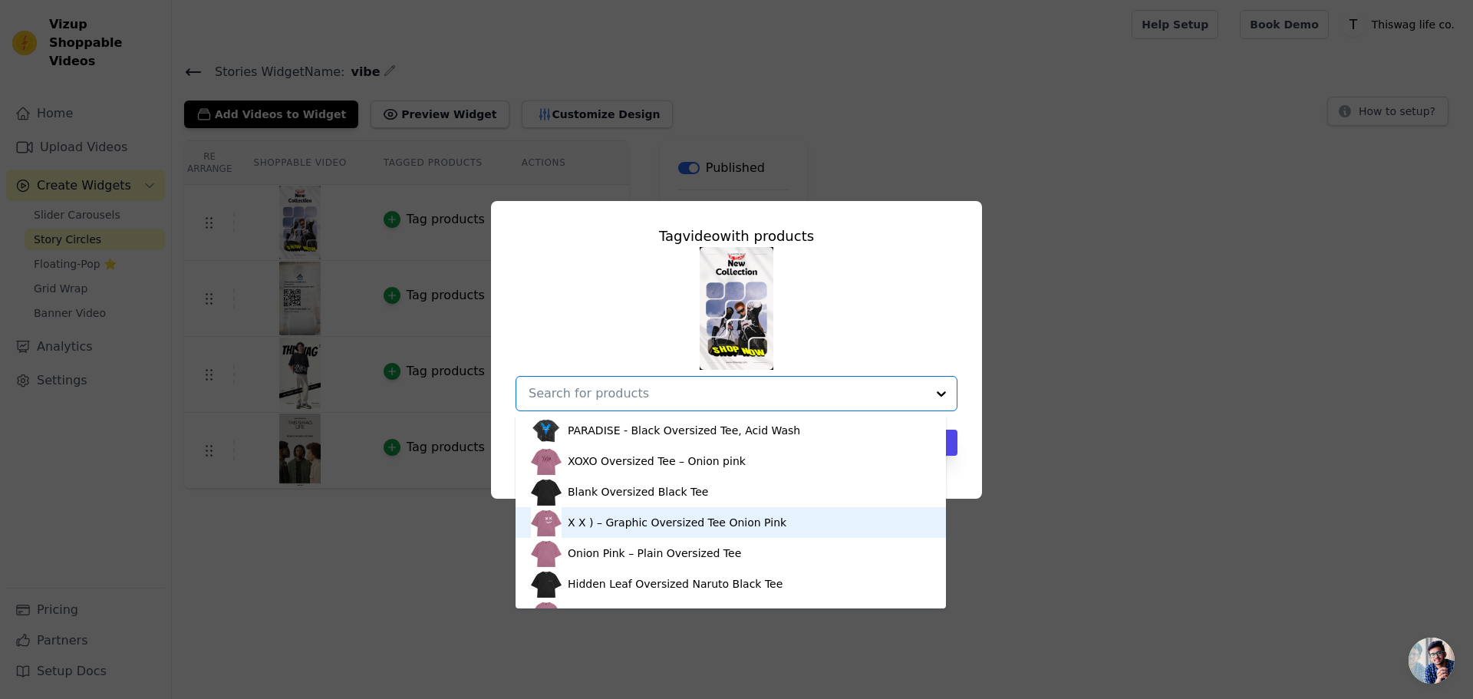
click at [678, 528] on div "X X ) – Graphic Oversized Tee Onion Pink" at bounding box center [677, 522] width 219 height 15
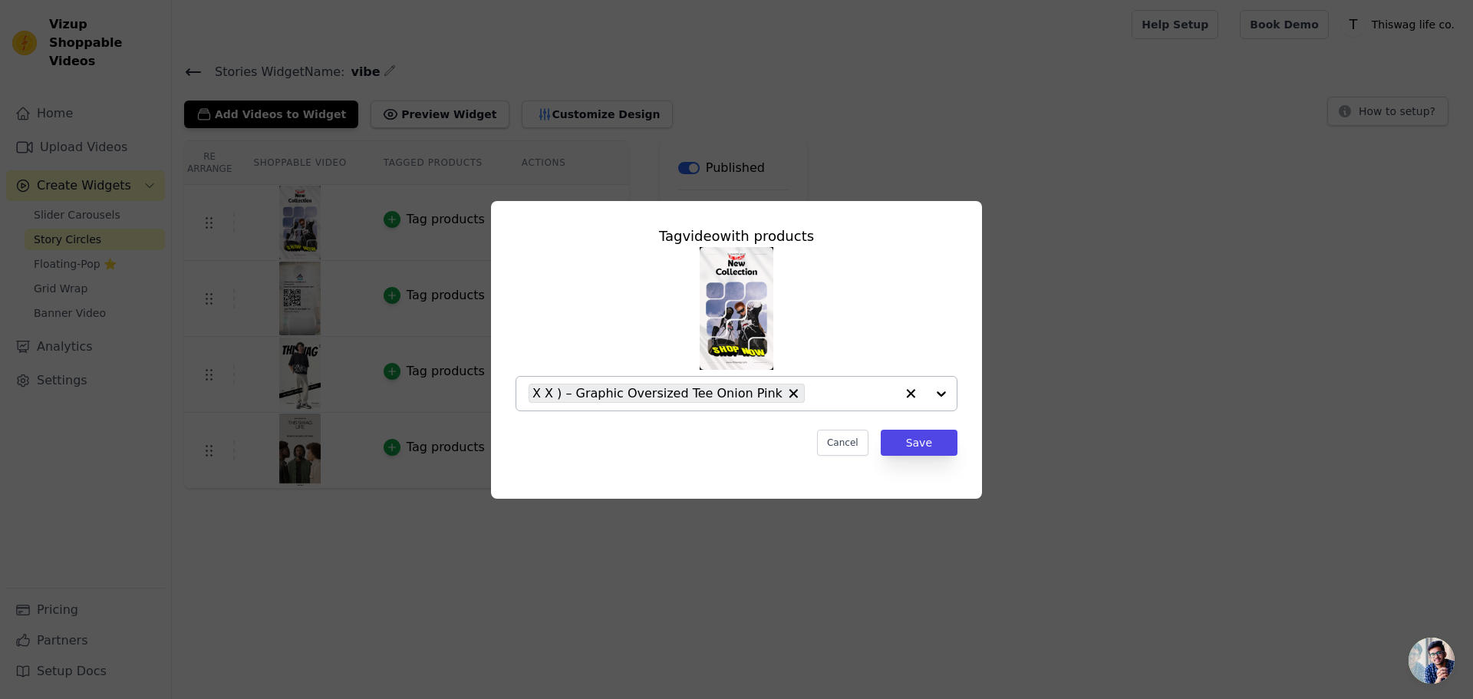
click at [943, 395] on div at bounding box center [925, 394] width 61 height 34
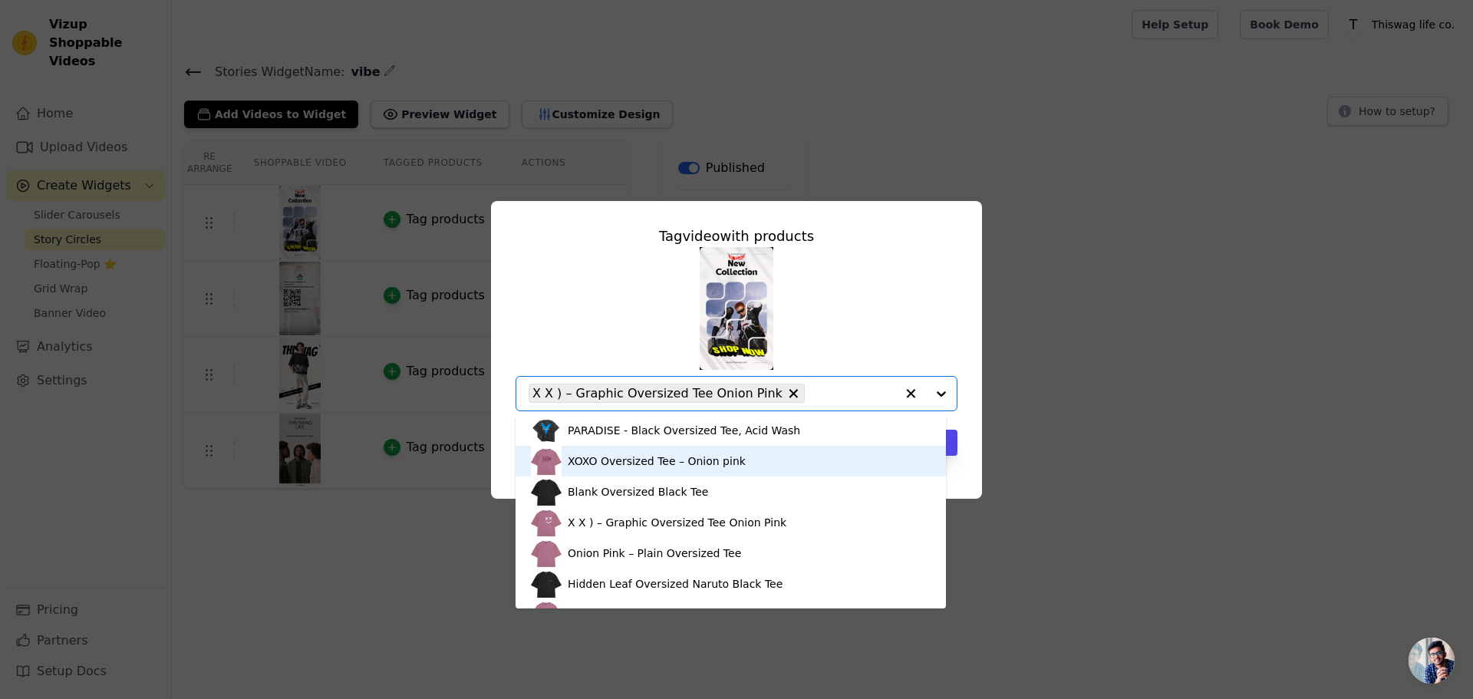
click at [693, 469] on div "XOXO Oversized Tee – Onion pink" at bounding box center [731, 461] width 400 height 31
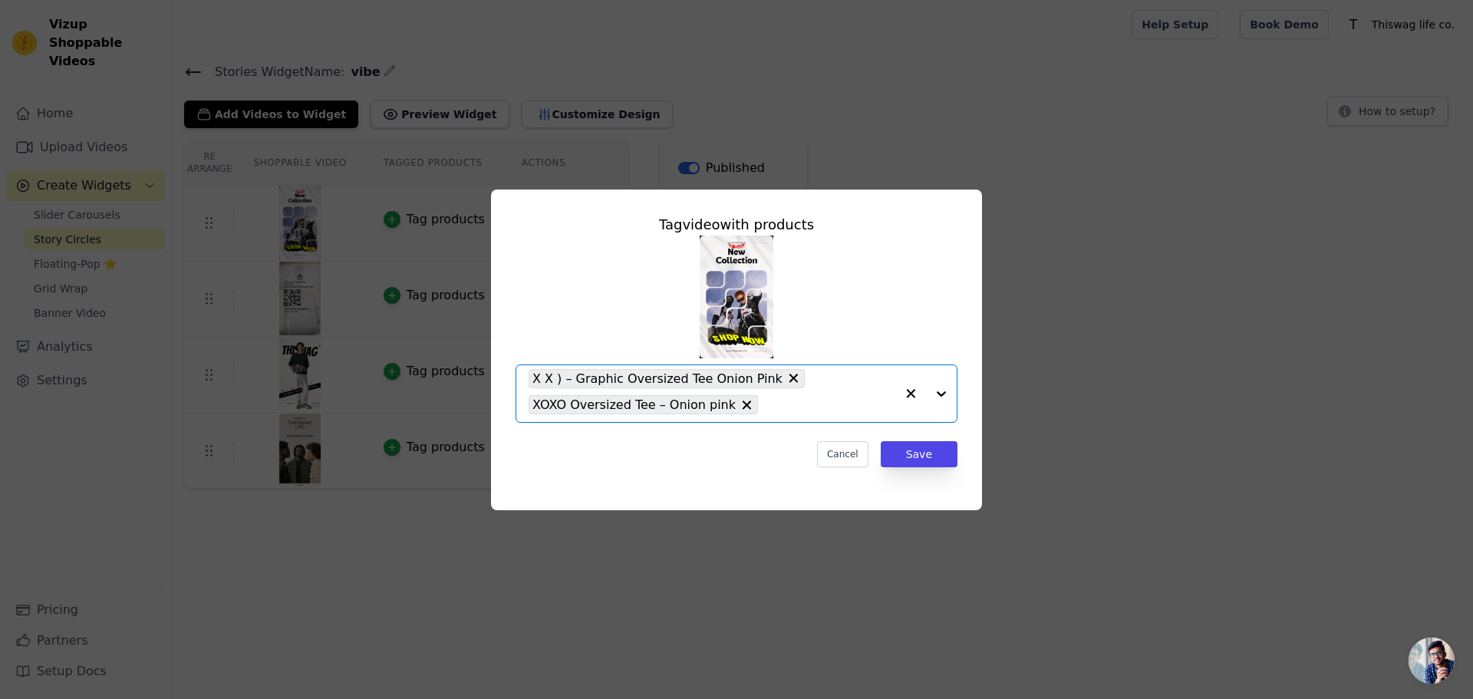
click at [936, 390] on div at bounding box center [925, 393] width 61 height 57
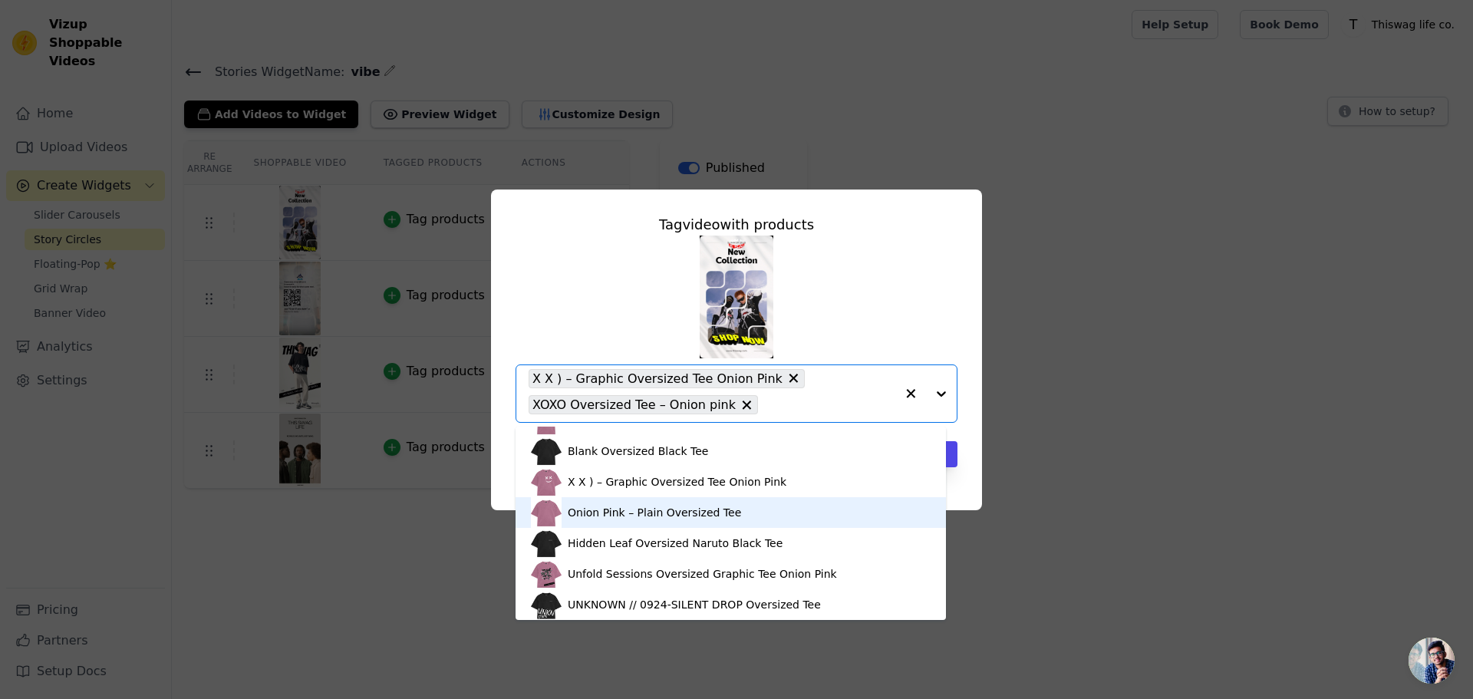
scroll to position [77, 0]
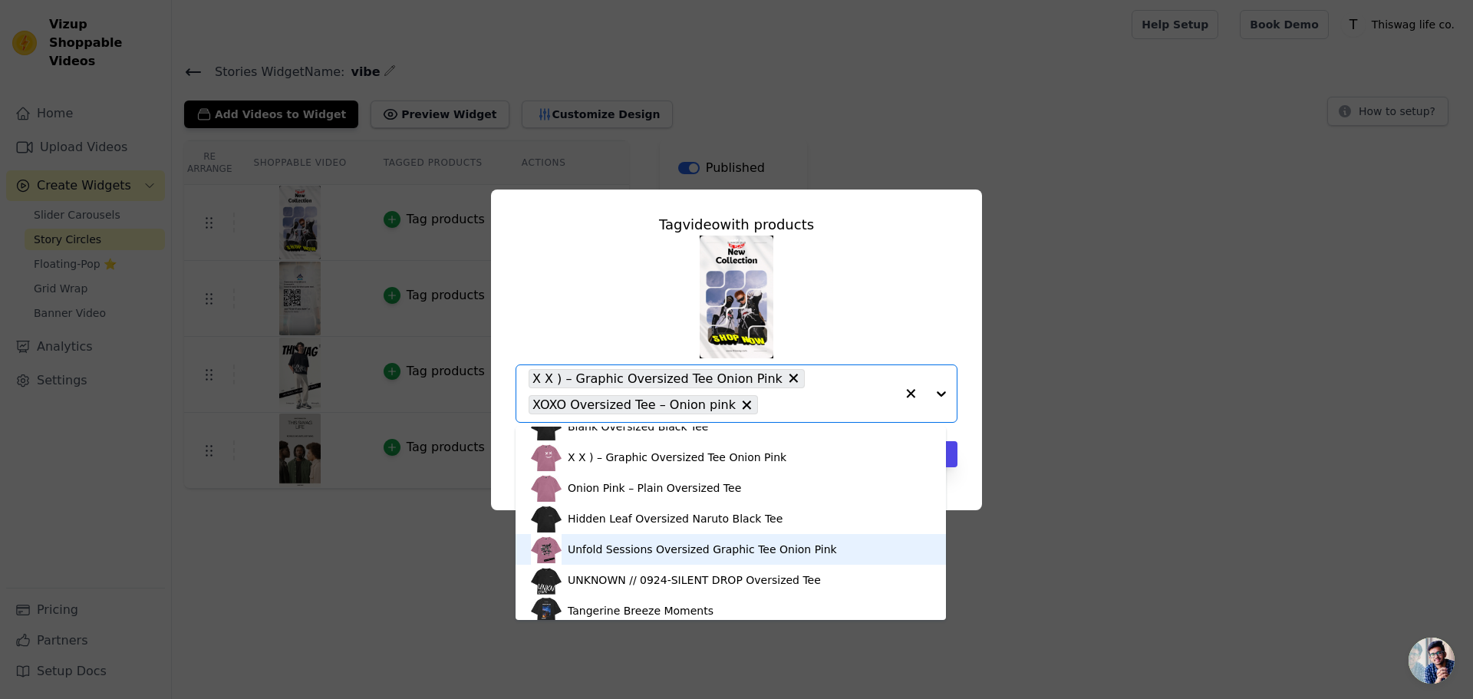
click at [733, 548] on div "Unfold Sessions Oversized Graphic Tee Onion Pink" at bounding box center [702, 548] width 269 height 15
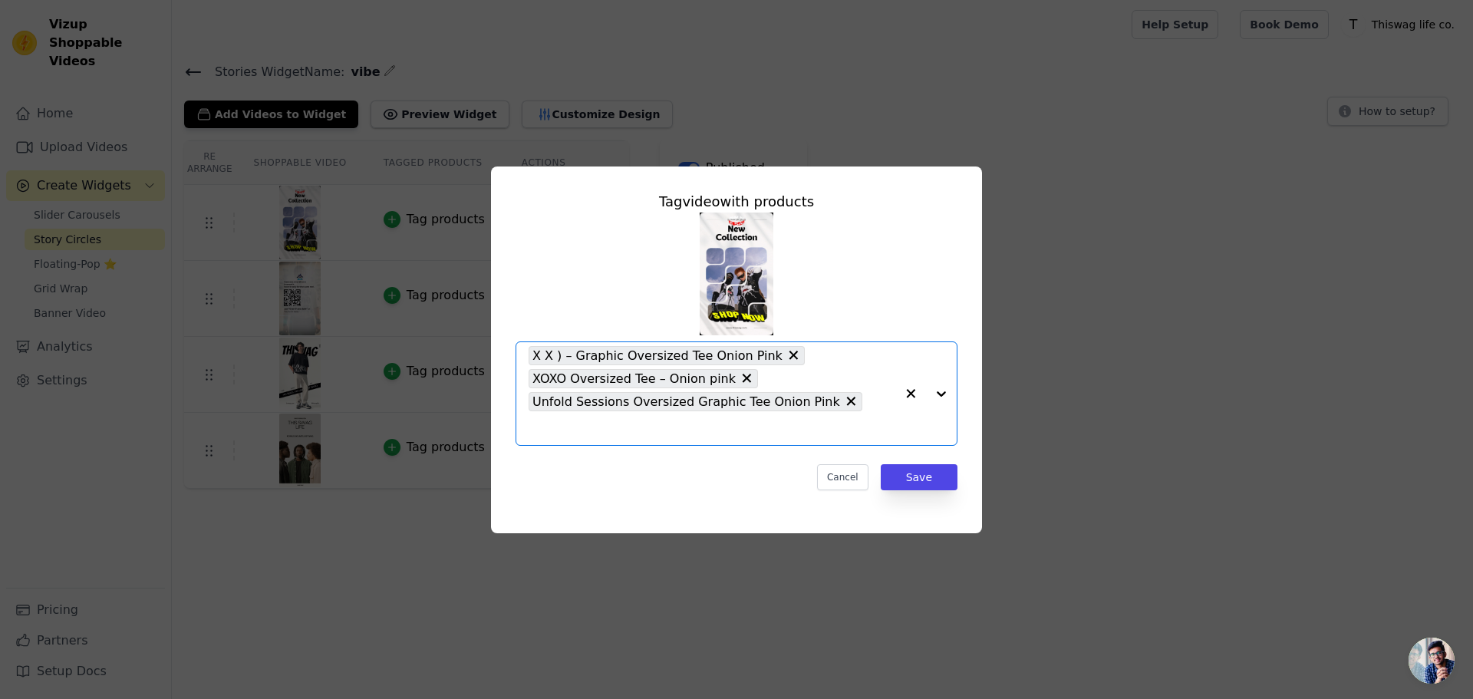
click at [937, 396] on div at bounding box center [925, 393] width 61 height 103
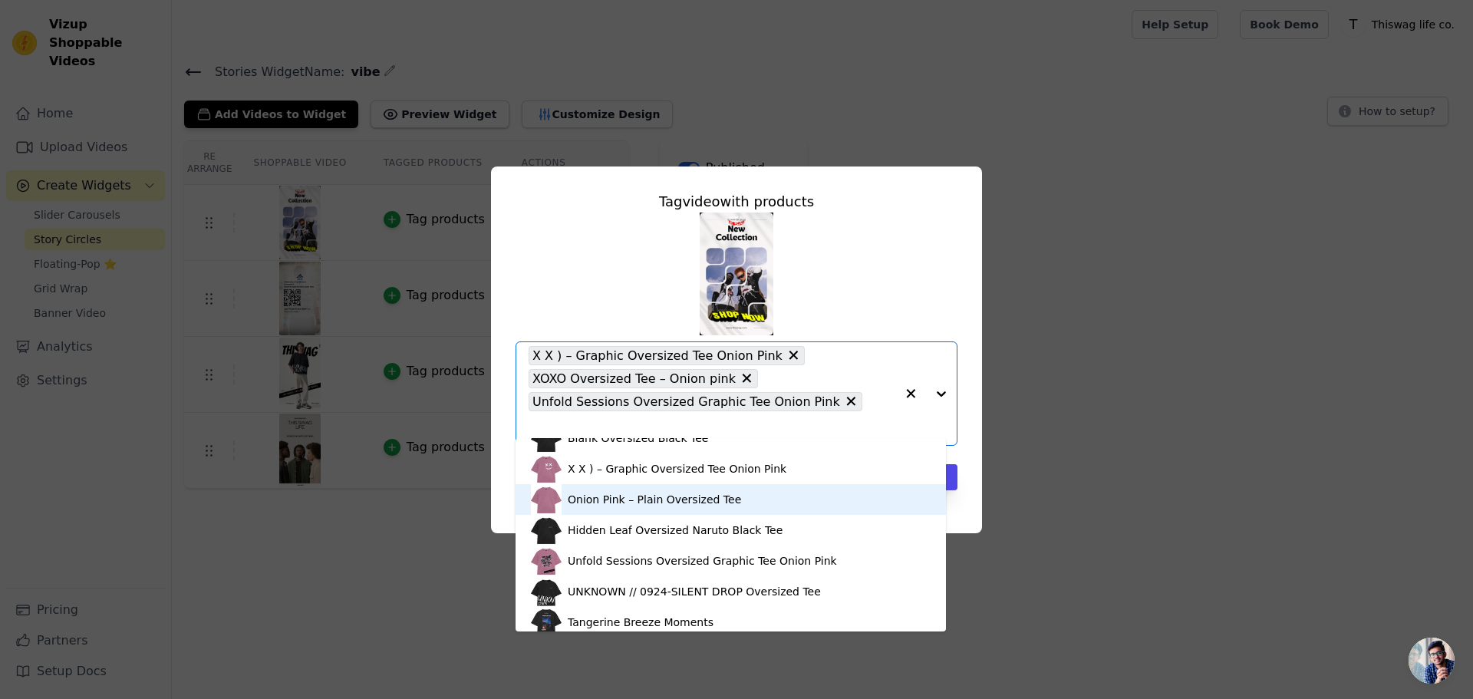
click at [690, 505] on div "Onion Pink – Plain Oversized Tee" at bounding box center [654, 499] width 173 height 15
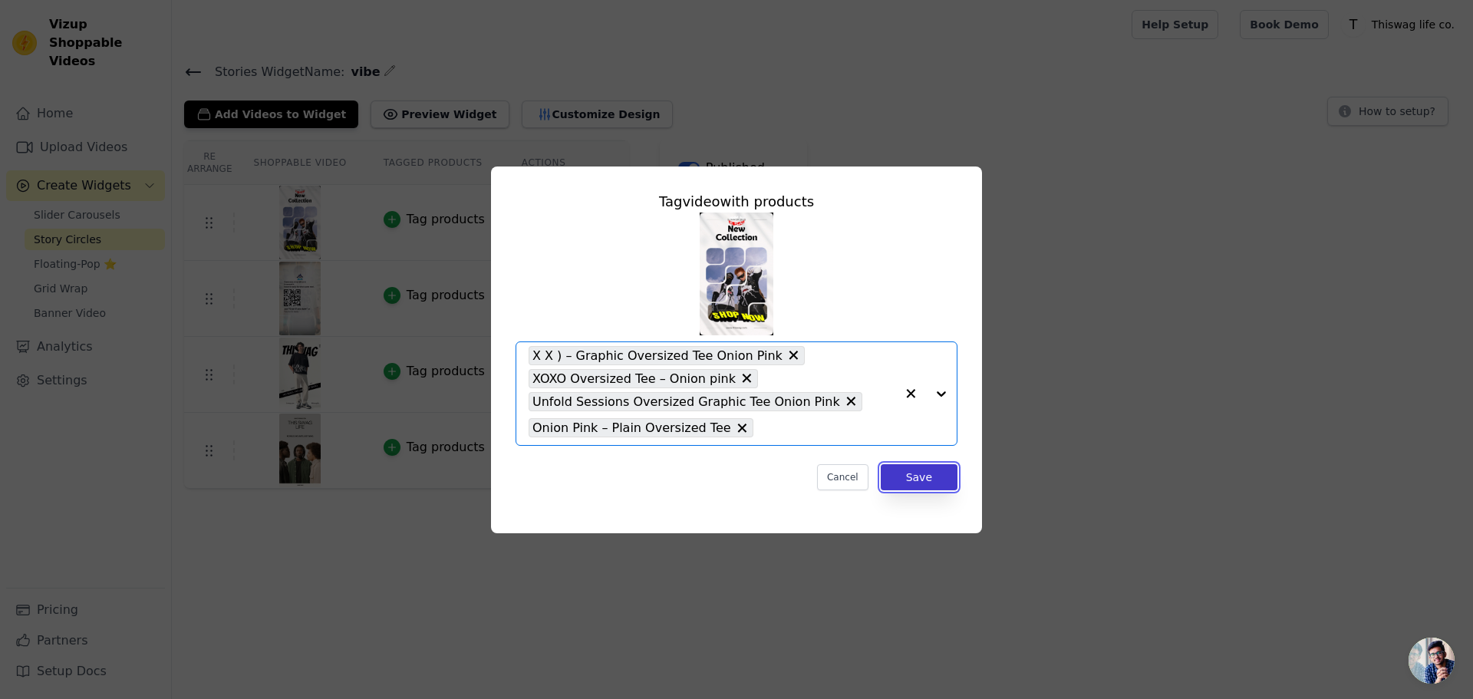
click at [924, 472] on button "Save" at bounding box center [918, 477] width 77 height 26
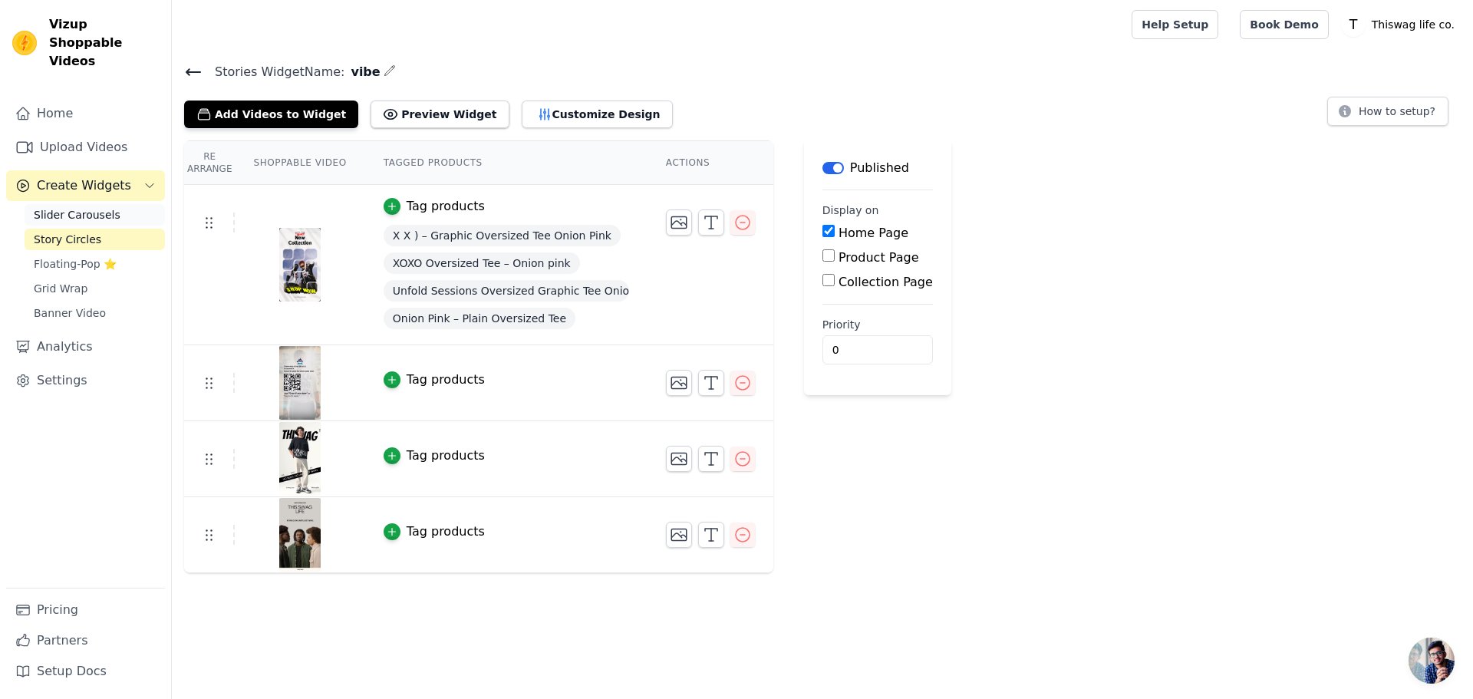
click at [74, 207] on span "Slider Carousels" at bounding box center [77, 214] width 87 height 15
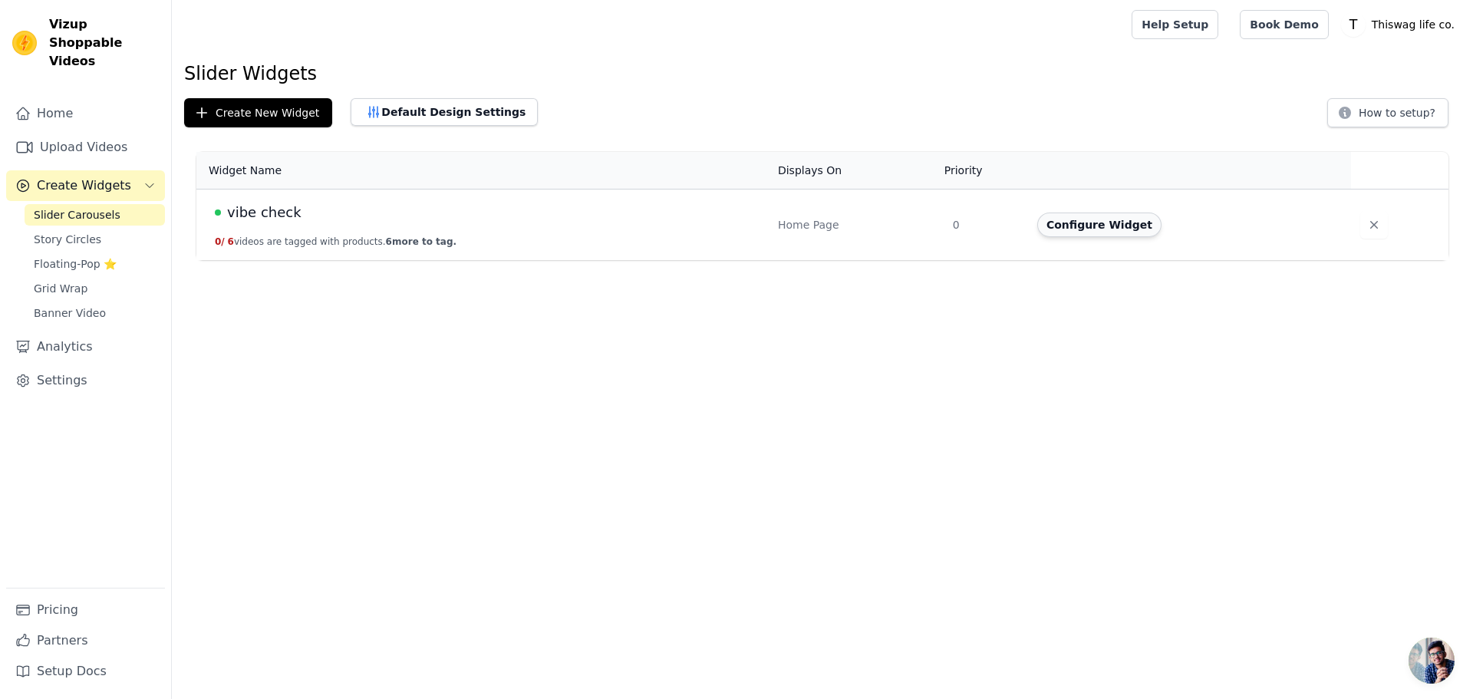
click at [1090, 222] on button "Configure Widget" at bounding box center [1099, 224] width 124 height 25
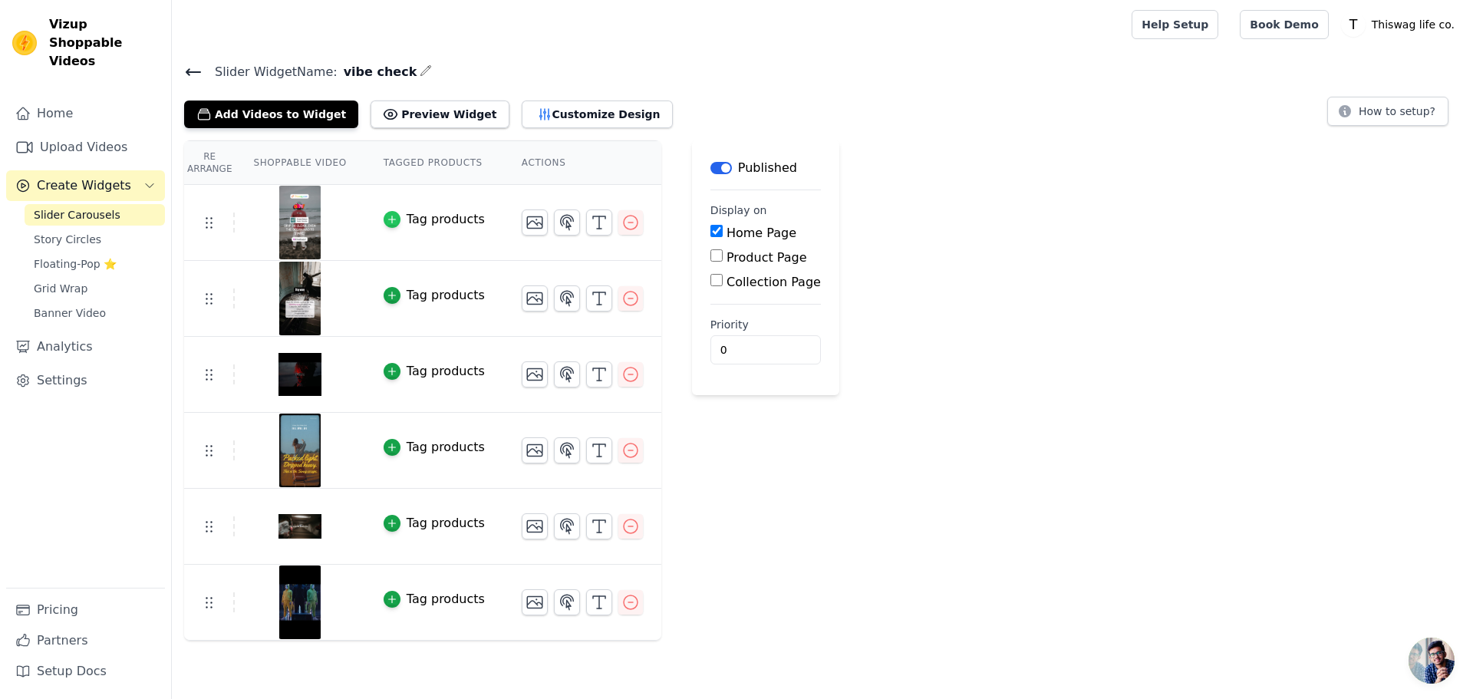
click at [387, 220] on icon "button" at bounding box center [392, 219] width 11 height 11
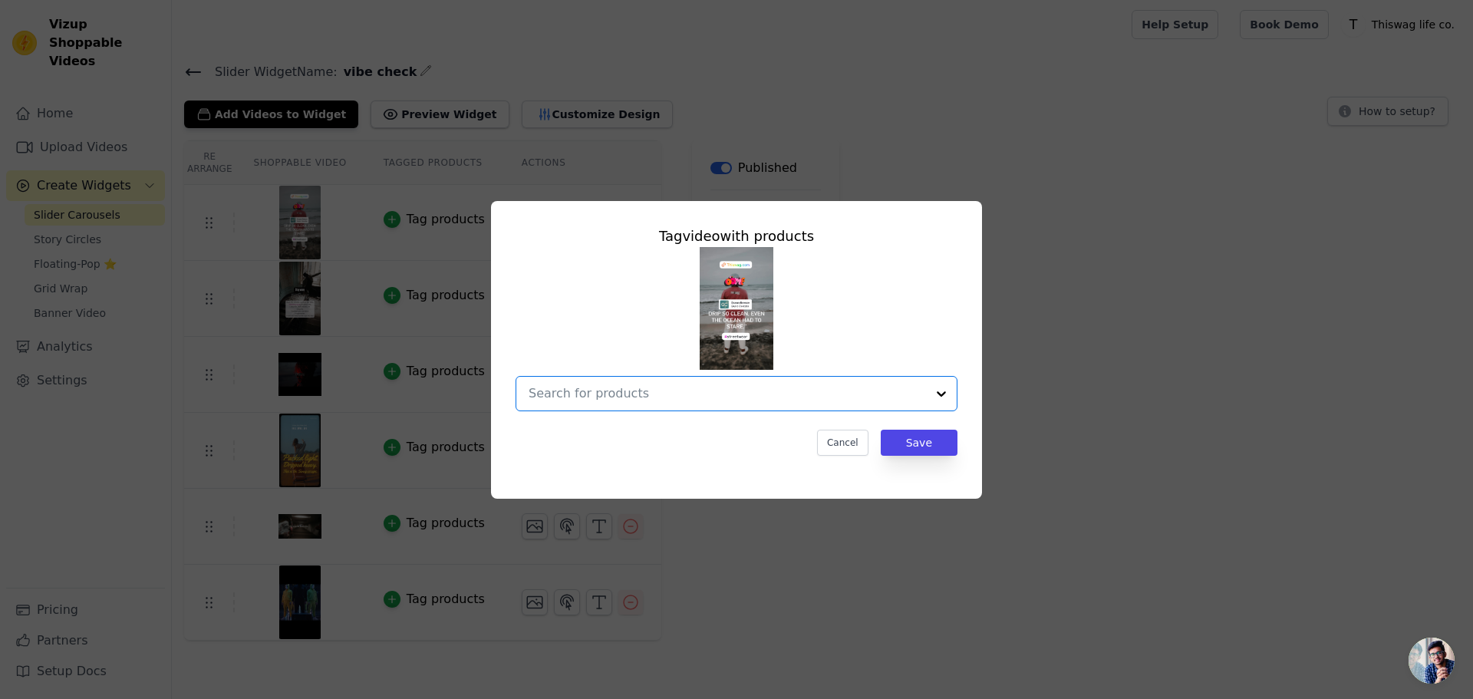
click at [758, 401] on input "text" at bounding box center [726, 393] width 397 height 18
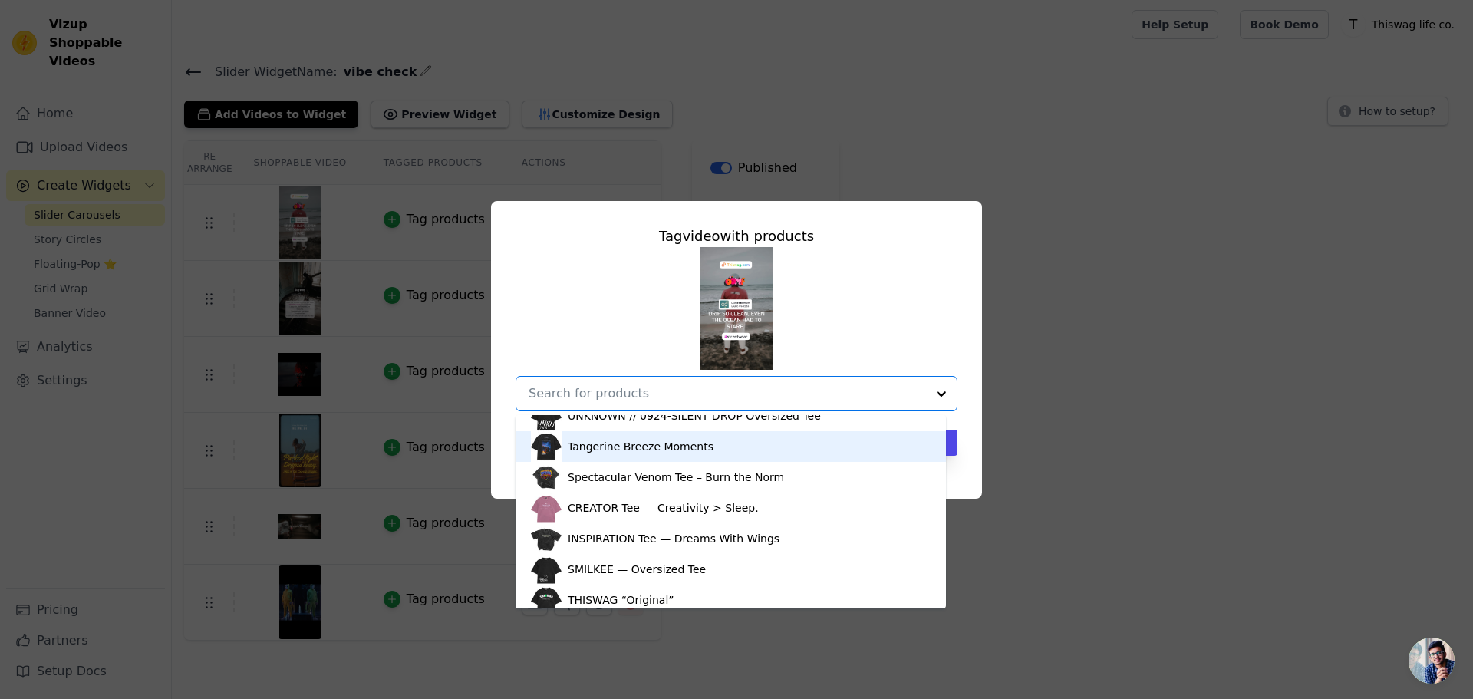
scroll to position [230, 0]
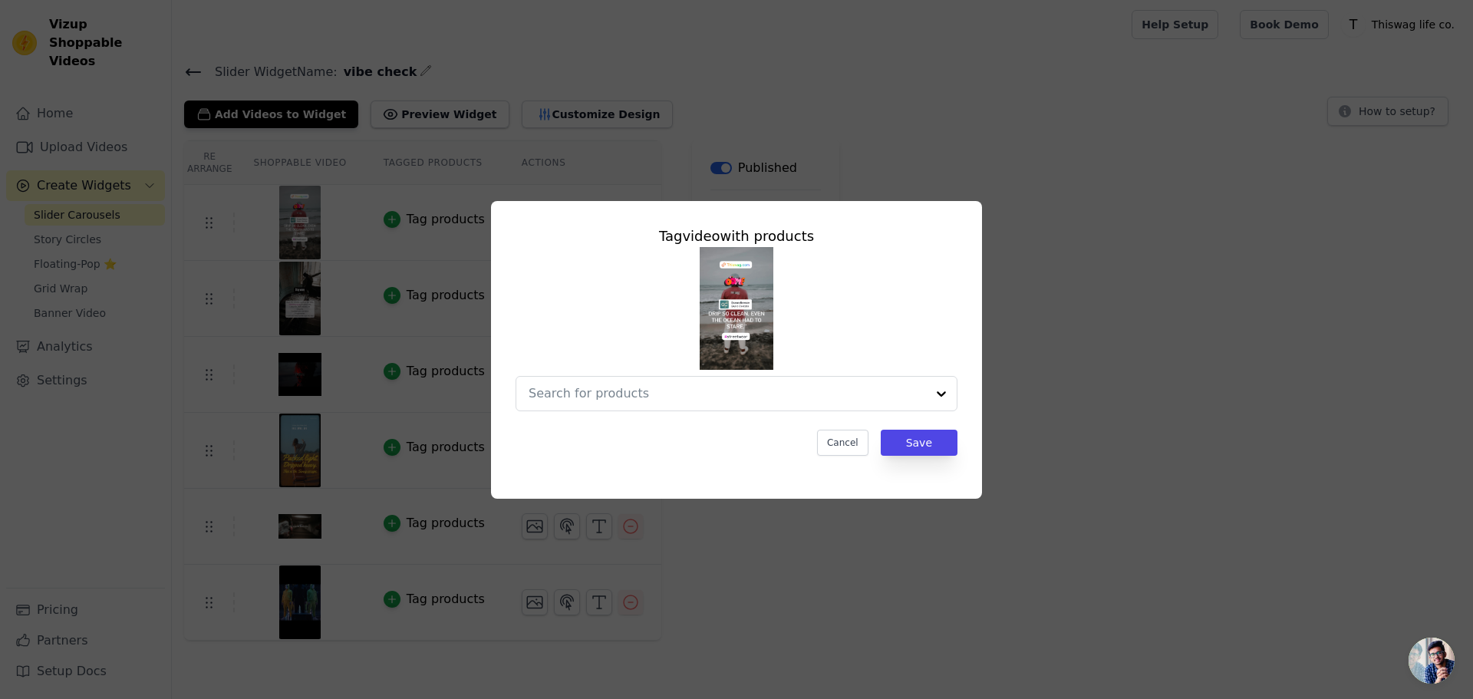
drag, startPoint x: 1075, startPoint y: 510, endPoint x: 1049, endPoint y: 495, distance: 30.3
click at [1075, 509] on div "Tag video with products Cancel Save" at bounding box center [736, 349] width 1423 height 347
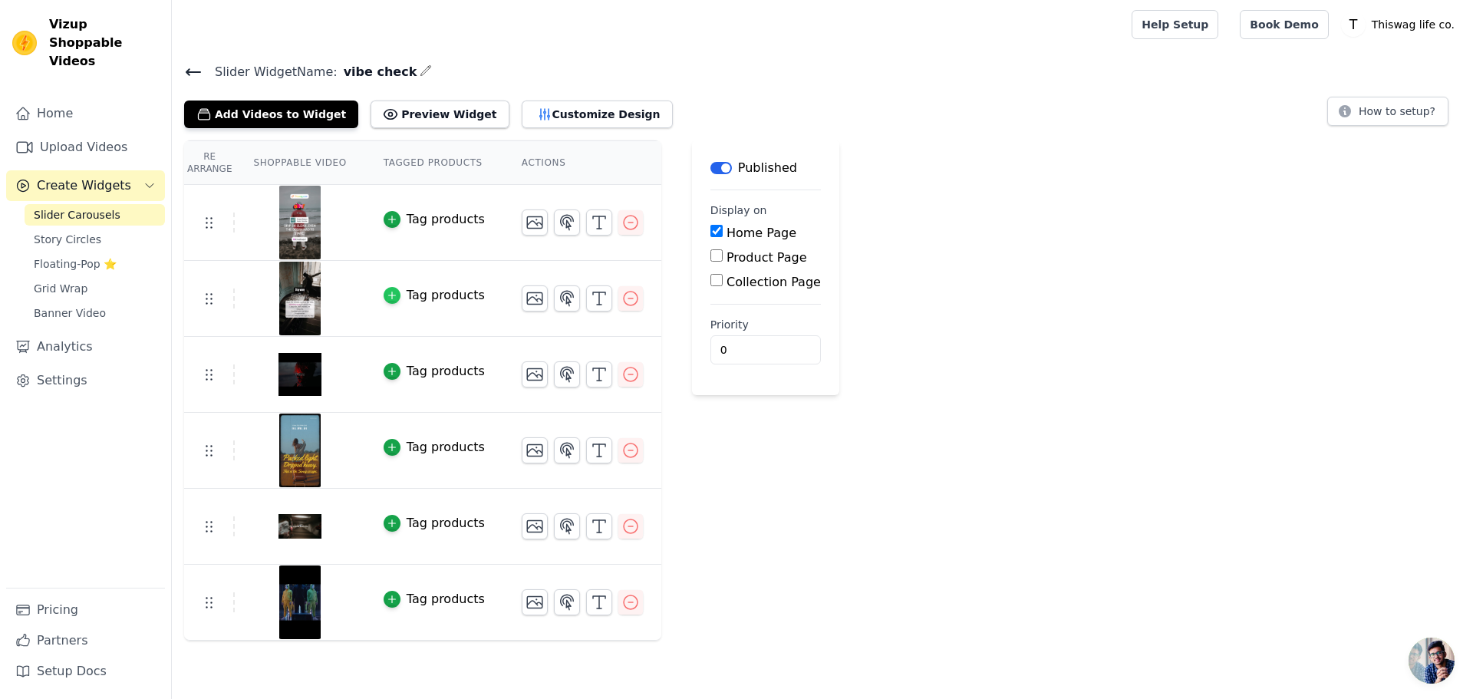
click at [387, 293] on icon "button" at bounding box center [392, 295] width 11 height 11
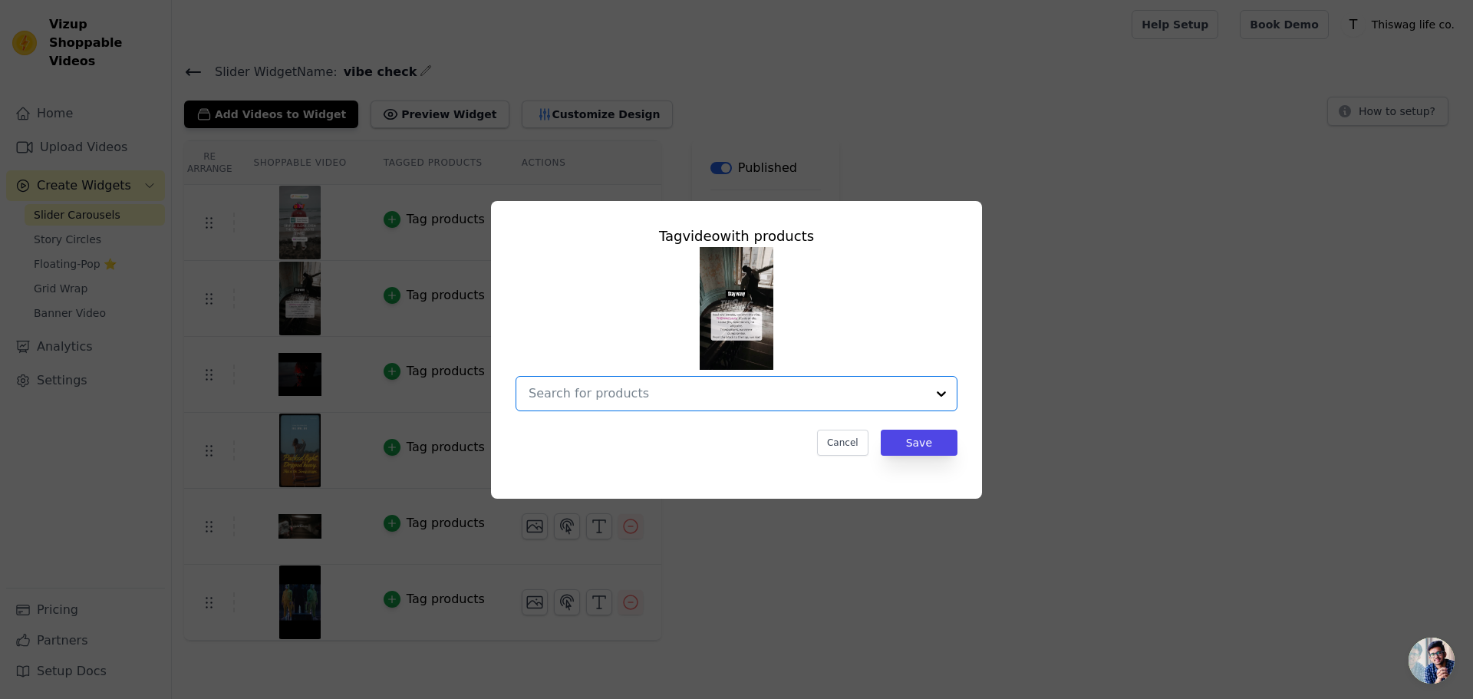
click at [675, 393] on input "text" at bounding box center [726, 393] width 397 height 18
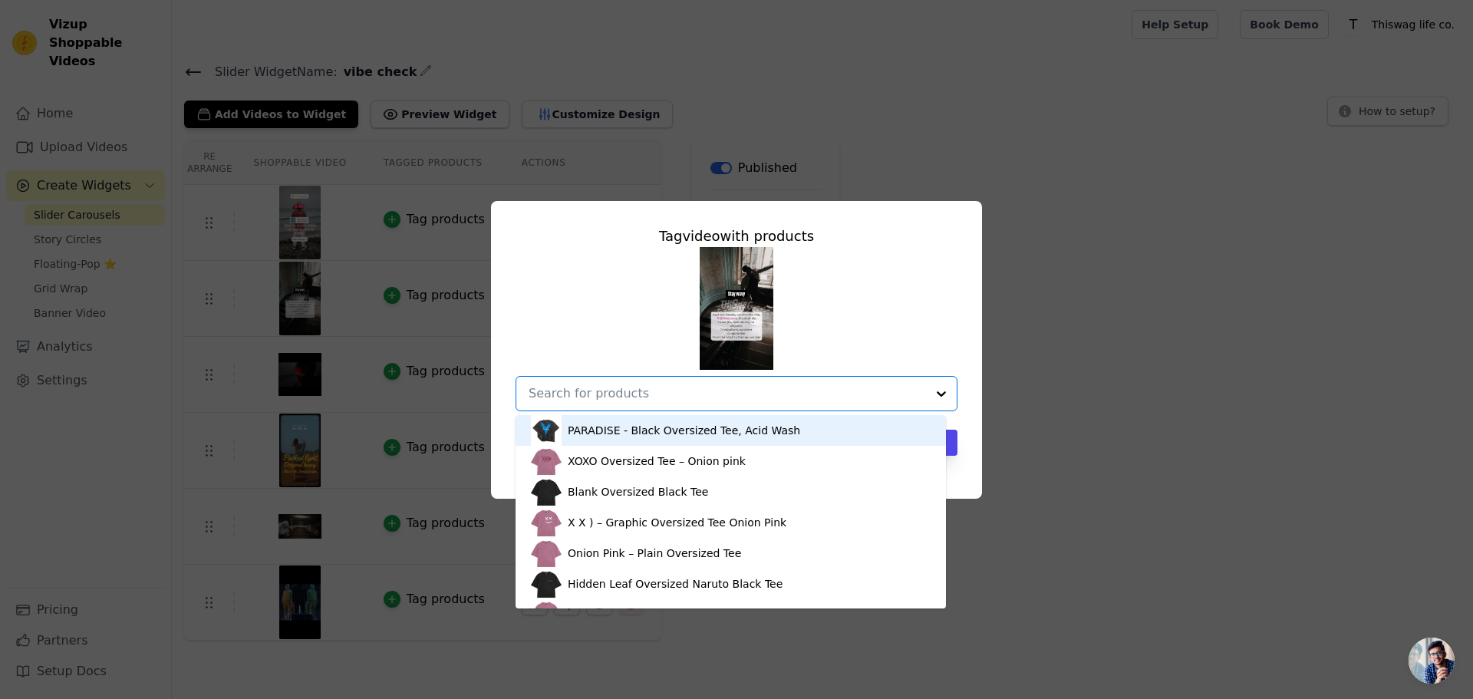
click at [749, 429] on div "PARADISE - Black Oversized Tee, Acid Wash" at bounding box center [684, 430] width 232 height 15
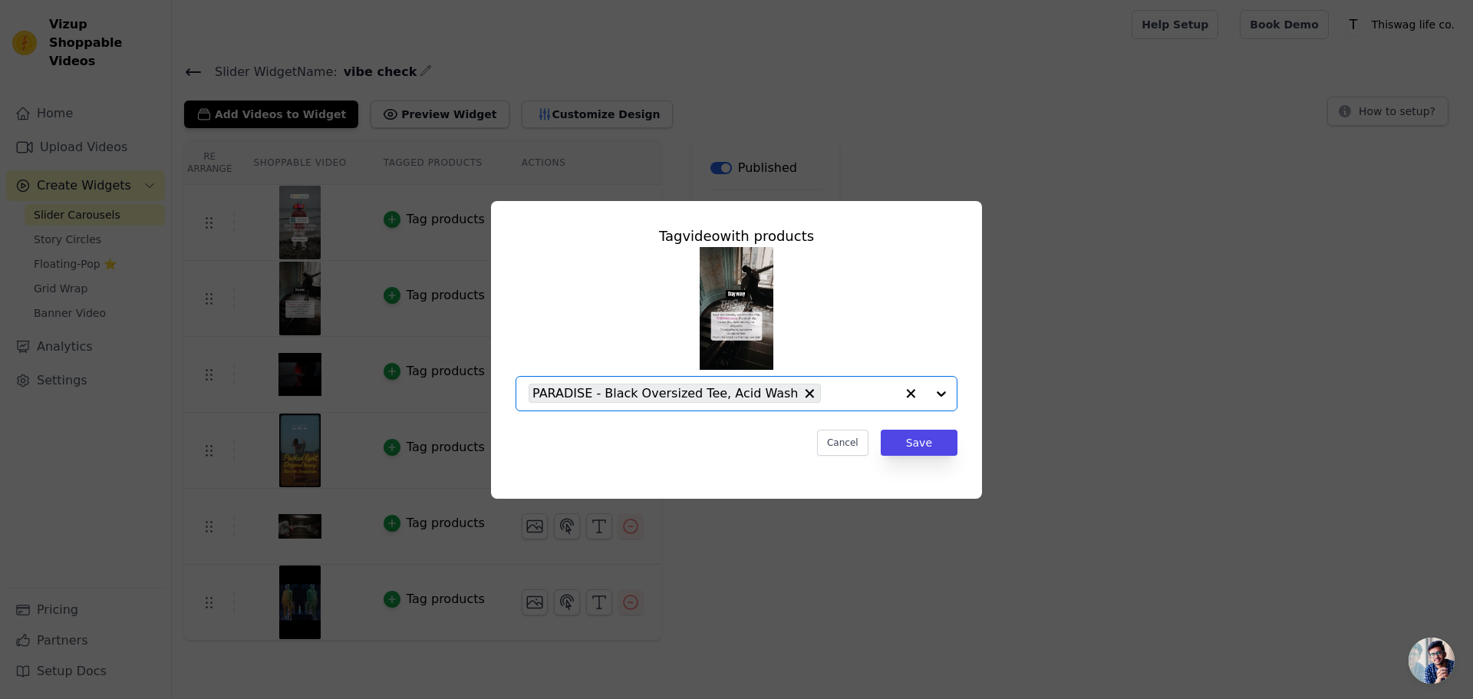
click at [937, 390] on div at bounding box center [925, 394] width 61 height 34
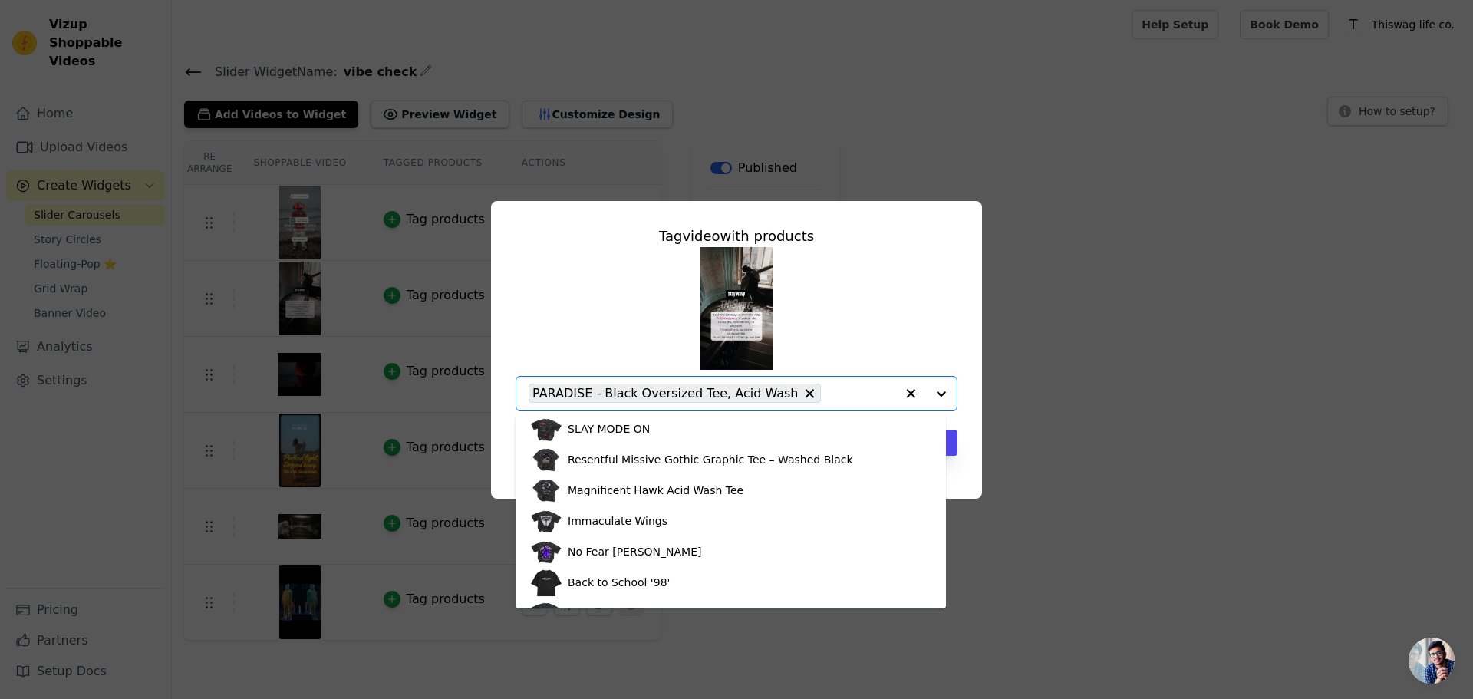
scroll to position [537, 0]
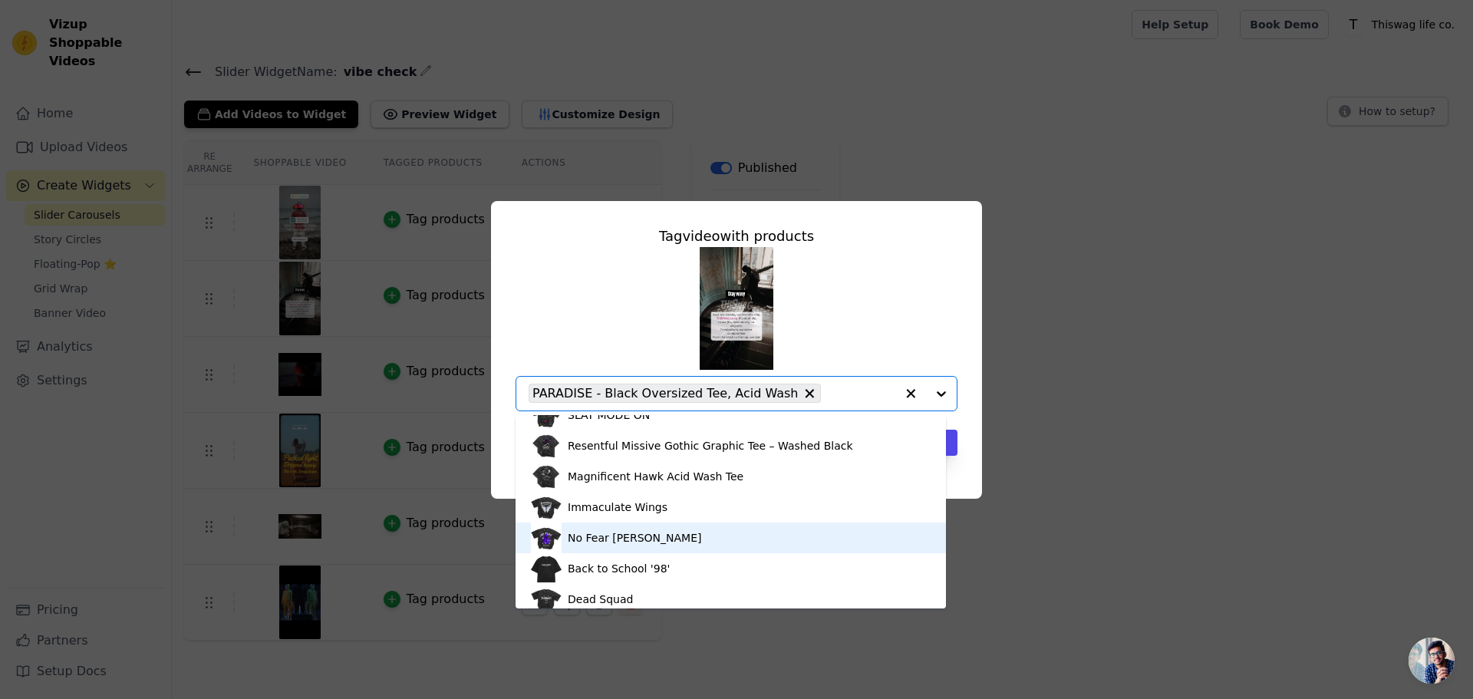
click at [671, 522] on div "No Fear [PERSON_NAME]" at bounding box center [731, 537] width 400 height 31
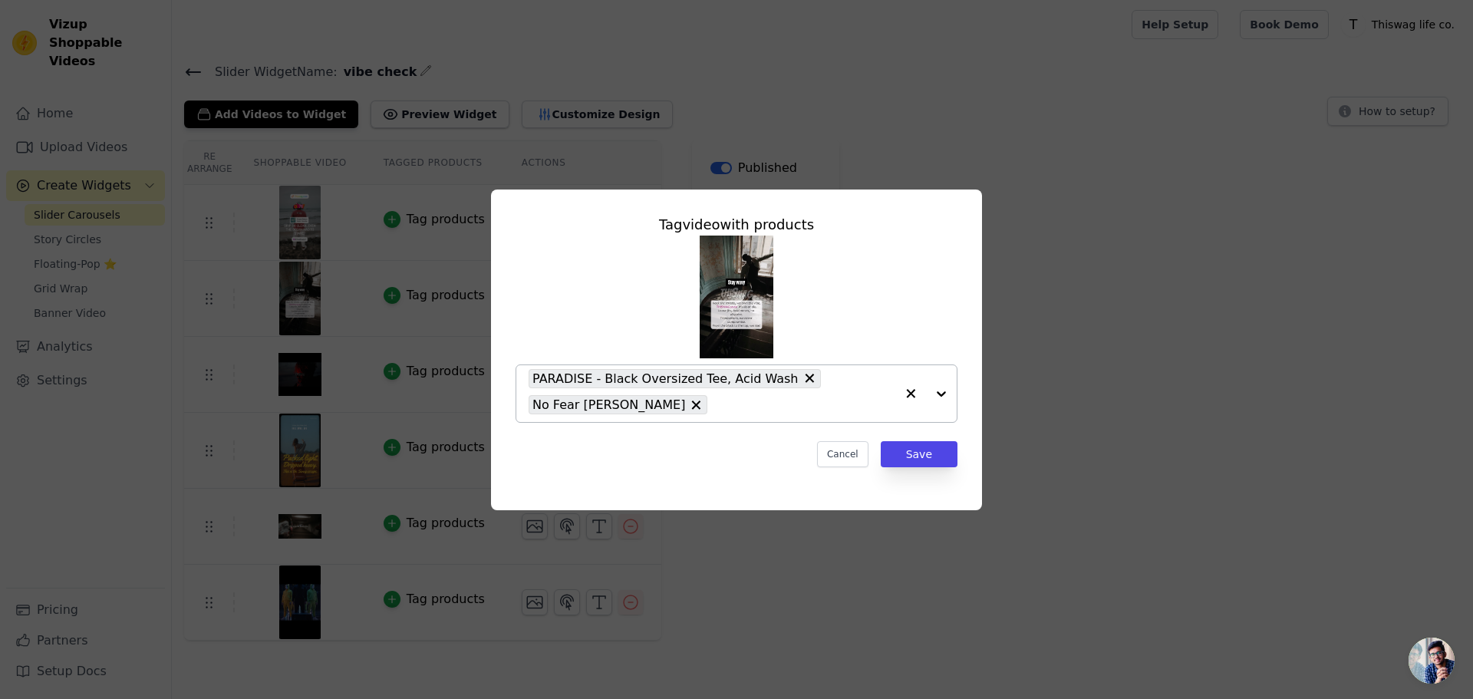
click at [944, 393] on div at bounding box center [925, 393] width 61 height 57
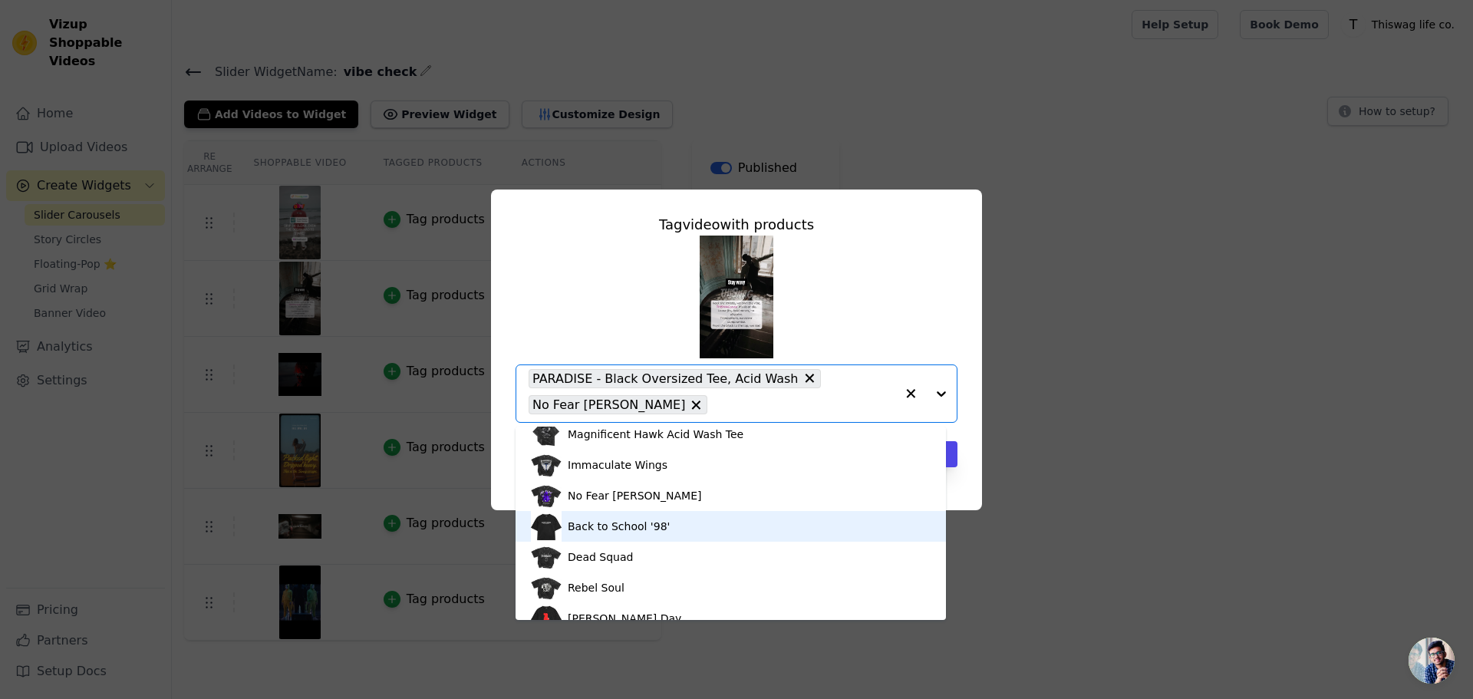
scroll to position [614, 0]
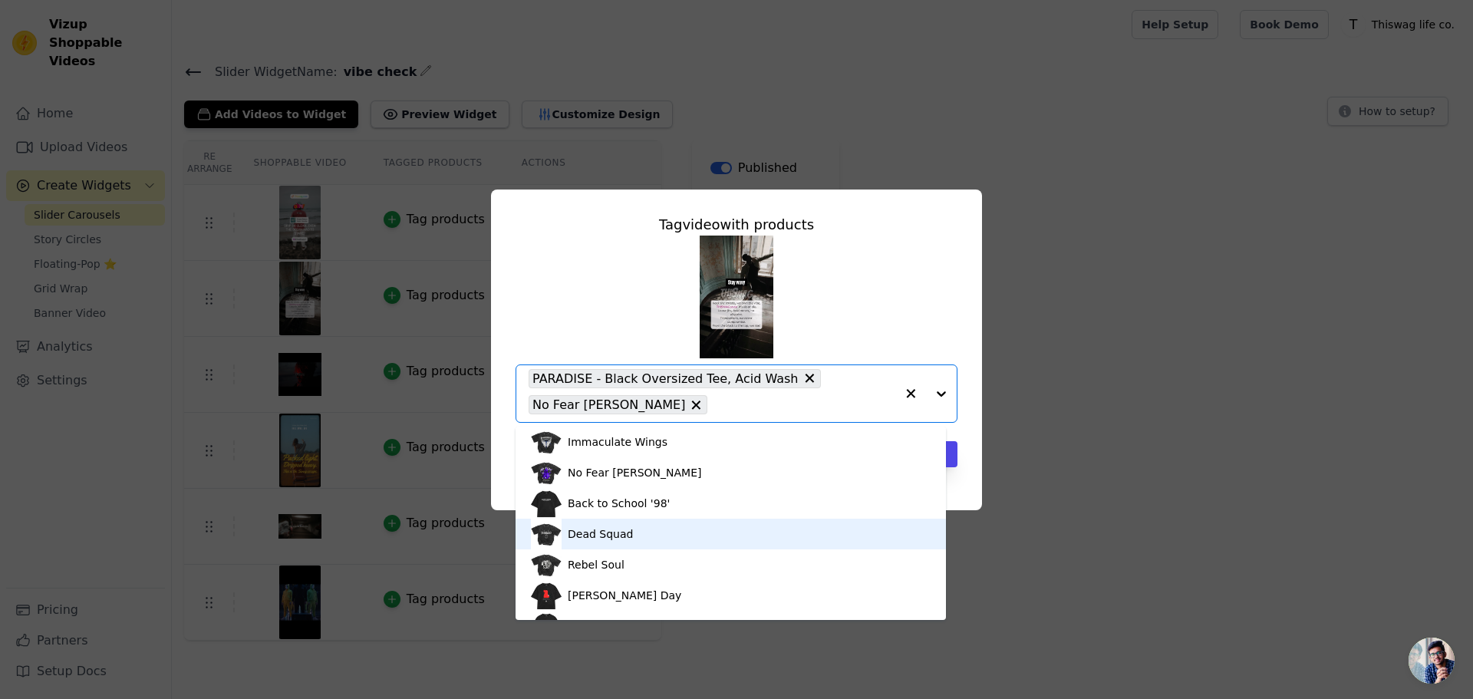
click at [683, 531] on div "Dead Squad" at bounding box center [731, 533] width 400 height 31
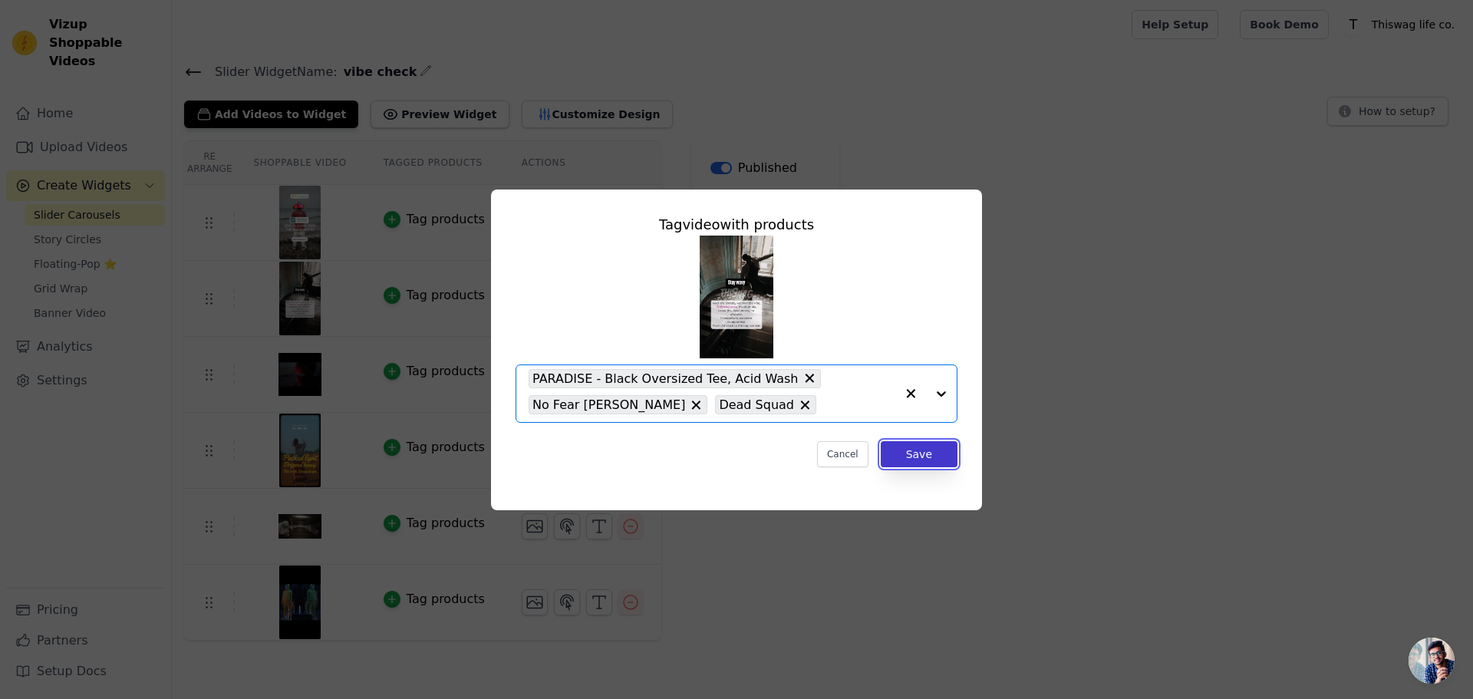
click at [950, 454] on button "Save" at bounding box center [918, 454] width 77 height 26
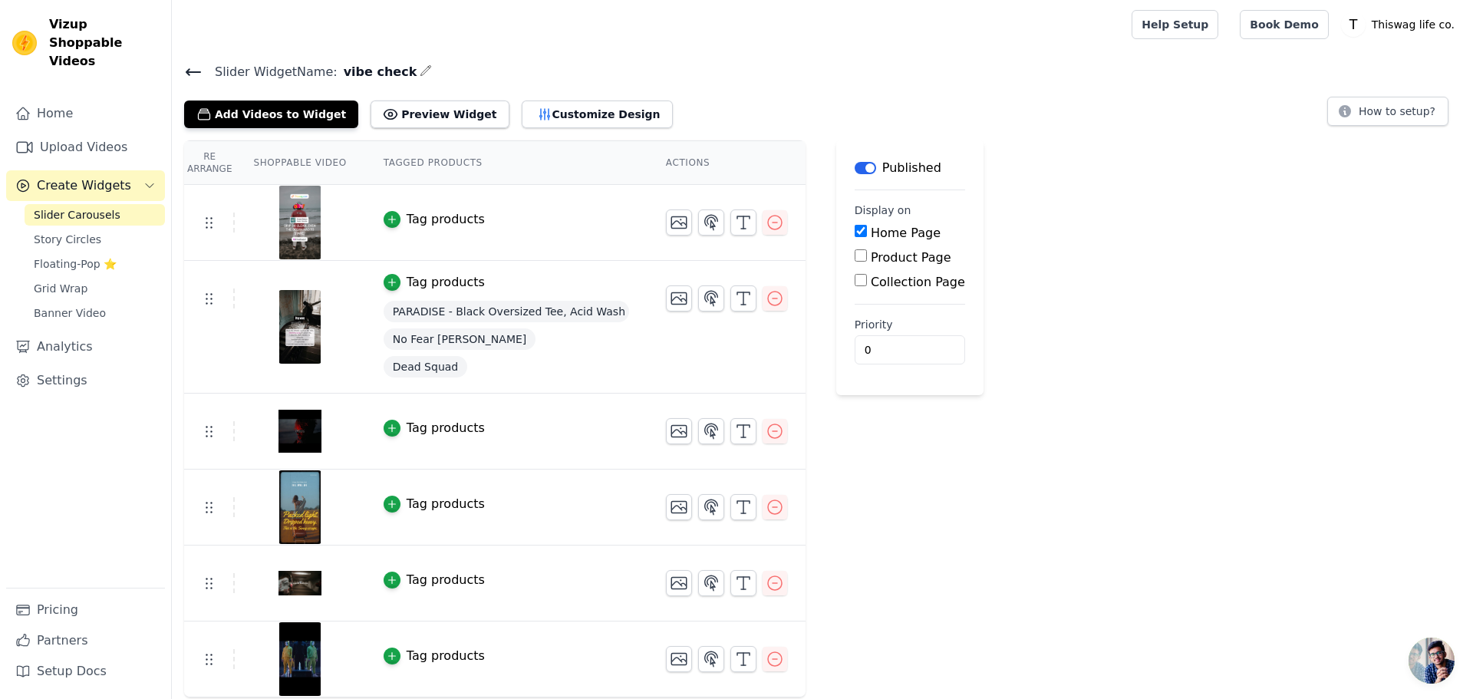
click at [107, 438] on div "Home Upload Videos Create Widgets Slider Carousels Story Circles Floating-Pop ⭐…" at bounding box center [85, 342] width 159 height 489
click at [388, 503] on icon "button" at bounding box center [391, 504] width 7 height 7
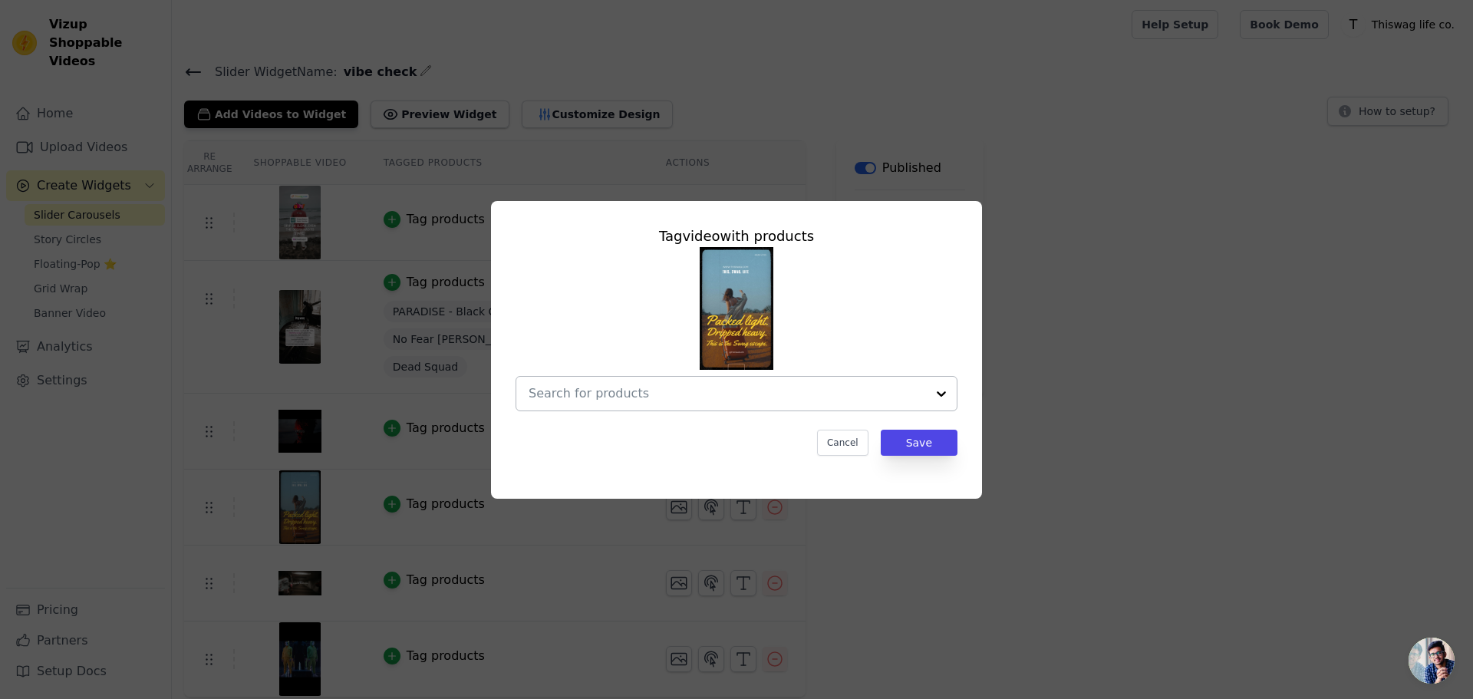
click at [859, 387] on input "text" at bounding box center [726, 393] width 397 height 18
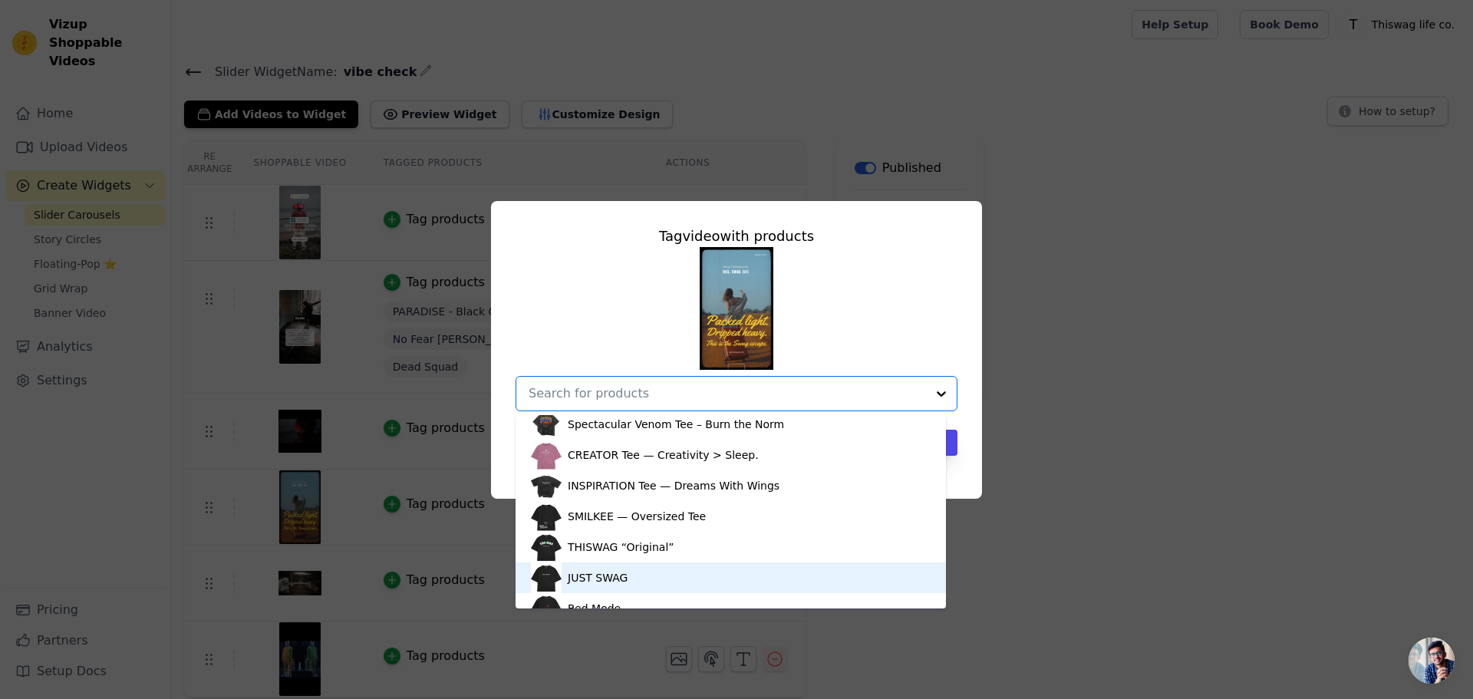
scroll to position [383, 0]
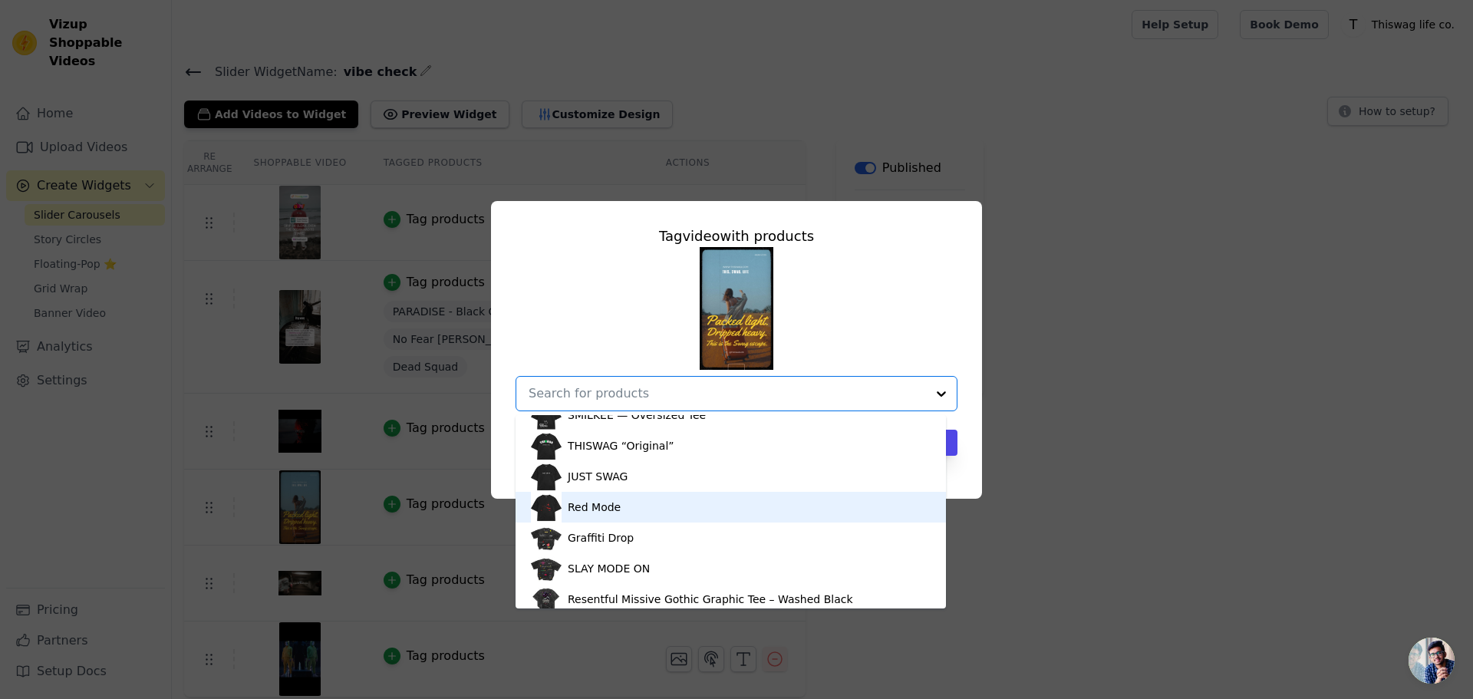
click at [676, 515] on div "Red Mode" at bounding box center [731, 507] width 400 height 31
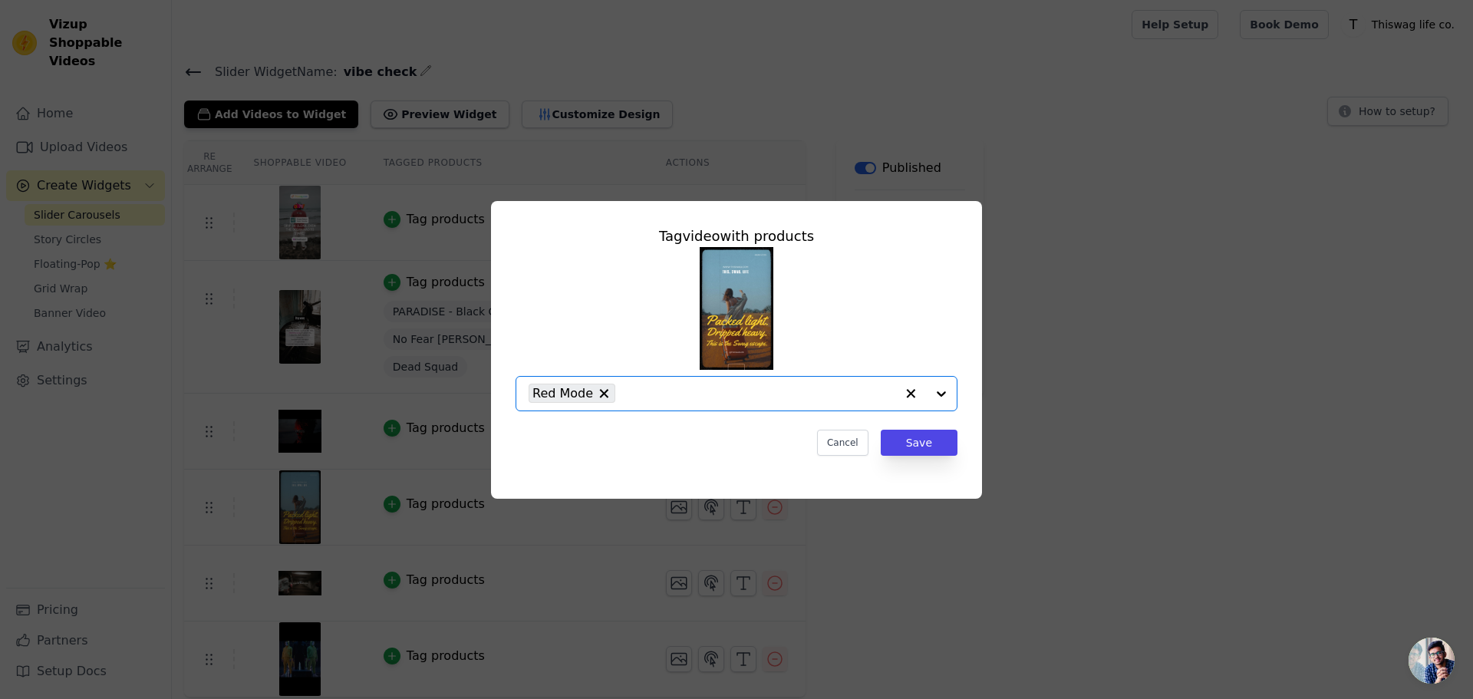
click at [945, 388] on div at bounding box center [925, 394] width 61 height 34
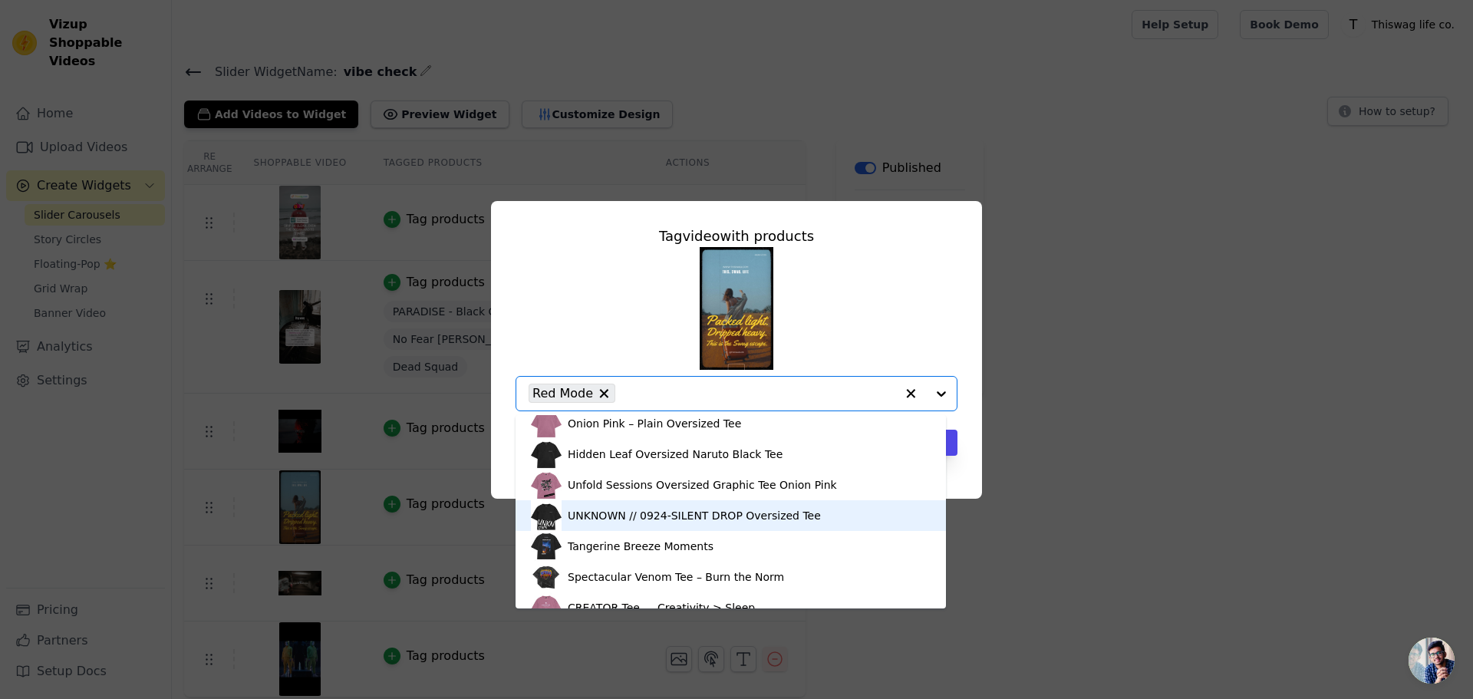
scroll to position [153, 0]
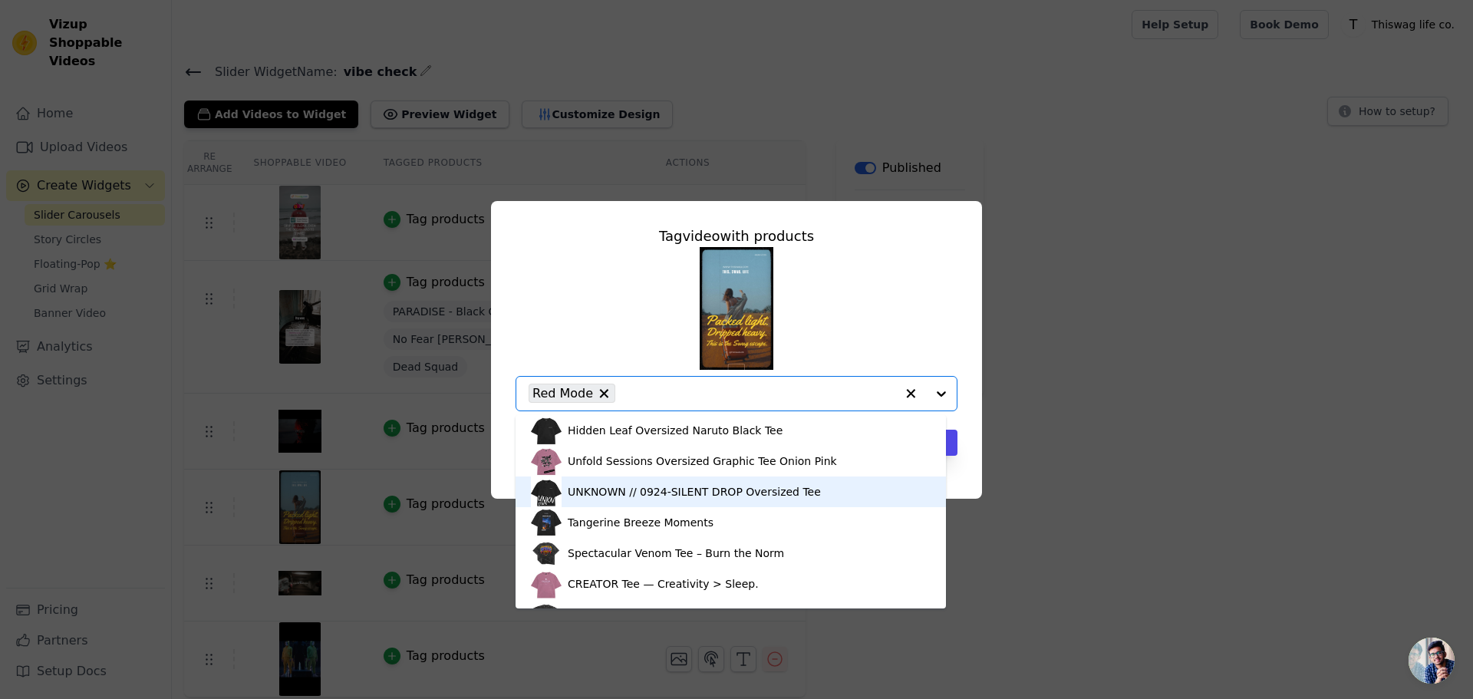
click at [653, 487] on div "UNKNOWN // 0924-SILENT DROP Oversized Tee" at bounding box center [694, 491] width 253 height 15
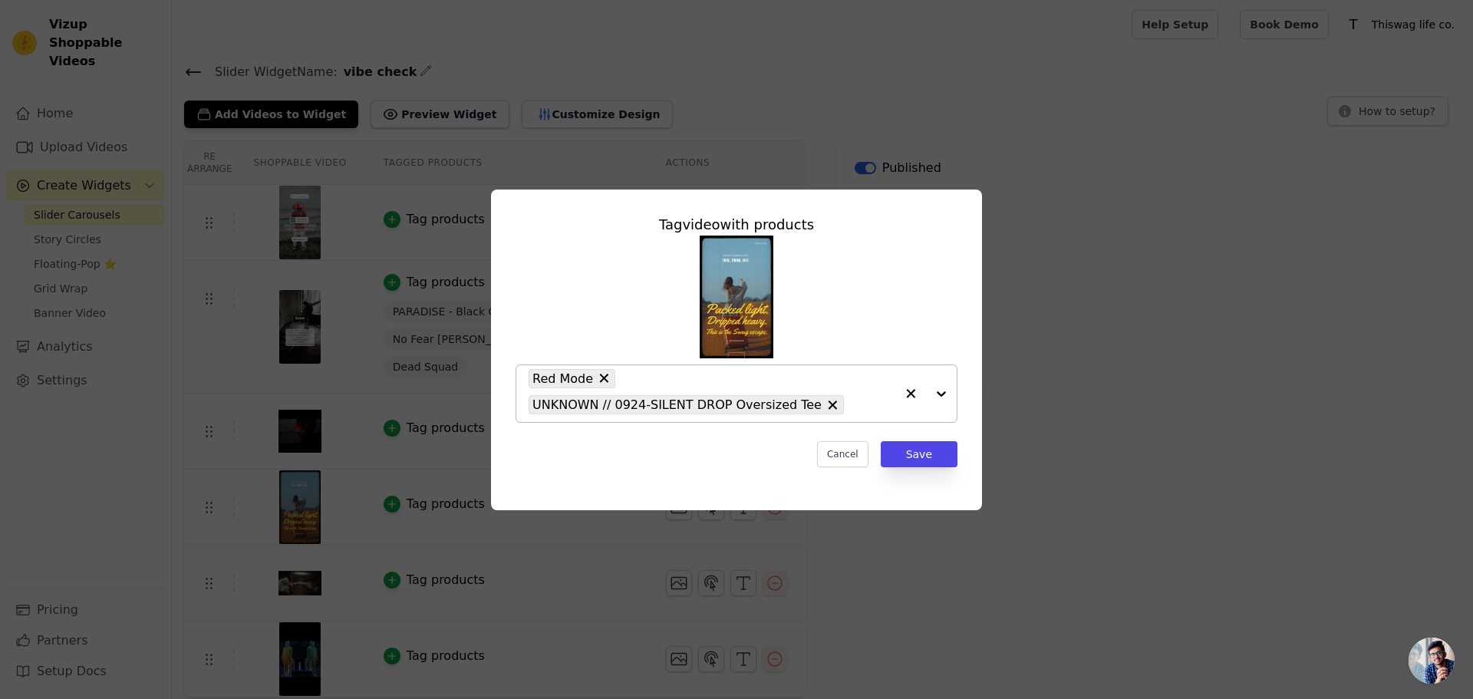
click at [943, 397] on div at bounding box center [925, 393] width 61 height 57
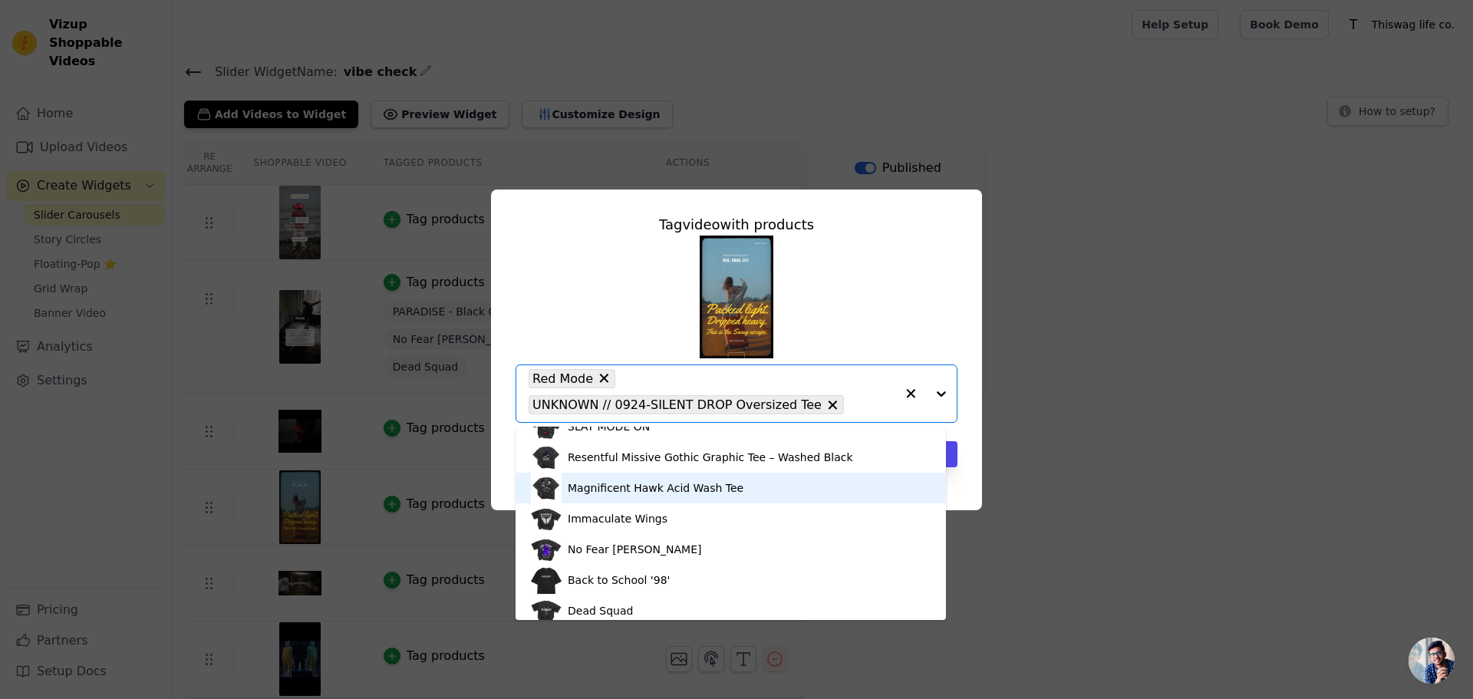
scroll to position [614, 0]
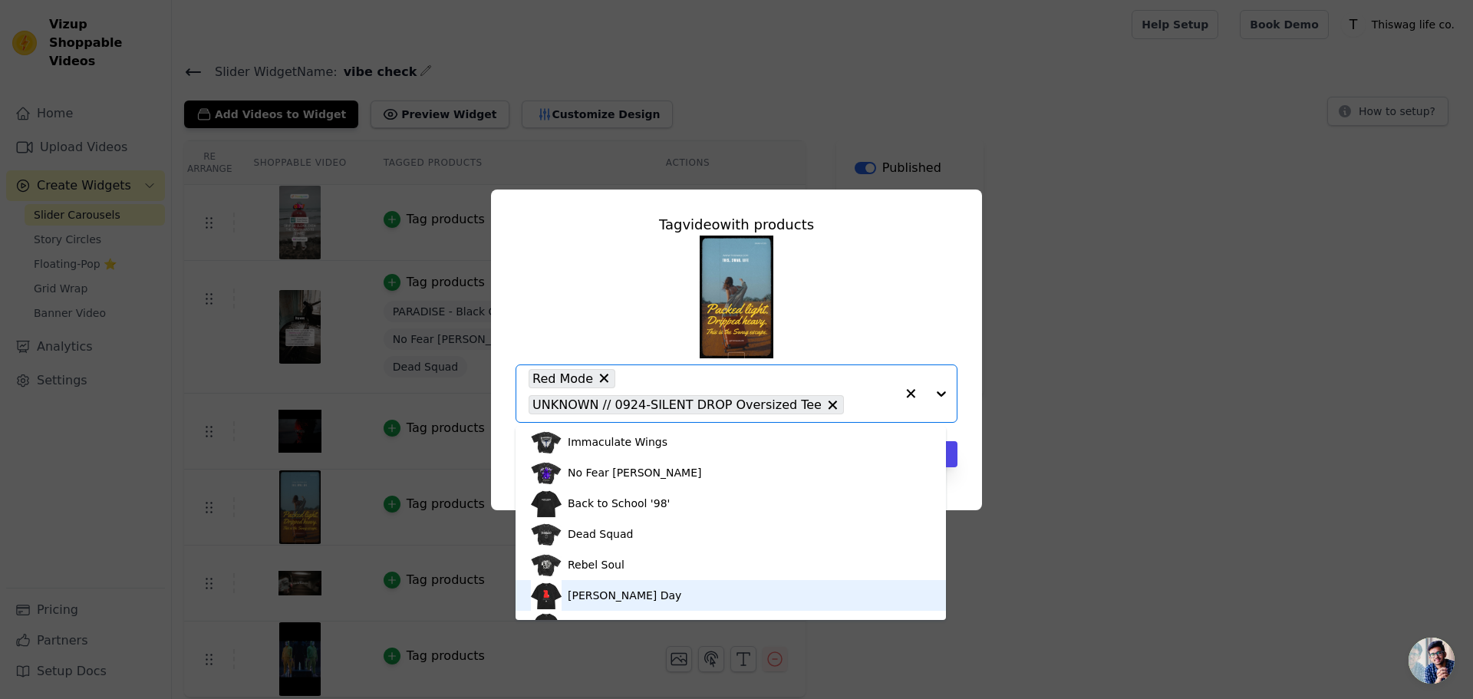
click at [650, 598] on div "[PERSON_NAME] Day" at bounding box center [731, 595] width 400 height 31
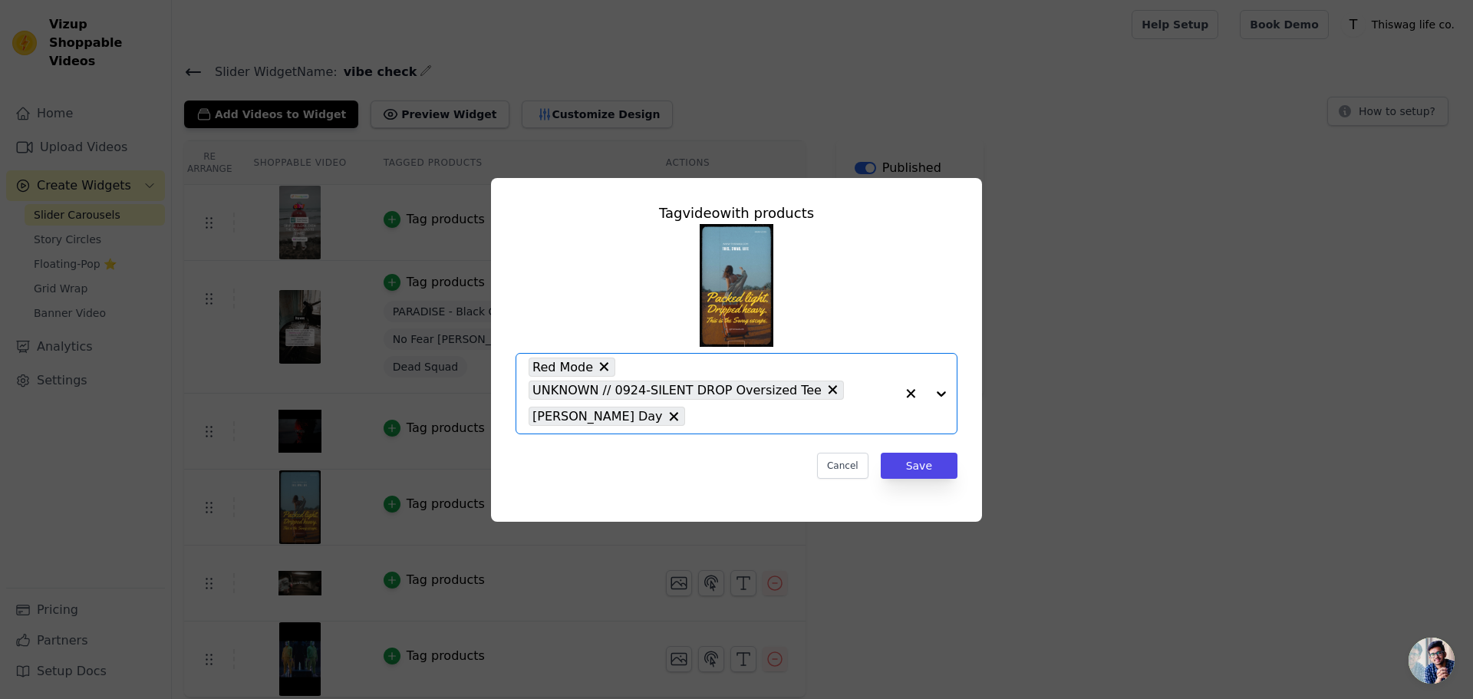
click at [945, 390] on div at bounding box center [925, 394] width 61 height 80
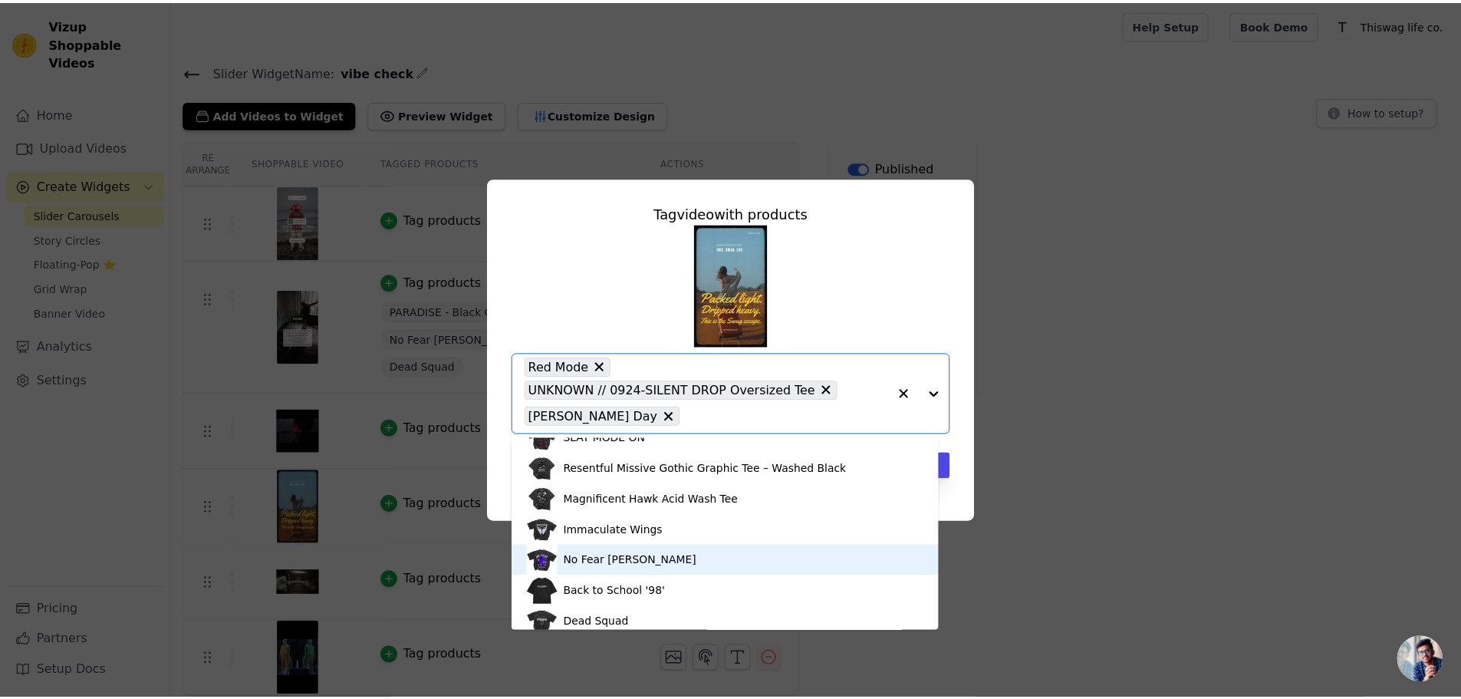
scroll to position [670, 0]
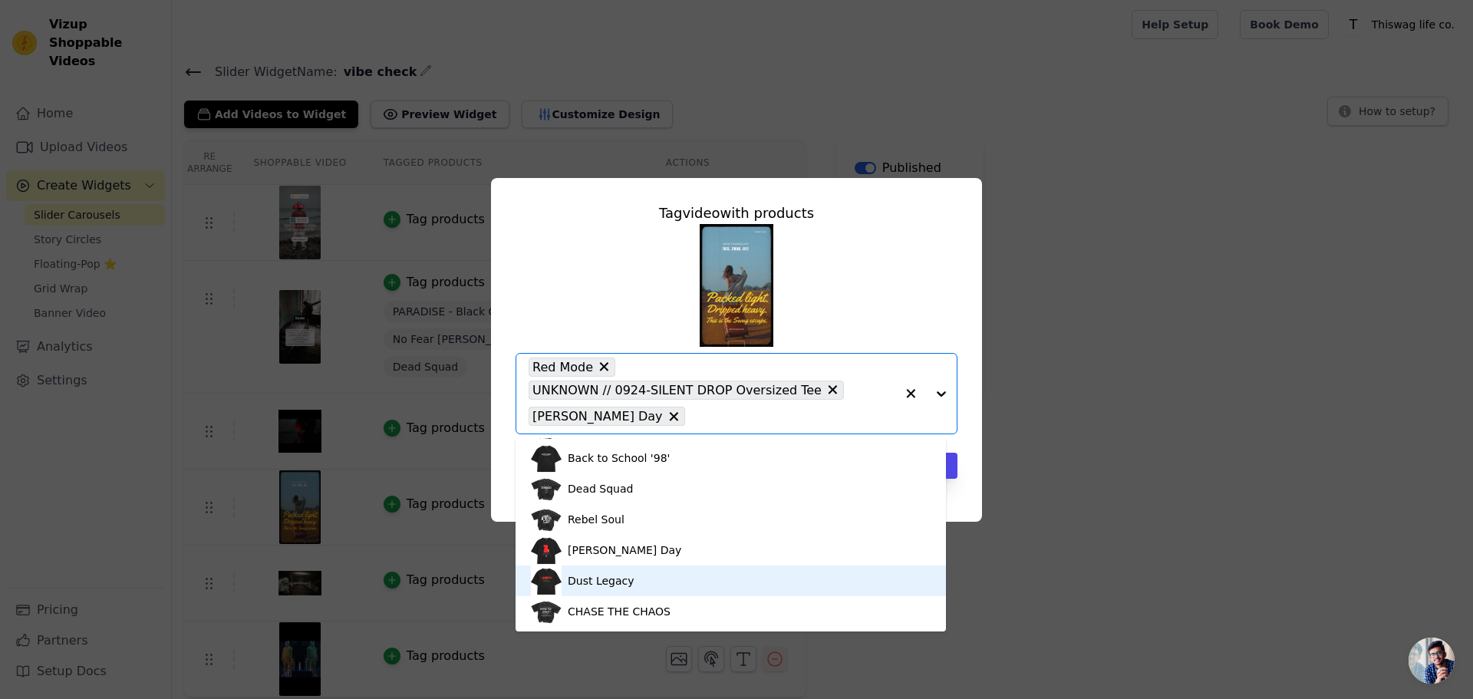
click at [654, 579] on div "Dust Legacy" at bounding box center [731, 580] width 400 height 31
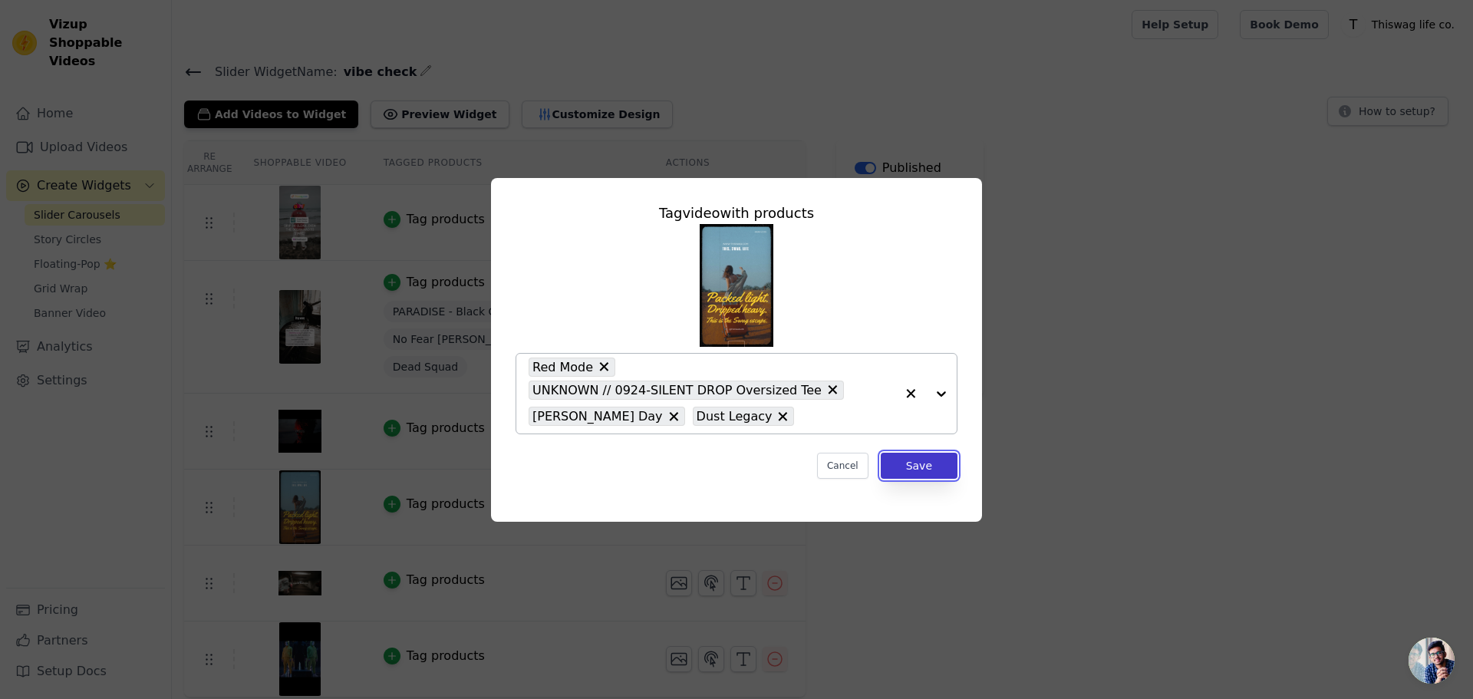
click at [947, 459] on button "Save" at bounding box center [918, 465] width 77 height 26
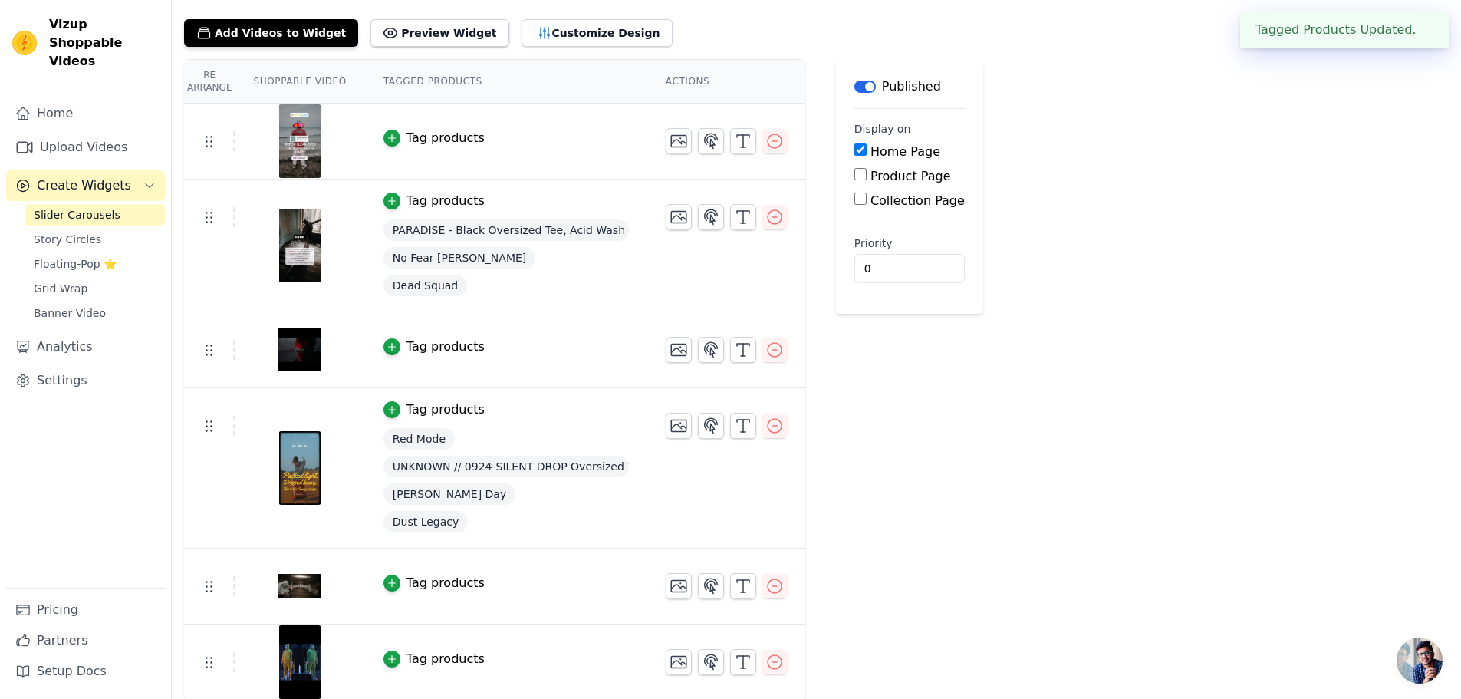
scroll to position [82, 0]
click at [445, 657] on div "Tag products" at bounding box center [445, 658] width 78 height 18
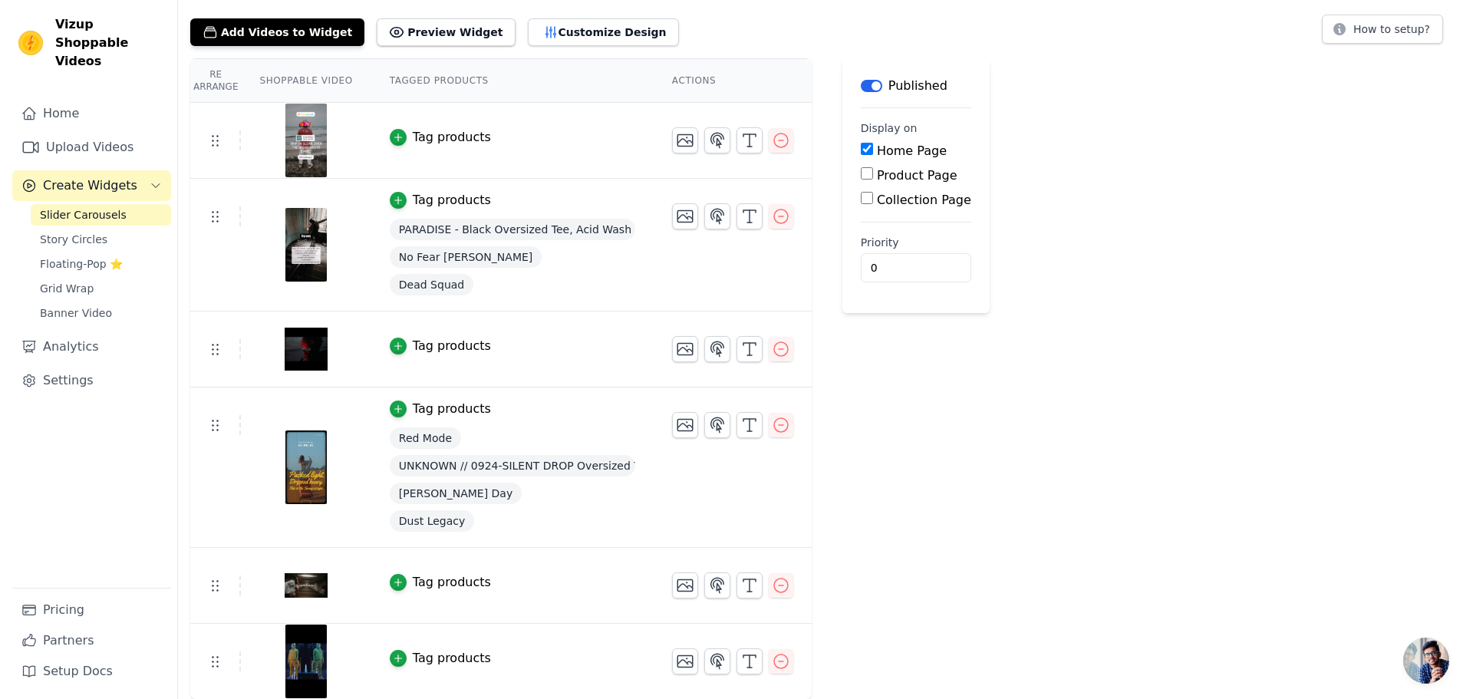
scroll to position [0, 0]
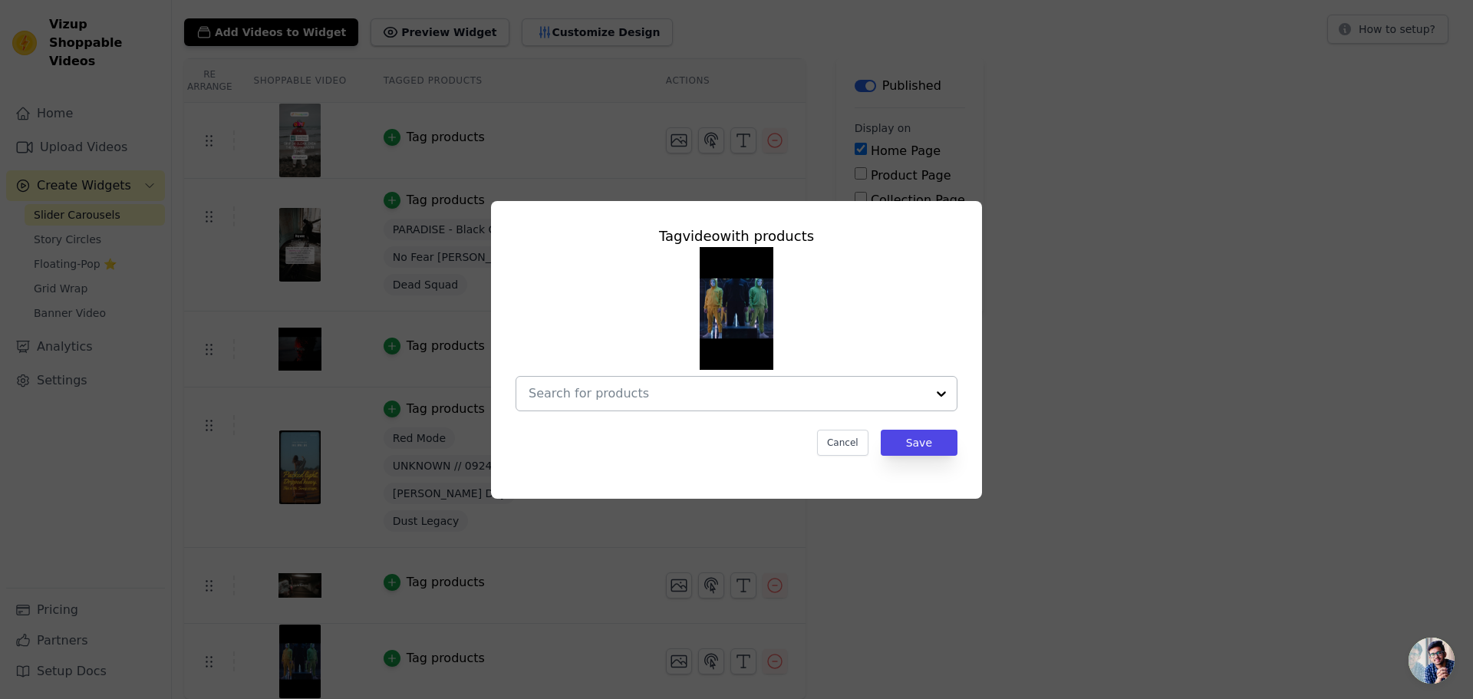
click at [937, 390] on div at bounding box center [941, 394] width 31 height 34
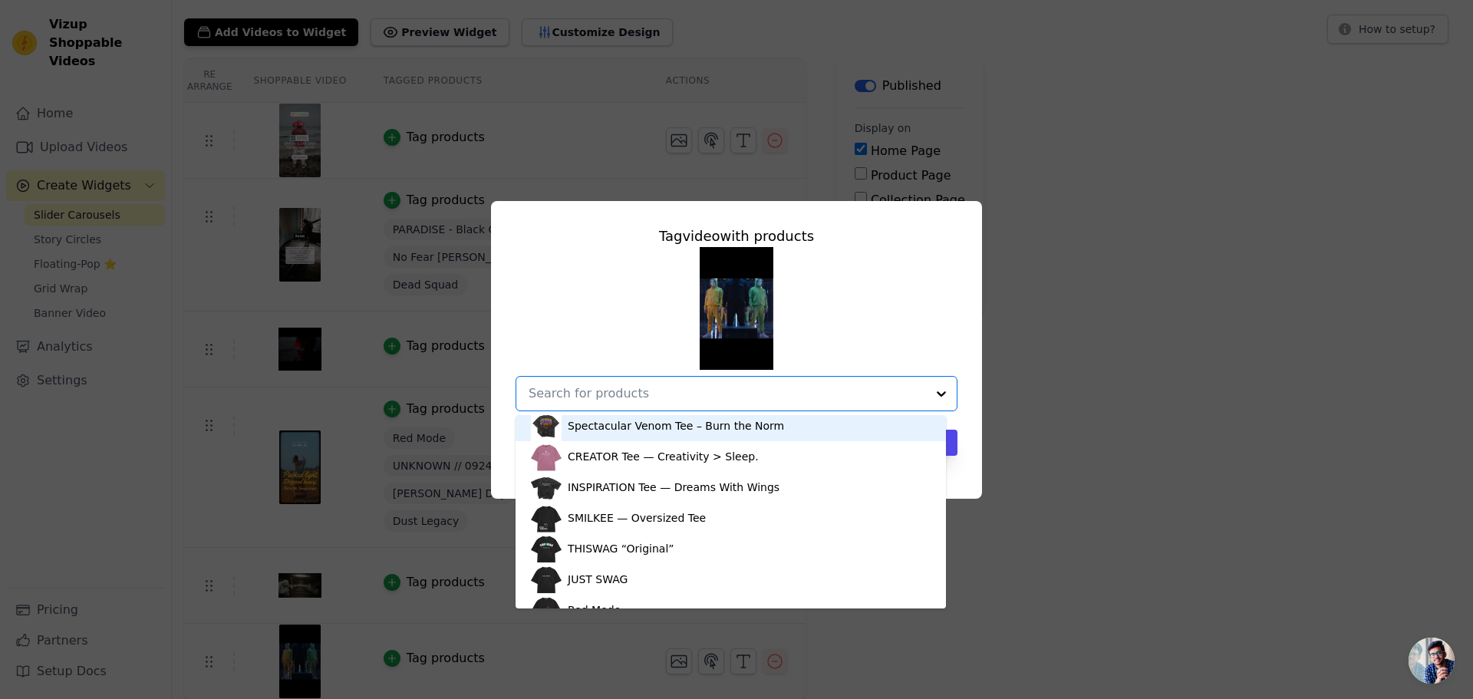
scroll to position [307, 0]
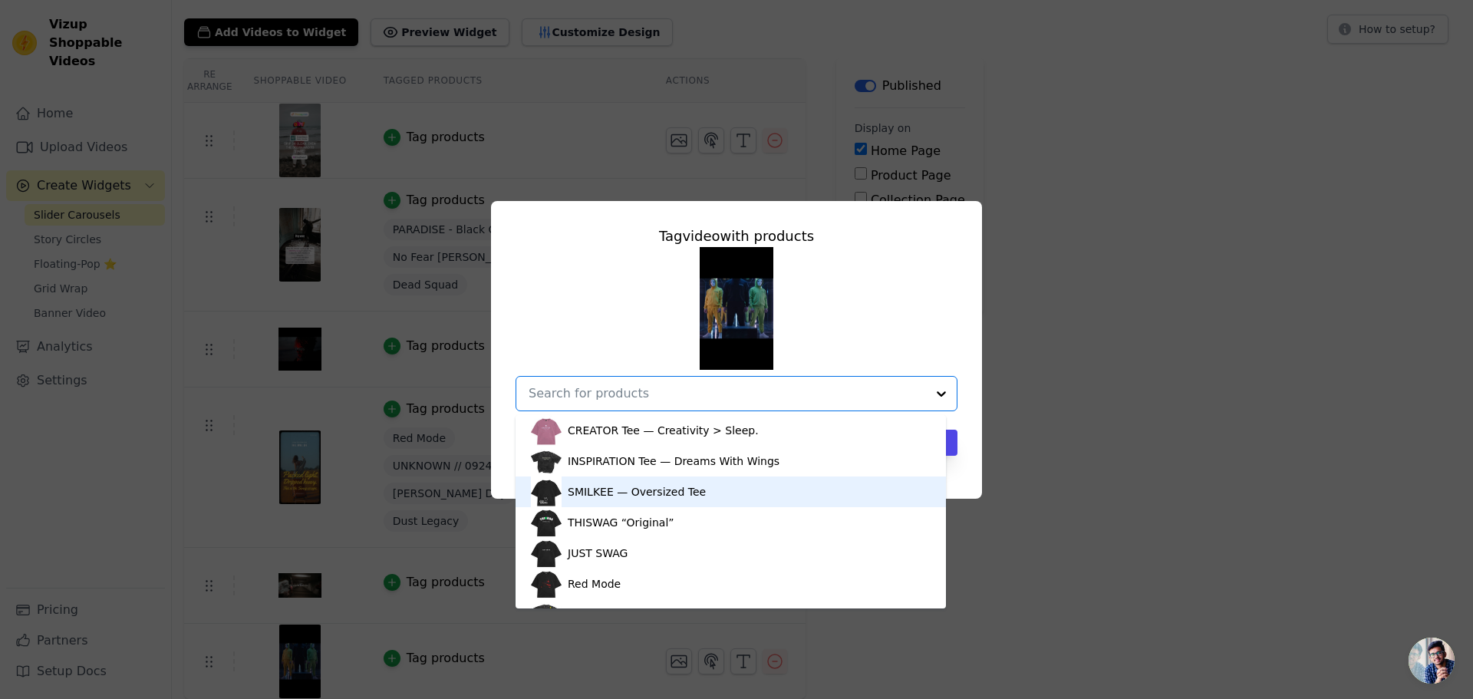
click at [689, 488] on div "SMILKEE — Oversized Tee" at bounding box center [637, 491] width 138 height 15
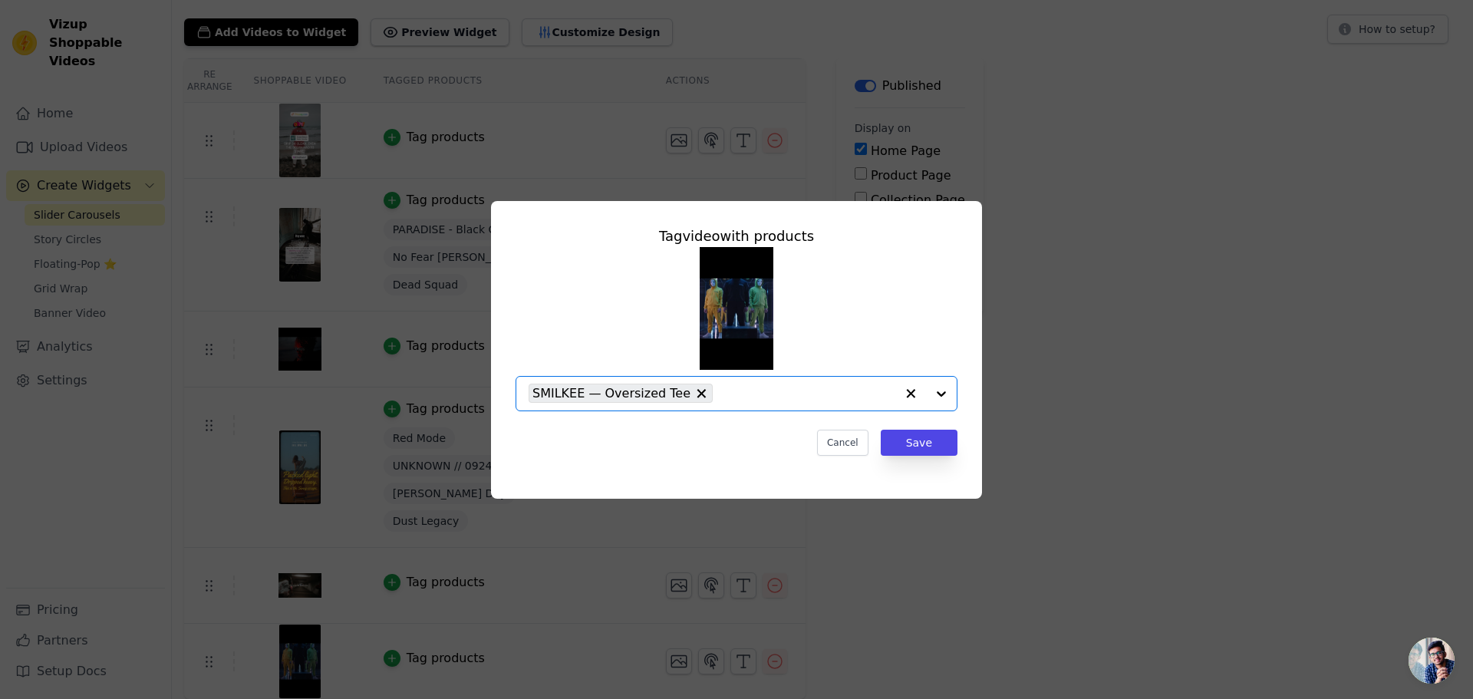
click at [940, 385] on div at bounding box center [925, 394] width 61 height 34
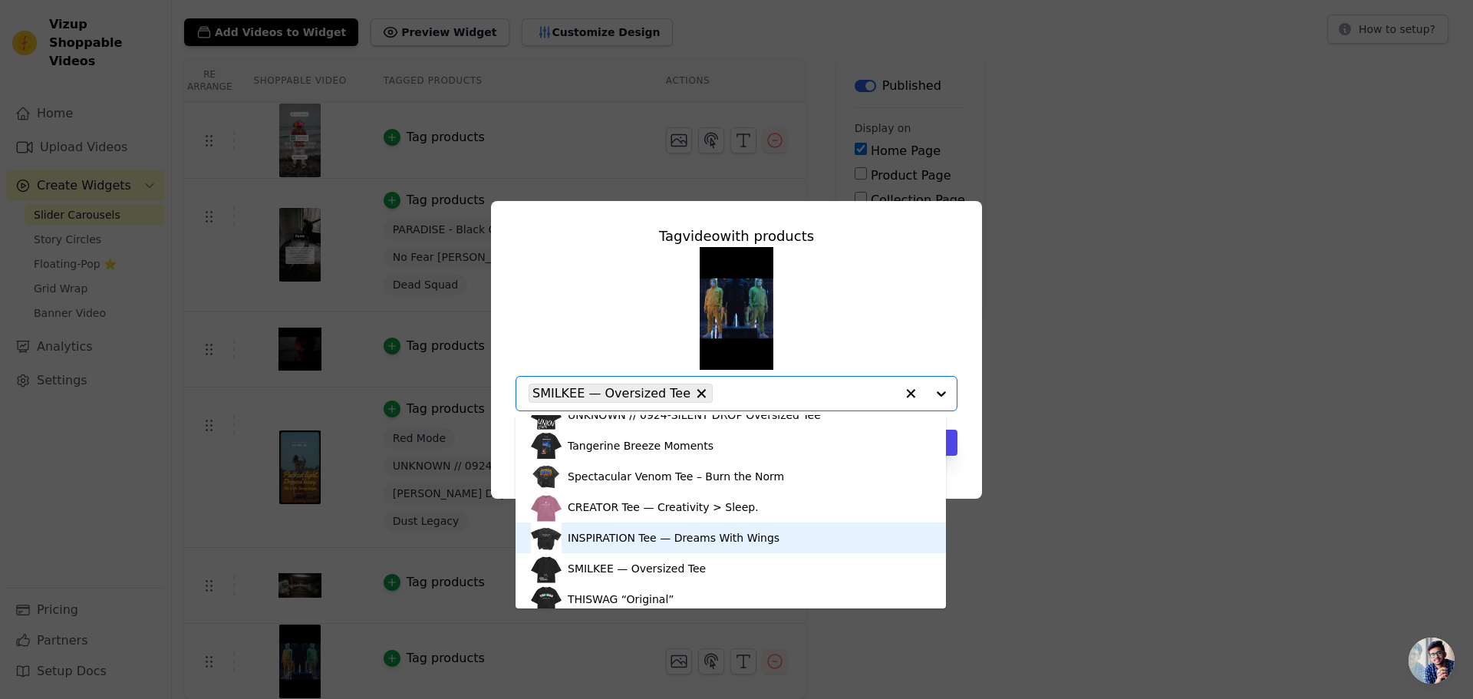
scroll to position [383, 0]
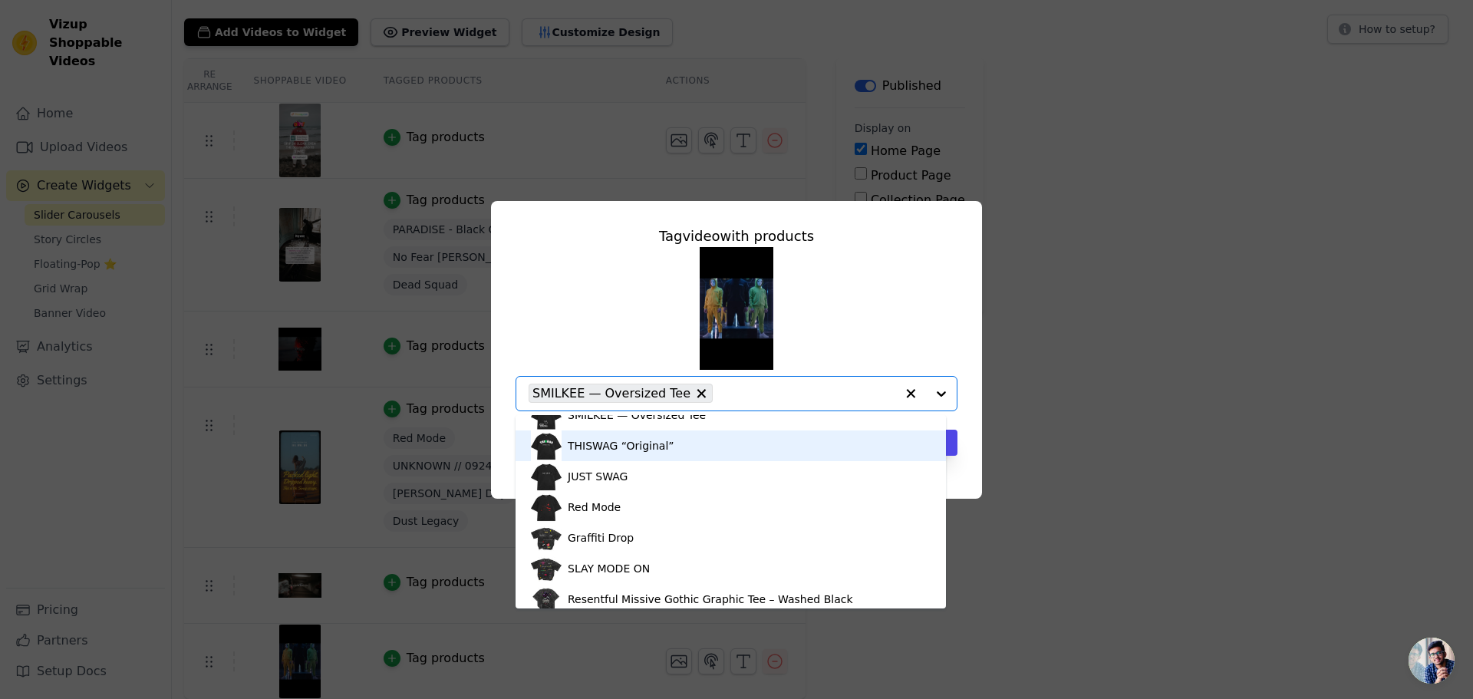
drag, startPoint x: 711, startPoint y: 450, endPoint x: 746, endPoint y: 452, distance: 35.3
click at [712, 450] on div "THISWAG “Original”" at bounding box center [731, 445] width 400 height 31
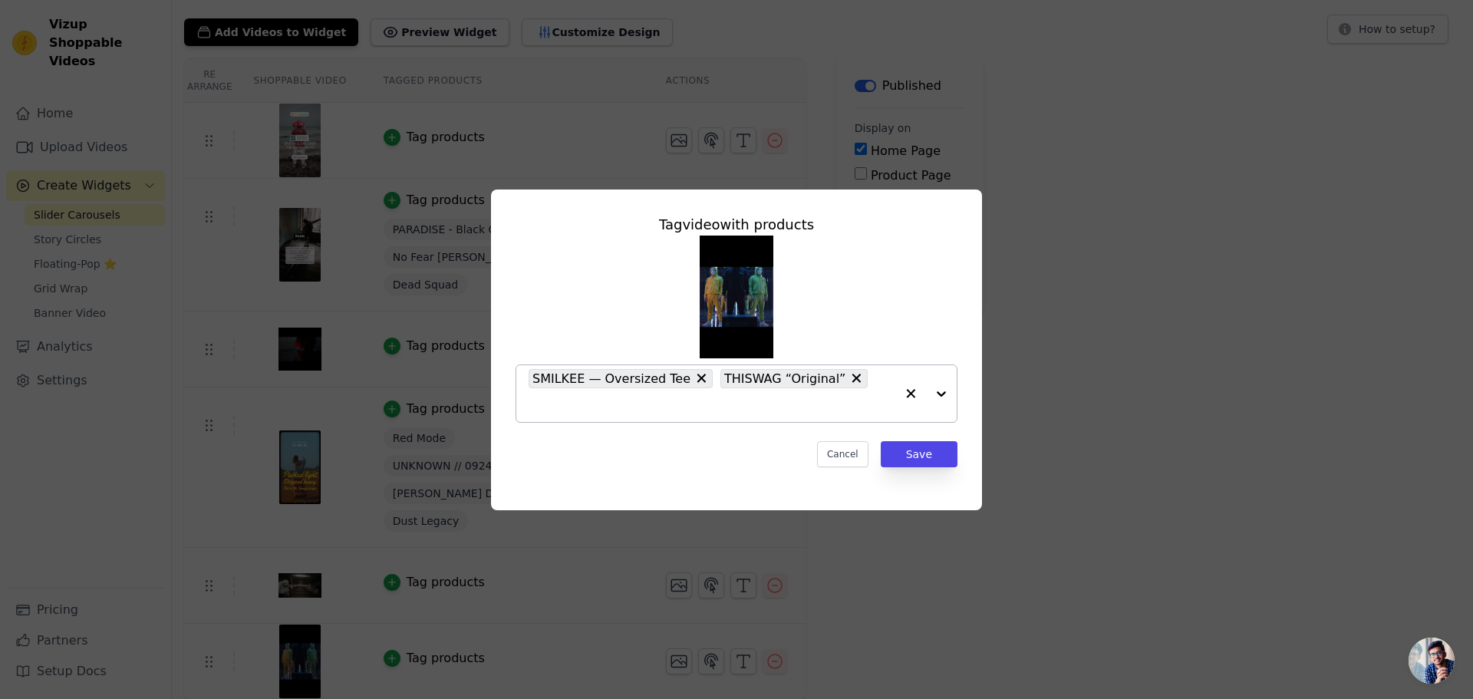
click at [940, 393] on div at bounding box center [925, 393] width 61 height 57
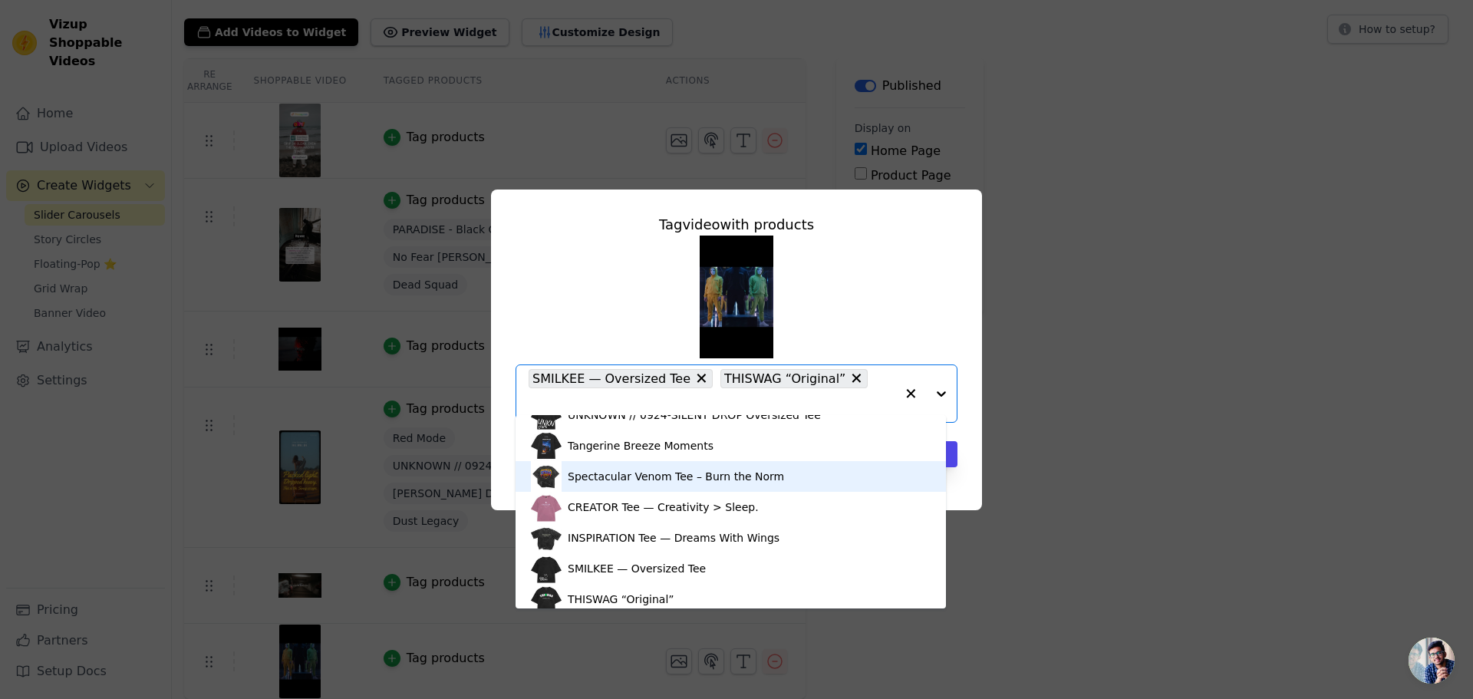
scroll to position [153, 0]
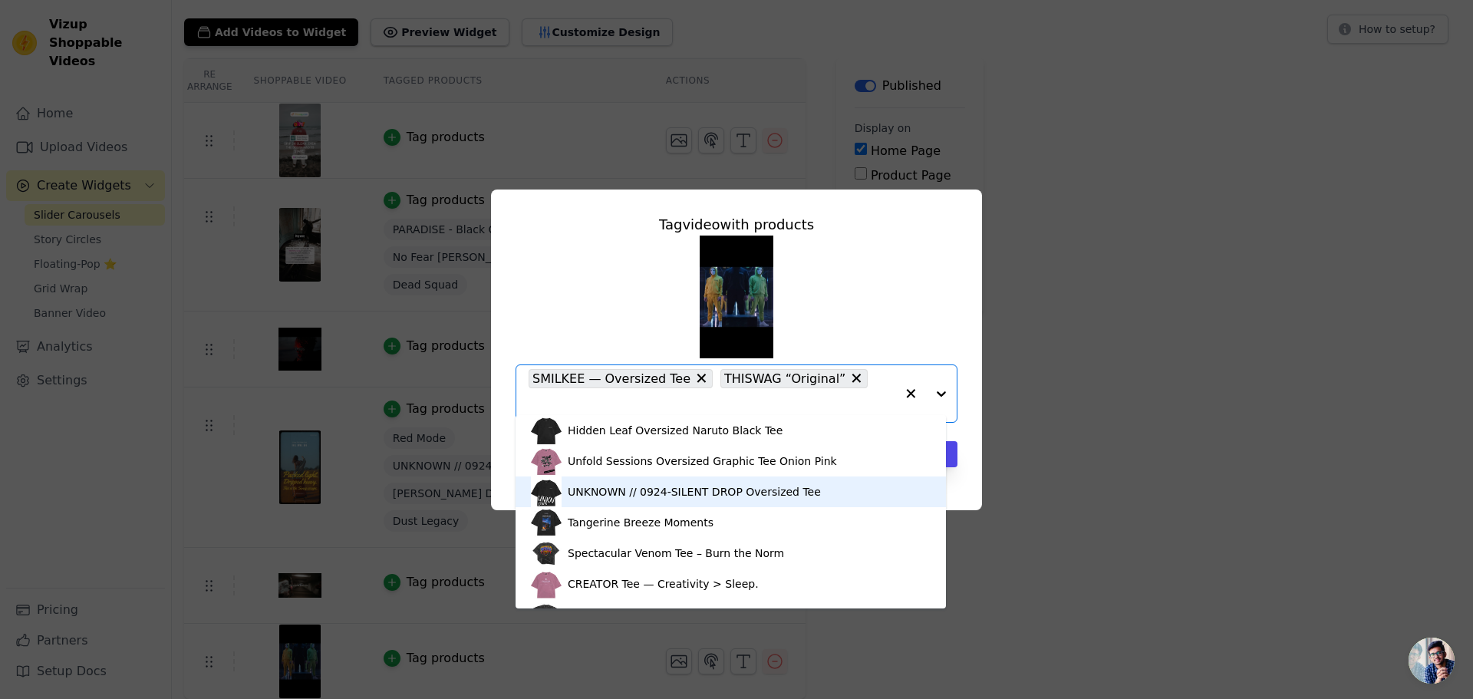
click at [736, 499] on div "UNKNOWN // 0924-SILENT DROP Oversized Tee" at bounding box center [731, 491] width 400 height 31
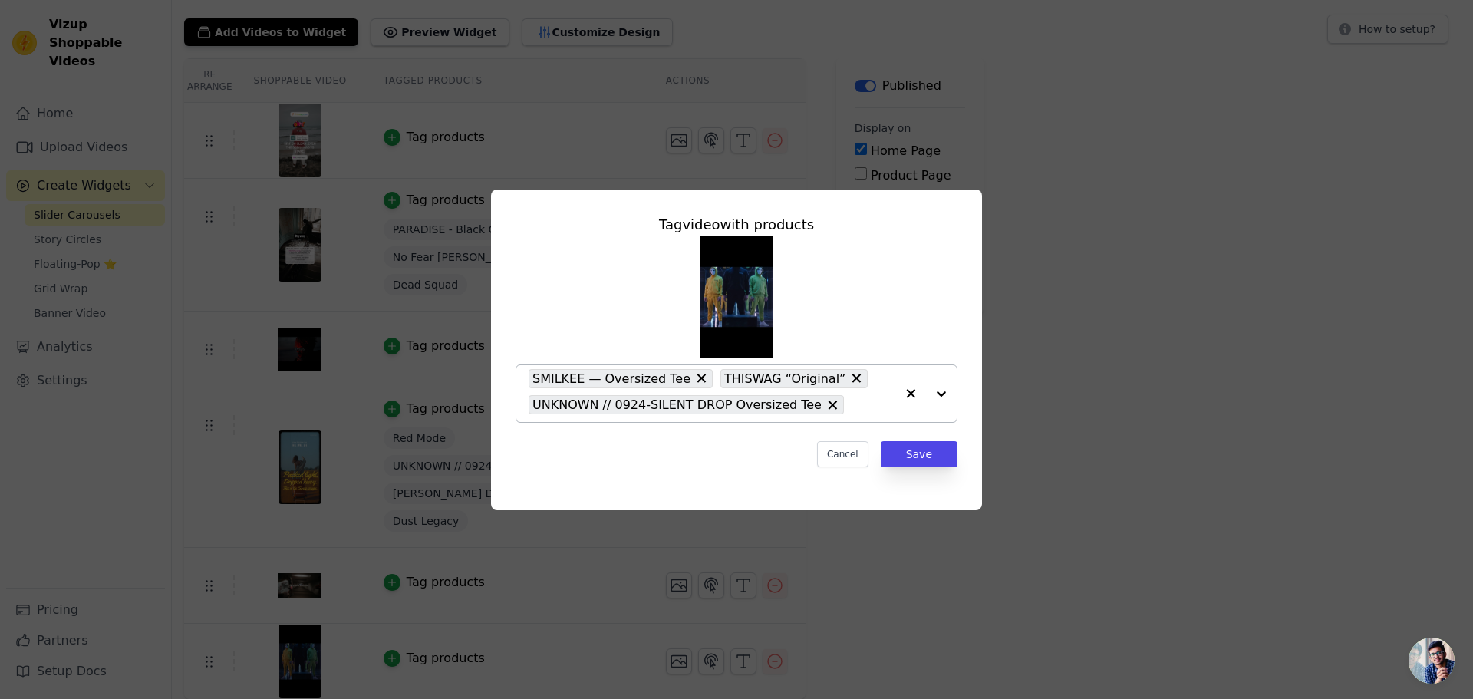
click at [939, 396] on div at bounding box center [925, 393] width 61 height 57
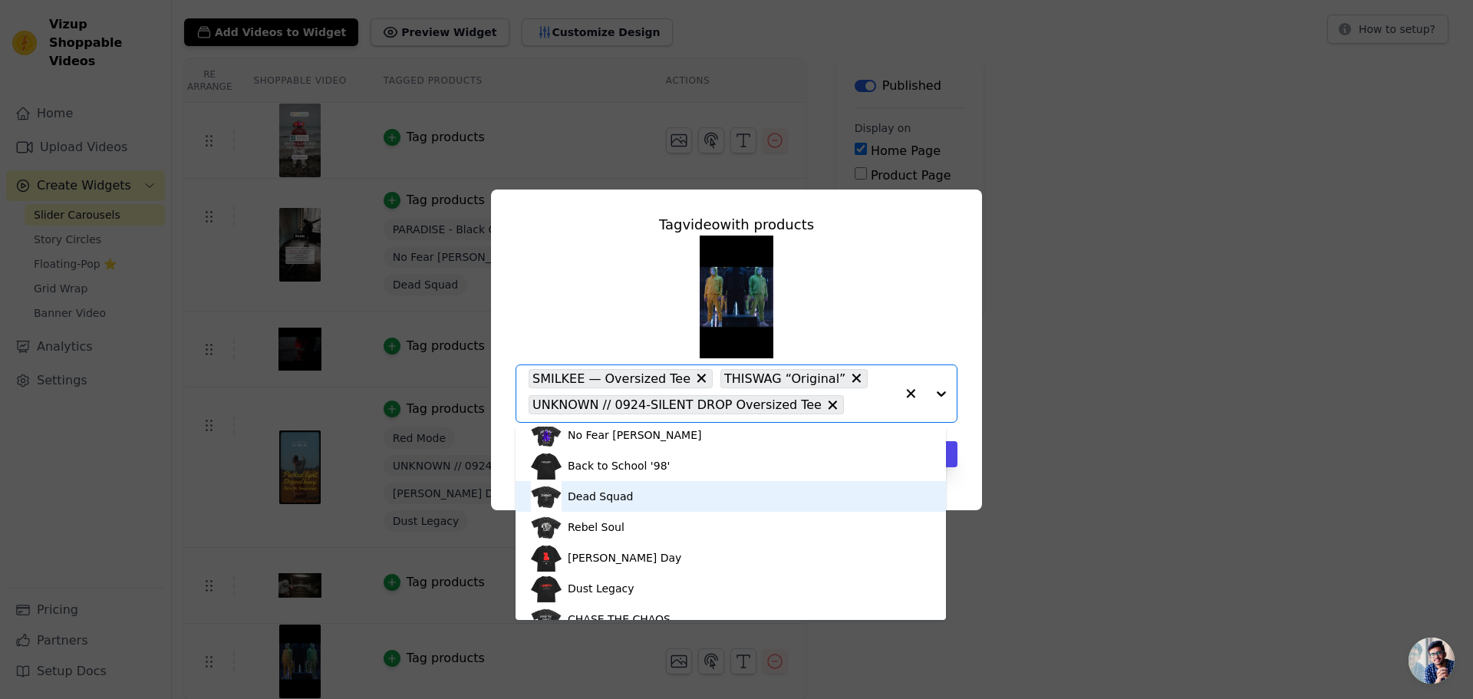
scroll to position [670, 0]
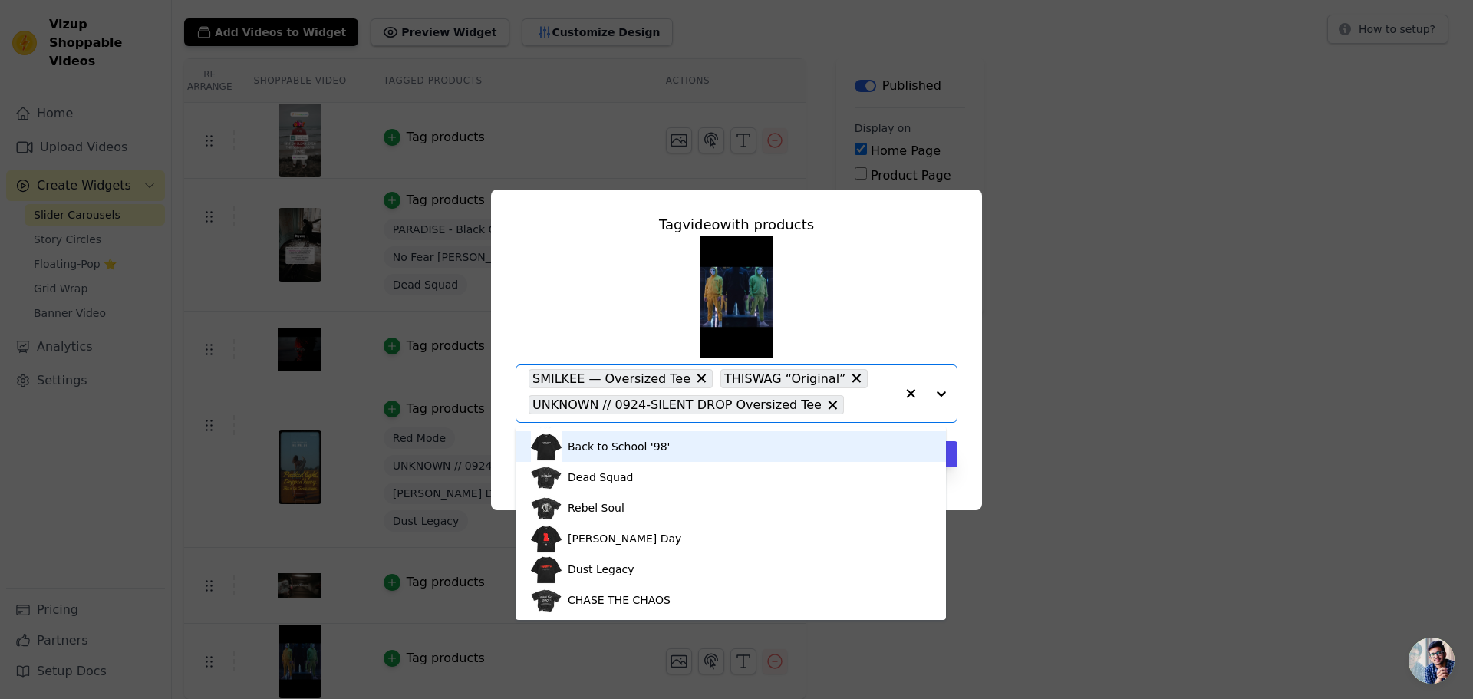
click at [921, 324] on div "PARADISE - Black Oversized Tee, Acid Wash XOXO Oversized Tee – Onion pink Blank…" at bounding box center [736, 328] width 442 height 187
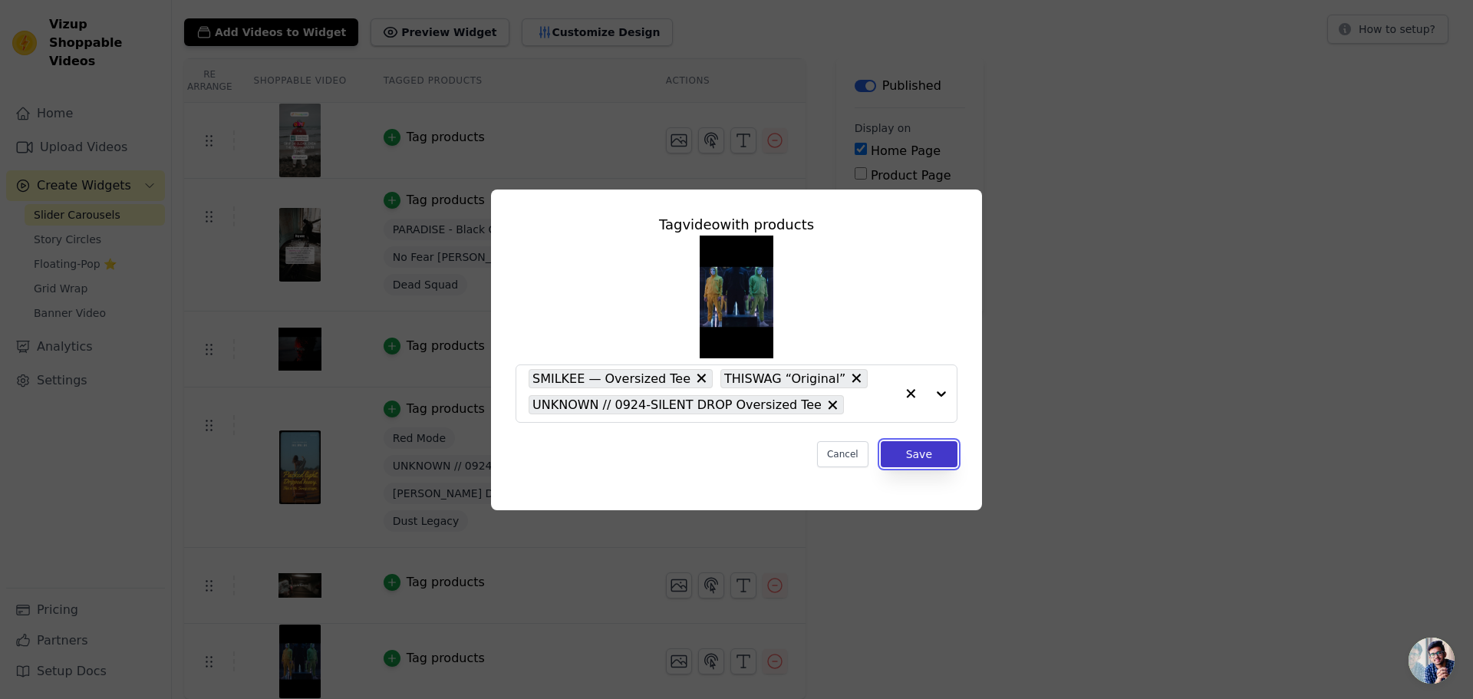
click at [920, 445] on button "Save" at bounding box center [918, 454] width 77 height 26
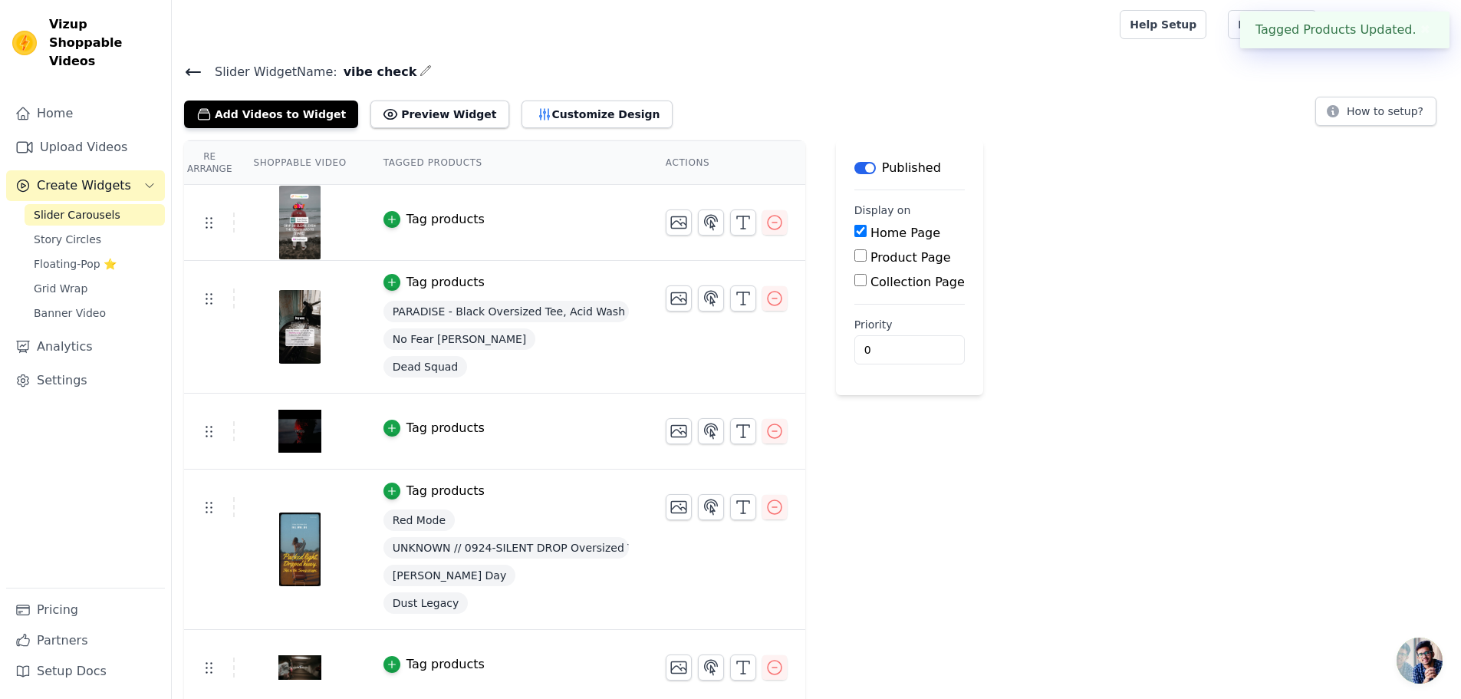
click at [1109, 223] on div "Re Arrange Shoppable Video Tagged Products Actions Tag products Tag products PA…" at bounding box center [816, 489] width 1289 height 698
click at [58, 232] on span "Story Circles" at bounding box center [67, 239] width 67 height 15
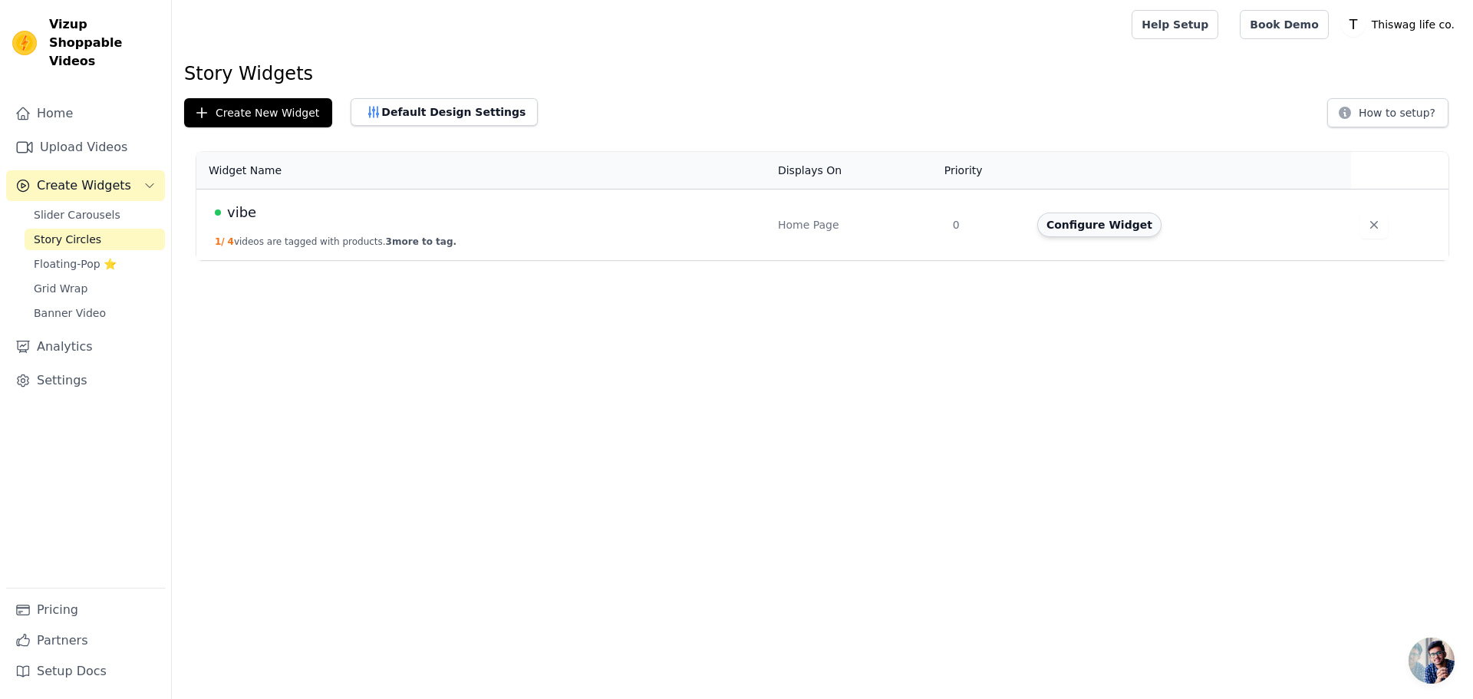
click at [1073, 233] on button "Configure Widget" at bounding box center [1099, 224] width 124 height 25
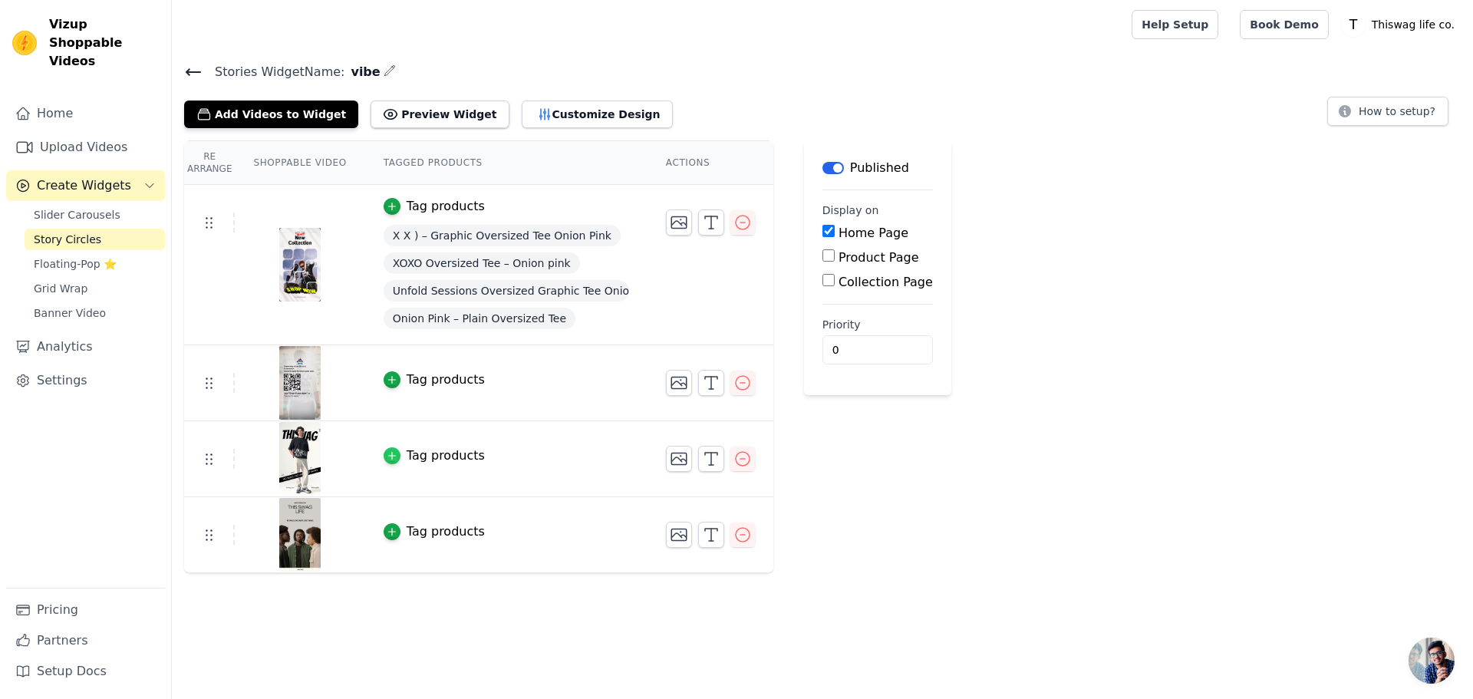
click at [387, 456] on icon "button" at bounding box center [392, 455] width 11 height 11
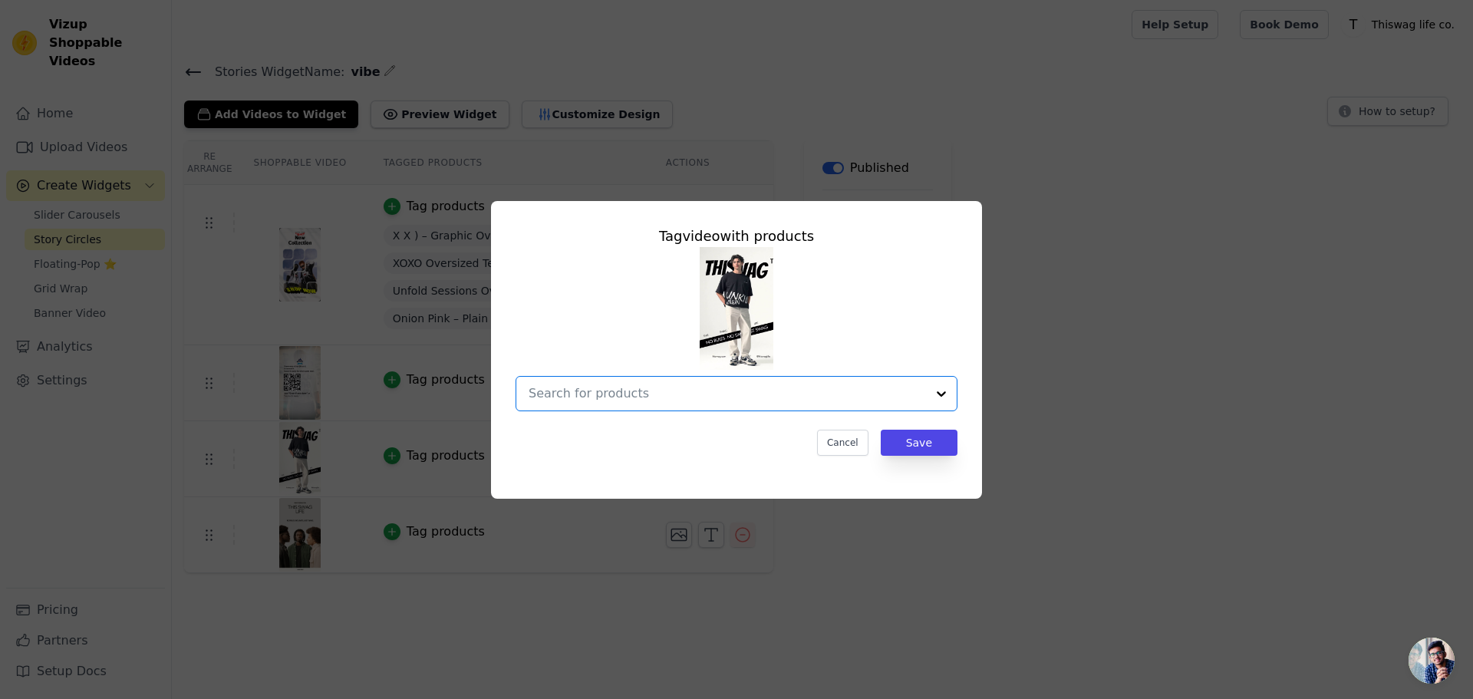
click at [640, 399] on input "text" at bounding box center [726, 393] width 397 height 18
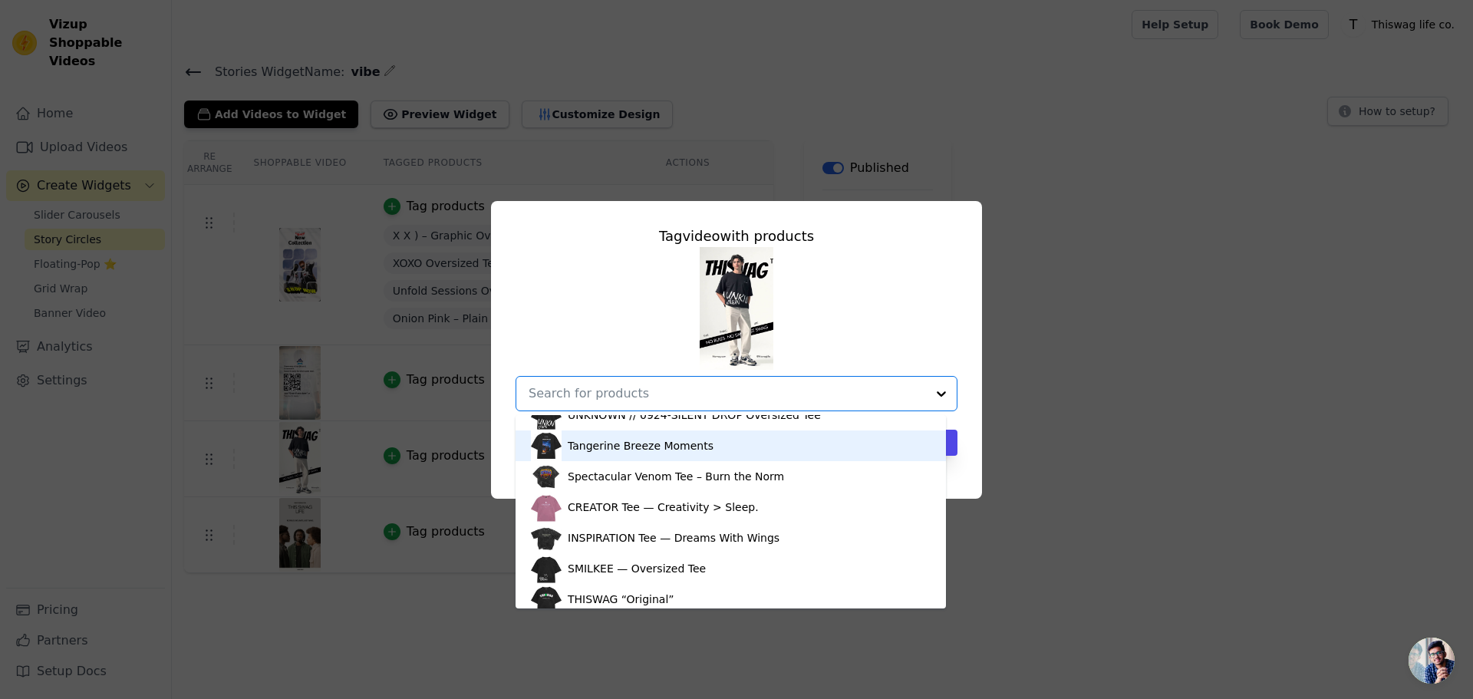
scroll to position [215, 0]
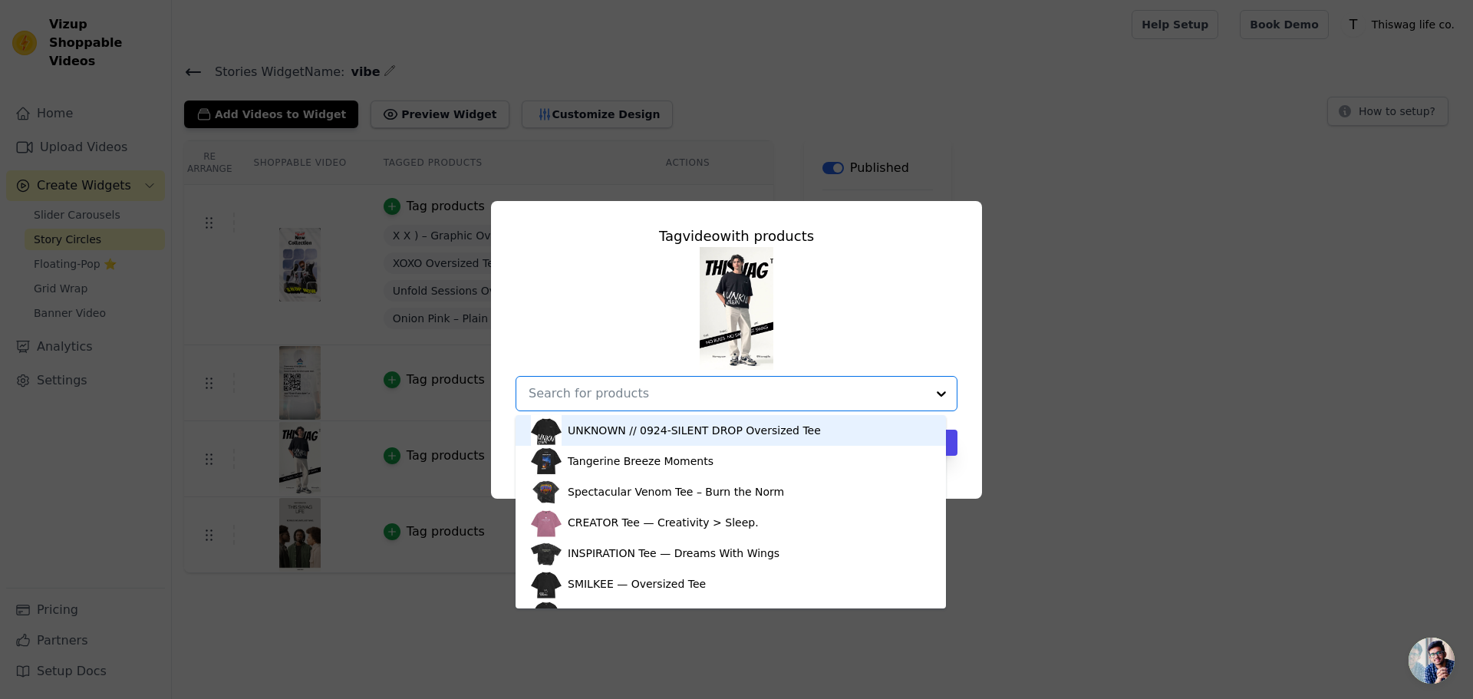
click at [670, 426] on div "UNKNOWN // 0924-SILENT DROP Oversized Tee" at bounding box center [694, 430] width 253 height 15
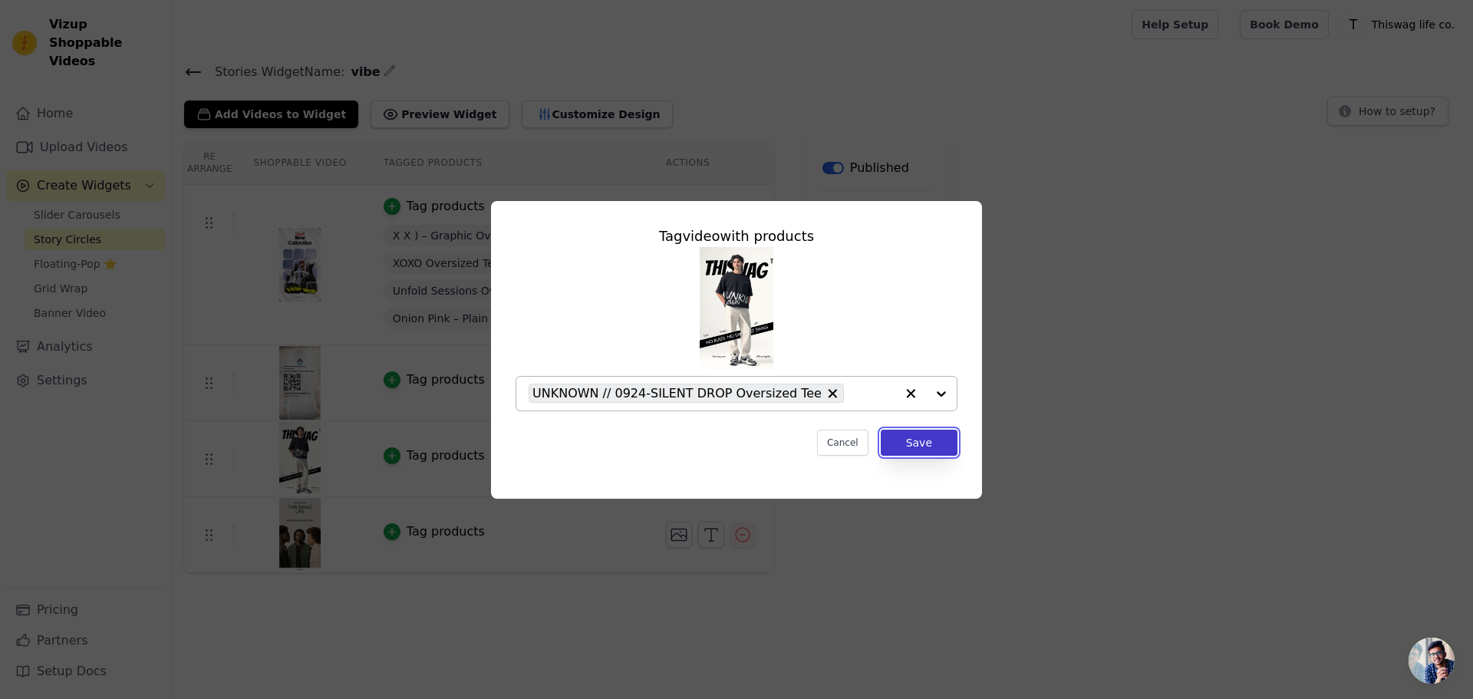
click at [931, 440] on button "Save" at bounding box center [918, 442] width 77 height 26
